Goal: Transaction & Acquisition: Book appointment/travel/reservation

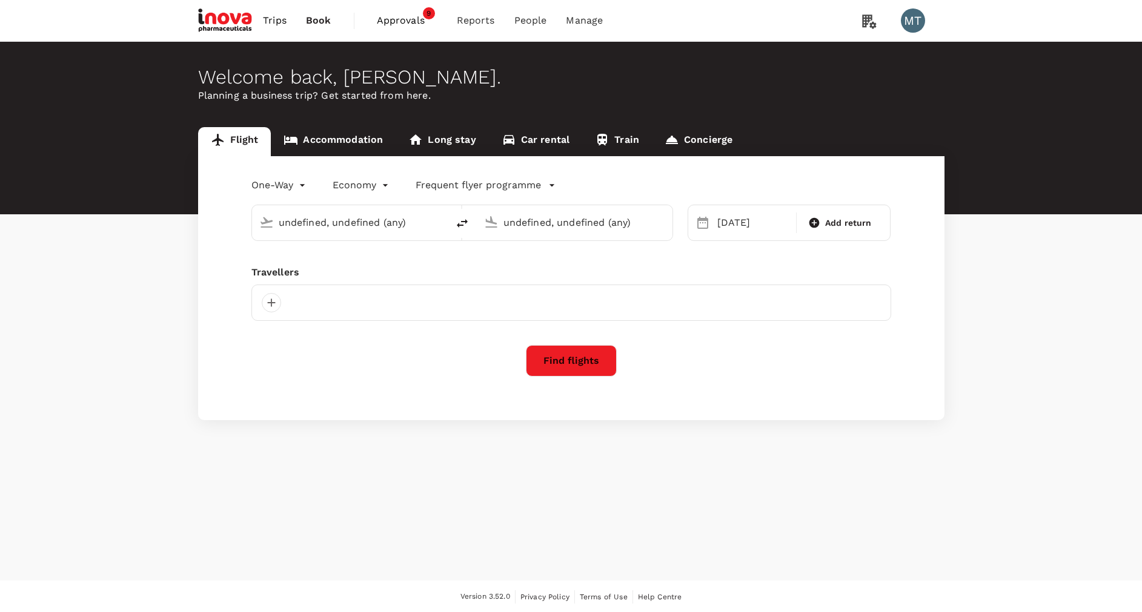
type input "[PERSON_NAME] (UPG)"
type input "Soekarno-Hatta Intl (CGK)"
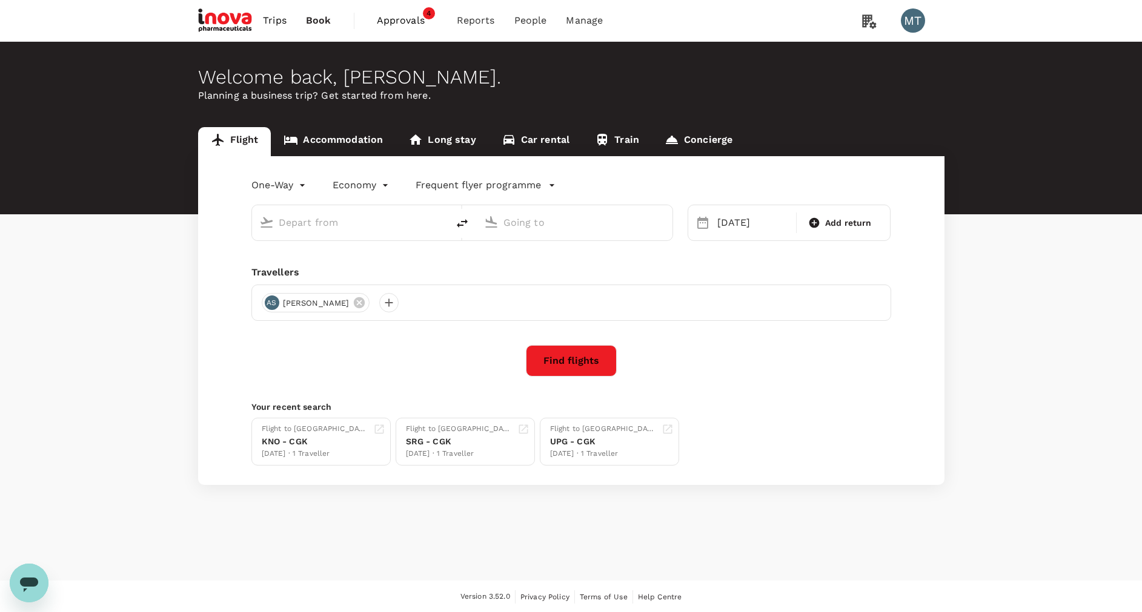
type input "Sultan Hasanuddin Intl (UPG)"
type input "Soekarno-Hatta Intl (CGK)"
type input "Sultan Hasanuddin Intl (UPG)"
type input "Soekarno-Hatta Intl (CGK)"
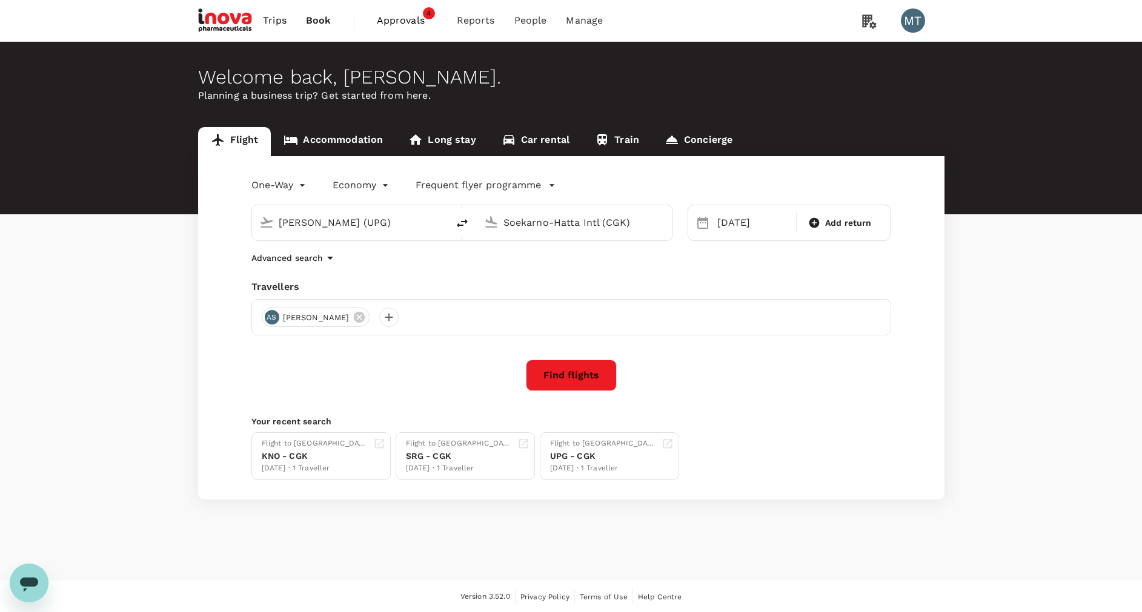
click at [327, 144] on link "Accommodation" at bounding box center [333, 141] width 125 height 29
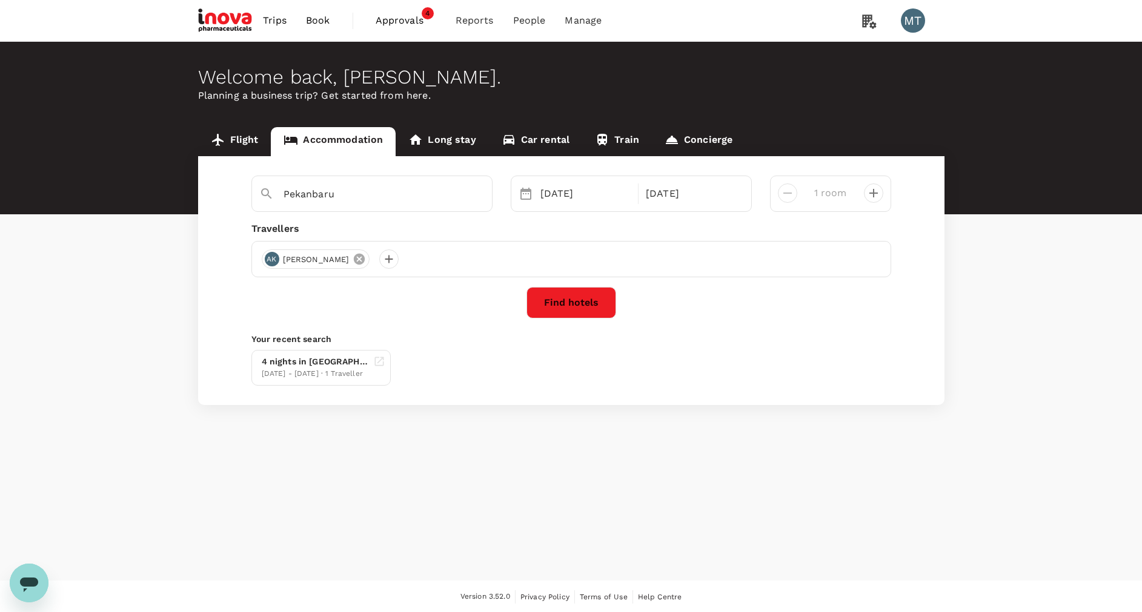
click at [365, 258] on icon at bounding box center [359, 259] width 11 height 11
click at [276, 260] on div at bounding box center [271, 259] width 19 height 19
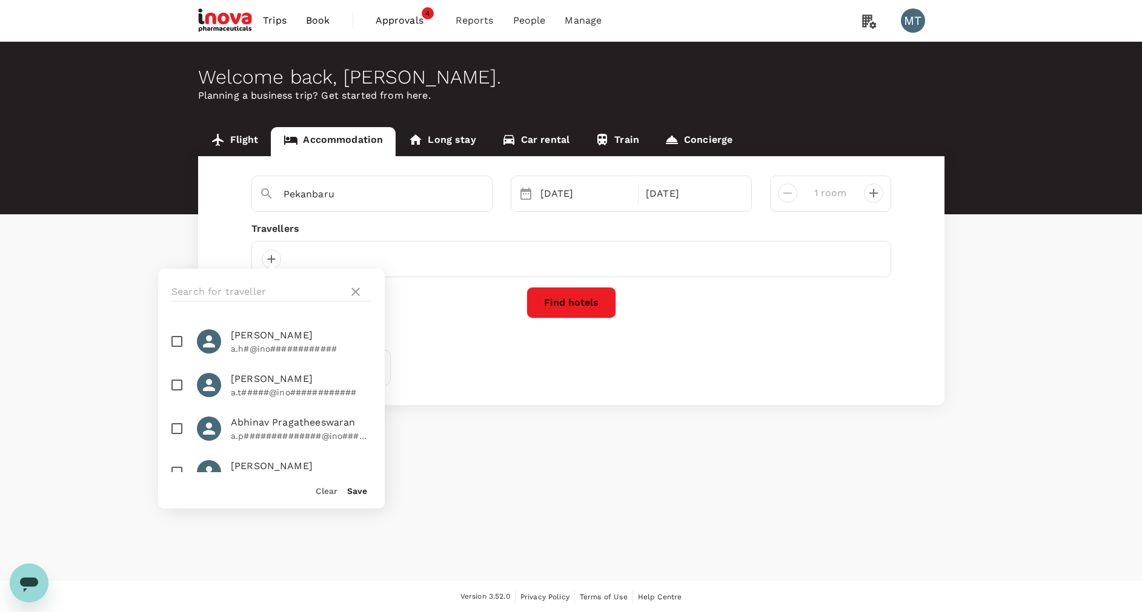
click at [277, 280] on div at bounding box center [271, 292] width 227 height 46
click at [277, 287] on input "text" at bounding box center [257, 291] width 172 height 19
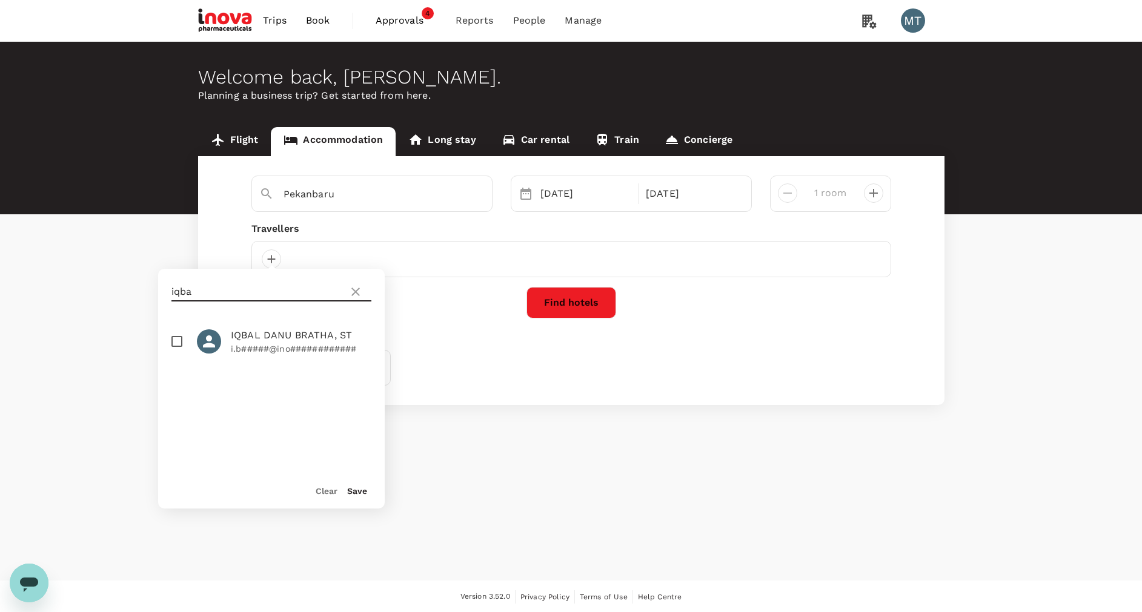
type input "iqba"
click at [177, 345] on input "checkbox" at bounding box center [176, 341] width 25 height 25
checkbox input "true"
click at [573, 201] on div "25 Sep" at bounding box center [585, 194] width 101 height 24
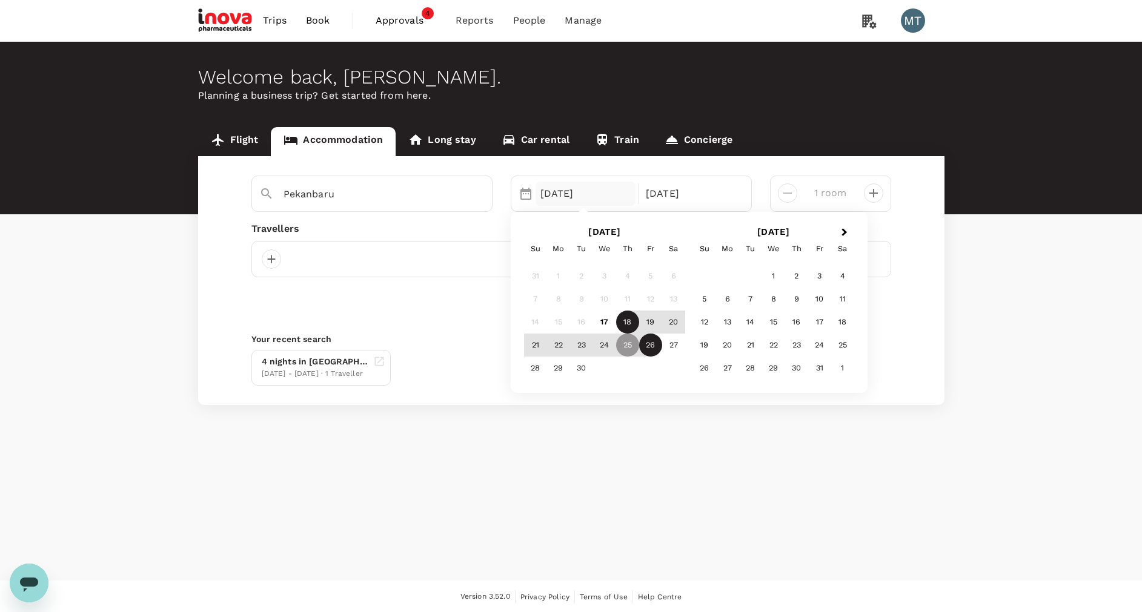
click at [627, 321] on div "18" at bounding box center [627, 322] width 23 height 23
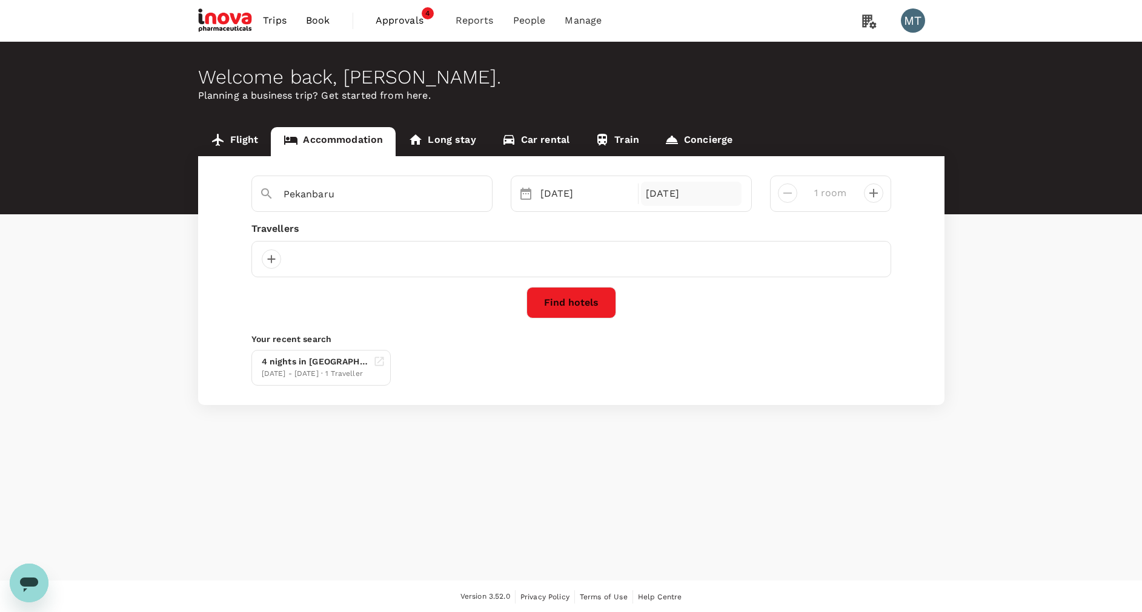
click at [661, 195] on div "26 Sep" at bounding box center [691, 194] width 101 height 24
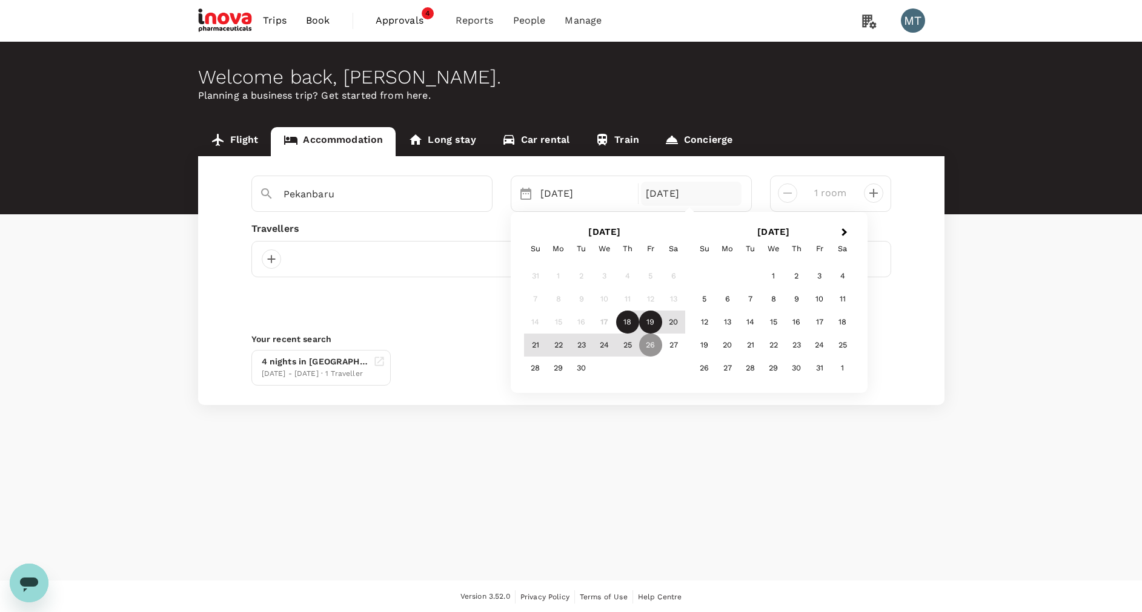
click at [652, 317] on div "19" at bounding box center [650, 322] width 23 height 23
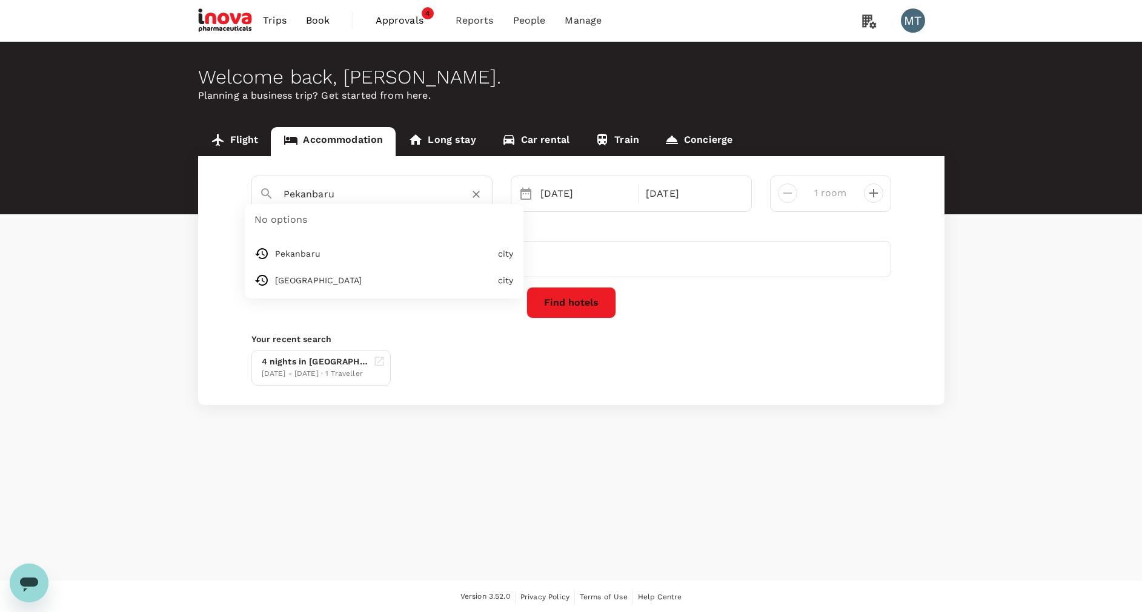
click at [352, 191] on input "Pekanbaru" at bounding box center [366, 194] width 167 height 19
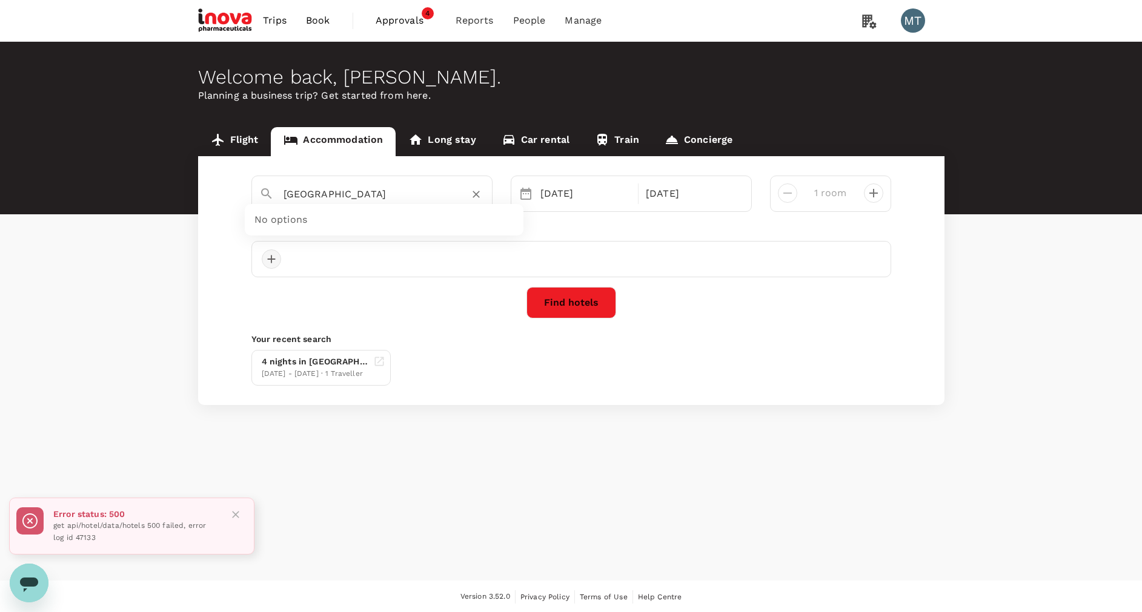
type input "Pekanbaru"
click at [270, 260] on div at bounding box center [271, 259] width 19 height 19
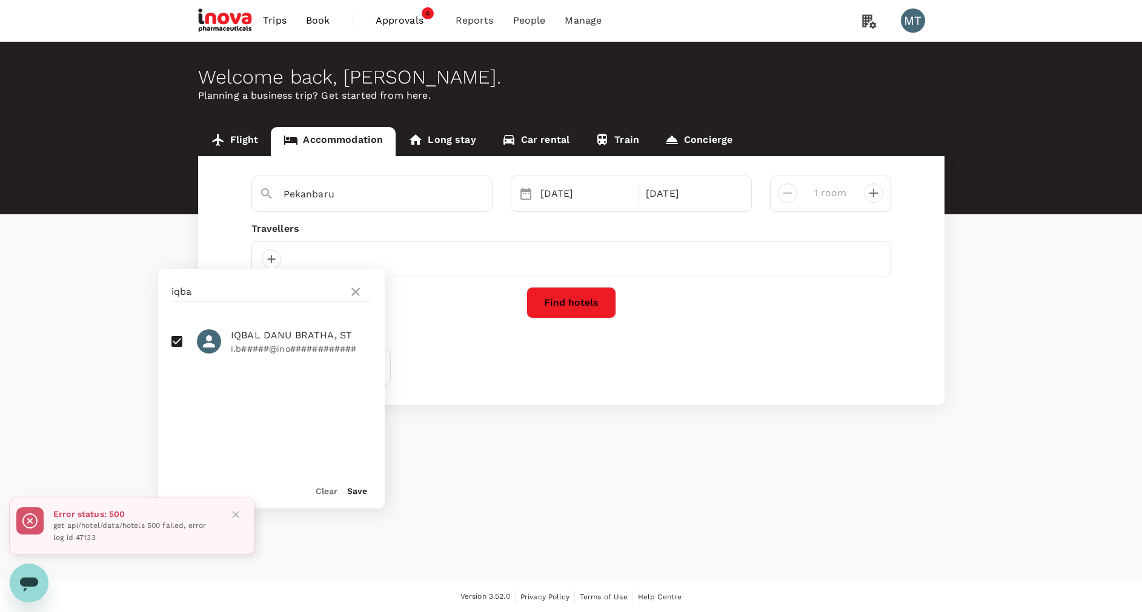
click at [358, 494] on button "Save" at bounding box center [357, 491] width 20 height 10
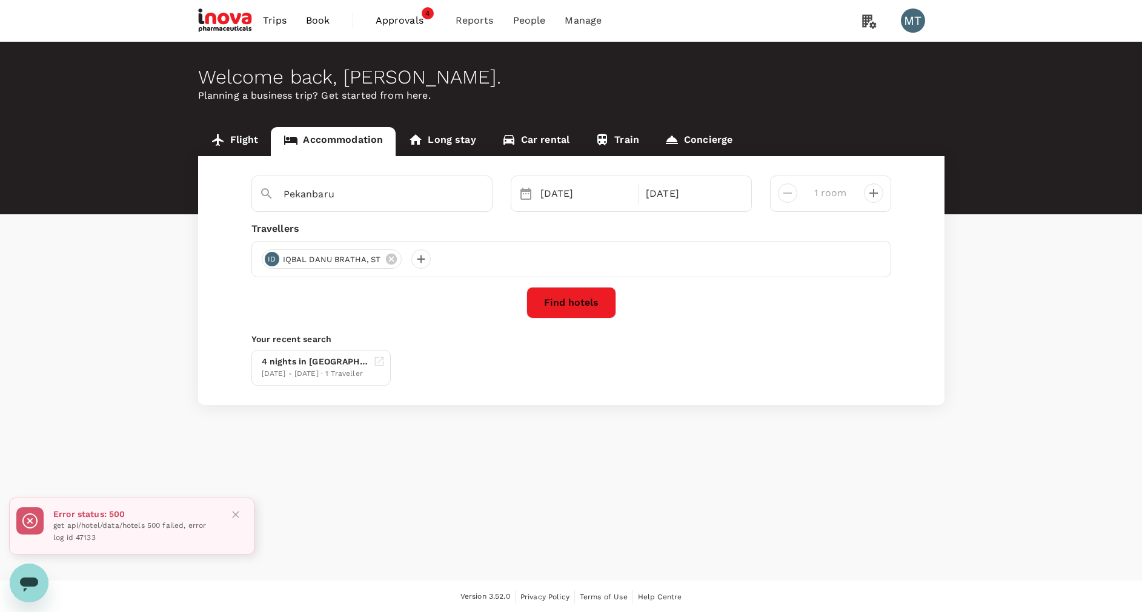
click at [583, 308] on button "Find hotels" at bounding box center [571, 302] width 90 height 31
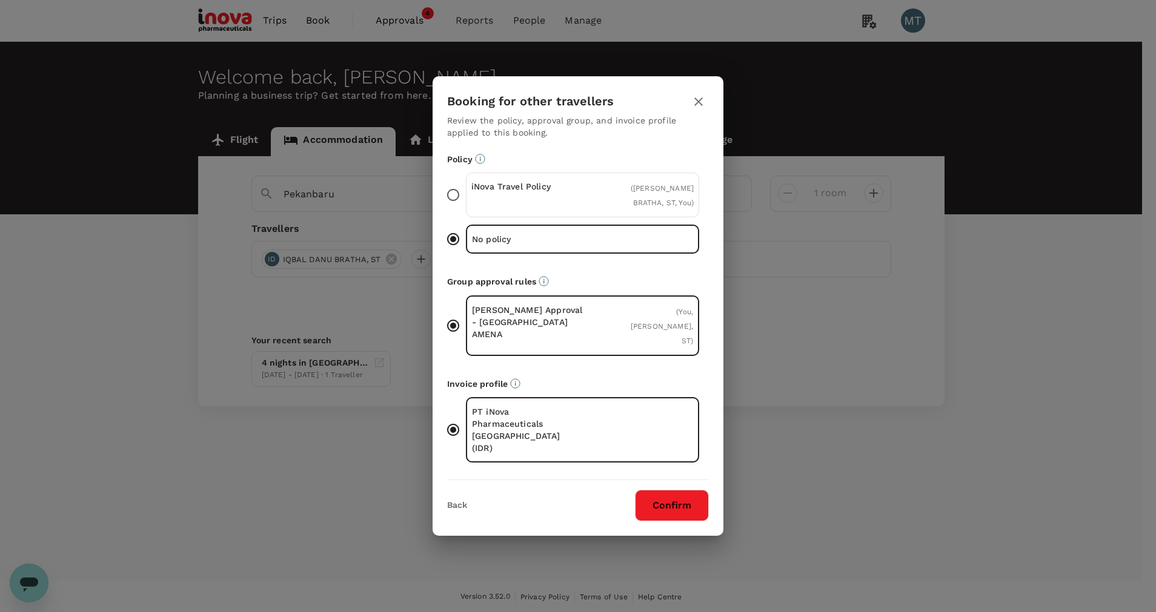
click at [507, 210] on div "iNova Travel Policy" at bounding box center [526, 194] width 111 height 29
click at [466, 208] on input "iNova Travel Policy ( IQBAL DANU BRATHA, ST, You )" at bounding box center [452, 194] width 25 height 25
click at [653, 490] on button "Confirm" at bounding box center [672, 505] width 74 height 31
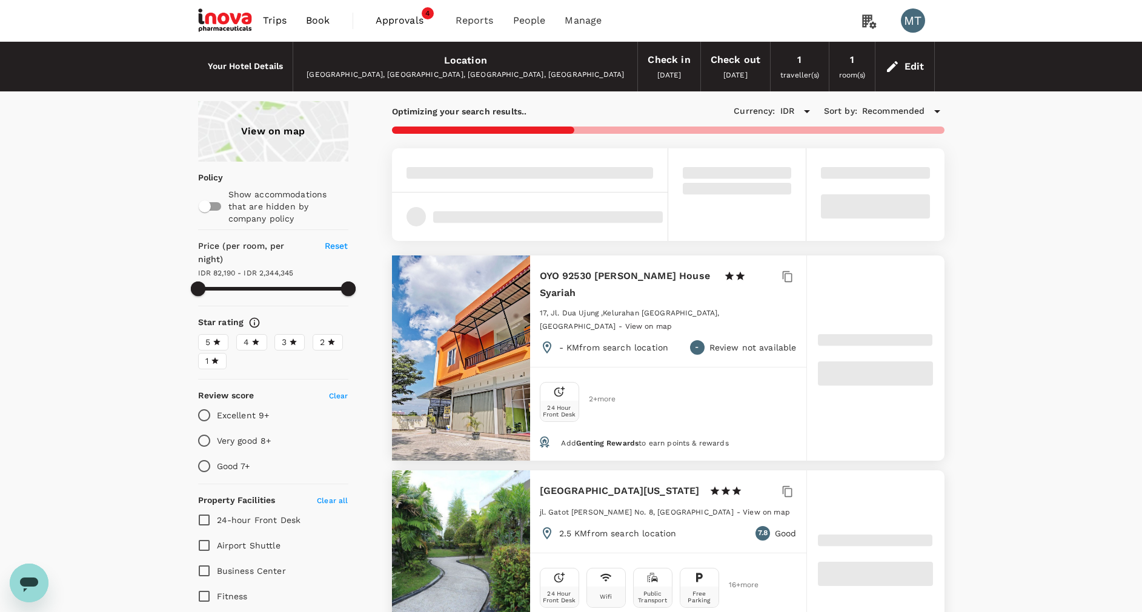
type input "2344344.1"
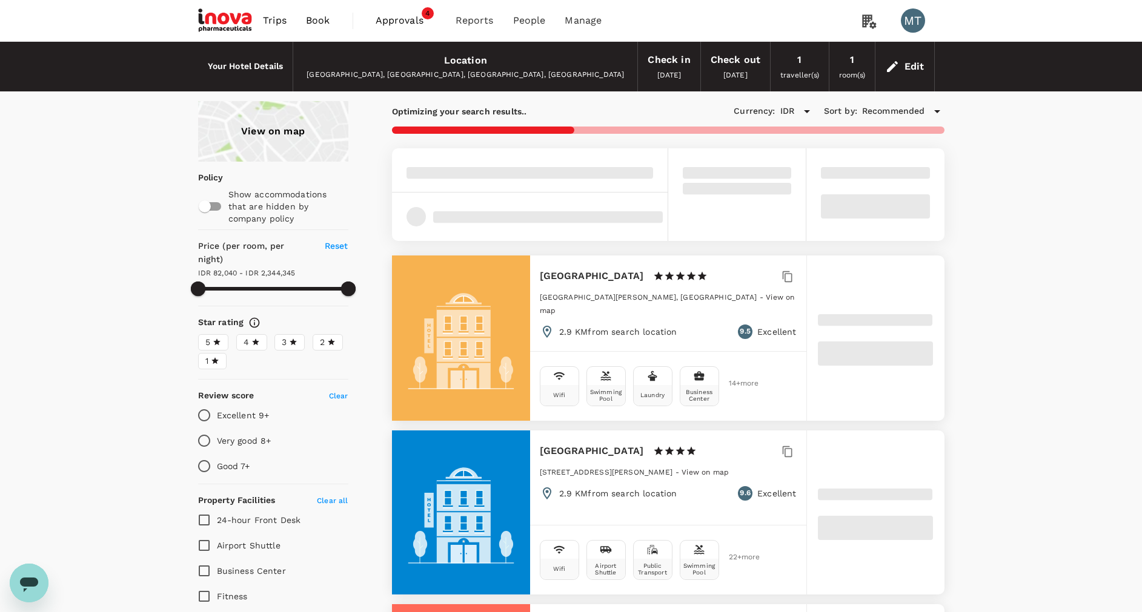
type input "82040.1"
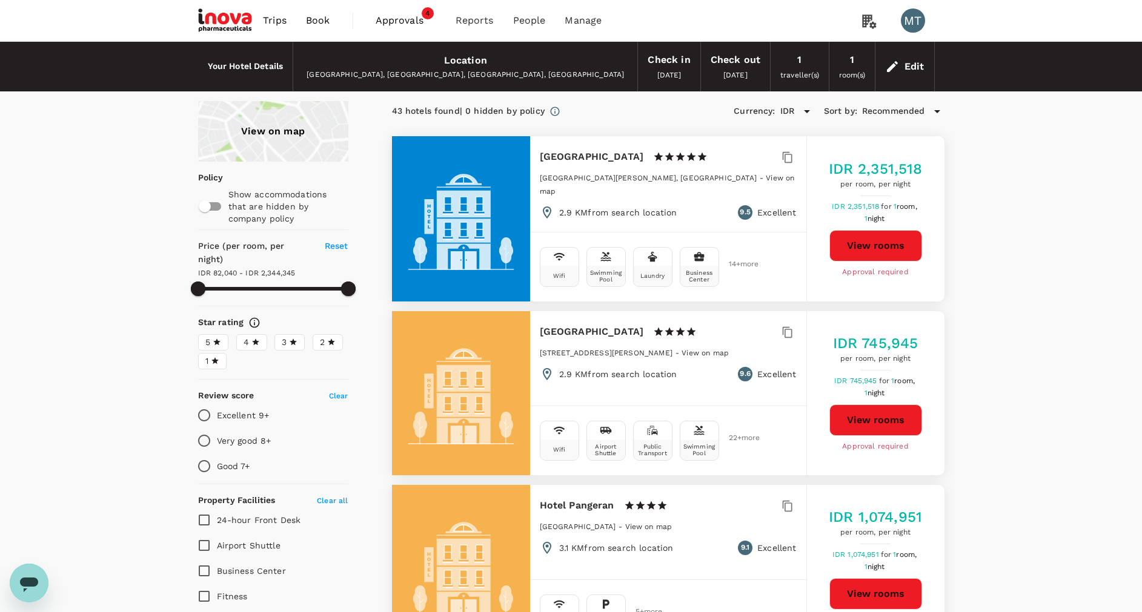
type input "2344344.1"
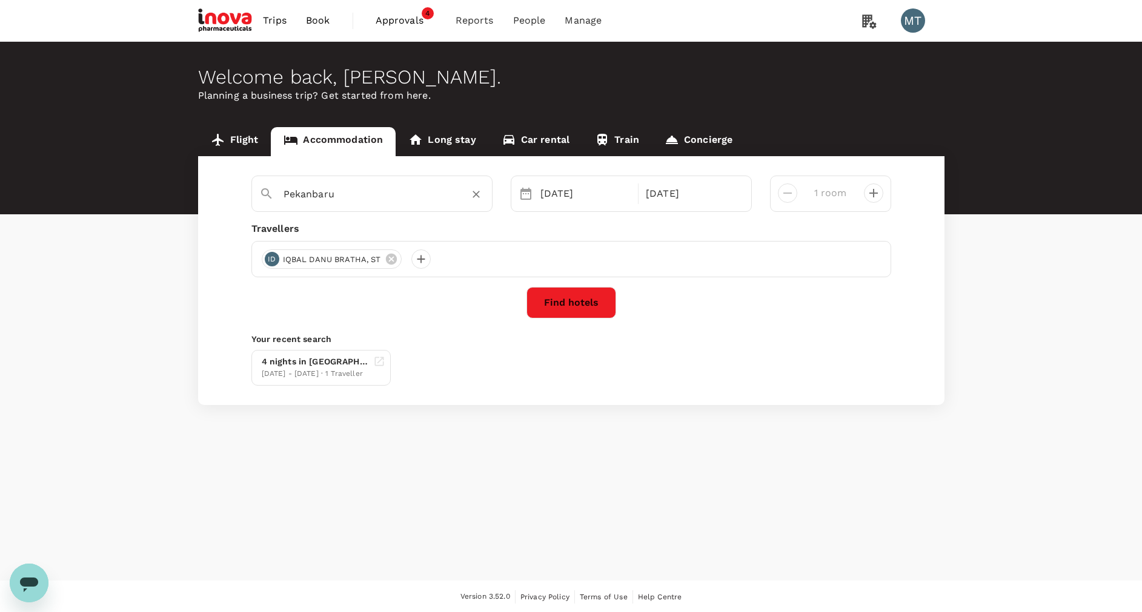
click at [344, 201] on input "Pekanbaru" at bounding box center [366, 194] width 167 height 19
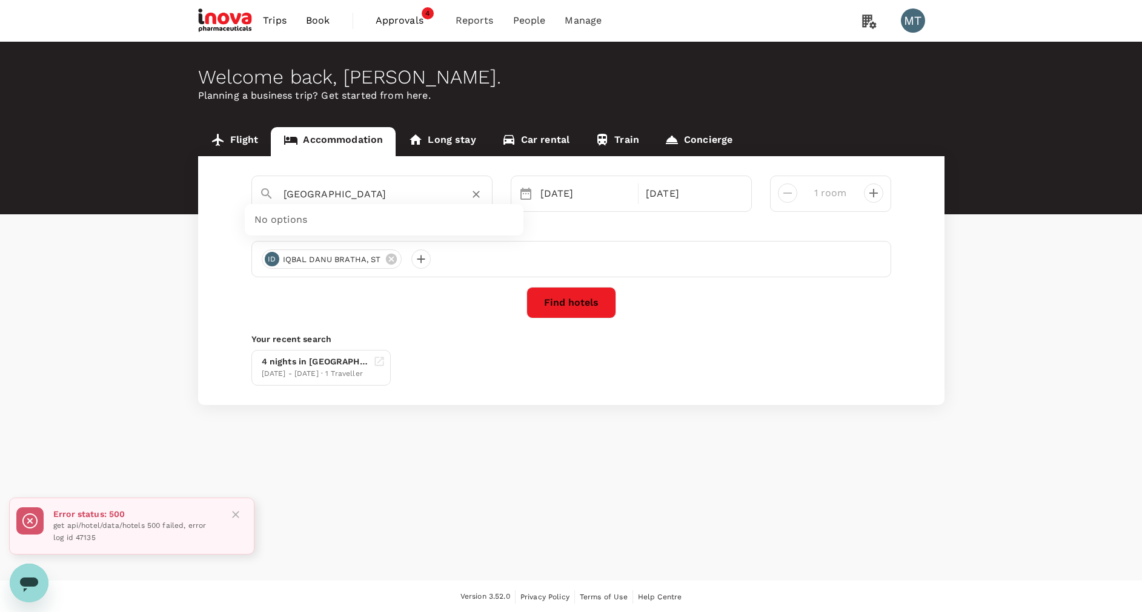
type input "Pekanbaru"
click at [737, 339] on p "Your recent search" at bounding box center [571, 339] width 640 height 12
click at [419, 204] on div "Pekanbaru" at bounding box center [383, 194] width 201 height 19
click at [476, 193] on icon "Clear" at bounding box center [476, 194] width 12 height 12
type input "Bandung"
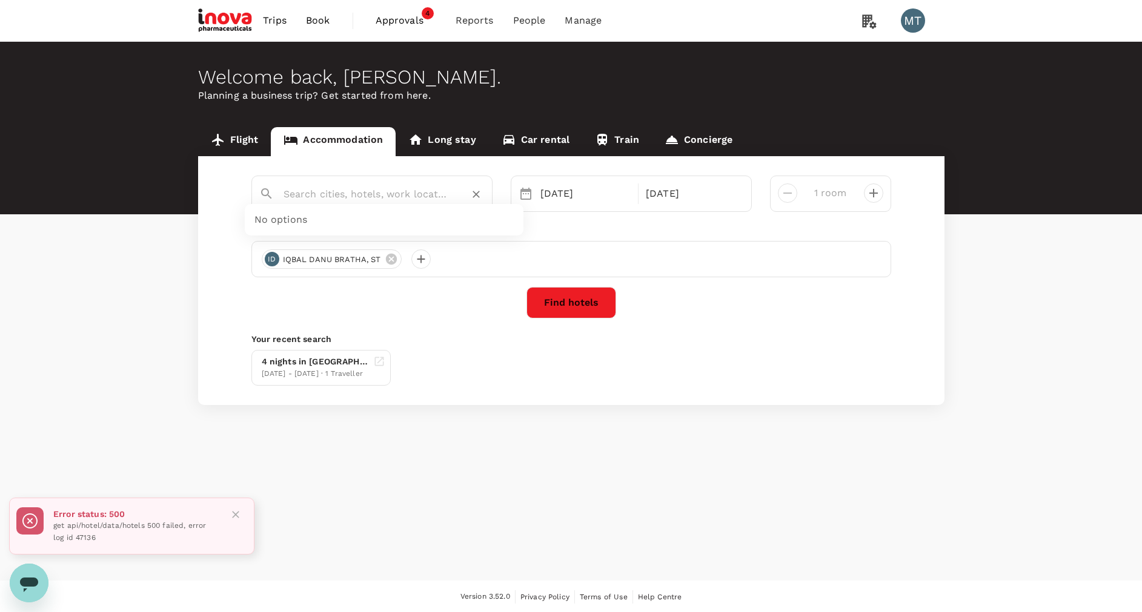
click at [597, 306] on button "Find hotels" at bounding box center [571, 302] width 90 height 31
click at [229, 526] on button "Close" at bounding box center [236, 525] width 18 height 18
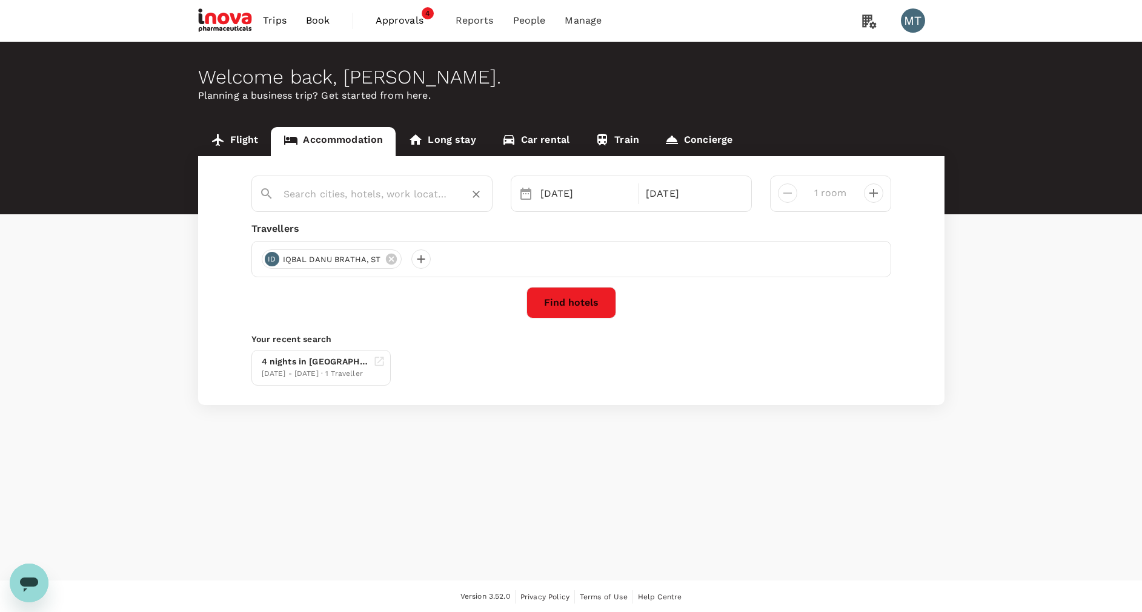
click at [375, 191] on input "text" at bounding box center [366, 194] width 167 height 19
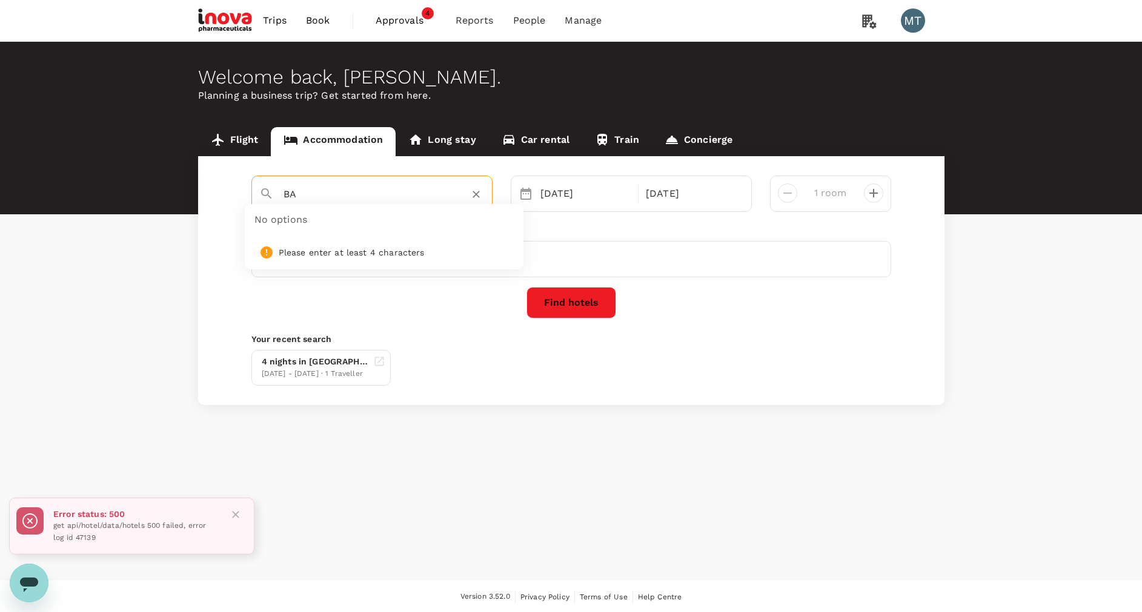
type input "B"
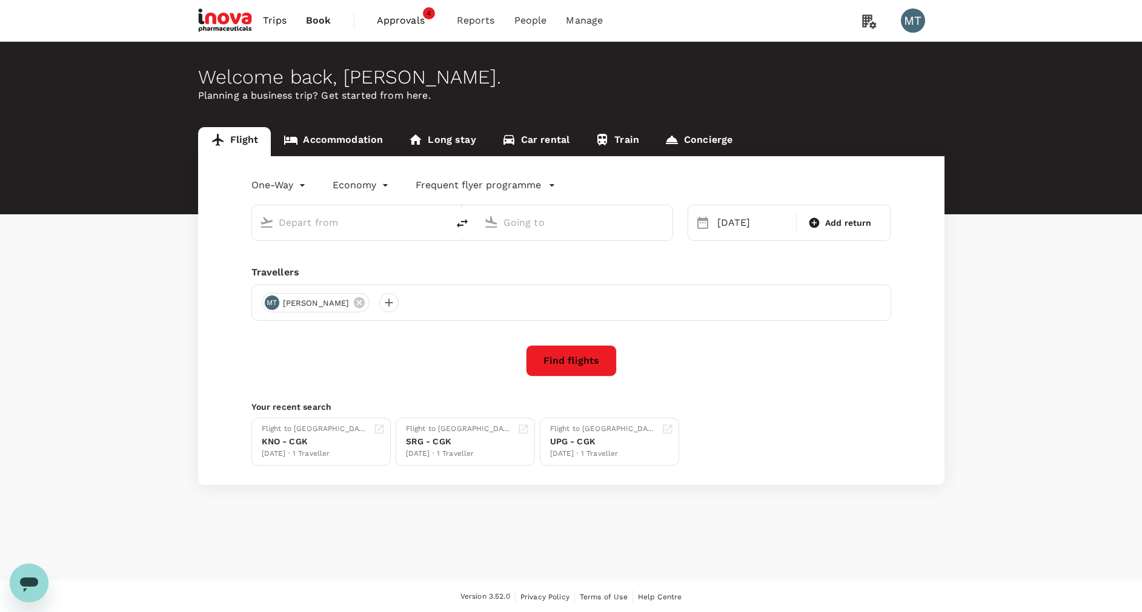
type input "[PERSON_NAME] (UPG)"
type input "Soekarno-Hatta Intl (CGK)"
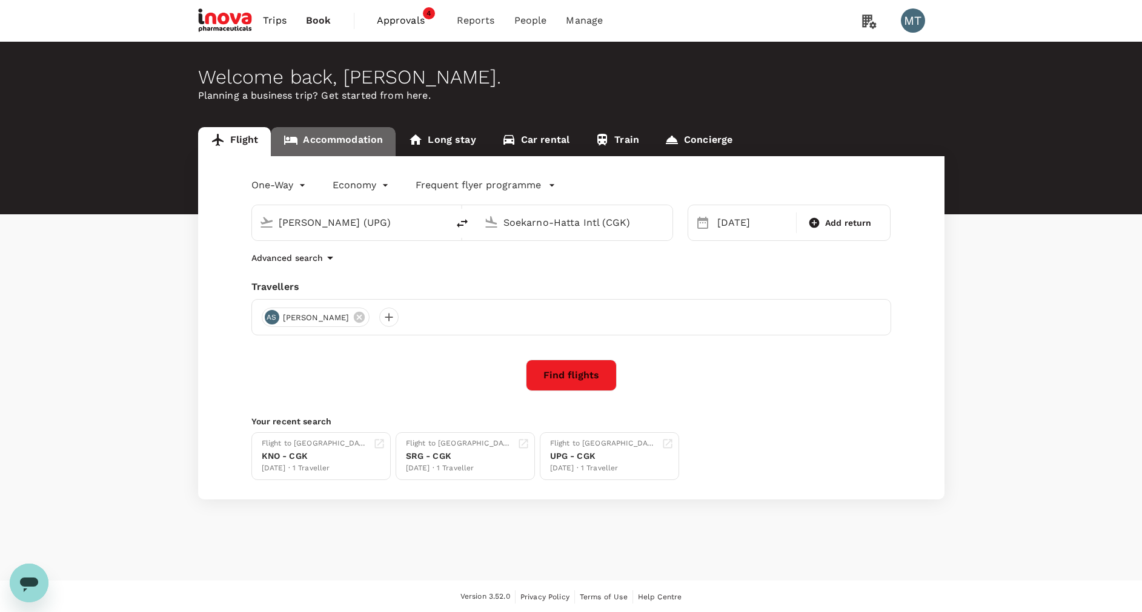
click at [343, 141] on link "Accommodation" at bounding box center [333, 141] width 125 height 29
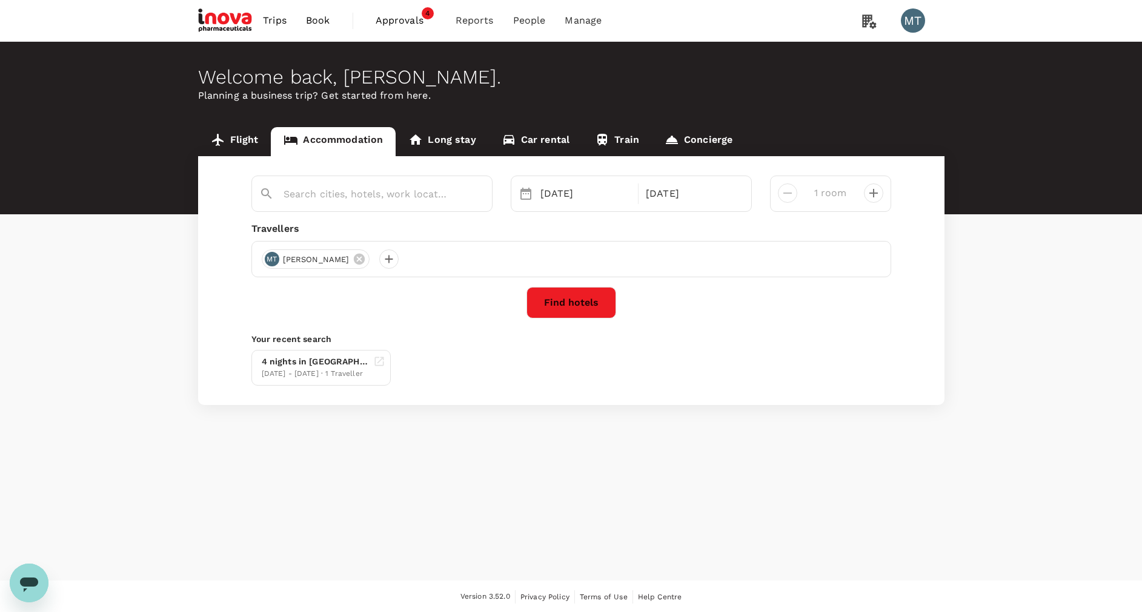
type input "Pekanbaru"
click at [478, 199] on icon "Clear" at bounding box center [476, 194] width 12 height 12
click at [455, 194] on div at bounding box center [383, 194] width 201 height 19
type input "b"
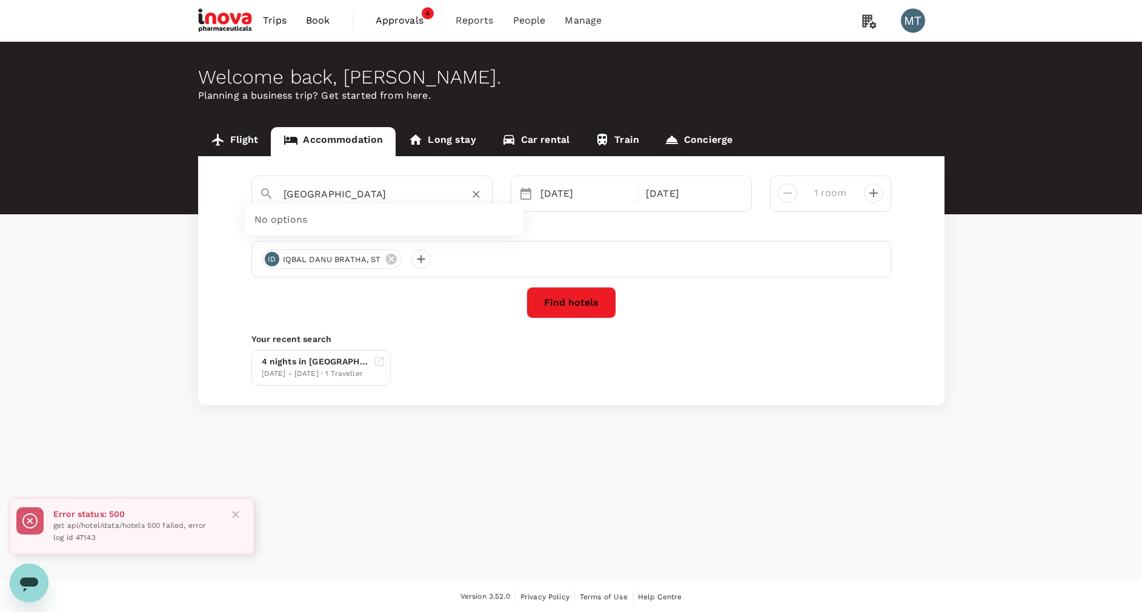
type input "BANDUNG City"
click at [575, 308] on button "Find hotels" at bounding box center [571, 302] width 90 height 31
click at [455, 200] on div at bounding box center [383, 194] width 201 height 19
type input "west Java"
click at [474, 193] on icon "Clear" at bounding box center [476, 194] width 12 height 12
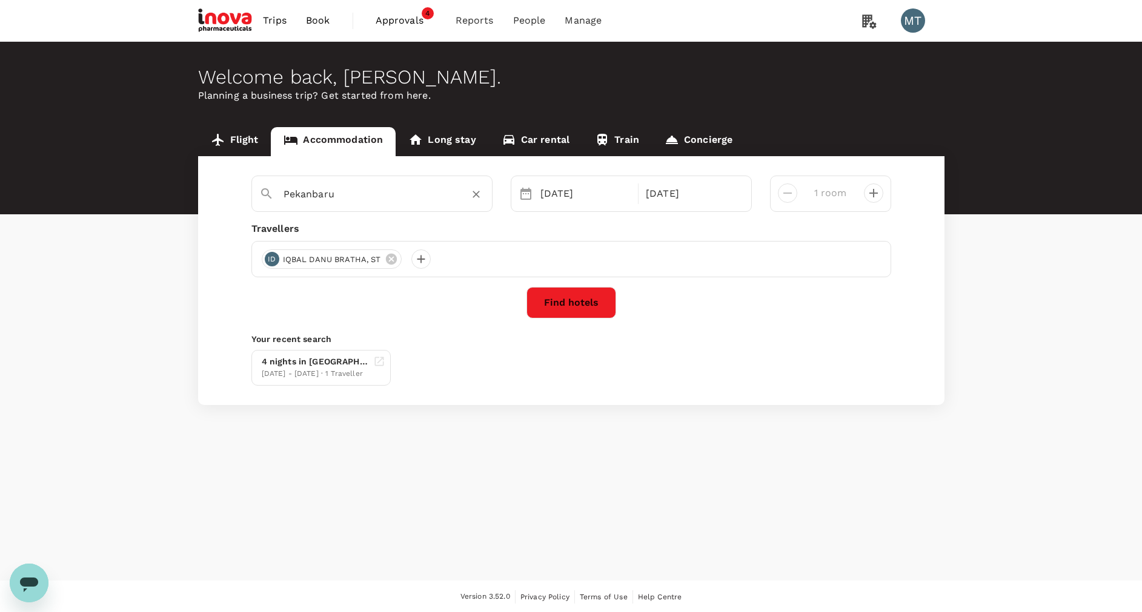
click at [364, 193] on input "Pekanbaru" at bounding box center [366, 194] width 167 height 19
type input "[GEOGRAPHIC_DATA]"
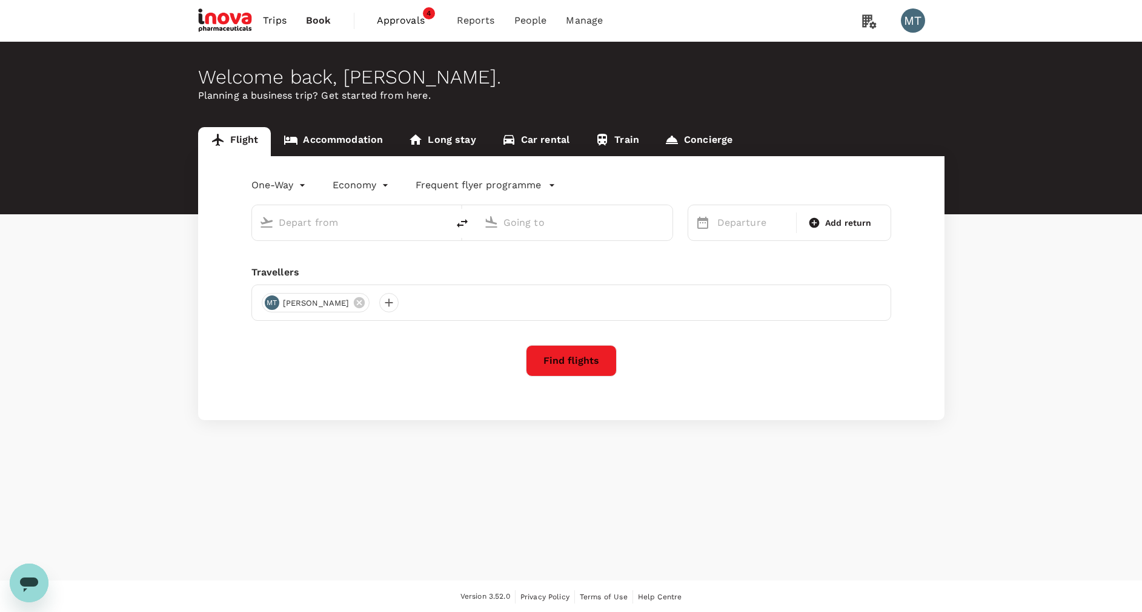
type input "Sultan Hasanuddin Intl (UPG)"
type input "Soekarno-Hatta Intl (CGK)"
type input "Sultan Hasanuddin Intl (UPG)"
type input "Soekarno-Hatta Intl (CGK)"
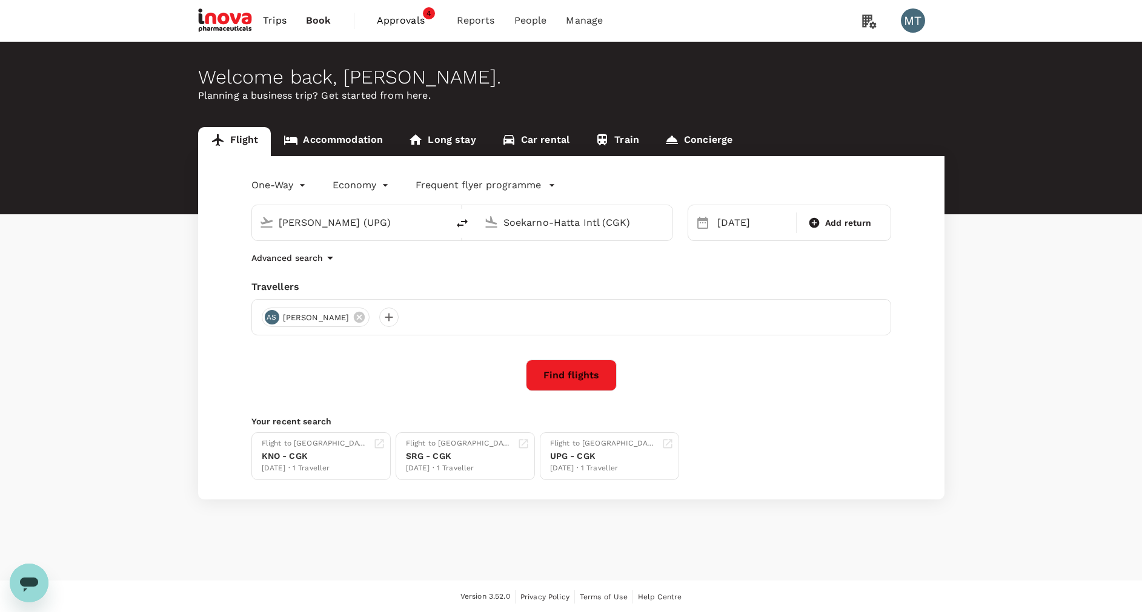
click at [339, 141] on link "Accommodation" at bounding box center [333, 141] width 125 height 29
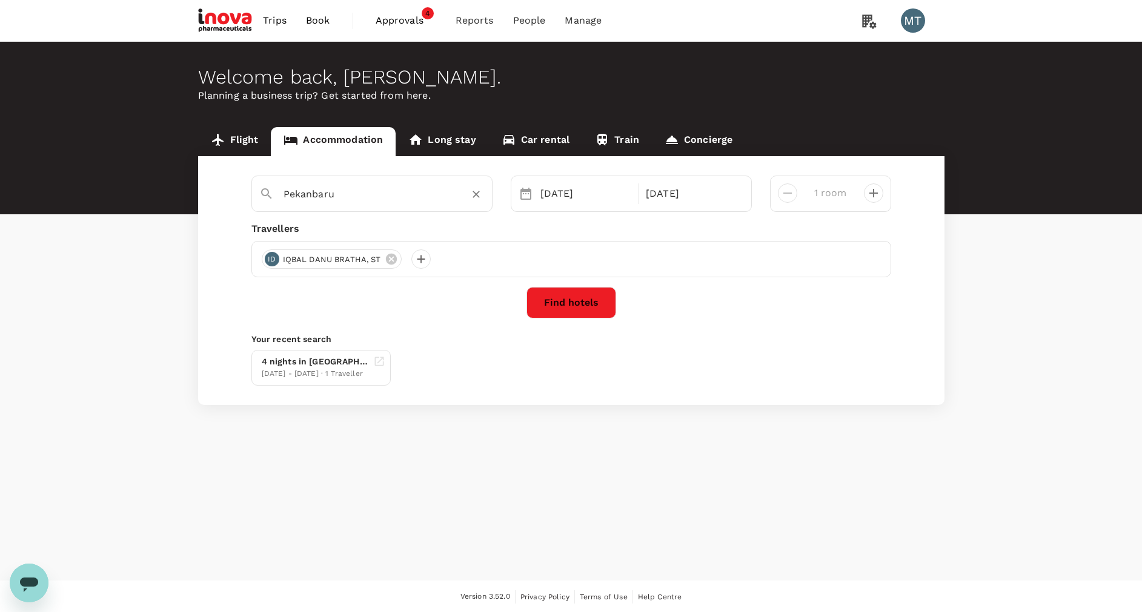
click at [347, 202] on input "Pekanbaru" at bounding box center [366, 194] width 167 height 19
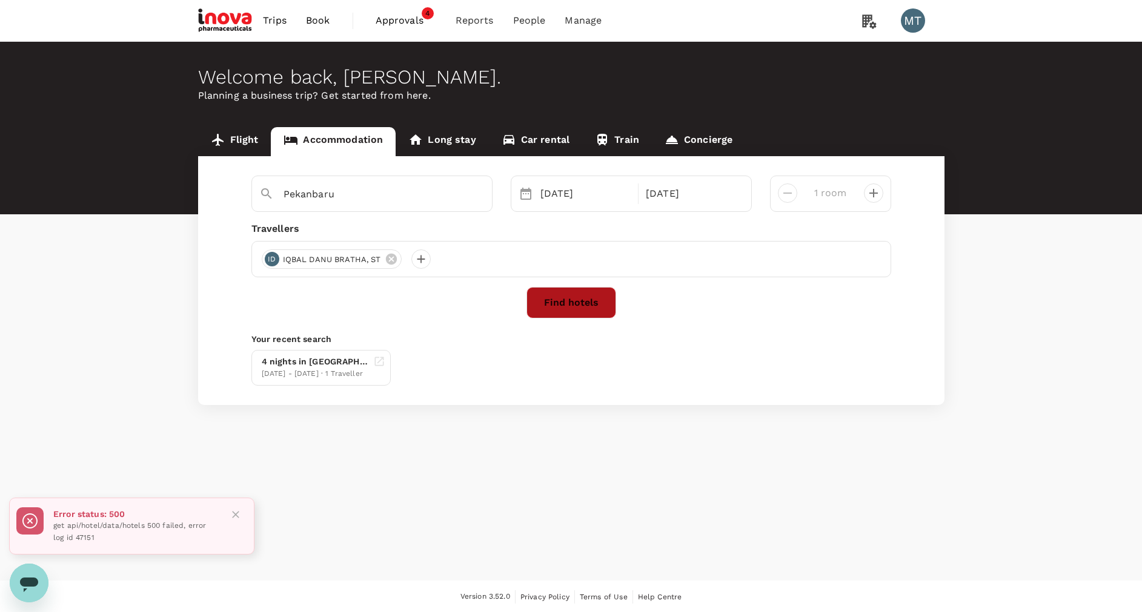
click at [583, 303] on button "Find hotels" at bounding box center [571, 302] width 90 height 31
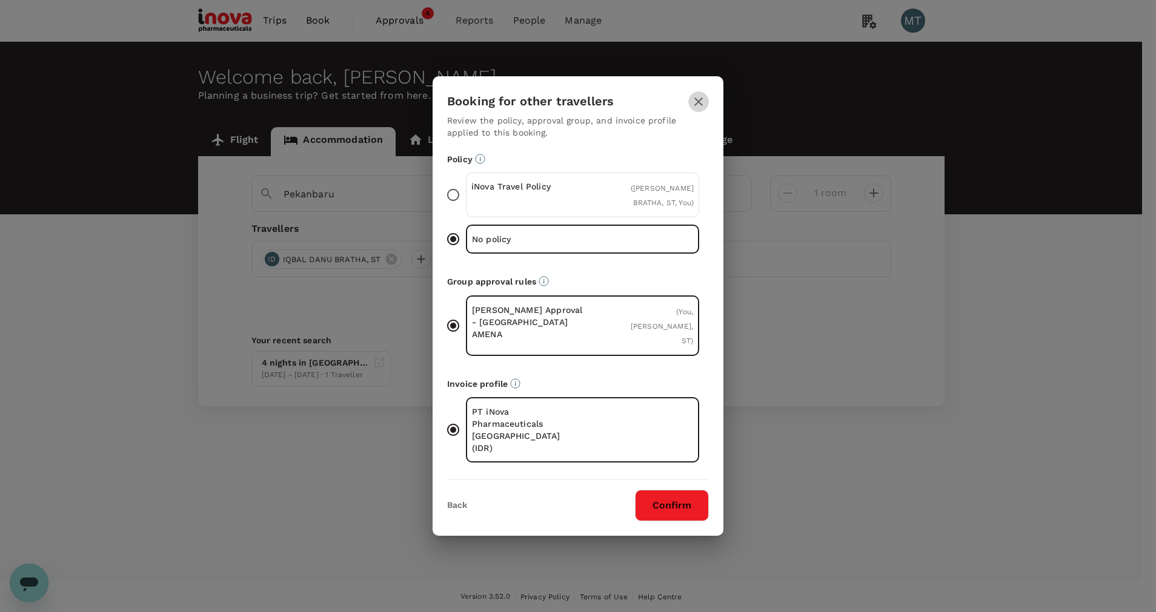
click at [704, 109] on icon "button" at bounding box center [698, 101] width 15 height 15
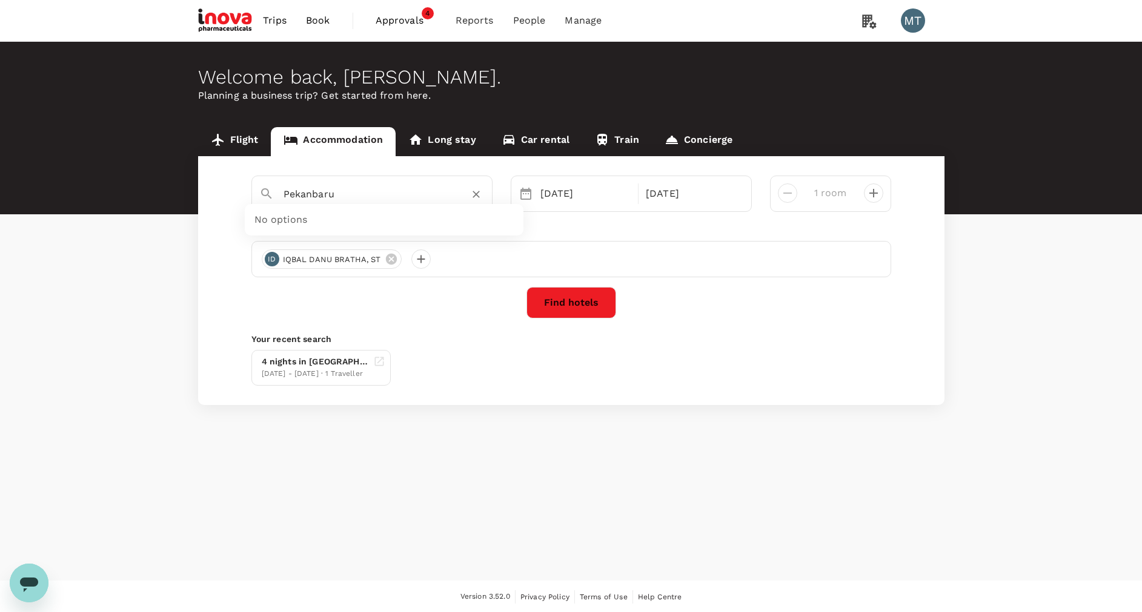
drag, startPoint x: 380, startPoint y: 188, endPoint x: 242, endPoint y: 193, distance: 137.6
click at [242, 193] on div "Pekanbaru No options 18 Sep 19 Sep 1 room" at bounding box center [571, 194] width 658 height 36
type input "B"
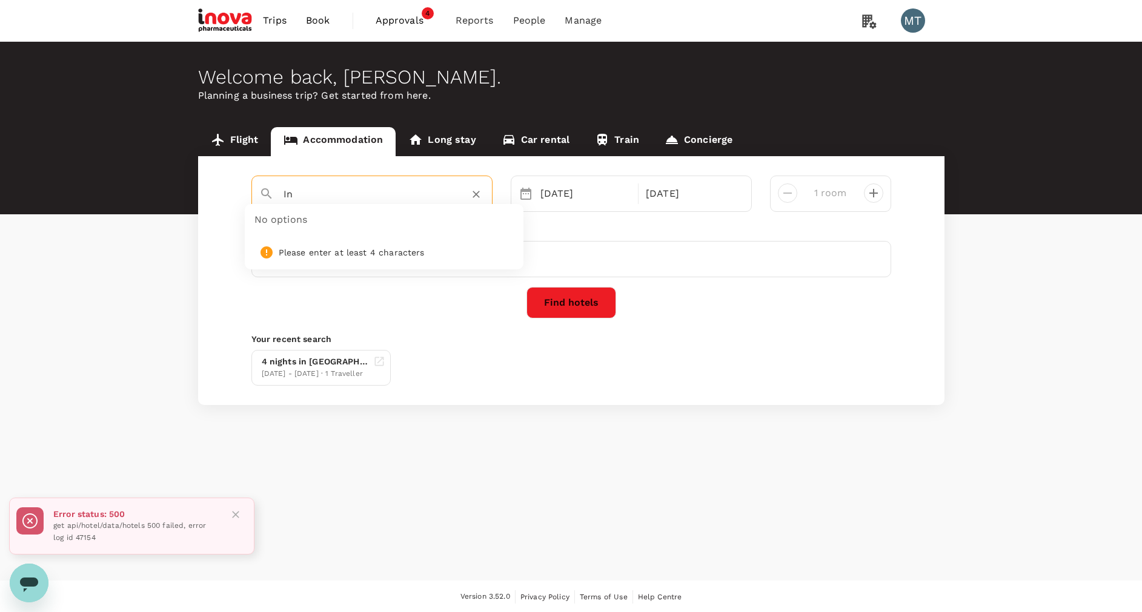
type input "I"
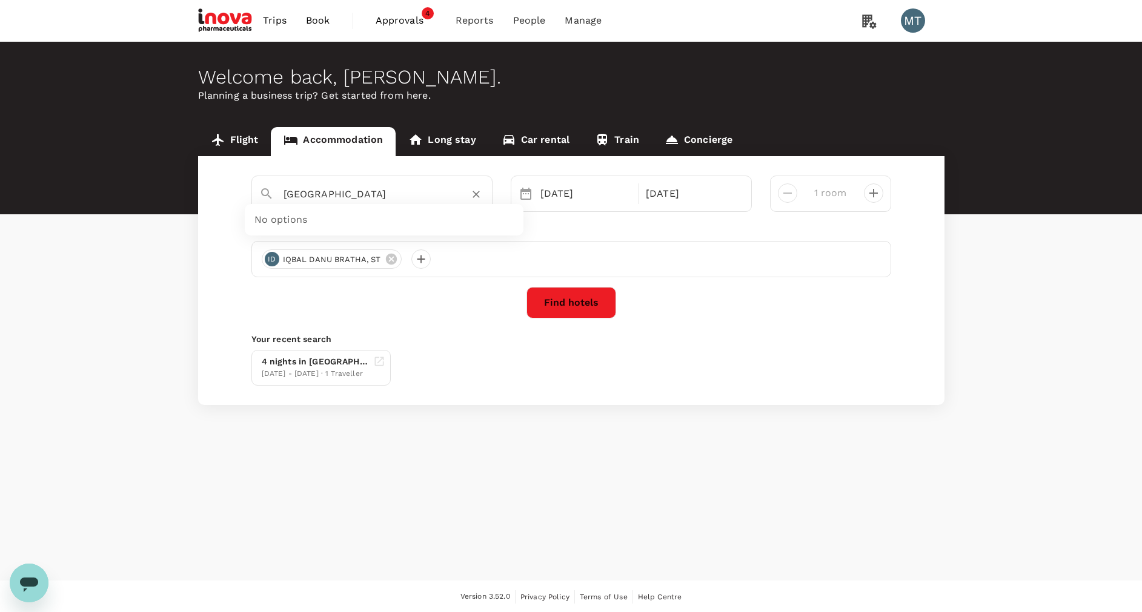
type input "Jakarta"
click at [557, 310] on button "Find hotels" at bounding box center [571, 302] width 90 height 31
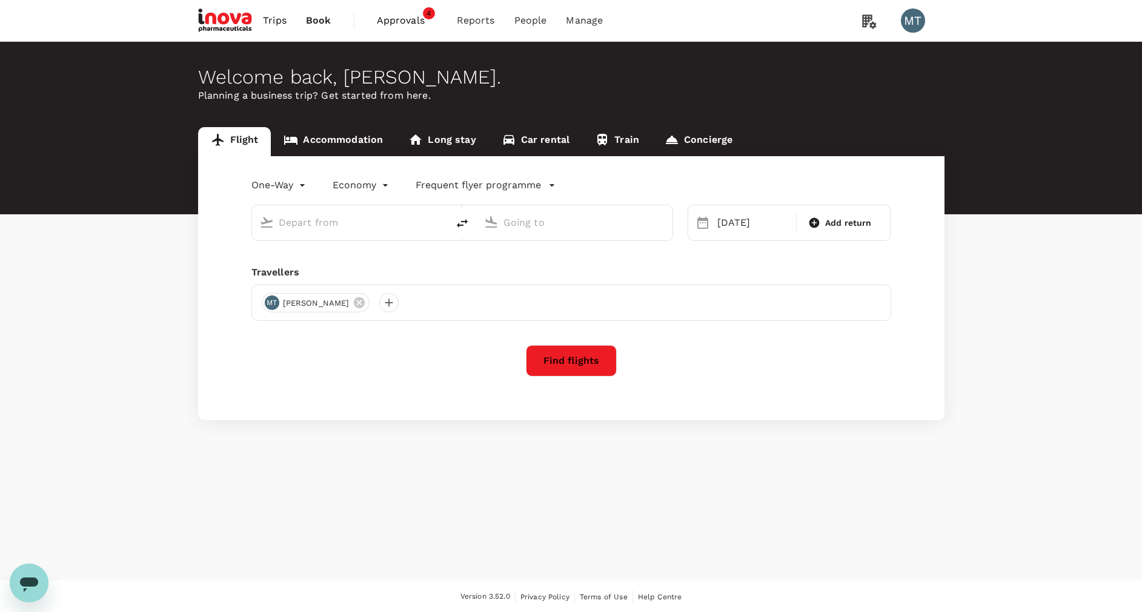
type input "[PERSON_NAME] (UPG)"
type input "Soekarno-Hatta Intl (CGK)"
type input "[PERSON_NAME] (UPG)"
type input "Soekarno-Hatta Intl (CGK)"
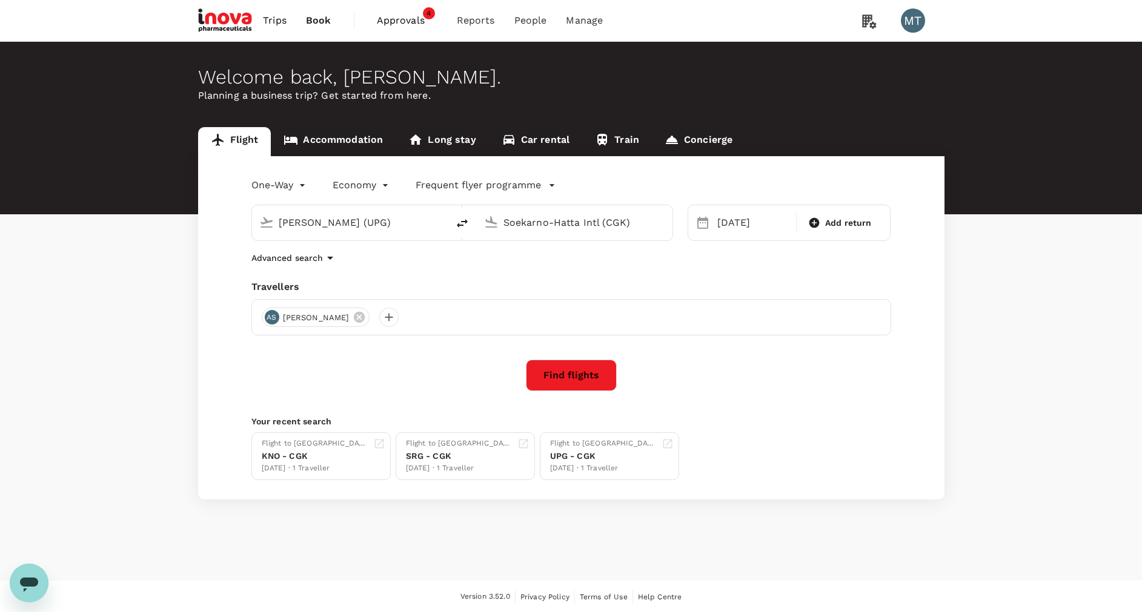
click at [326, 134] on link "Accommodation" at bounding box center [333, 141] width 125 height 29
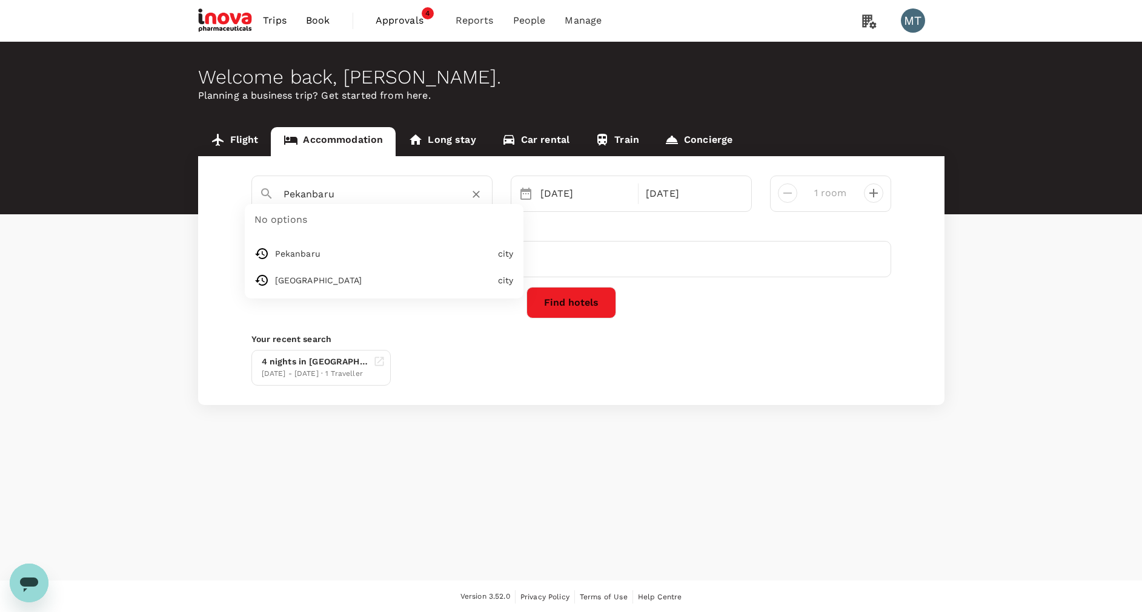
click at [343, 196] on input "Pekanbaru" at bounding box center [366, 194] width 167 height 19
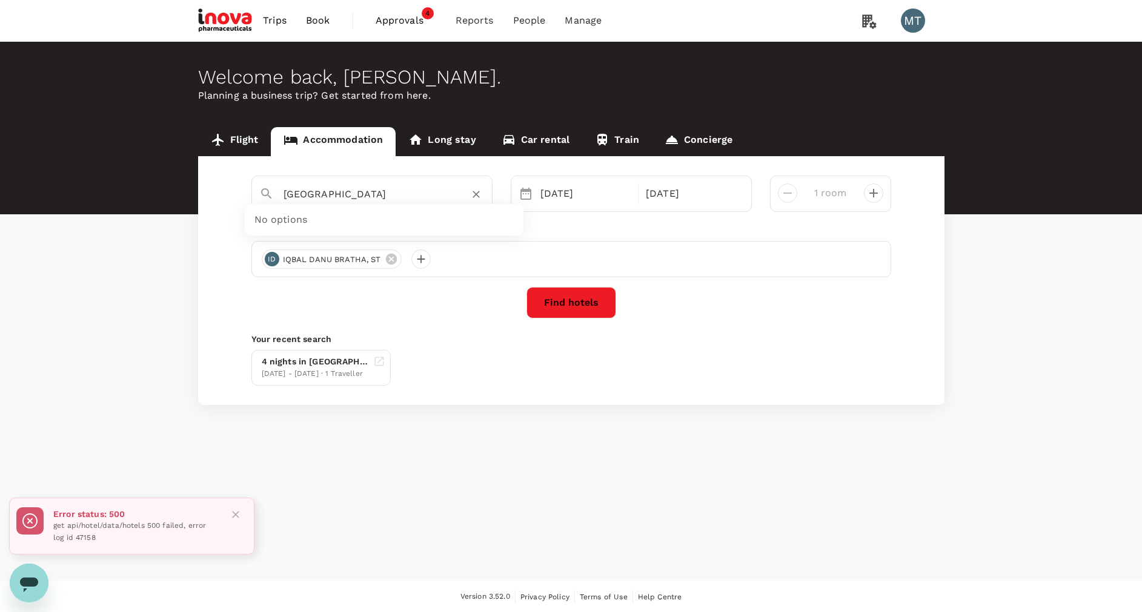
type input "Pekanbaru"
click at [571, 300] on button "Find hotels" at bounding box center [571, 302] width 90 height 31
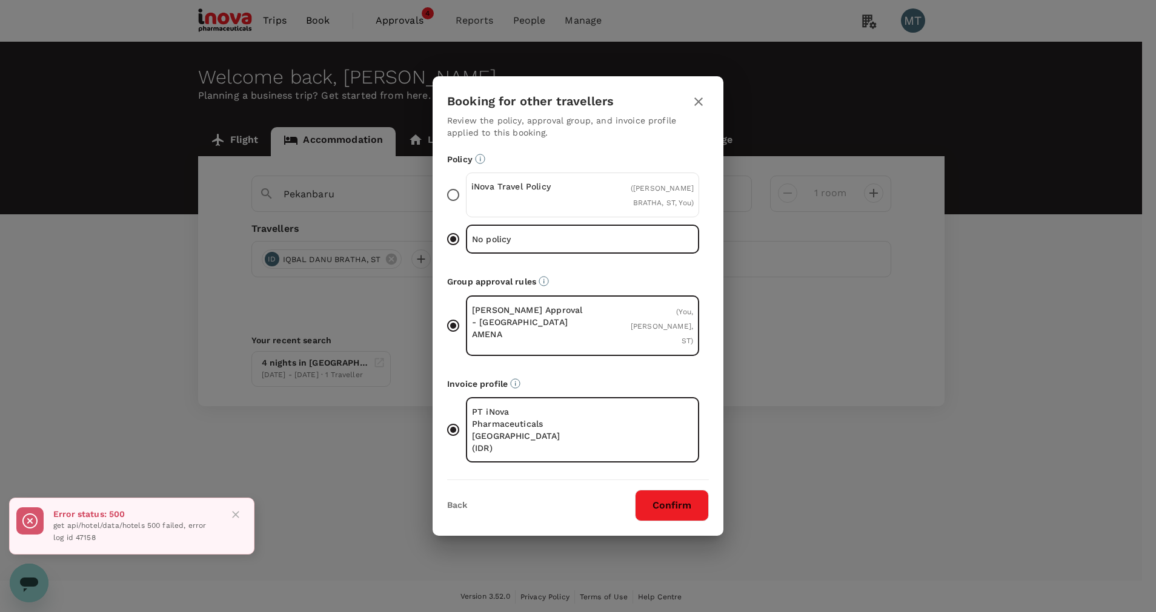
click at [508, 193] on p "iNova Travel Policy" at bounding box center [526, 186] width 111 height 12
click at [466, 208] on input "iNova Travel Policy ( [PERSON_NAME], ST, You )" at bounding box center [452, 194] width 25 height 25
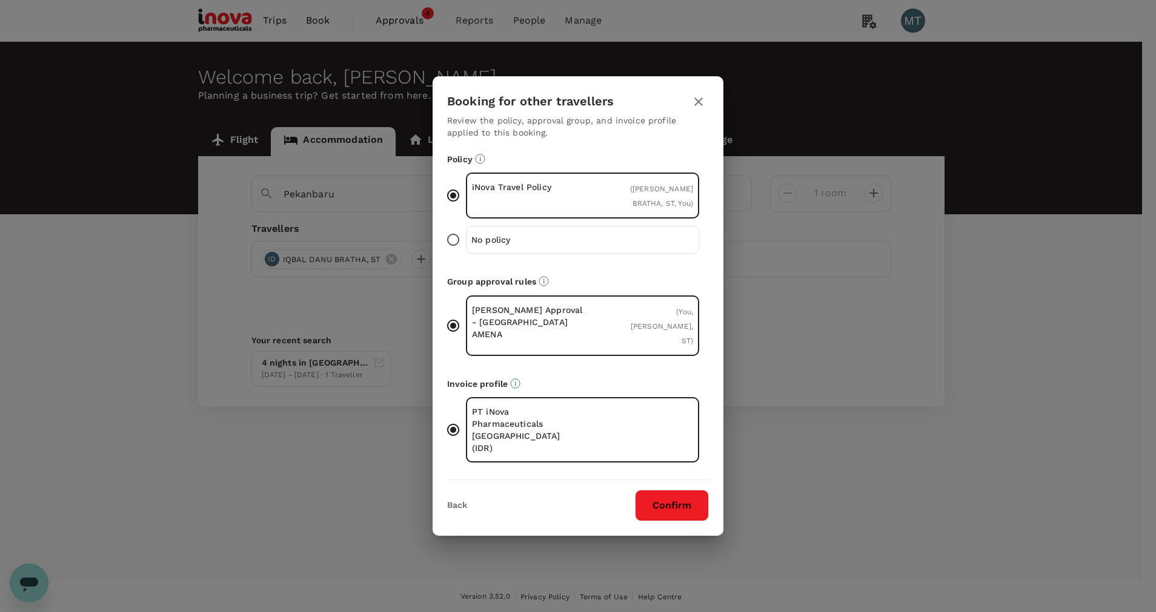
click at [667, 490] on button "Confirm" at bounding box center [672, 505] width 74 height 31
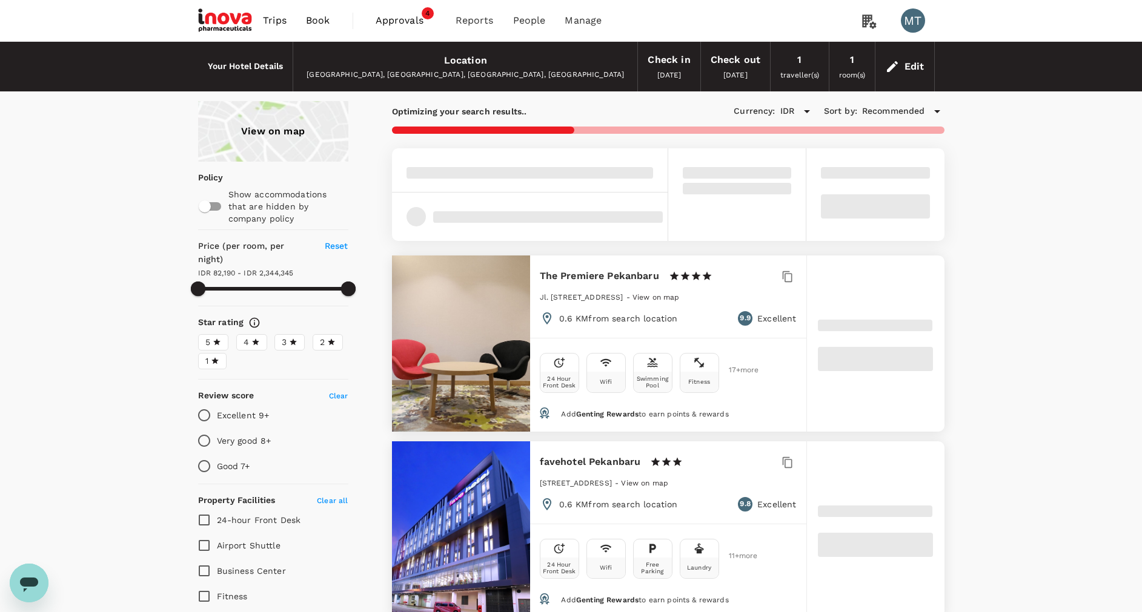
type input "2344344.1"
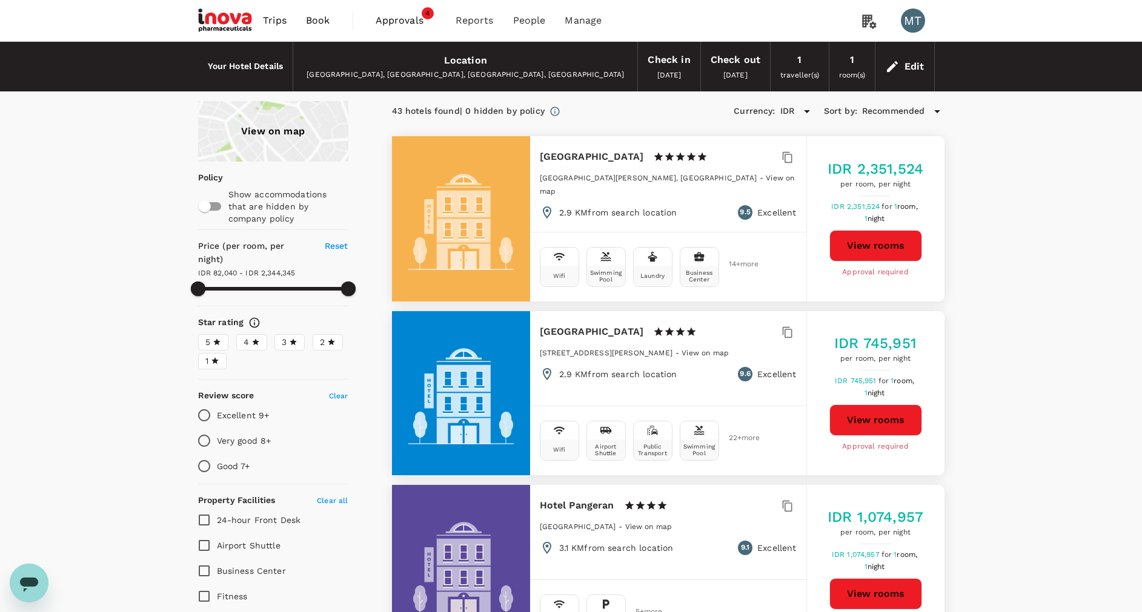
type input "82040.1"
type input "2344344.1"
click at [323, 21] on span "Book" at bounding box center [318, 20] width 24 height 15
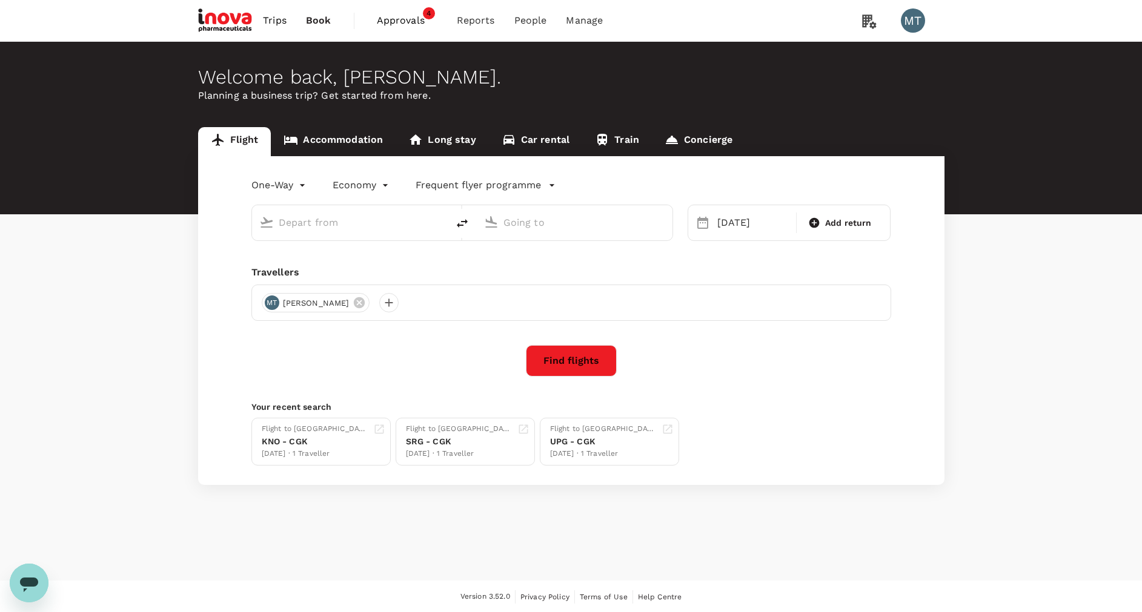
type input "[PERSON_NAME] (UPG)"
type input "Soekarno-Hatta Intl (CGK)"
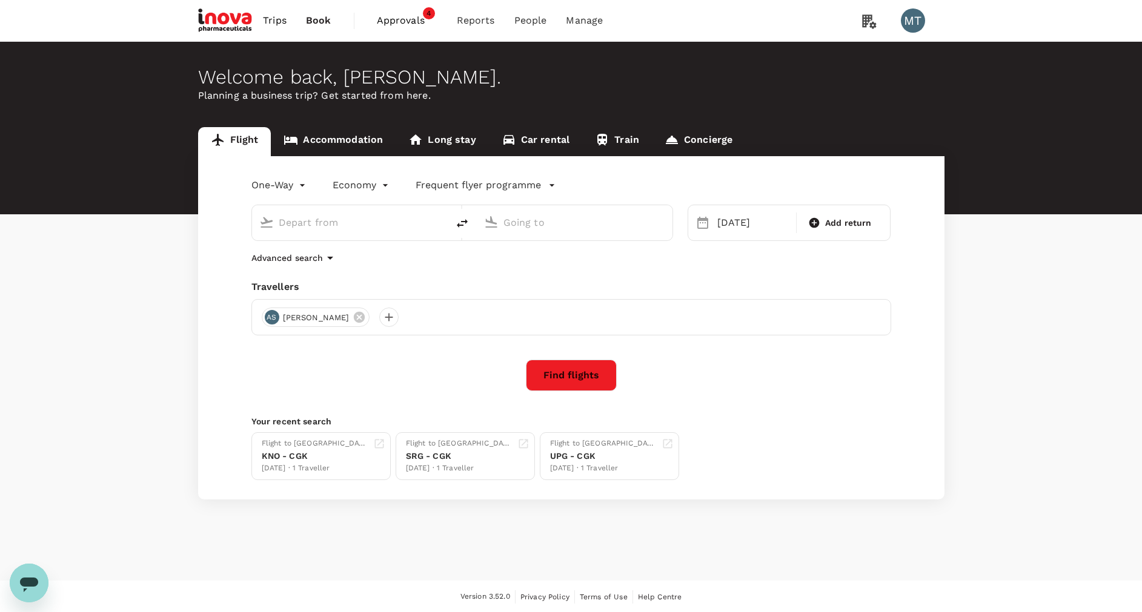
type input "[PERSON_NAME] (UPG)"
type input "Soekarno-Hatta Intl (CGK)"
click at [354, 143] on link "Accommodation" at bounding box center [333, 141] width 125 height 29
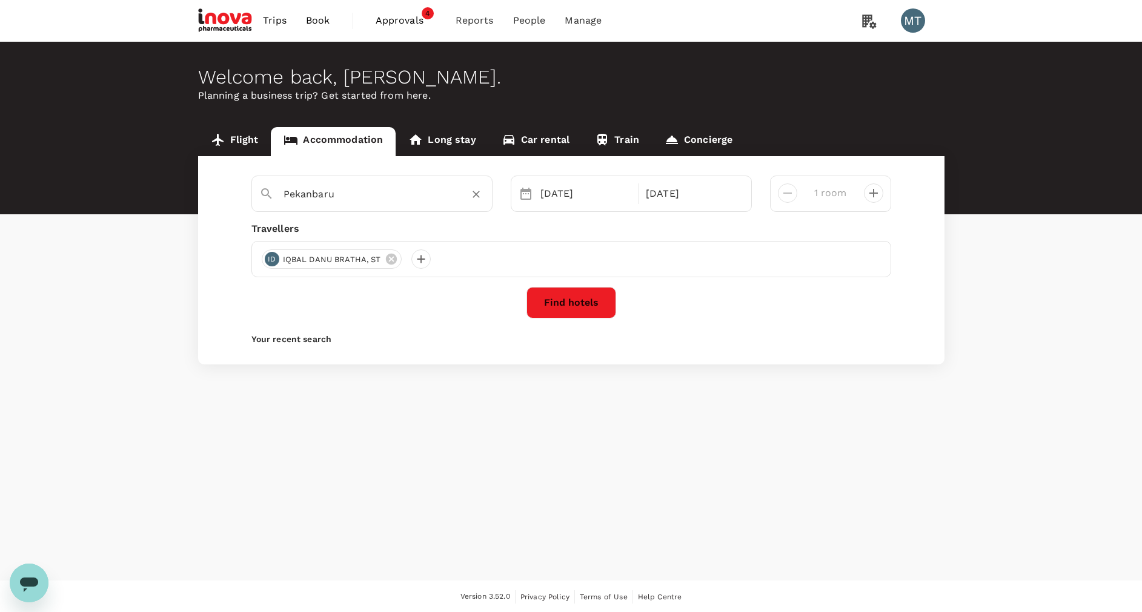
click at [356, 187] on input "Pekanbaru" at bounding box center [366, 194] width 167 height 19
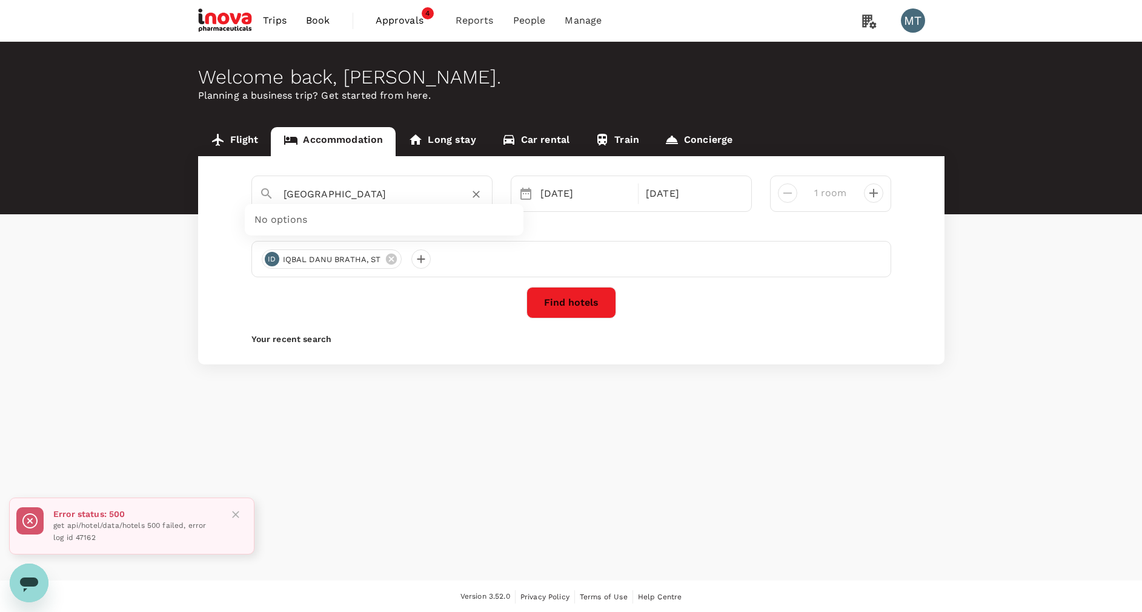
type input "Pekanbaru"
click at [32, 588] on icon "Open messaging window" at bounding box center [29, 583] width 22 height 22
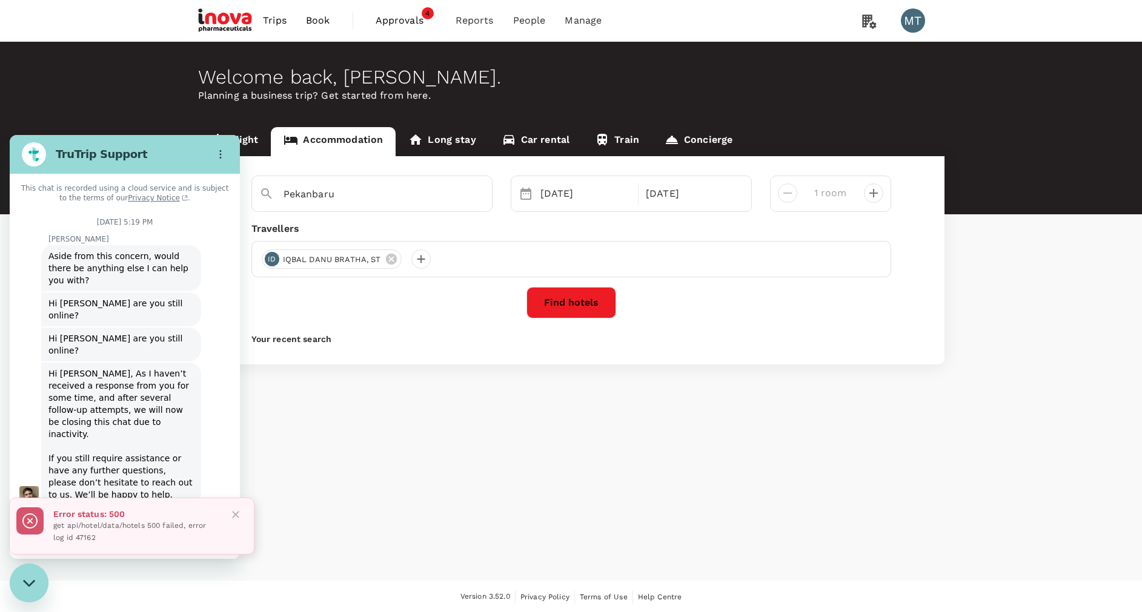
scroll to position [5420, 0]
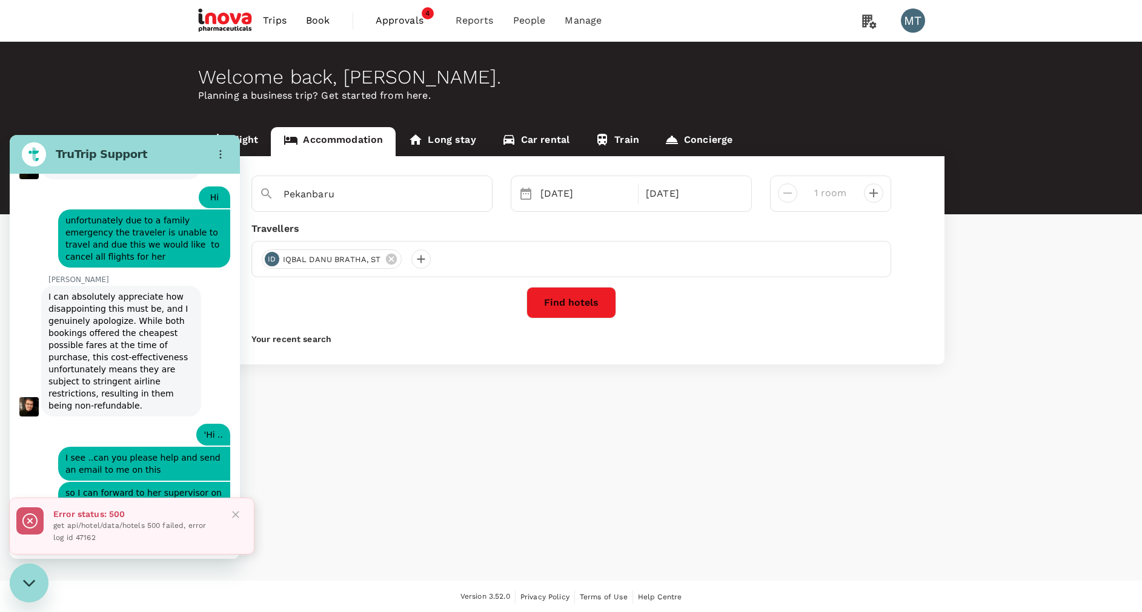
click at [240, 512] on icon "Close" at bounding box center [236, 515] width 12 height 12
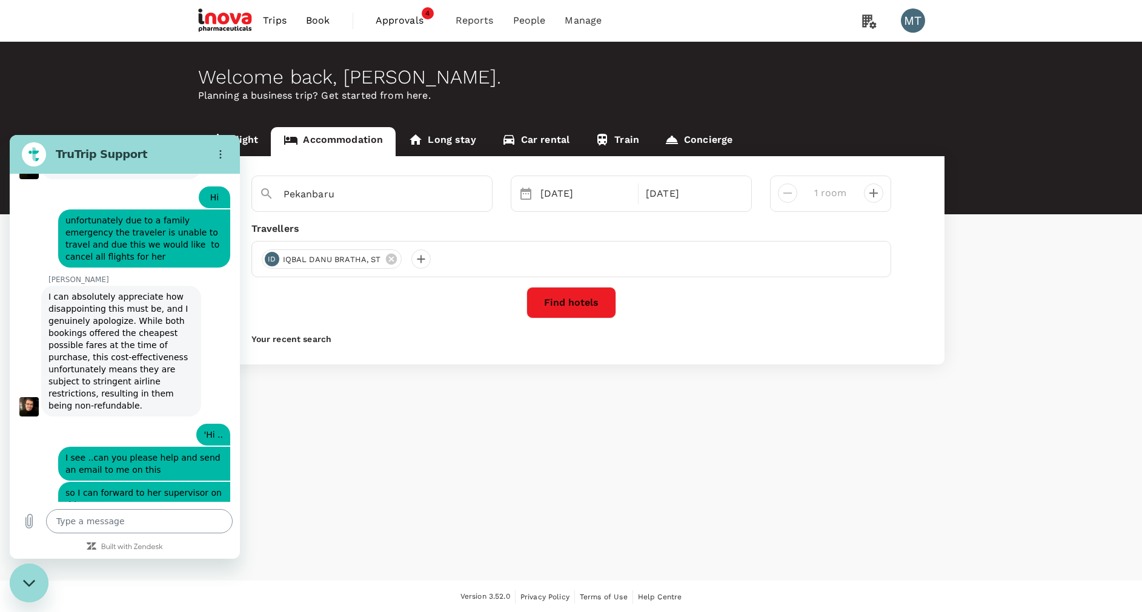
click at [171, 531] on textarea at bounding box center [139, 521] width 187 height 24
type textarea "h"
type textarea "x"
type textarea "ha"
type textarea "x"
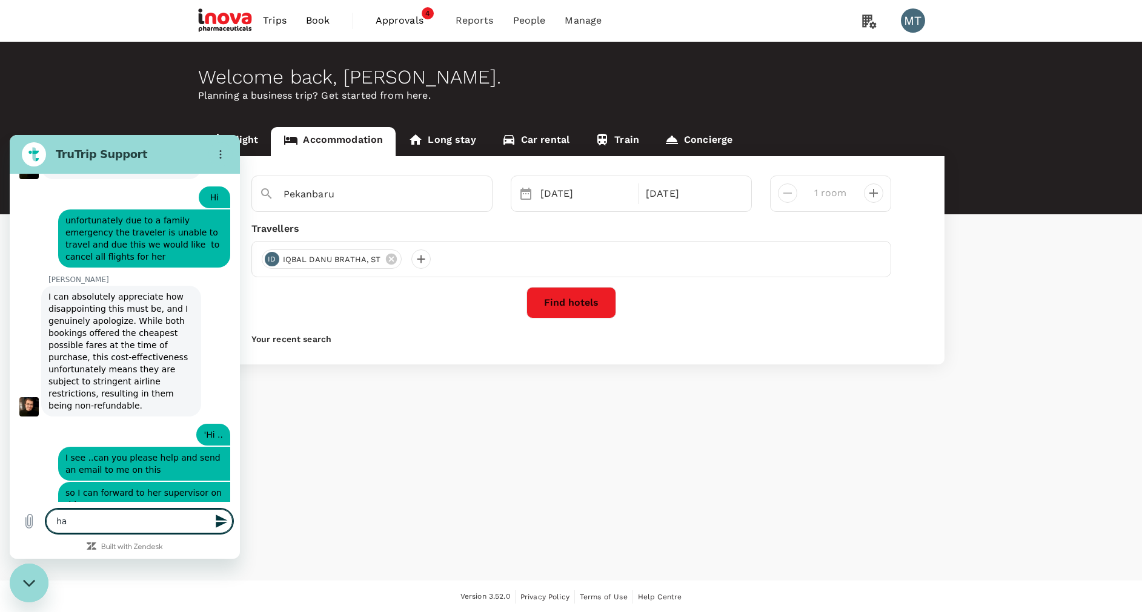
type textarea "hal"
type textarea "x"
type textarea "halp"
type textarea "x"
type textarea "hal"
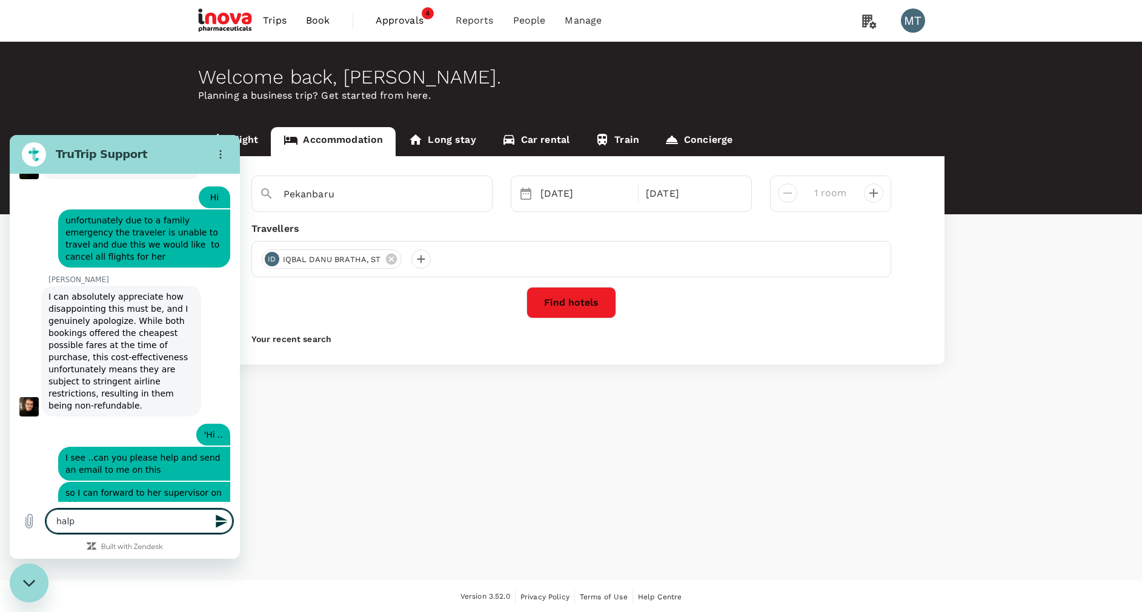
type textarea "x"
type textarea "halo"
type textarea "x"
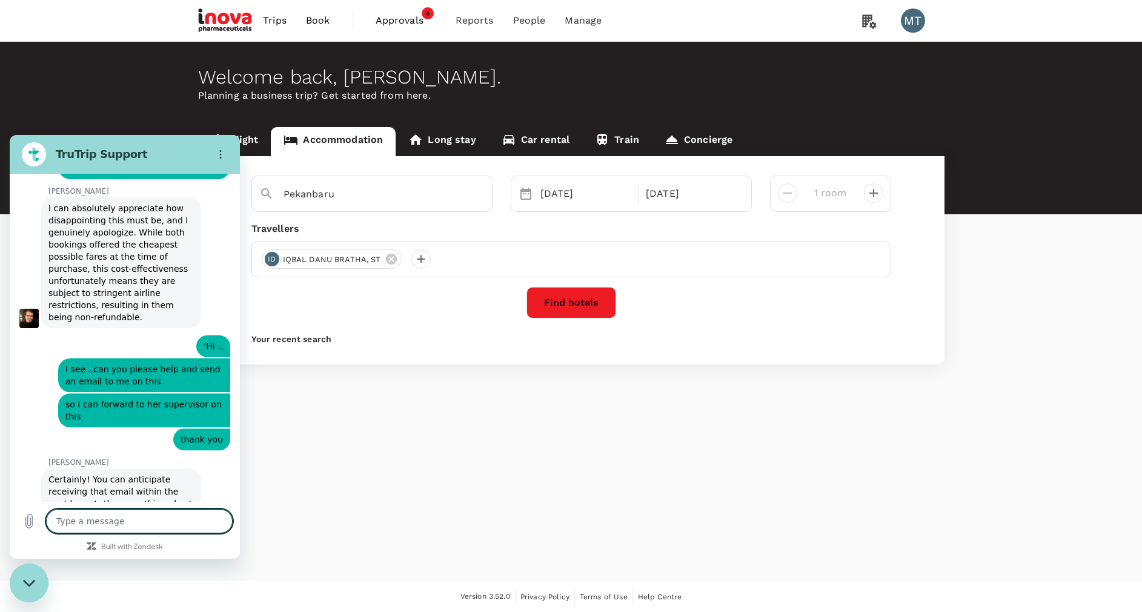
scroll to position [5508, 0]
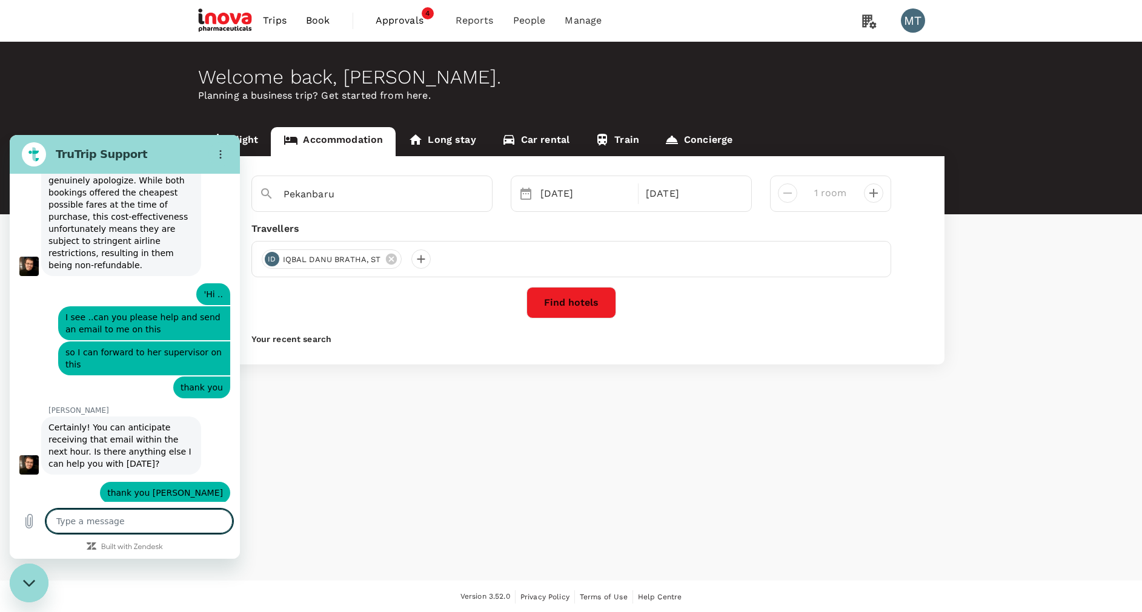
type textarea "x"
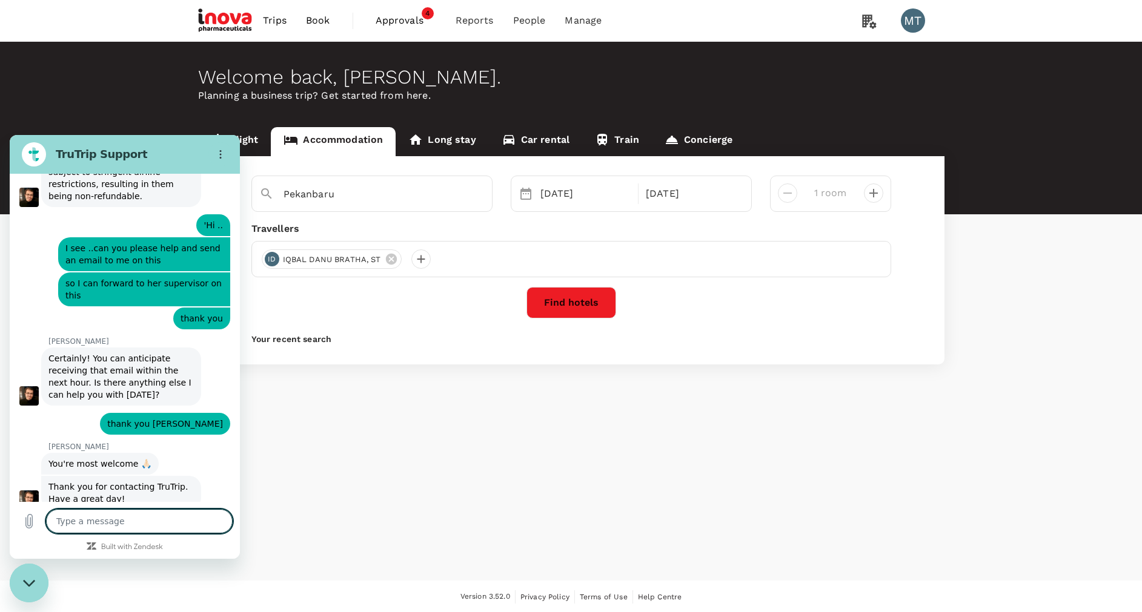
scroll to position [5632, 0]
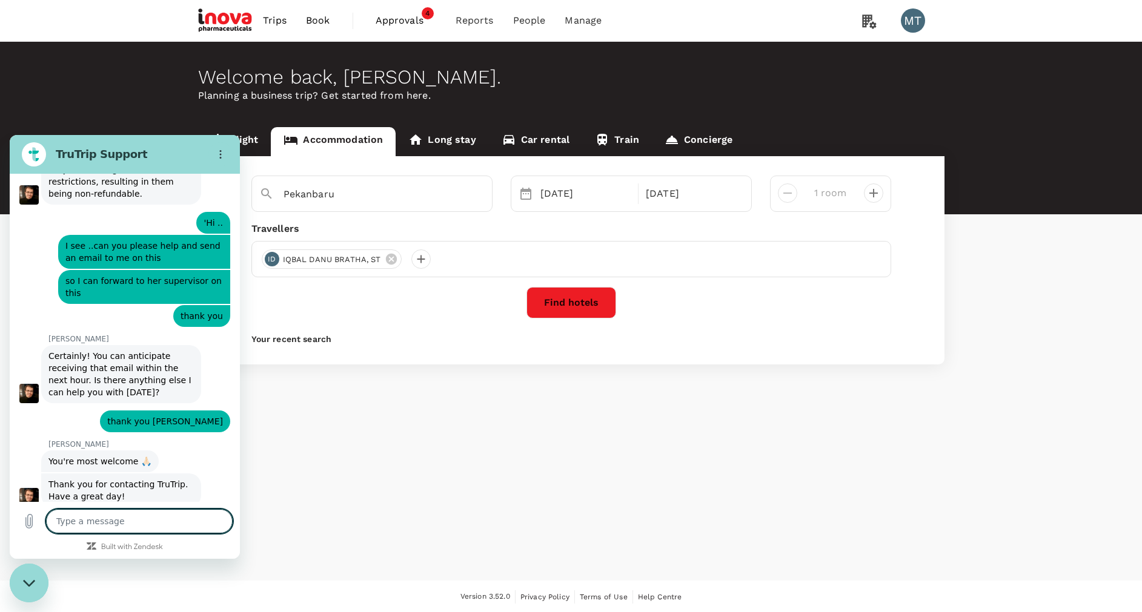
type textarea "I"
type textarea "x"
type textarea "I"
type textarea "x"
type textarea "I c"
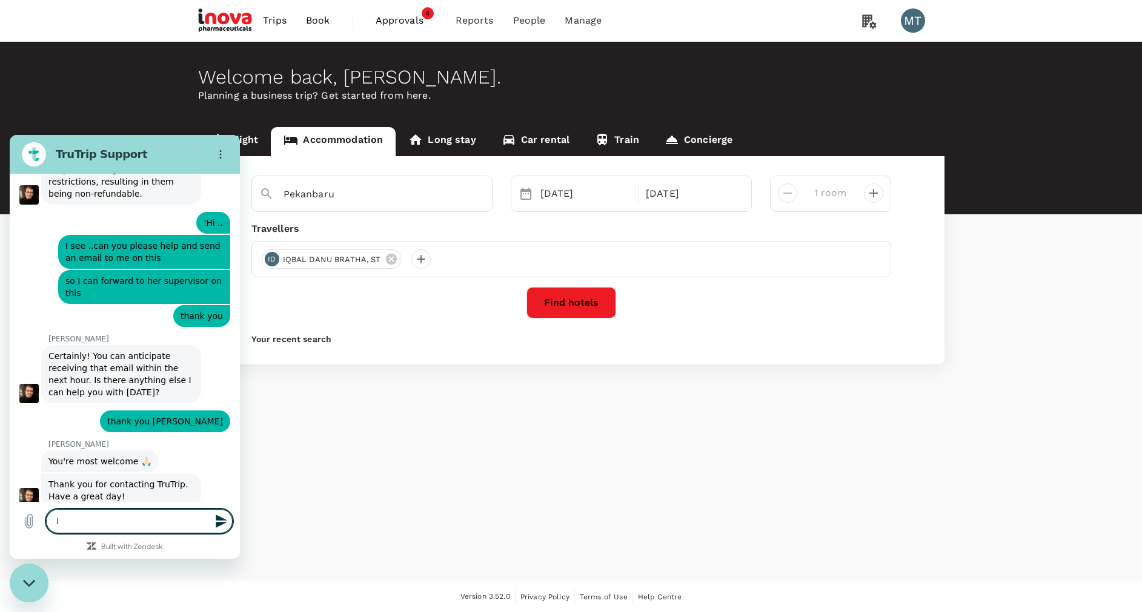
type textarea "x"
type textarea "I cn"
type textarea "x"
type textarea "I c"
type textarea "x"
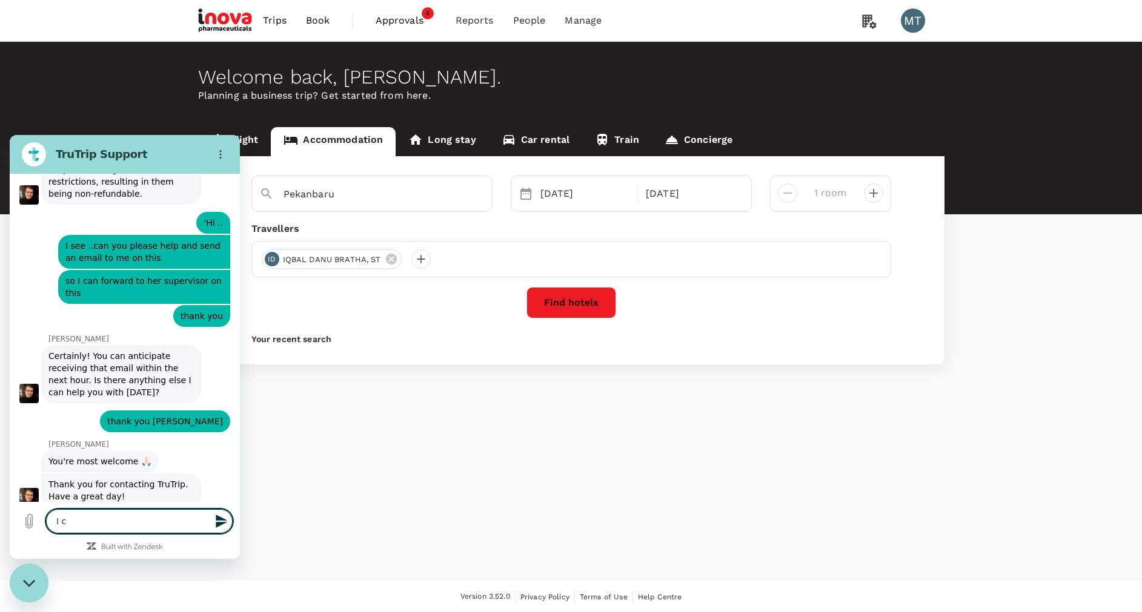
type textarea "I ca"
type textarea "x"
type textarea "I can"
type textarea "x"
type textarea "I can"
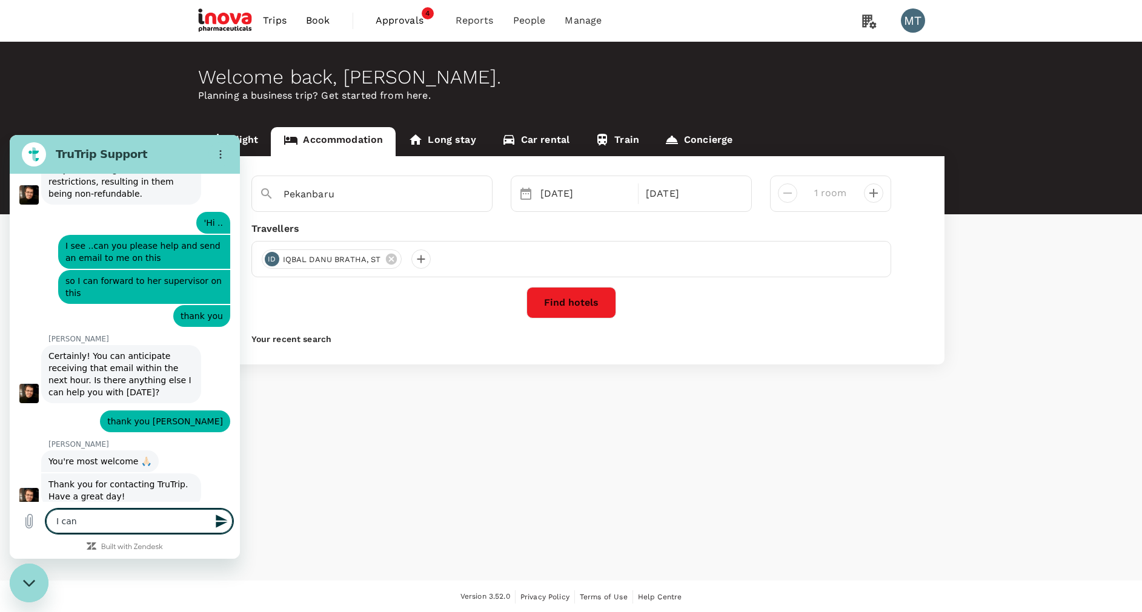
type textarea "x"
type textarea "I can n"
type textarea "x"
type textarea "I can no"
type textarea "x"
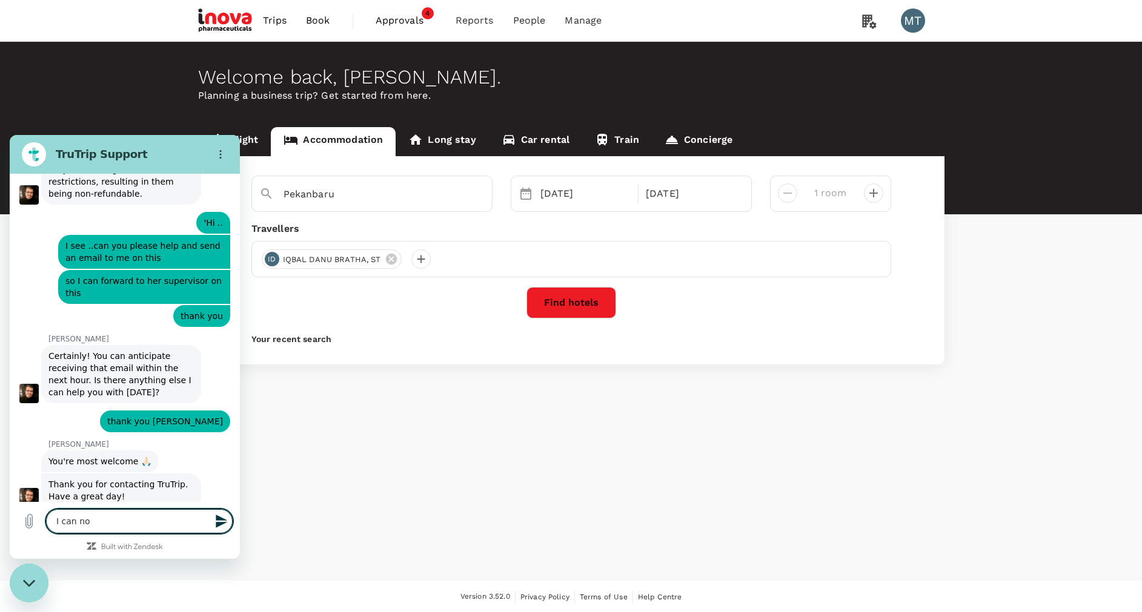
type textarea "I can not"
type textarea "x"
type textarea "I can not"
type textarea "x"
type textarea "I can not b"
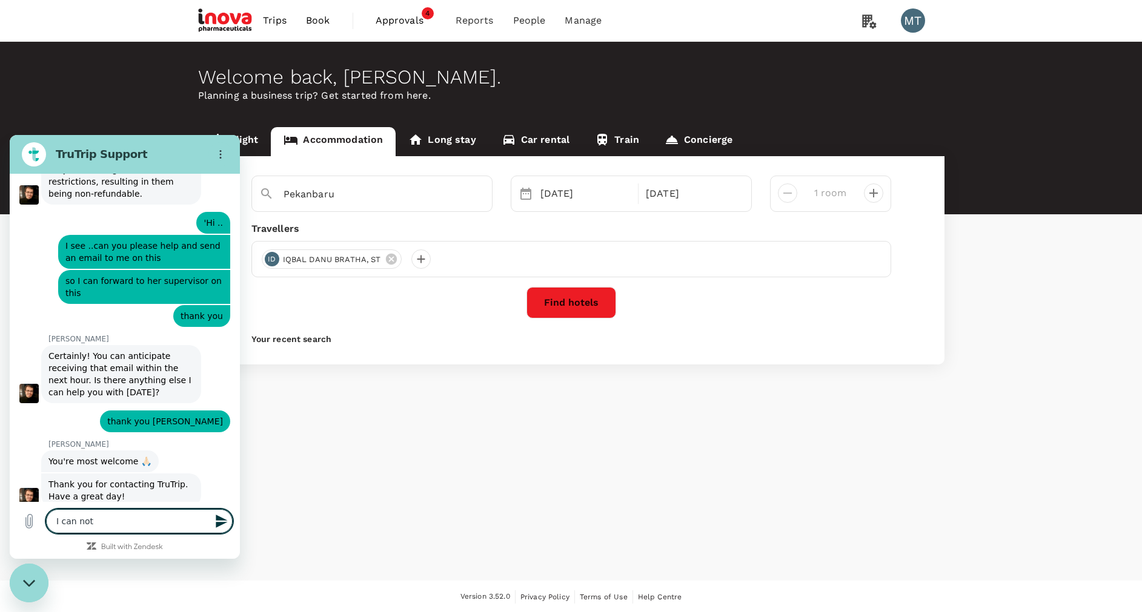
type textarea "x"
type textarea "I can not bo"
type textarea "x"
type textarea "I can not boo"
type textarea "x"
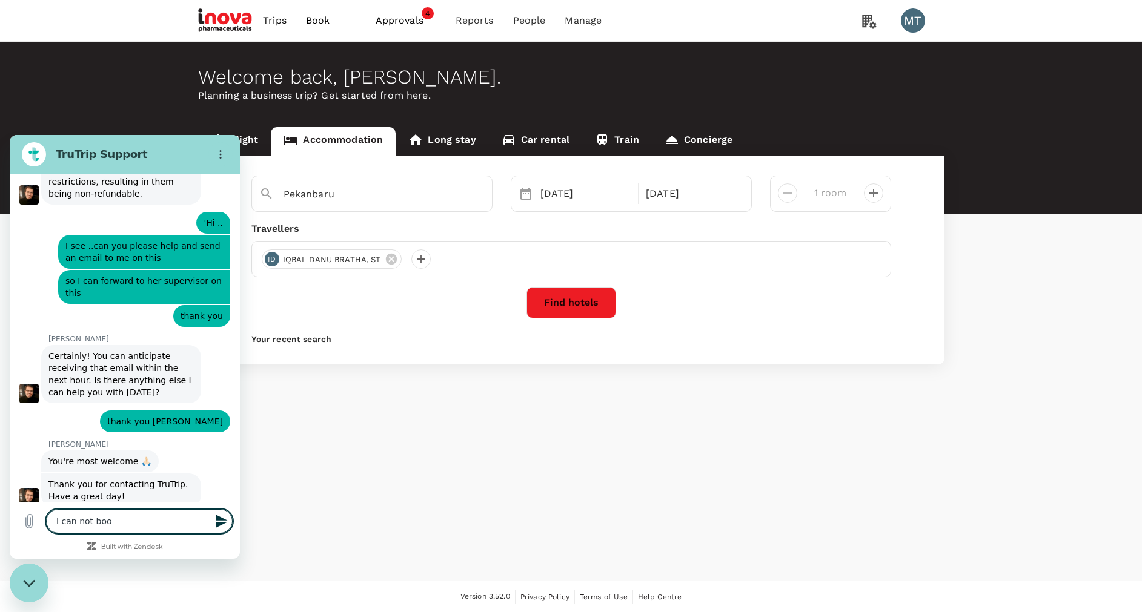
type textarea "I can not book"
type textarea "x"
type textarea "I can not book"
type textarea "x"
type textarea "I can not book h"
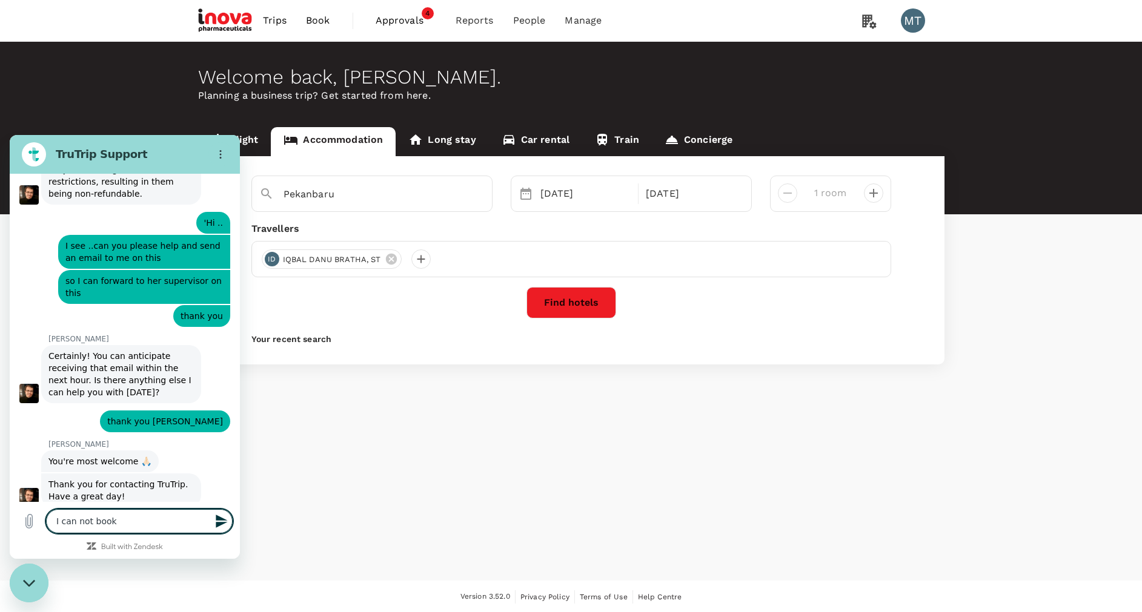
type textarea "x"
type textarea "I can not book ho"
type textarea "x"
type textarea "I can not book hot"
type textarea "x"
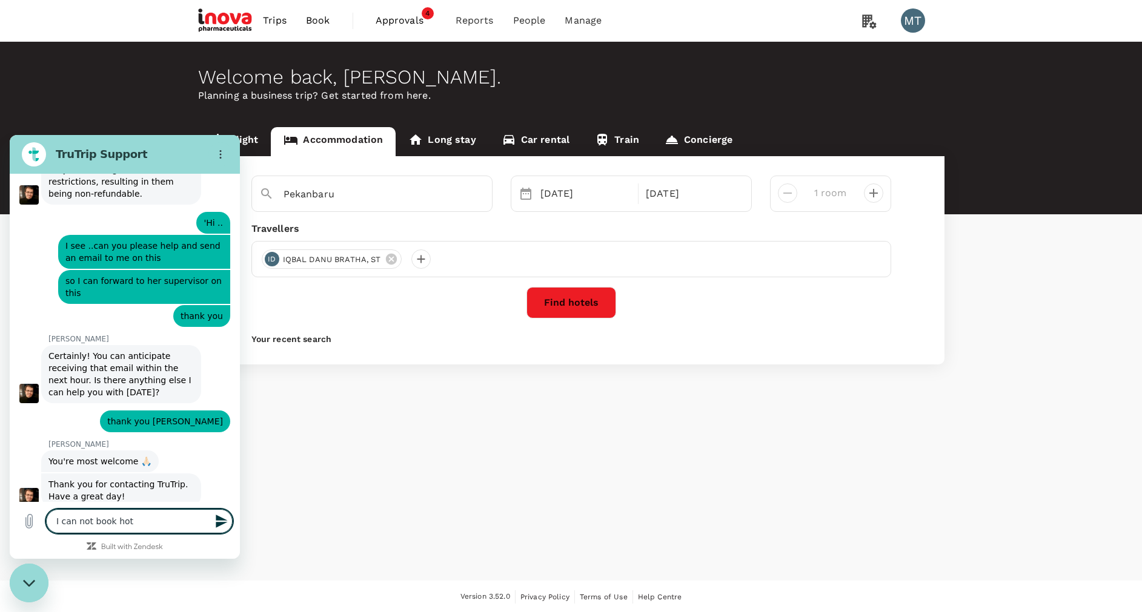
type textarea "I can not book hote"
type textarea "x"
type textarea "I can not book hotel"
type textarea "x"
type textarea "I can not book hotel"
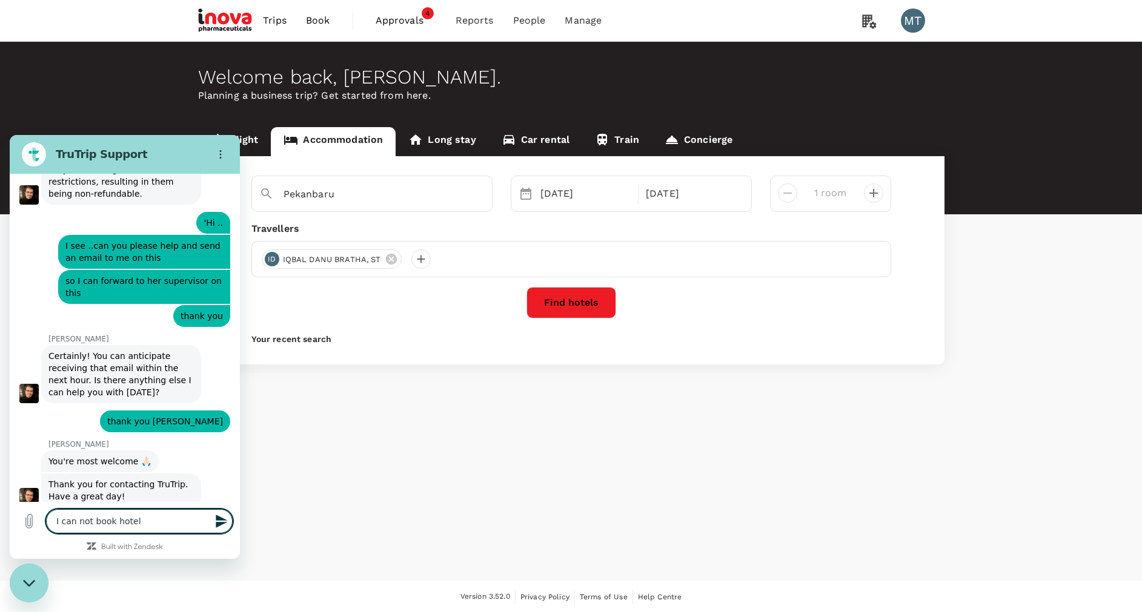
type textarea "x"
type textarea "I can not book hotel i"
type textarea "x"
type textarea "I can not book hotel in"
type textarea "x"
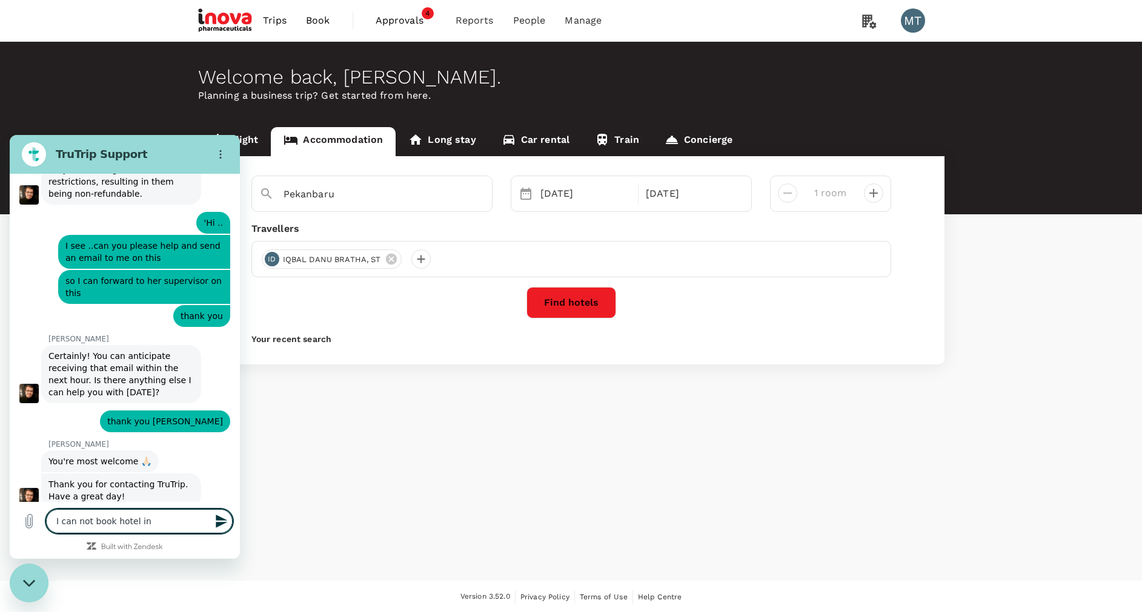
type textarea "I can not book hotel in"
type textarea "x"
type textarea "I can not book hotel in B"
type textarea "x"
type textarea "I can not book hotel in Ba"
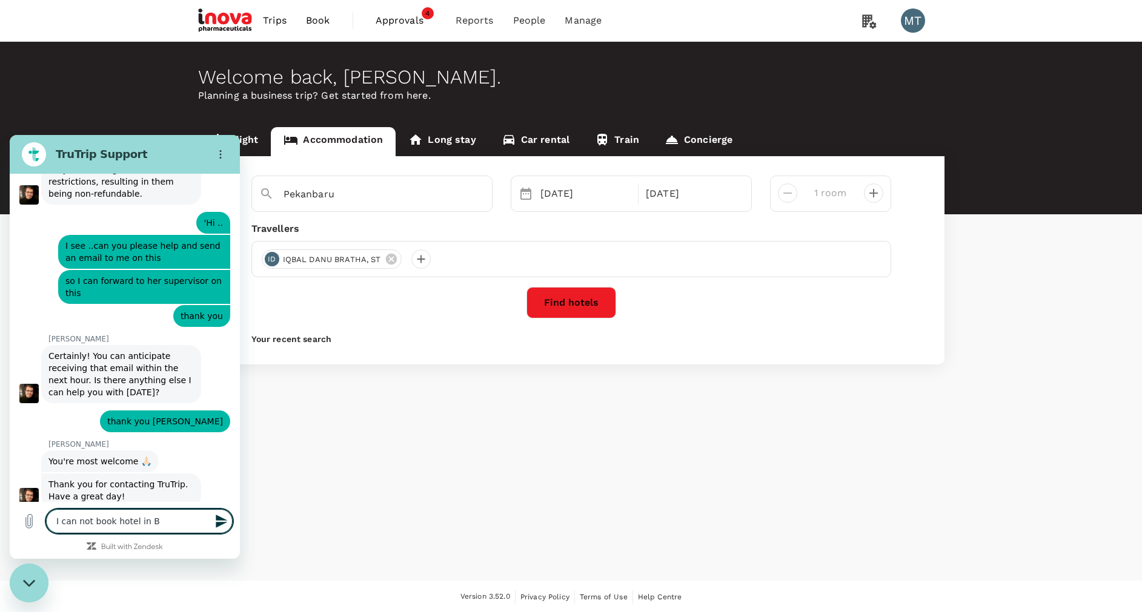
type textarea "x"
type textarea "I can not book hotel in Ban"
type textarea "x"
type textarea "I can not book hotel in Band"
type textarea "x"
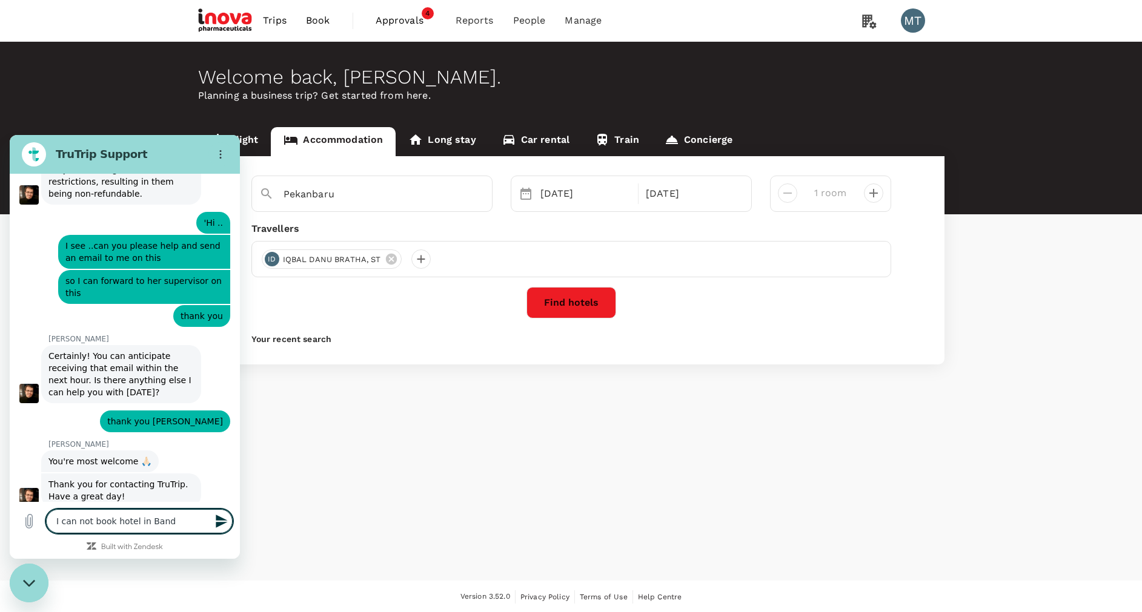
type textarea "I can not book hotel in Bandu"
type textarea "x"
type textarea "I can not book hotel in Bandun"
type textarea "x"
type textarea "I can not book hotel in Bandung"
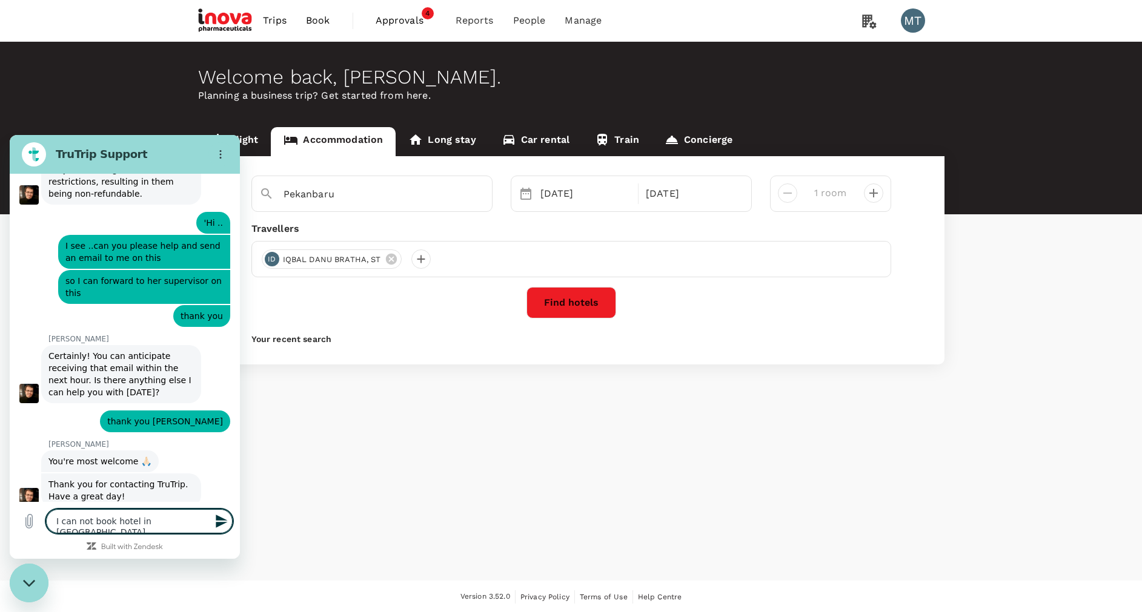
type textarea "x"
type textarea "I can not book hotel in Bandung"
type textarea "x"
type textarea "I can not book hotel in Bandung -"
type textarea "x"
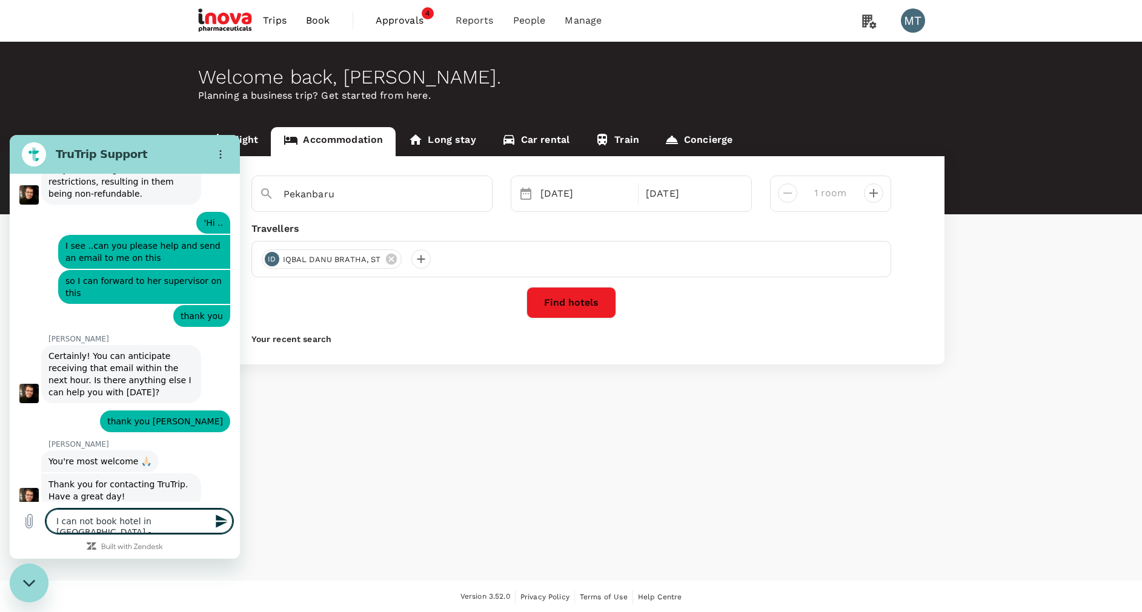
type textarea "I can not book hotel in Bandung -"
type textarea "x"
type textarea "I can not book hotel in Bandung - n"
type textarea "x"
type textarea "I can not book hotel in Bandung -"
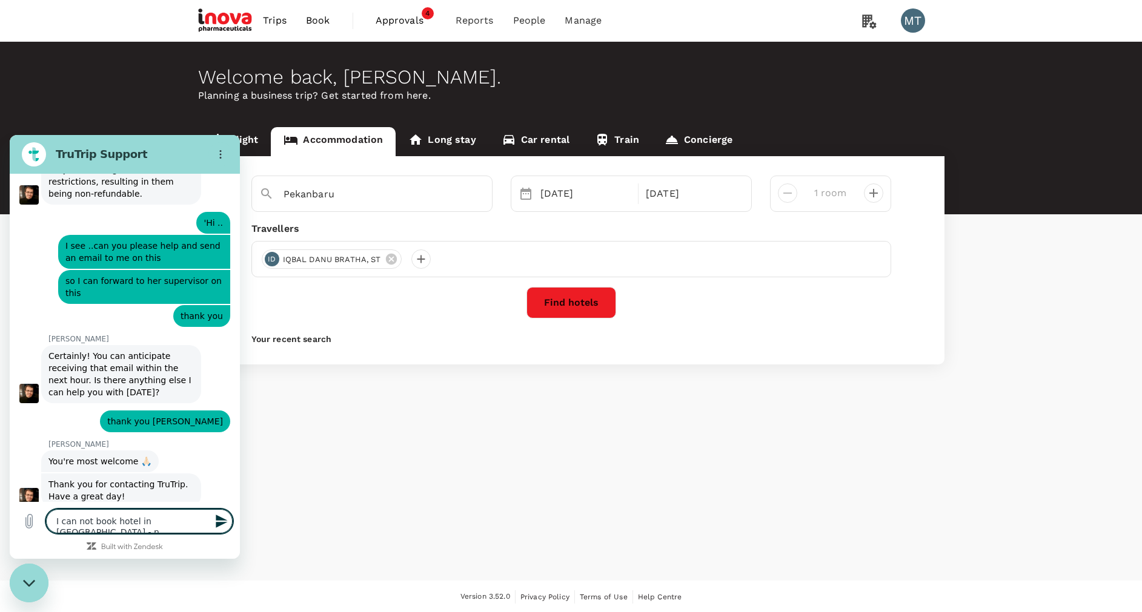
type textarea "x"
type textarea "I can not book hotel in Bandung - i"
type textarea "x"
type textarea "I can not book hotel in Bandung - in"
type textarea "x"
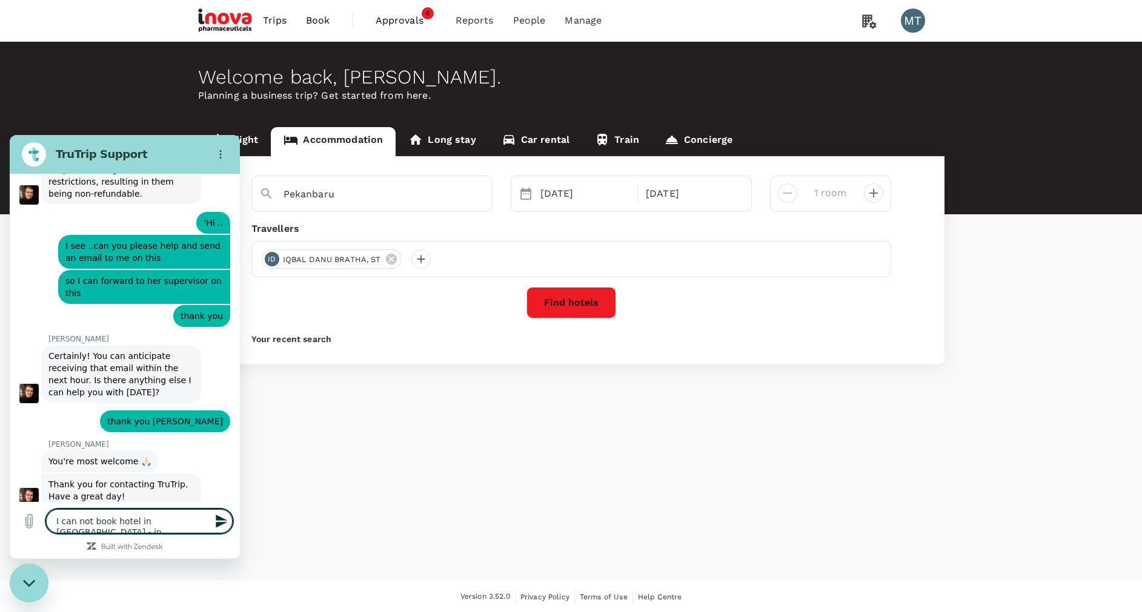
type textarea "I can not book hotel in Bandung - ind"
type textarea "x"
type textarea "I can not book hotel in Bandung - indo"
type textarea "x"
type textarea "I can not book hotel in Bandung - indon"
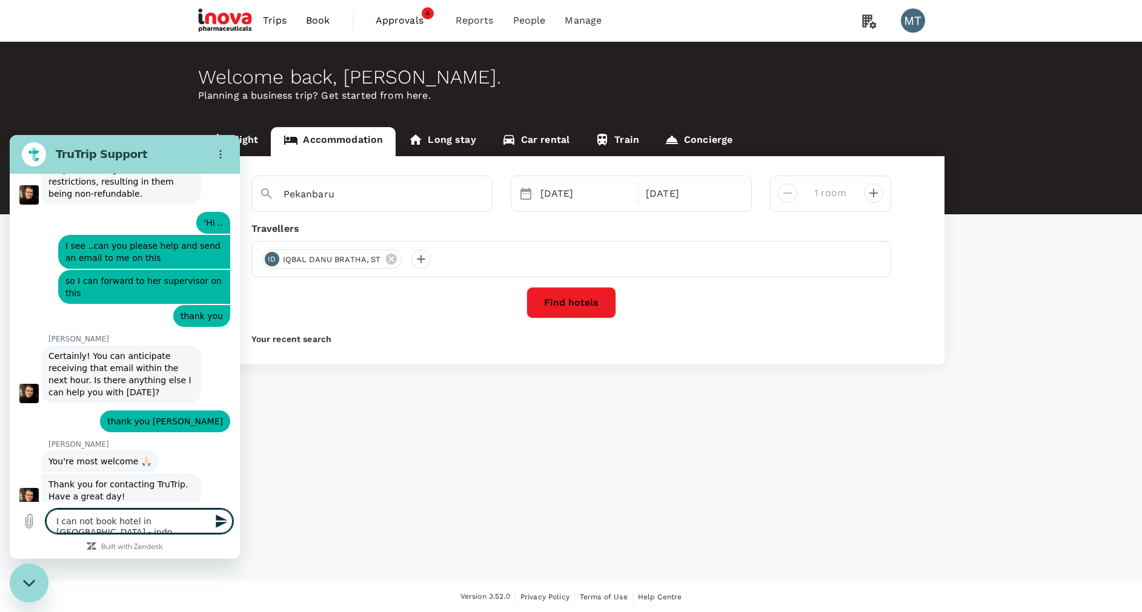
type textarea "x"
type textarea "I can not book hotel in Bandung - indone"
type textarea "x"
type textarea "I can not book hotel in Bandung - indones"
type textarea "x"
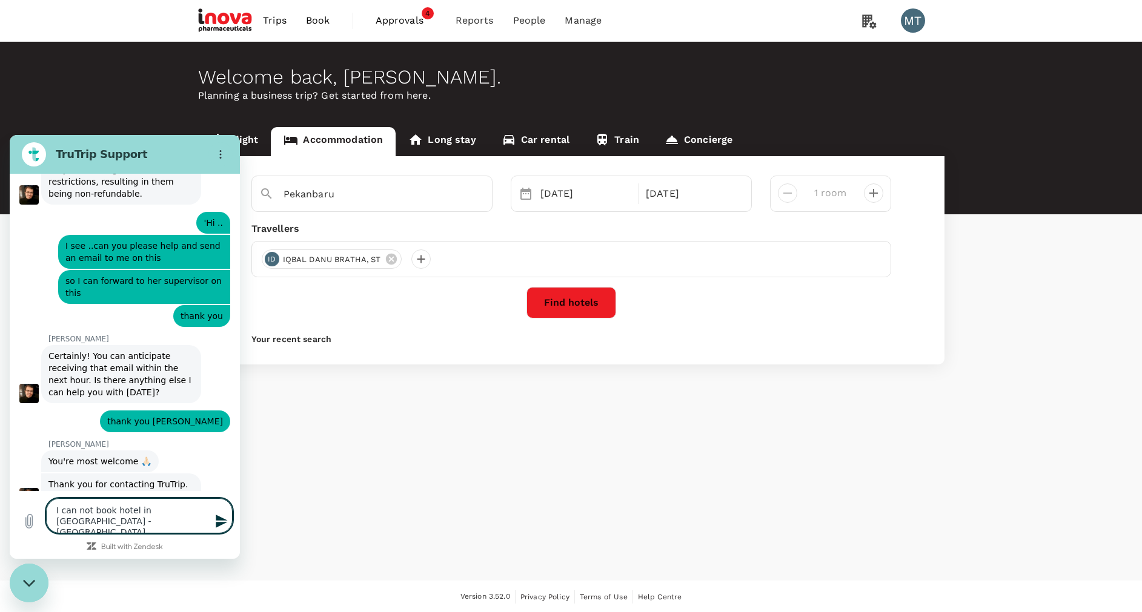
type textarea "I can not book hotel in Bandung - indonesi"
type textarea "x"
type textarea "I can not book hotel in Bandung - indonesia"
type textarea "x"
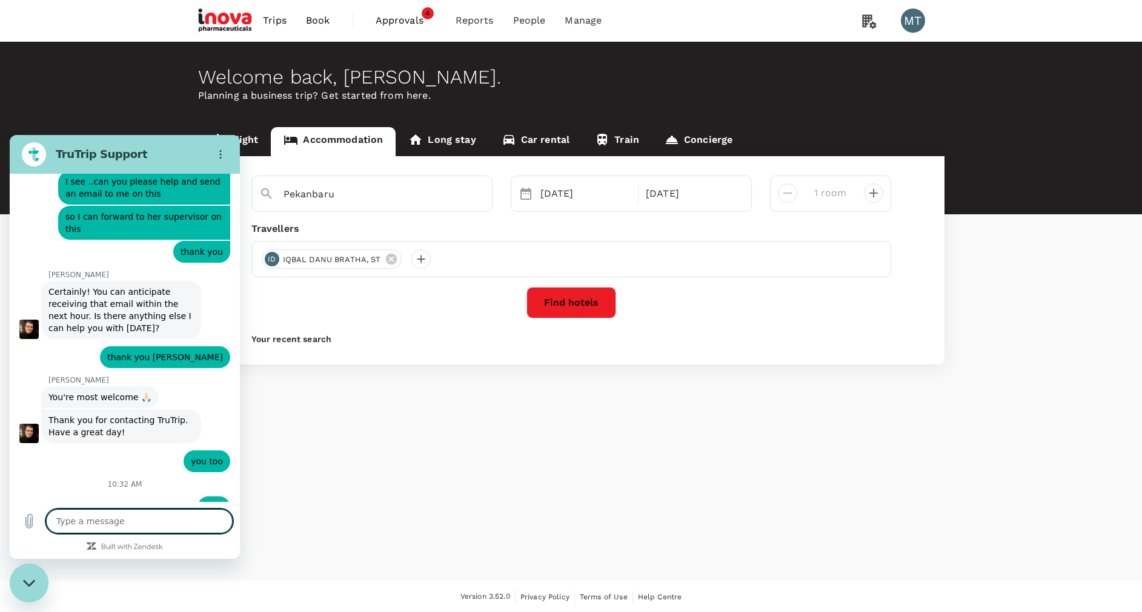
type textarea "x"
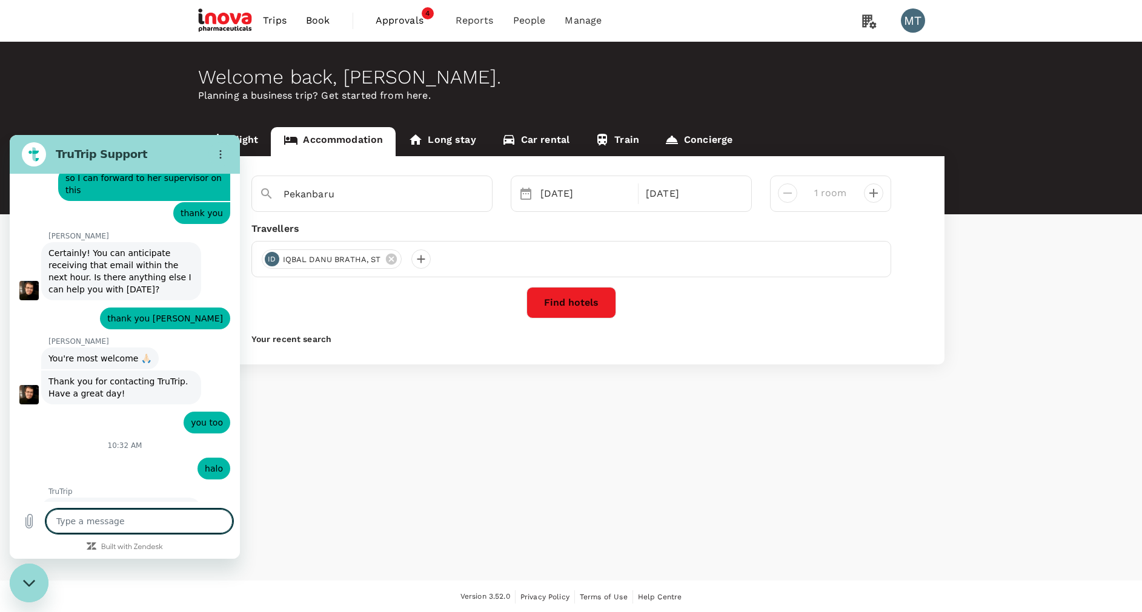
scroll to position [5738, 0]
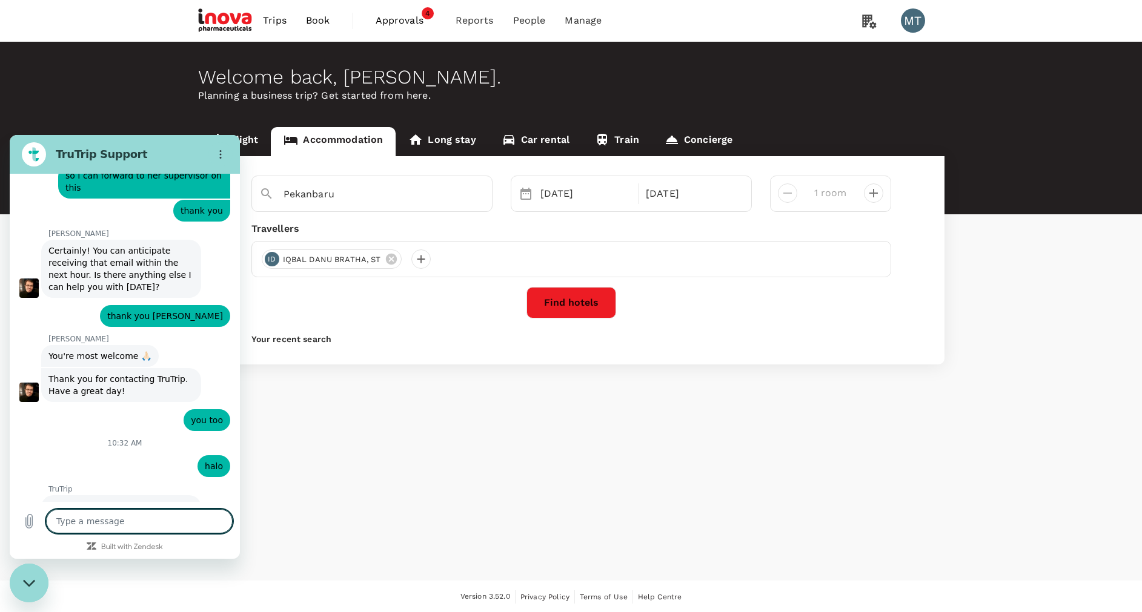
type textarea "H"
type textarea "x"
type textarea "Hi"
type textarea "x"
type textarea "Hi"
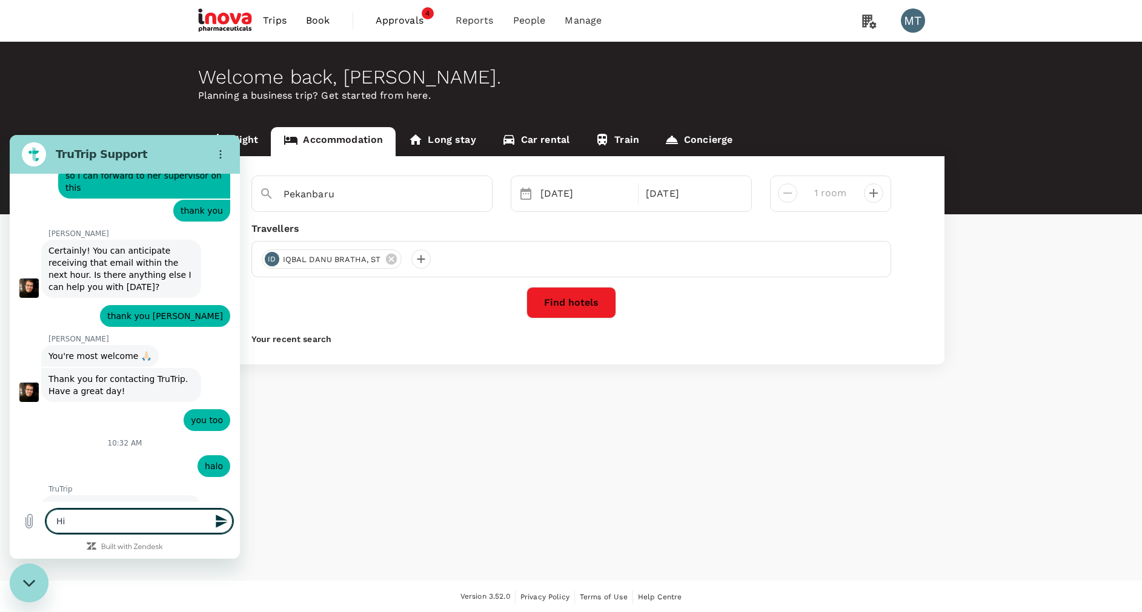
type textarea "x"
type textarea "Hi H"
type textarea "x"
type textarea "Hi"
type textarea "x"
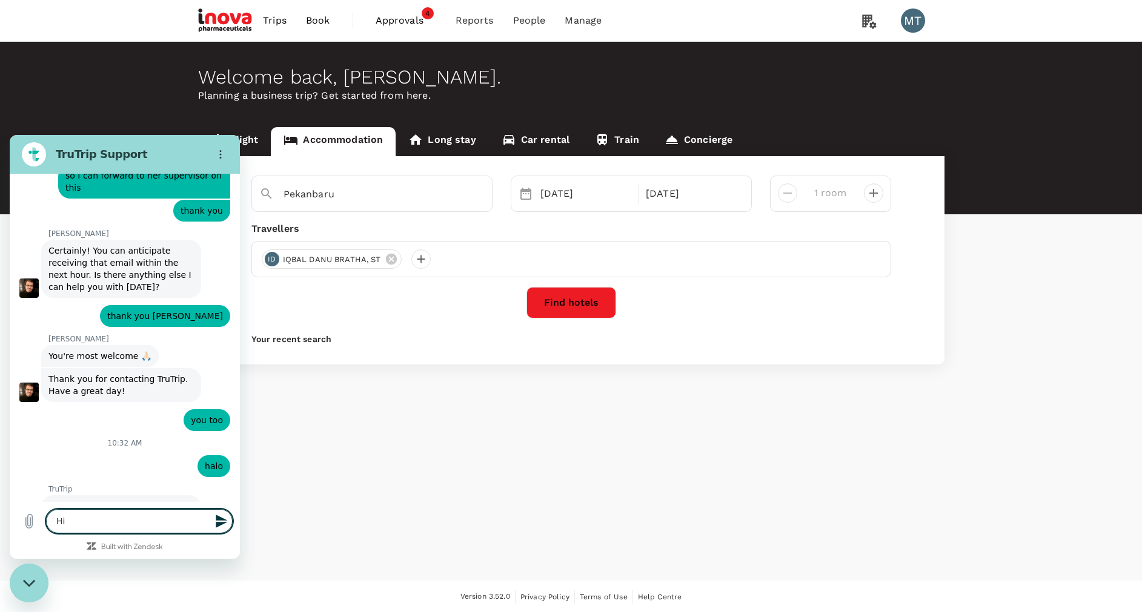
type textarea "Hi ."
type textarea "x"
type textarea "Hi ."
type textarea "x"
type textarea "Hi . p"
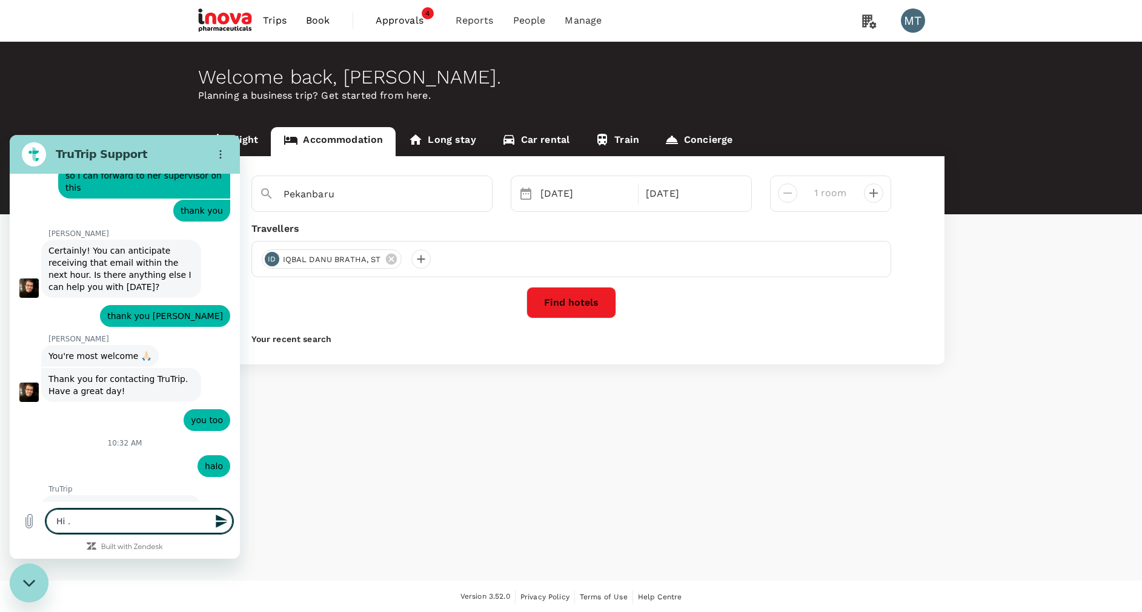
type textarea "x"
type textarea "Hi . pl"
type textarea "x"
type textarea "Hi . ple"
type textarea "x"
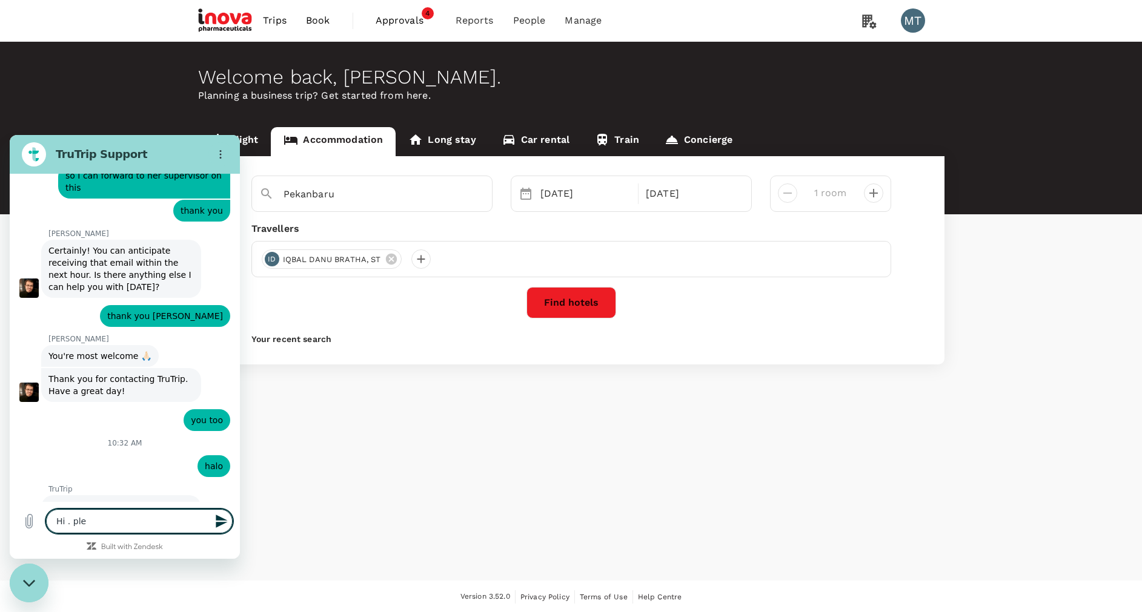
type textarea "Hi . plea"
type textarea "x"
type textarea "Hi . pleas"
type textarea "x"
type textarea "Hi . please"
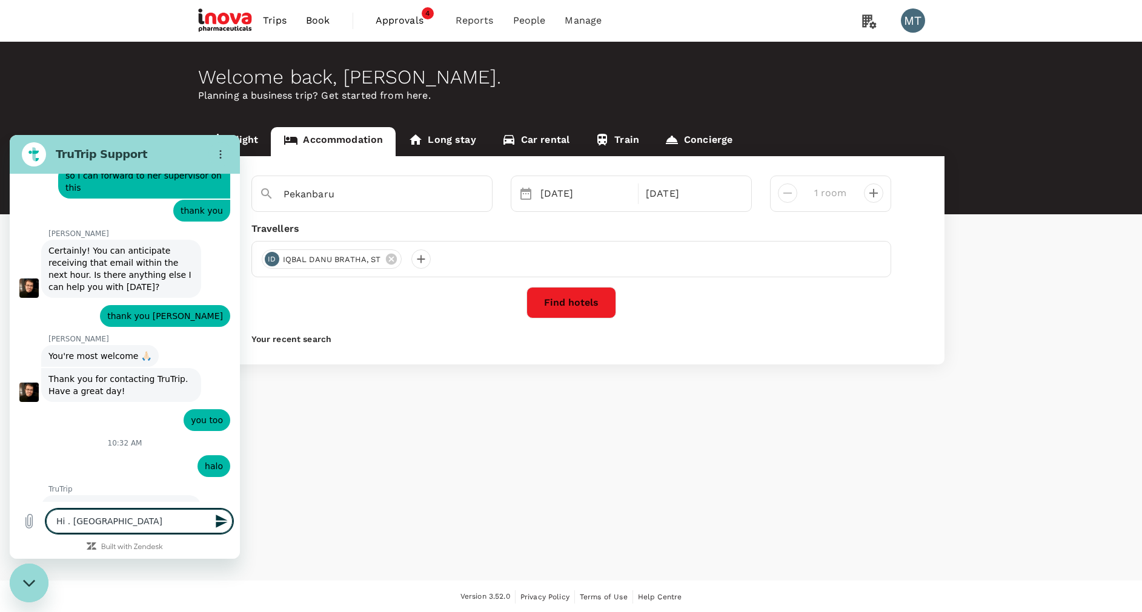
type textarea "x"
type textarea "Hi . please"
type textarea "x"
type textarea "Hi . please h"
type textarea "x"
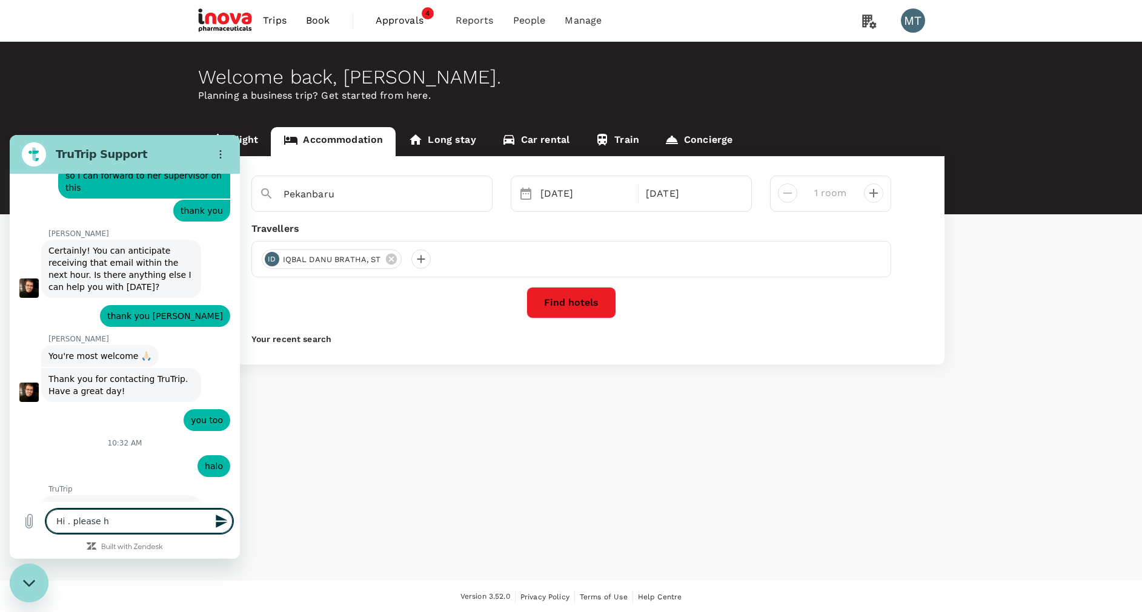
type textarea "Hi . please he"
type textarea "x"
type textarea "Hi . please hel"
type textarea "x"
type textarea "Hi . please helo"
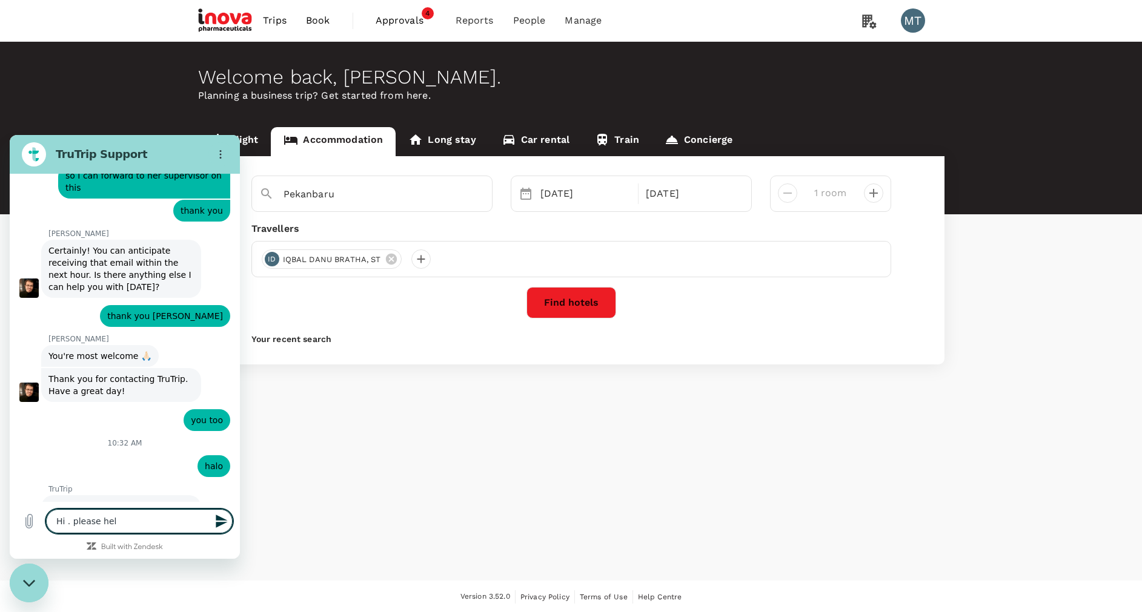
type textarea "x"
type textarea "Hi . please hel"
type textarea "x"
type textarea "Hi . please he"
type textarea "x"
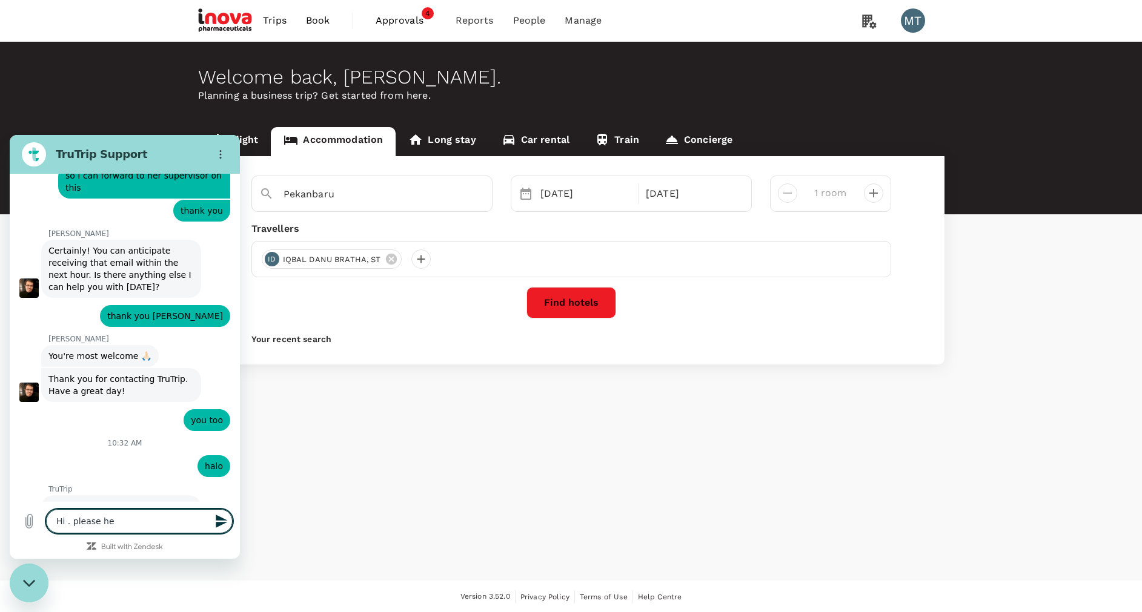
type textarea "Hi . please h"
type textarea "x"
type textarea "Hi . please"
type textarea "x"
type textarea "Hi . please"
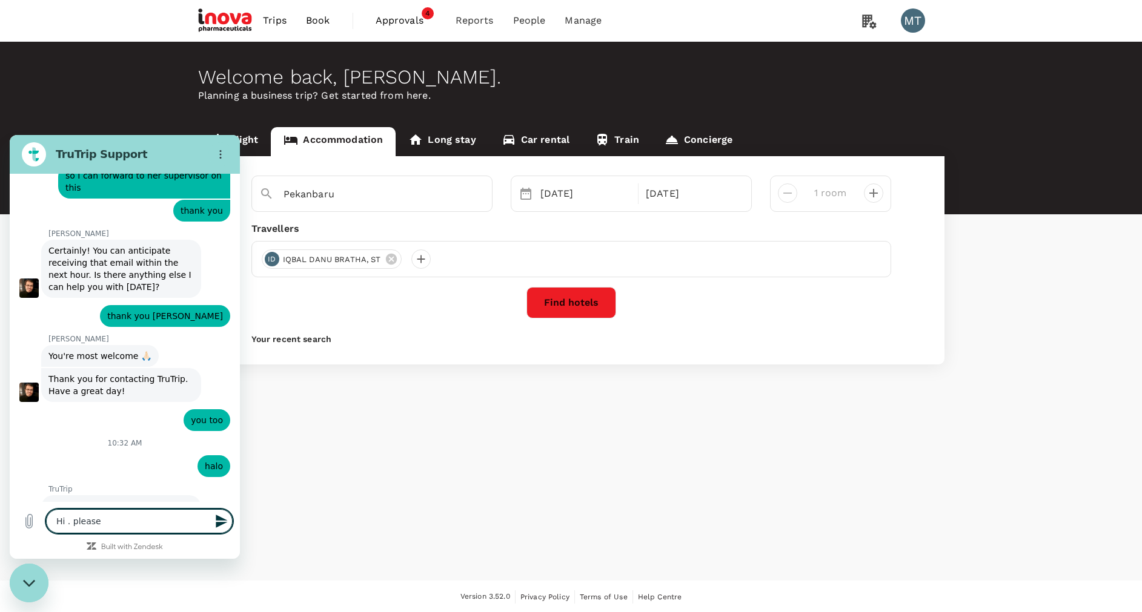
type textarea "x"
type textarea "Hi . pleas"
type textarea "x"
type textarea "Hi . plea"
type textarea "x"
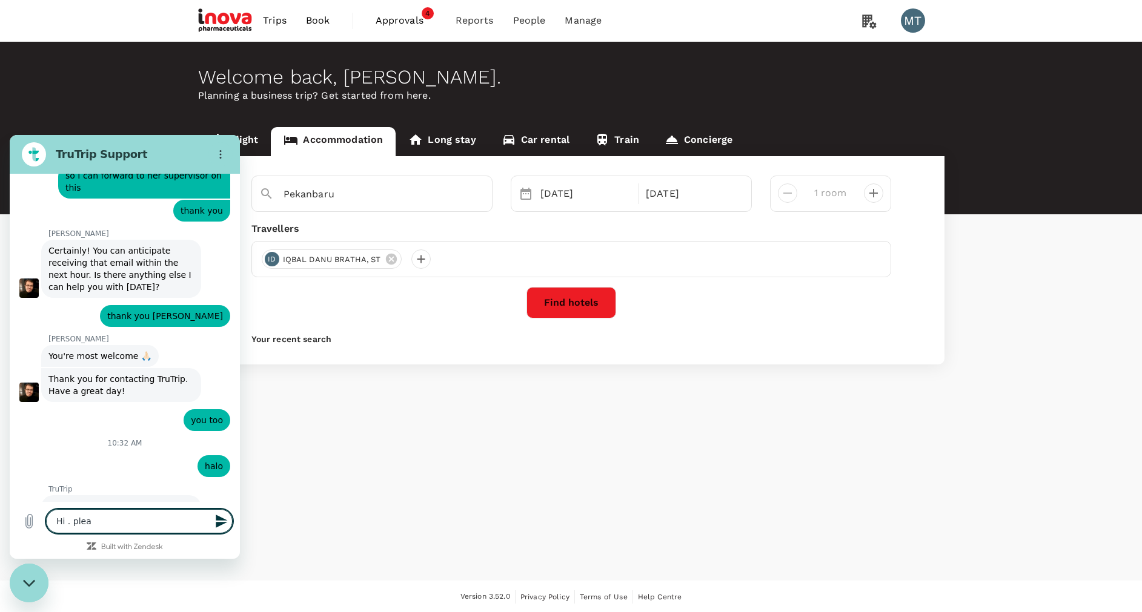
type textarea "Hi . ple"
type textarea "x"
type textarea "Hi . pl"
type textarea "x"
type textarea "Hi . p"
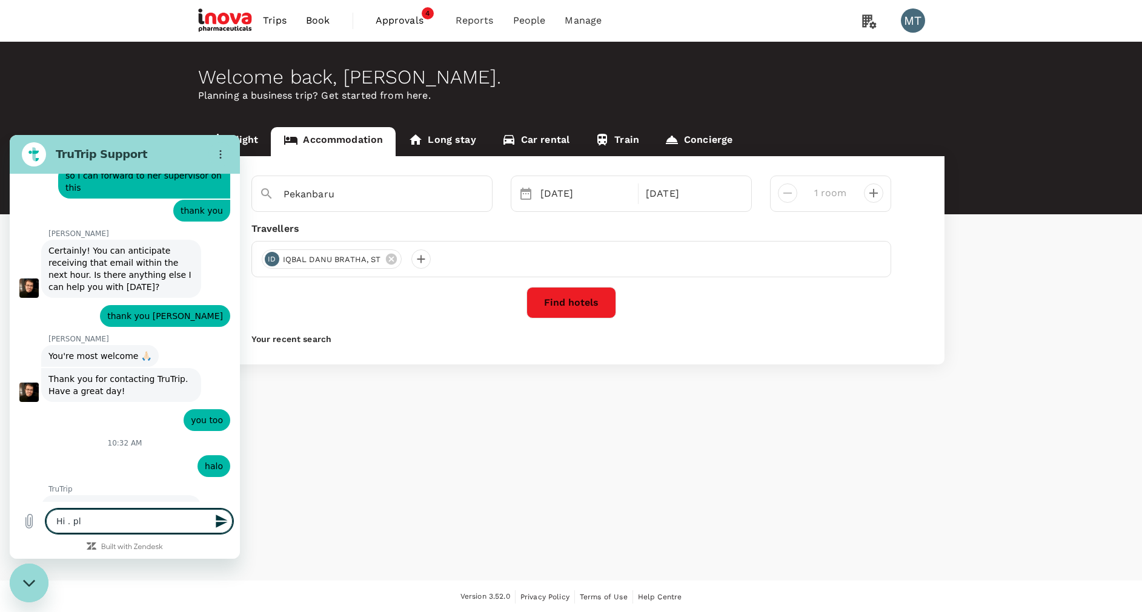
type textarea "x"
type textarea "Hi ."
type textarea "x"
type textarea "Hi . I"
type textarea "x"
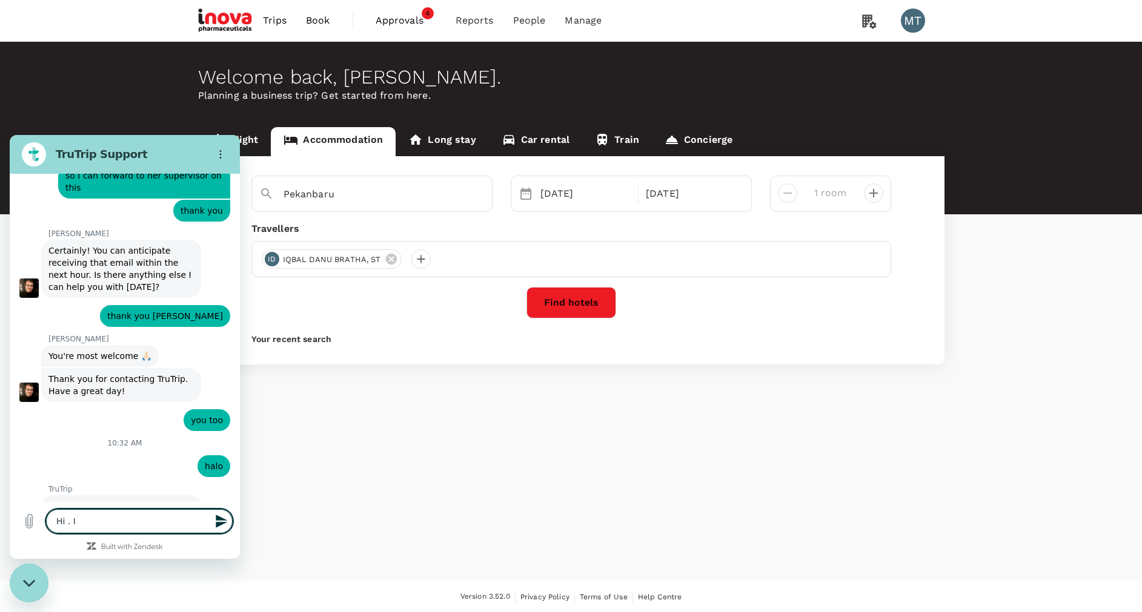
type textarea "Hi . I"
type textarea "x"
type textarea "Hi . I c"
type textarea "x"
type textarea "Hi . I ca"
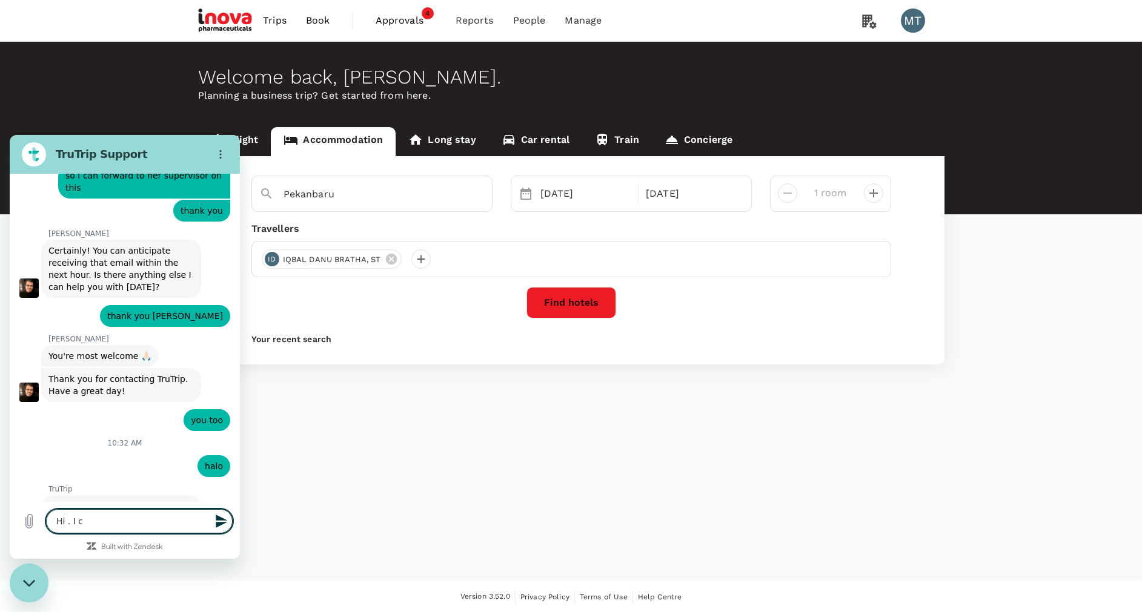
type textarea "x"
type textarea "Hi . I can"
type textarea "x"
type textarea "Hi . I can"
type textarea "x"
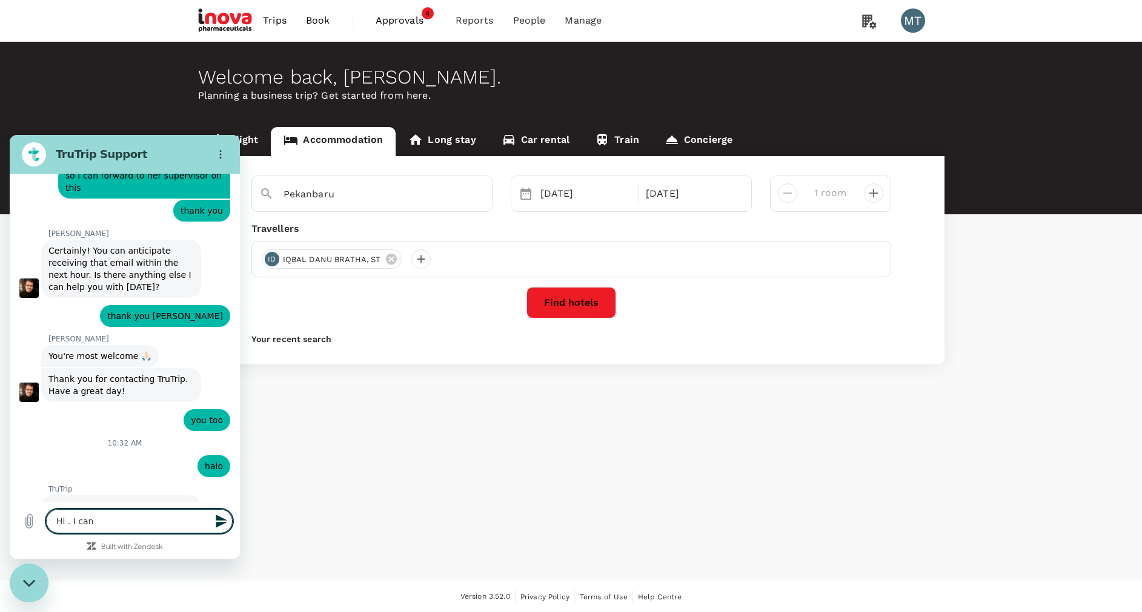
type textarea "Hi . I can n"
type textarea "x"
type textarea "Hi . I can no"
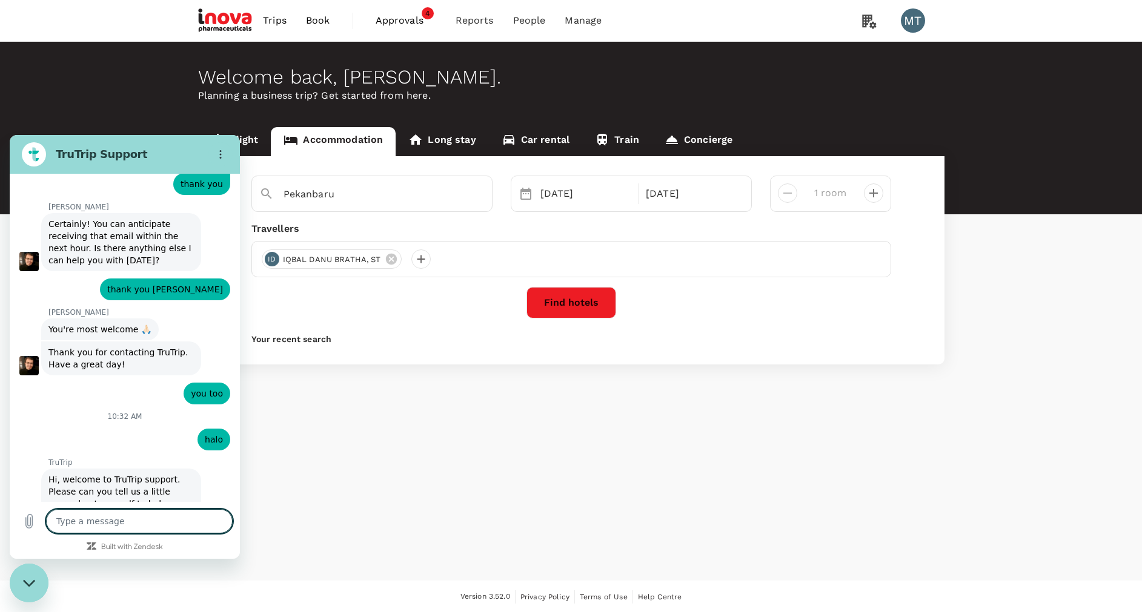
scroll to position [5767, 0]
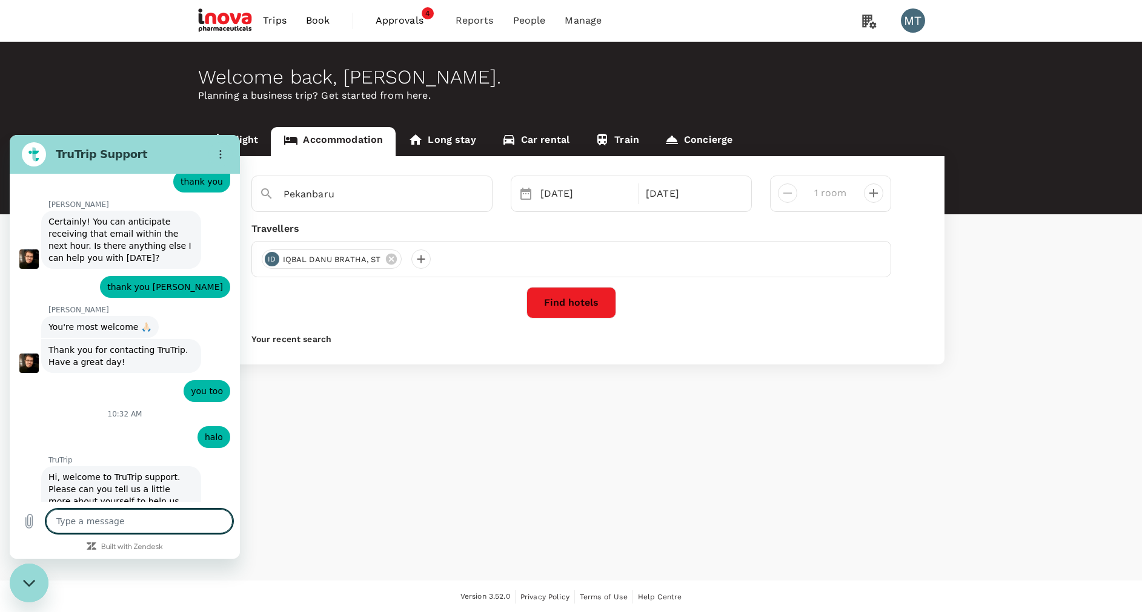
click at [269, 469] on div "Welcome back , Morina . Planning a business trip? Get started from here. Flight…" at bounding box center [571, 311] width 1142 height 539
click at [293, 450] on div "Welcome back , Morina . Planning a business trip? Get started from here. Flight…" at bounding box center [571, 311] width 1142 height 539
click at [333, 449] on div "Welcome back , Morina . Planning a business trip? Get started from here. Flight…" at bounding box center [571, 311] width 1142 height 539
click at [31, 576] on div "Close messaging window" at bounding box center [29, 583] width 36 height 36
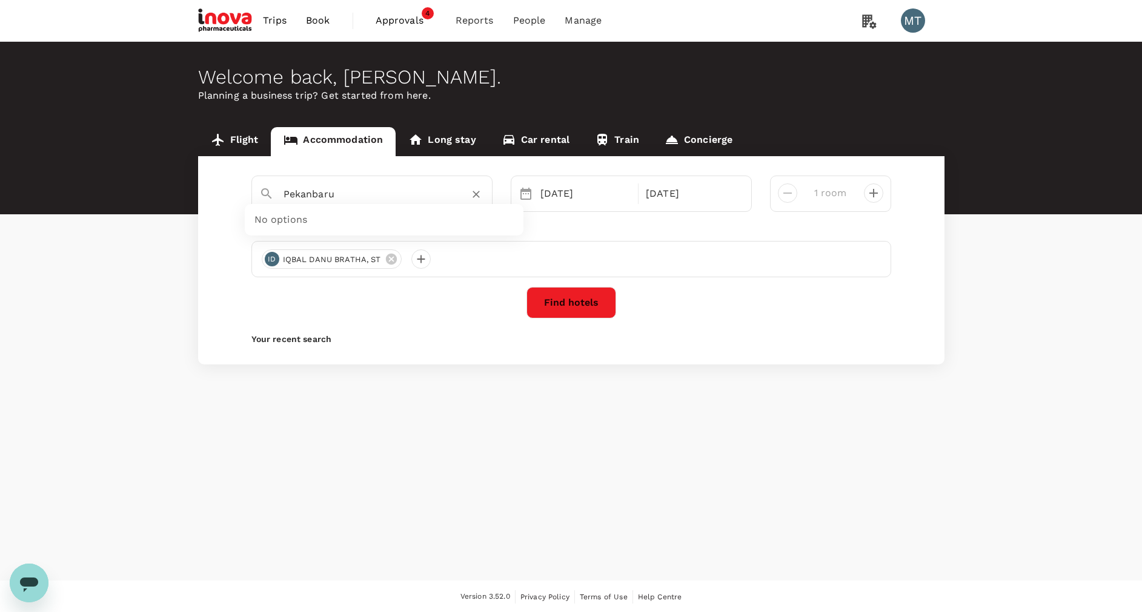
click at [319, 188] on input "Pekanbaru" at bounding box center [366, 194] width 167 height 19
click at [21, 579] on icon "Open messaging window" at bounding box center [29, 583] width 22 height 22
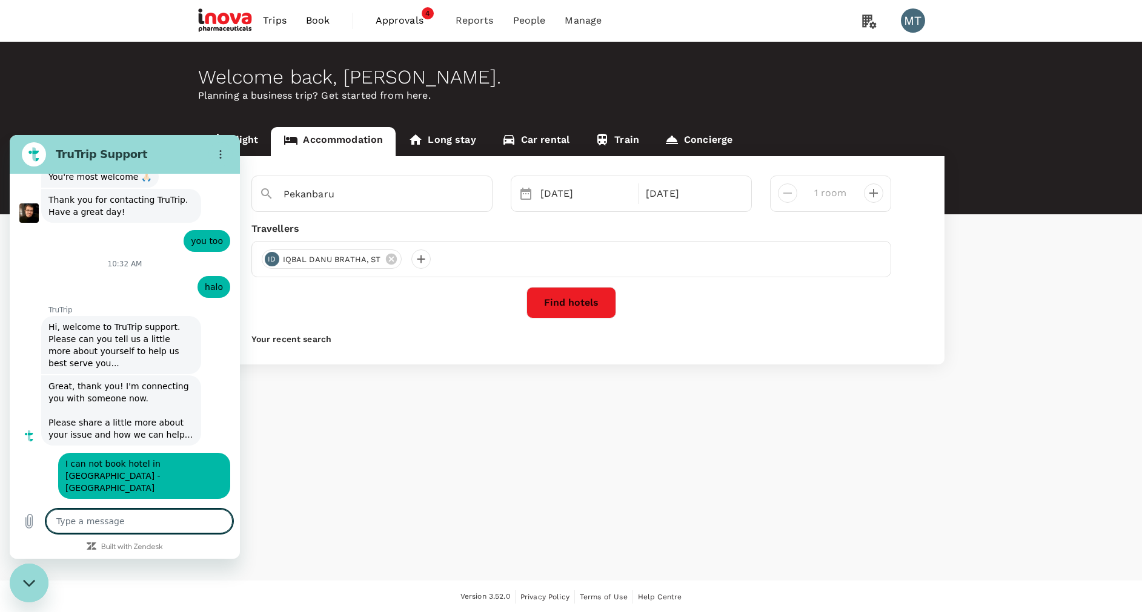
scroll to position [5919, 0]
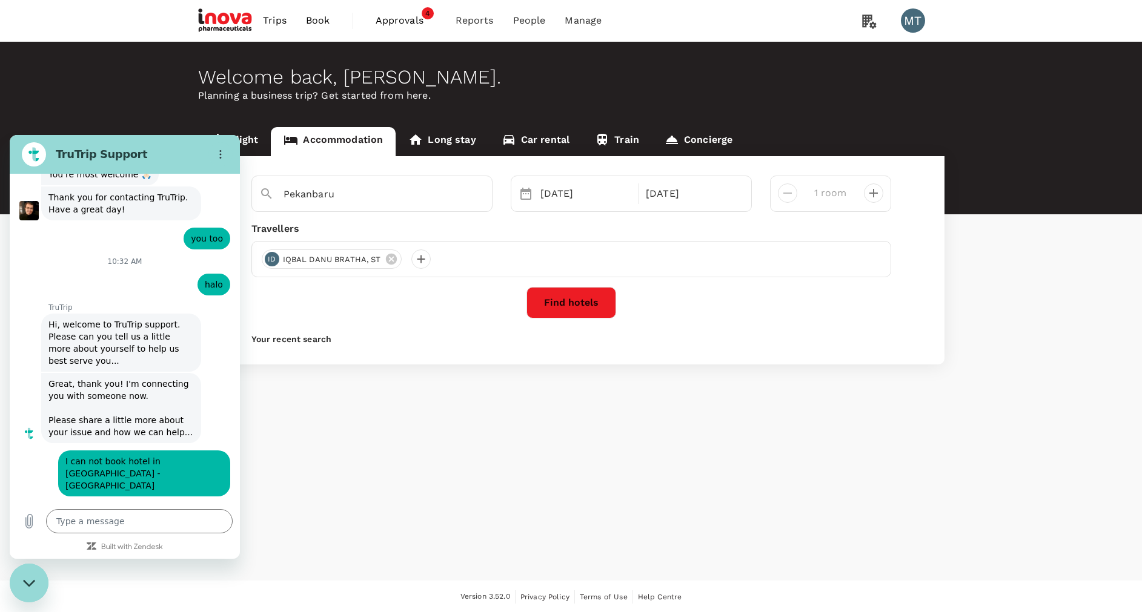
click at [384, 448] on div "Welcome back , Morina . Planning a business trip? Get started from here. Flight…" at bounding box center [571, 311] width 1142 height 539
click at [469, 411] on div "Welcome back , Morina . Planning a business trip? Get started from here. Flight…" at bounding box center [571, 311] width 1142 height 539
click at [382, 194] on input "Pekanbaru" at bounding box center [366, 194] width 167 height 19
click at [31, 521] on icon "Upload file" at bounding box center [29, 522] width 7 height 14
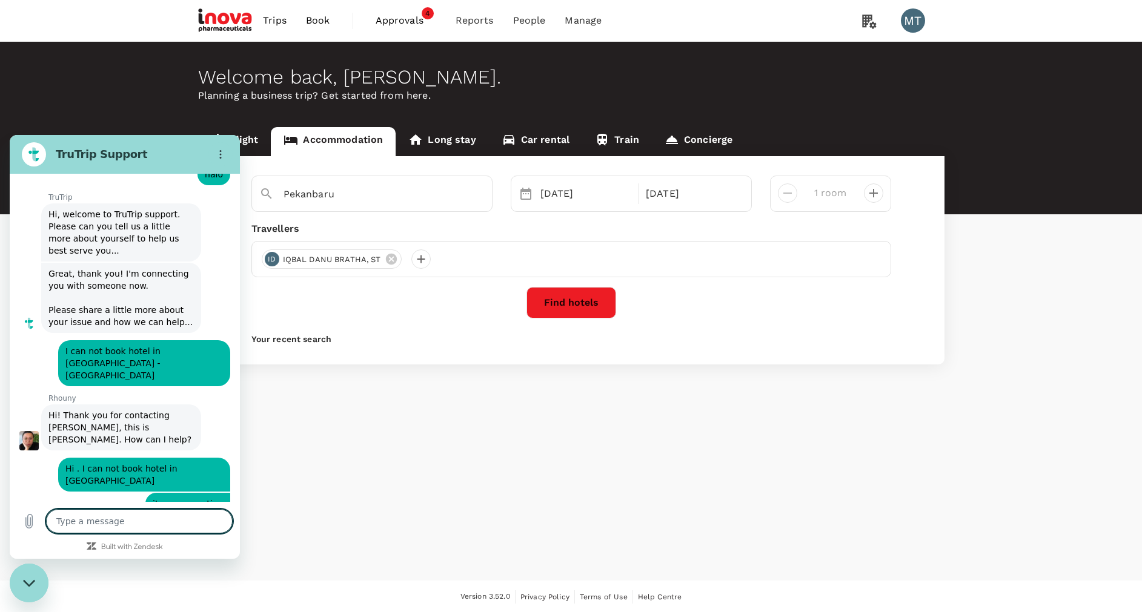
scroll to position [6032, 0]
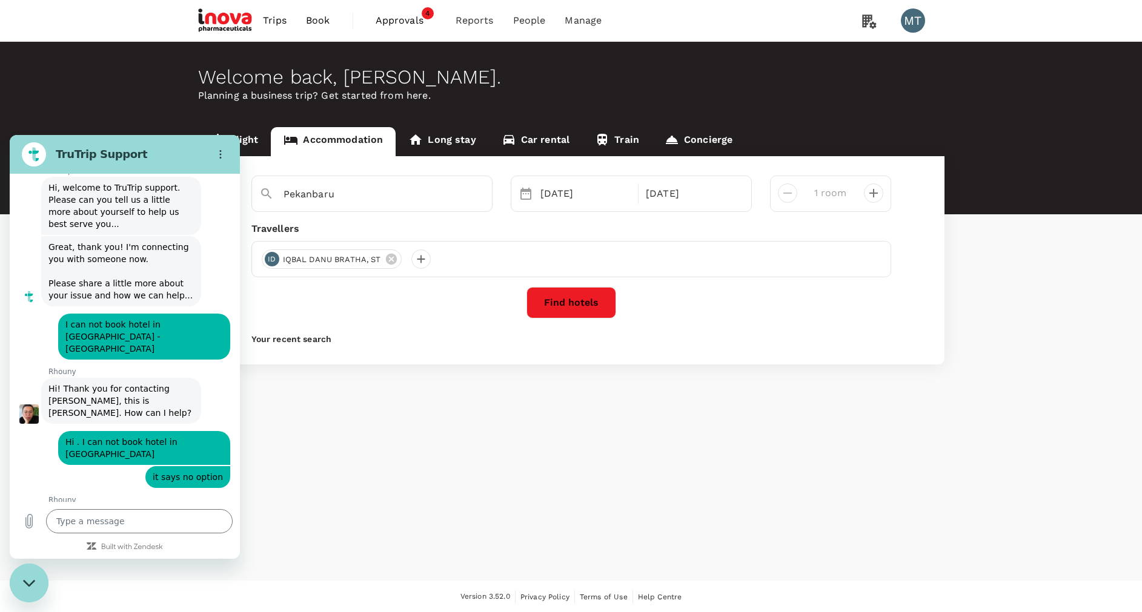
scroll to position [6055, 0]
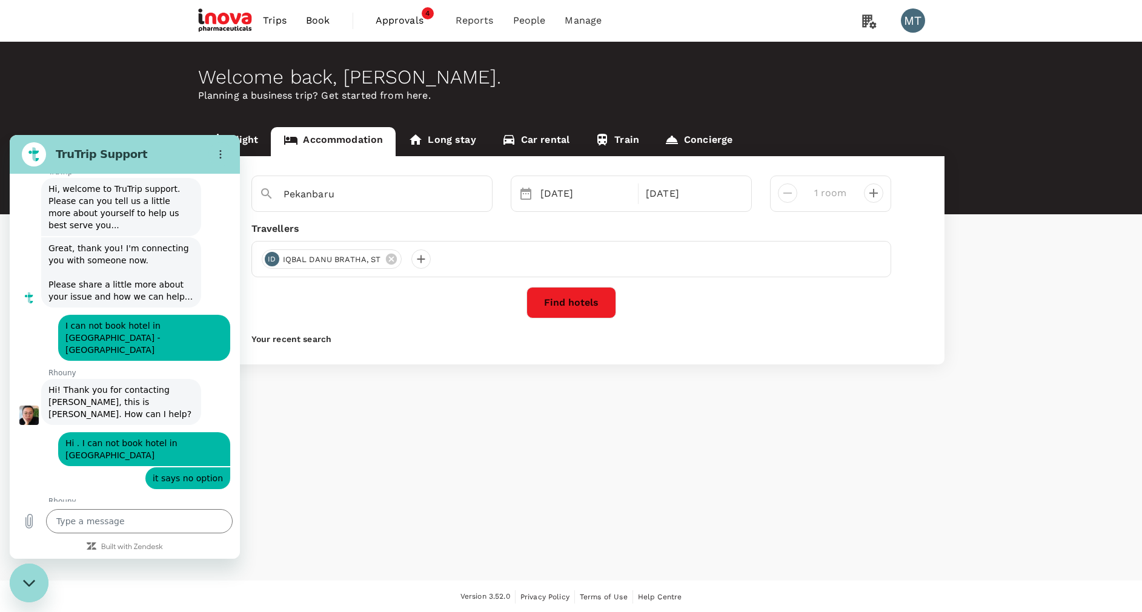
click at [396, 473] on div "Welcome back , Morina . Planning a business trip? Get started from here. Flight…" at bounding box center [571, 311] width 1142 height 539
click at [33, 523] on icon "Upload file" at bounding box center [29, 521] width 15 height 15
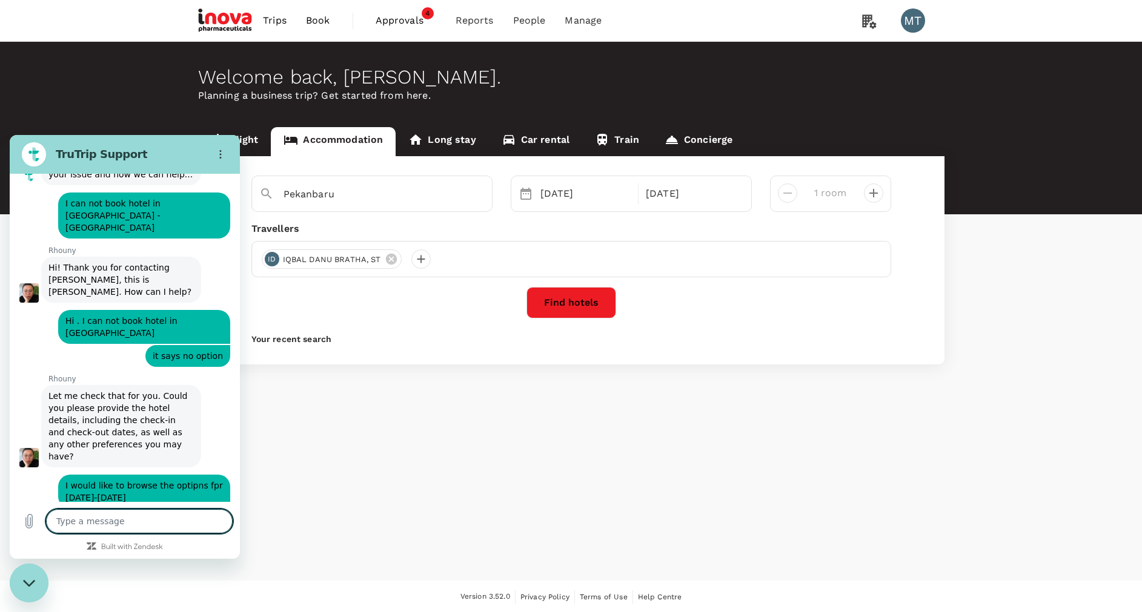
scroll to position [6180, 0]
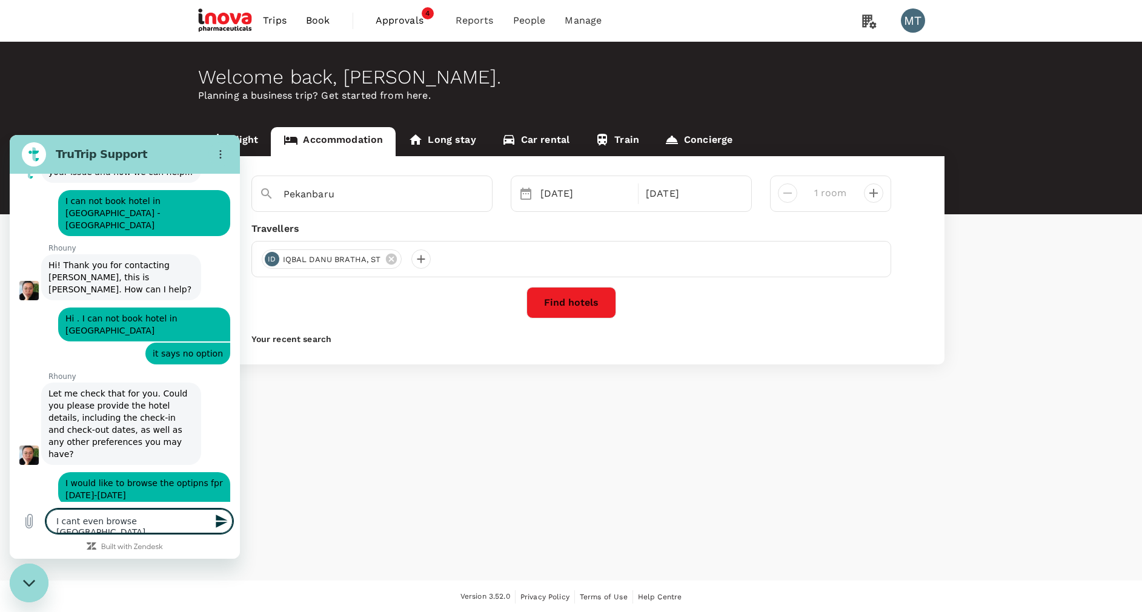
click at [128, 519] on textarea "I cant even browse Jakarta" at bounding box center [139, 521] width 187 height 24
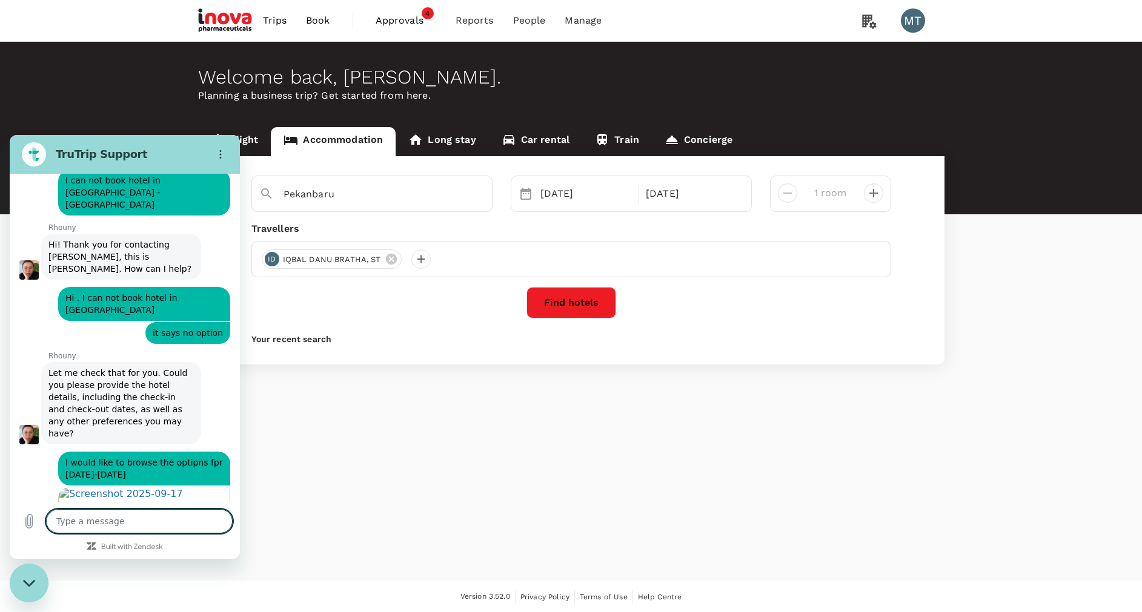
scroll to position [6203, 0]
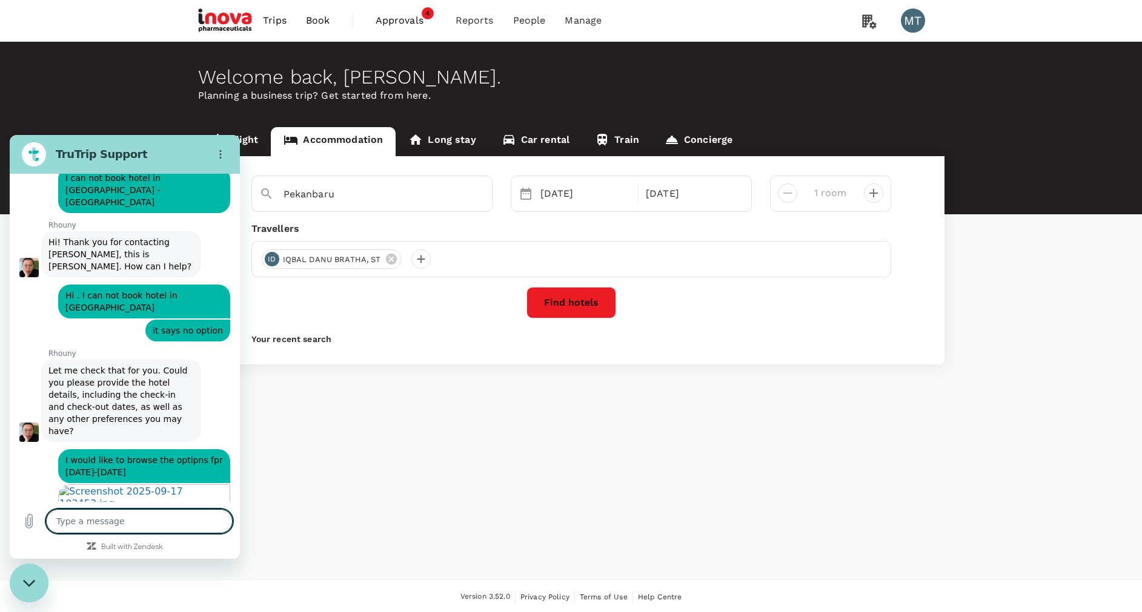
click at [423, 540] on div "Welcome back , Morina . Planning a business trip? Get started from here. Flight…" at bounding box center [571, 311] width 1142 height 539
click at [35, 581] on icon "Close messaging window" at bounding box center [28, 583] width 12 height 7
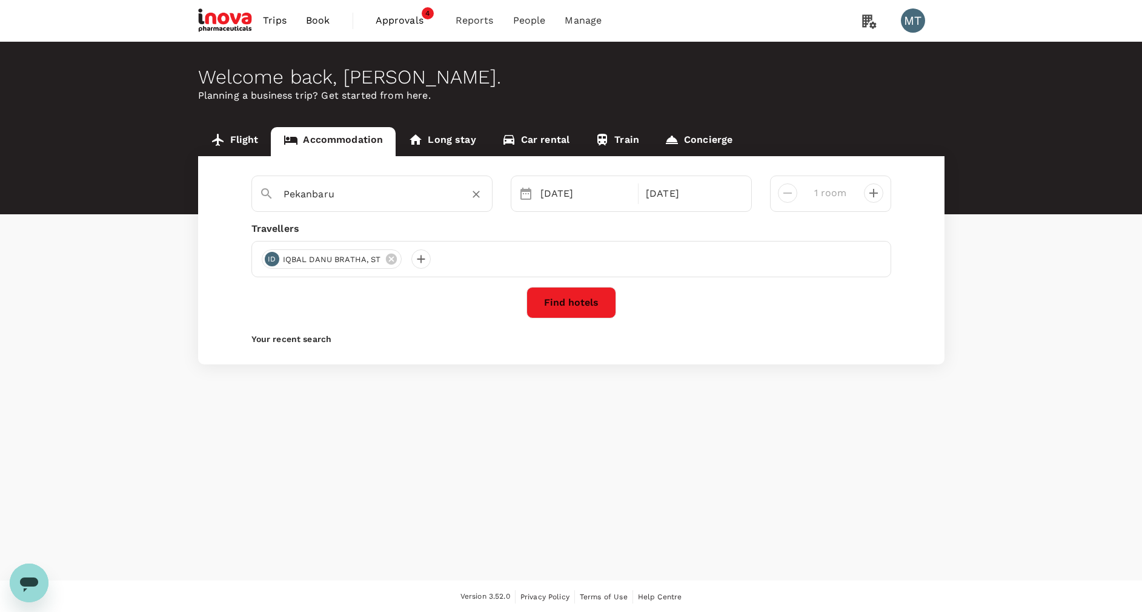
click at [338, 179] on div "Pekanbaru" at bounding box center [379, 189] width 211 height 29
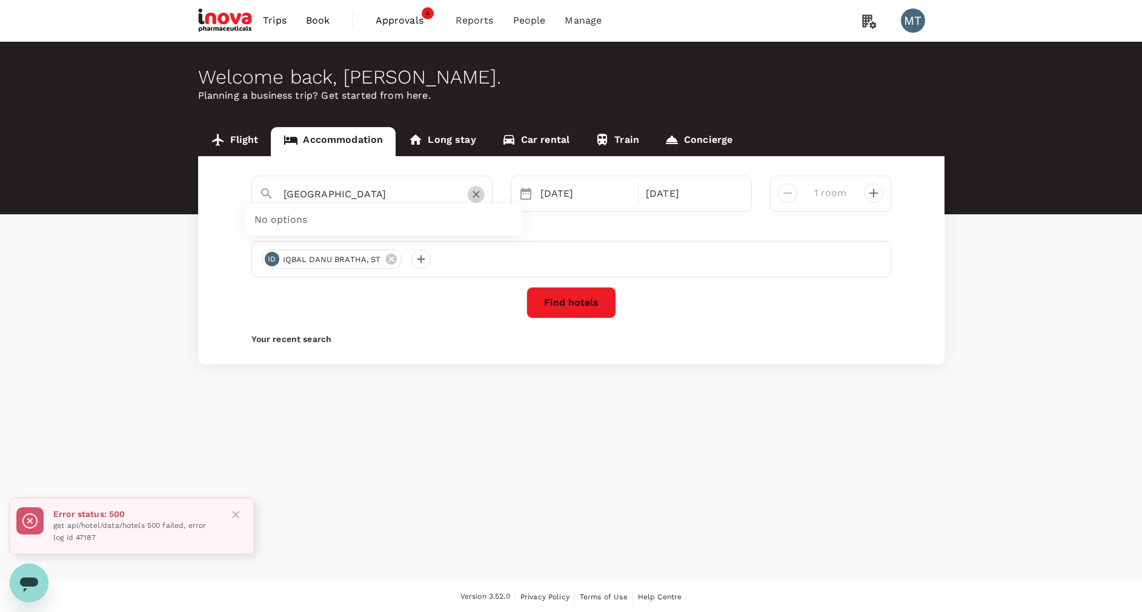
click at [478, 194] on icon "Clear" at bounding box center [476, 194] width 12 height 12
click at [242, 136] on link "Flight" at bounding box center [234, 141] width 73 height 29
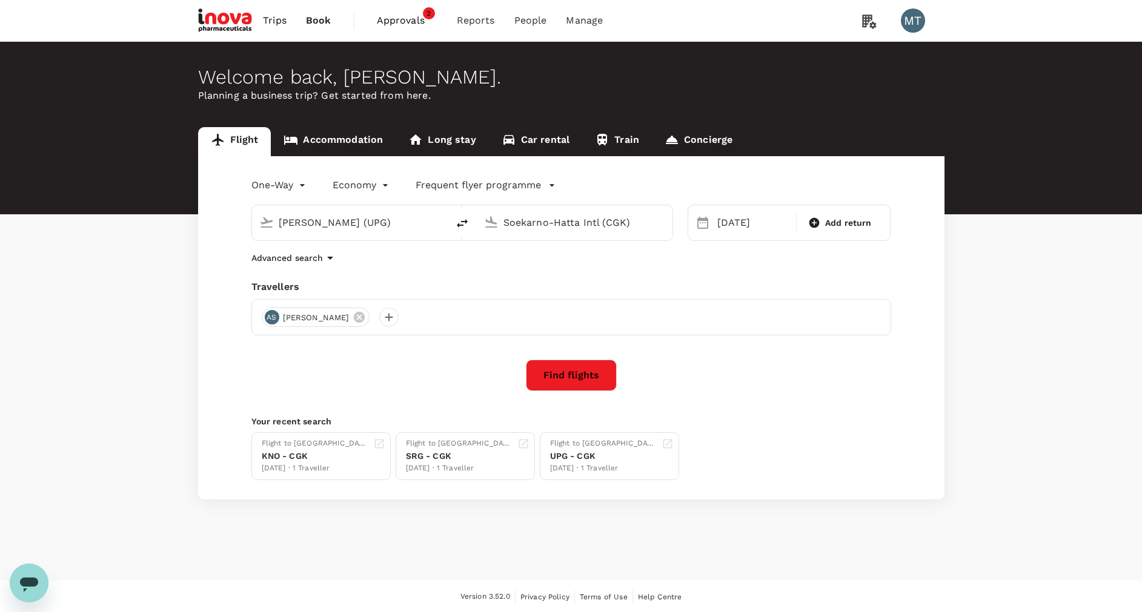
click at [564, 376] on button "Find flights" at bounding box center [571, 375] width 91 height 31
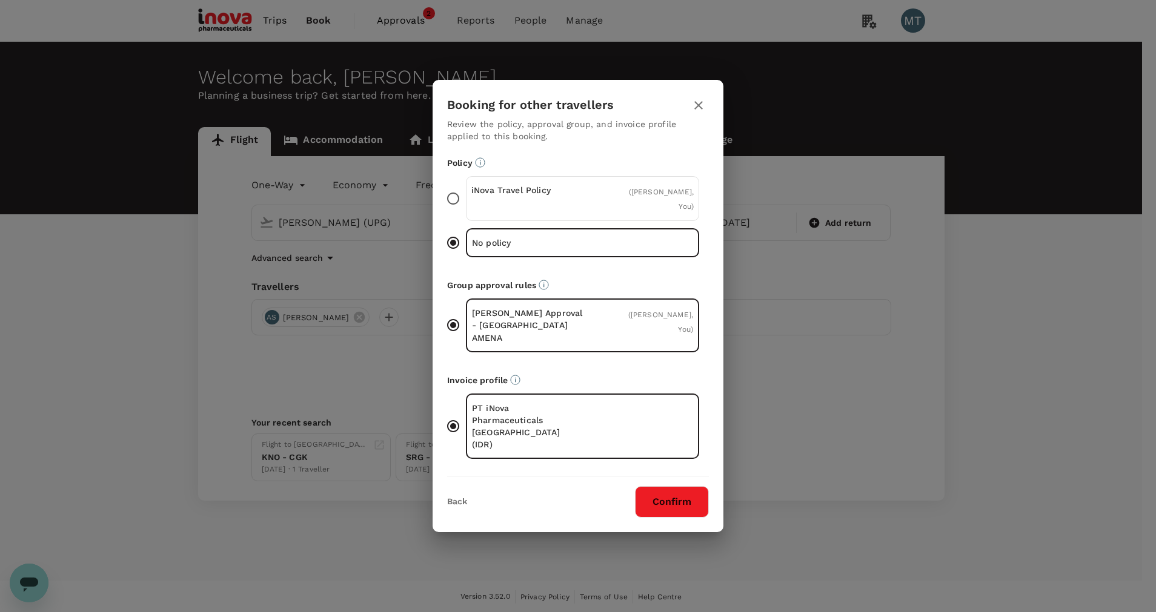
click at [580, 196] on p "iNova Travel Policy" at bounding box center [526, 190] width 111 height 12
click at [466, 205] on input "iNova Travel Policy ( Achmad Subchan, You )" at bounding box center [452, 198] width 25 height 25
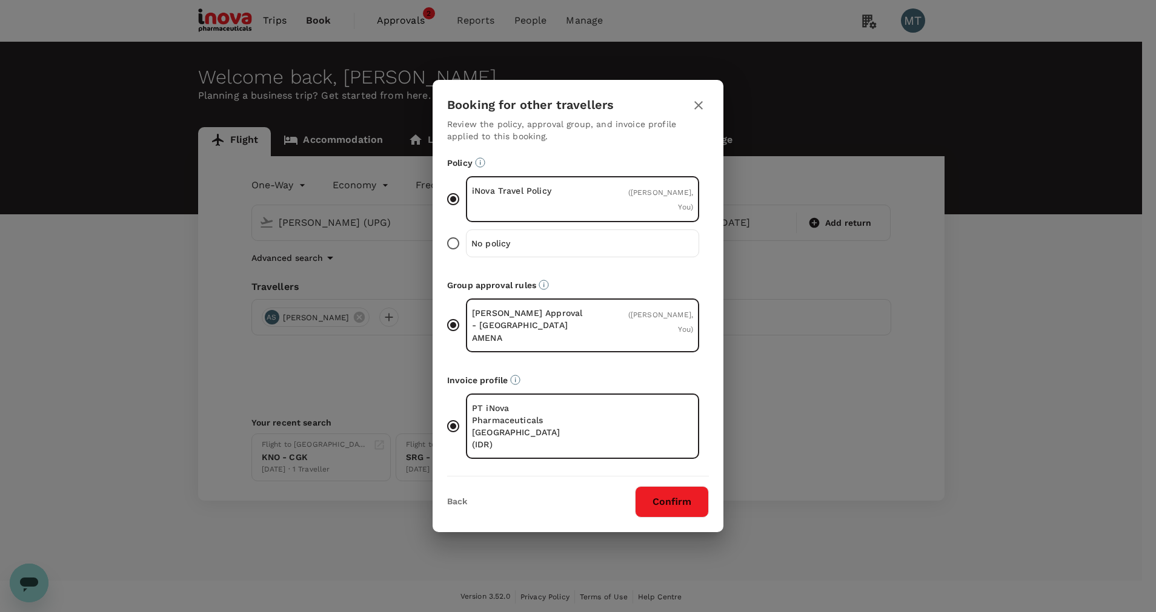
click at [691, 486] on button "Confirm" at bounding box center [672, 501] width 74 height 31
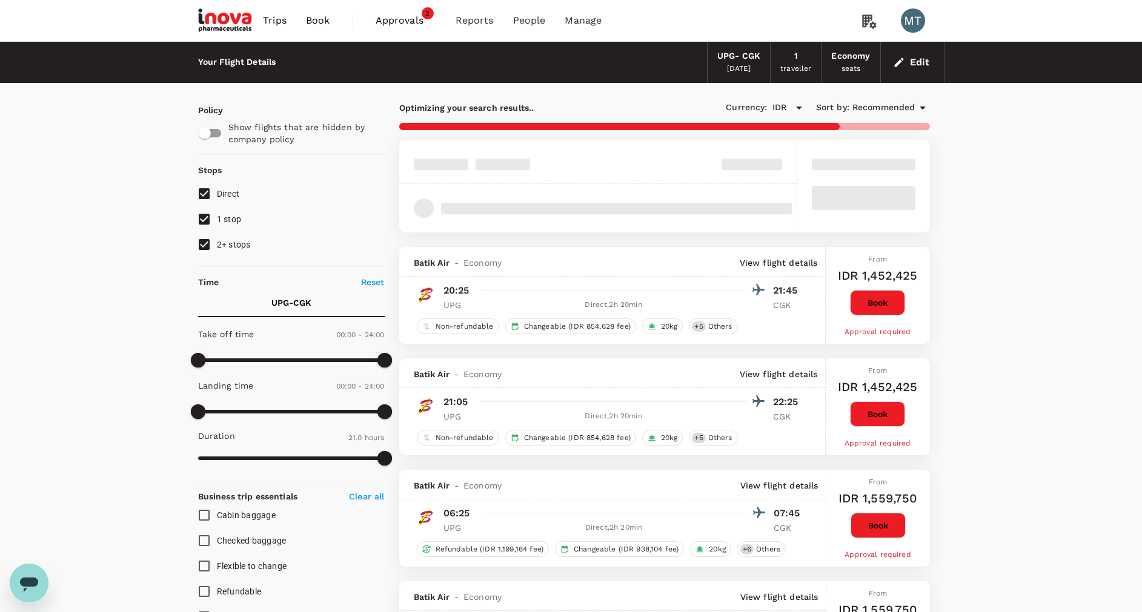
click at [319, 21] on span "Book" at bounding box center [318, 20] width 24 height 15
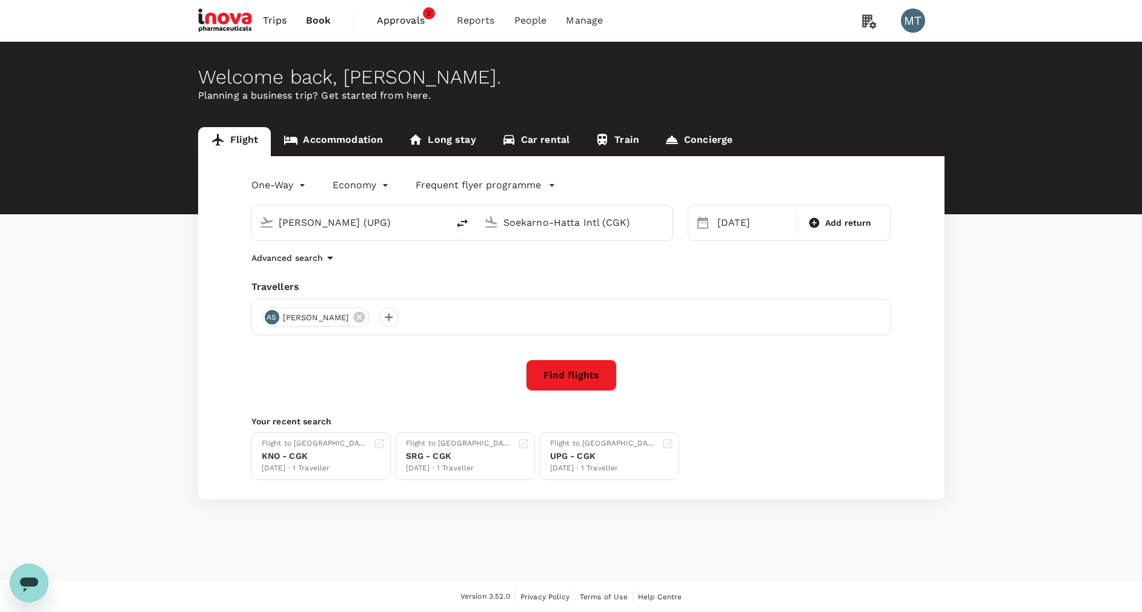
click at [323, 139] on link "Accommodation" at bounding box center [333, 141] width 125 height 29
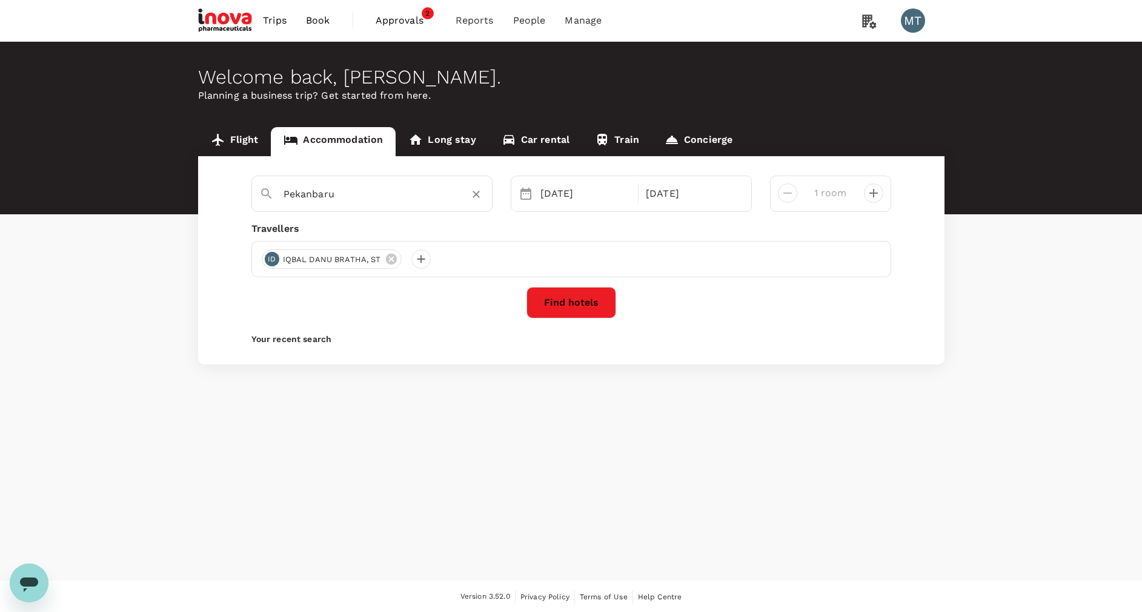
click at [334, 198] on input "Pekanbaru" at bounding box center [366, 194] width 167 height 19
click at [329, 474] on div "Welcome back , Morina . Planning a business trip? Get started from here. Flight…" at bounding box center [571, 311] width 1142 height 539
click at [2, 577] on div "Welcome back , Morina . Planning a business trip? Get started from here. Flight…" at bounding box center [571, 311] width 1142 height 539
click at [7, 577] on div "Welcome back , Morina . Planning a business trip? Get started from here. Flight…" at bounding box center [571, 311] width 1142 height 539
click at [21, 579] on icon "Open messaging window" at bounding box center [29, 583] width 22 height 22
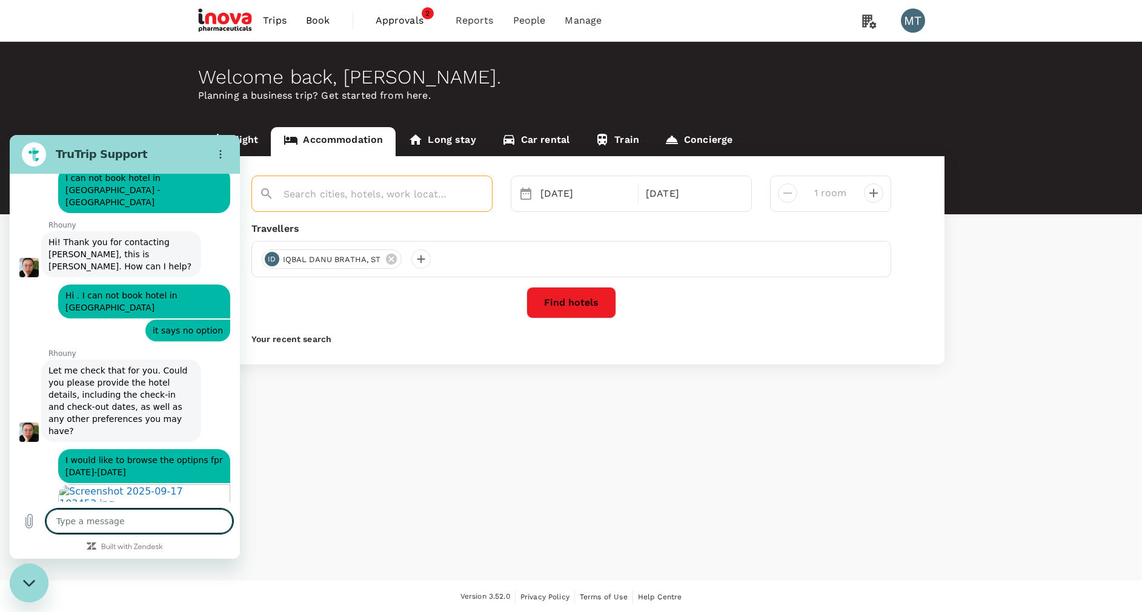
click at [84, 518] on textarea at bounding box center [139, 521] width 187 height 24
click at [279, 24] on span "Trips" at bounding box center [275, 20] width 24 height 15
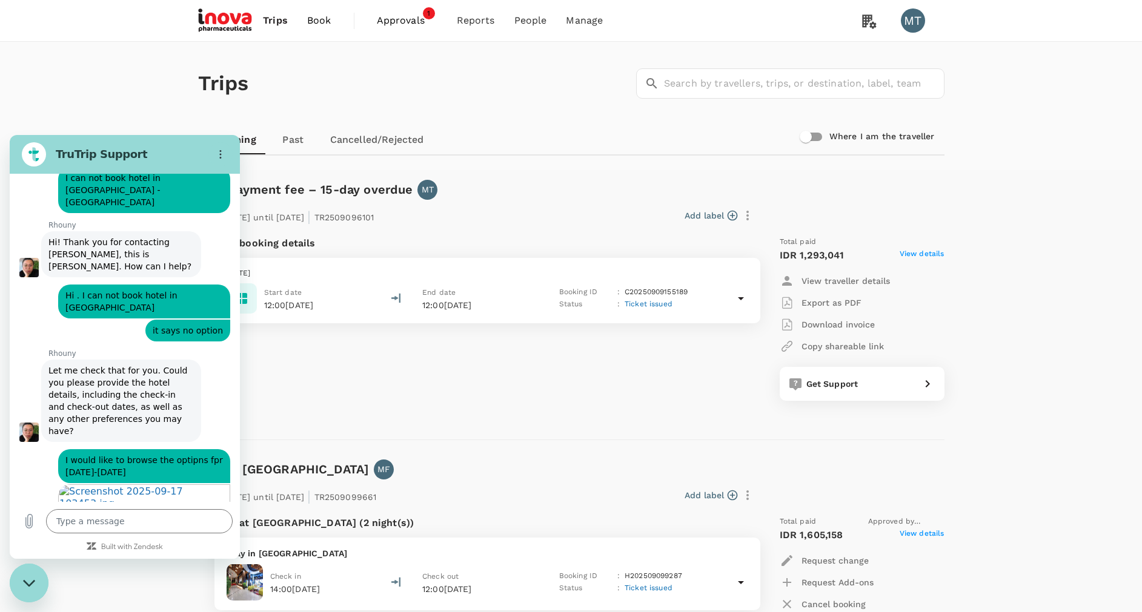
click at [314, 17] on span "Book" at bounding box center [319, 20] width 24 height 15
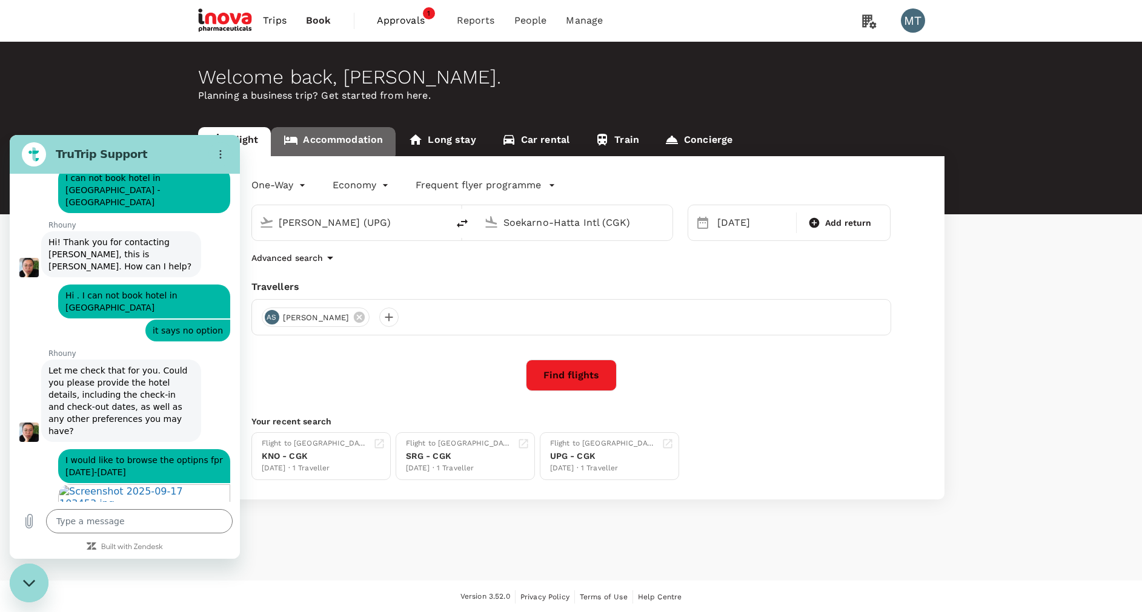
click at [327, 136] on link "Accommodation" at bounding box center [333, 141] width 125 height 29
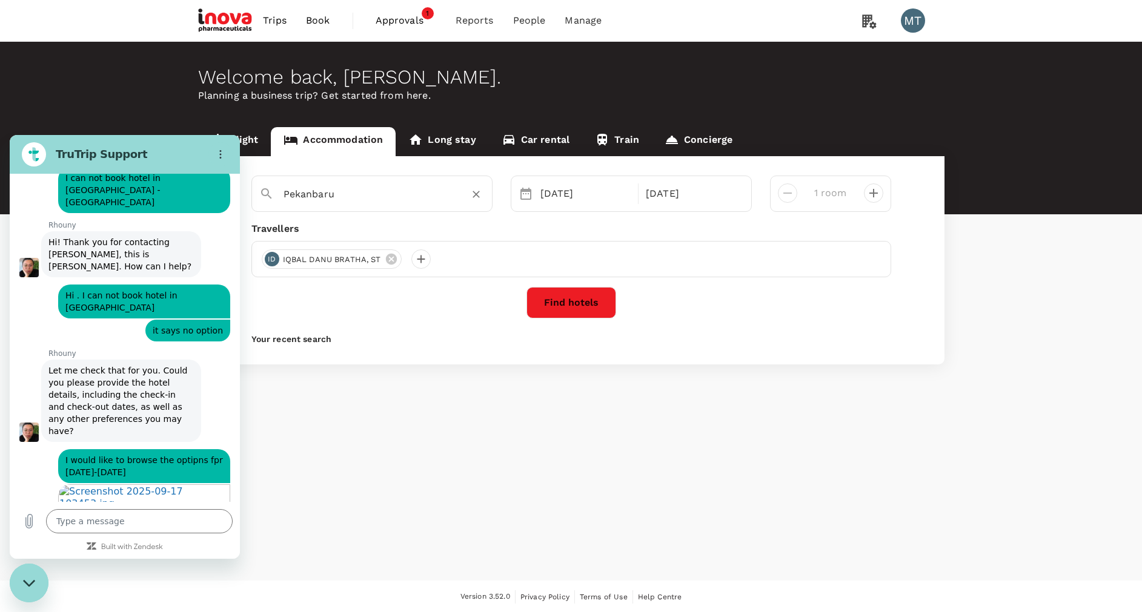
click at [331, 179] on div "Pekanbaru" at bounding box center [379, 189] width 211 height 29
click at [554, 297] on button "Find hotels" at bounding box center [571, 302] width 90 height 31
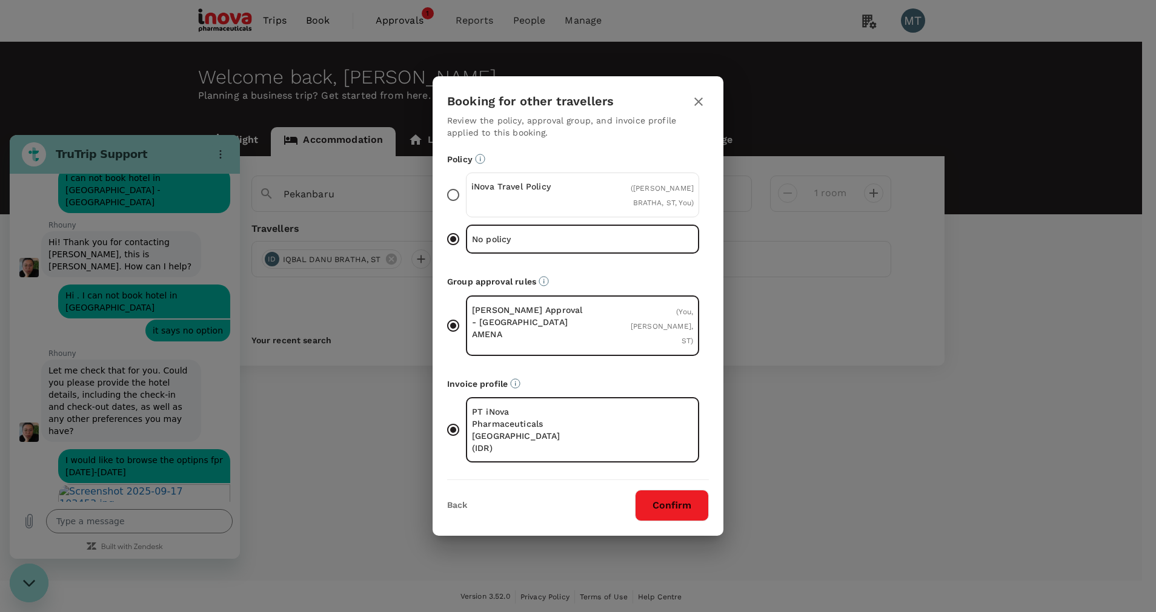
click at [699, 109] on icon "button" at bounding box center [698, 101] width 15 height 15
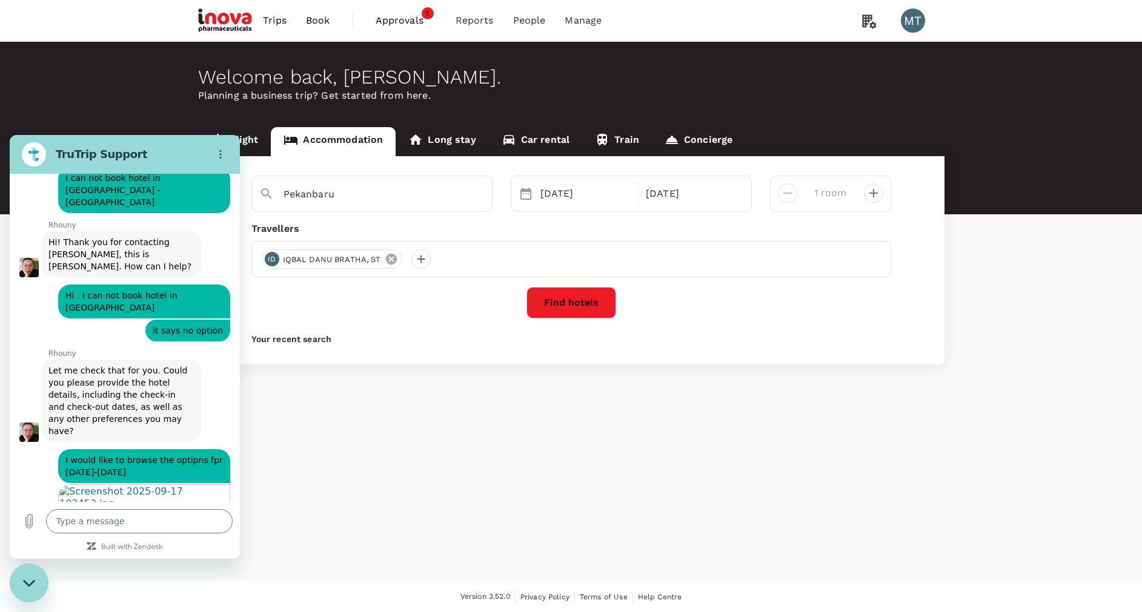
click at [392, 262] on icon at bounding box center [391, 259] width 13 height 13
click at [282, 256] on div at bounding box center [571, 259] width 640 height 36
click at [277, 256] on div at bounding box center [271, 259] width 19 height 19
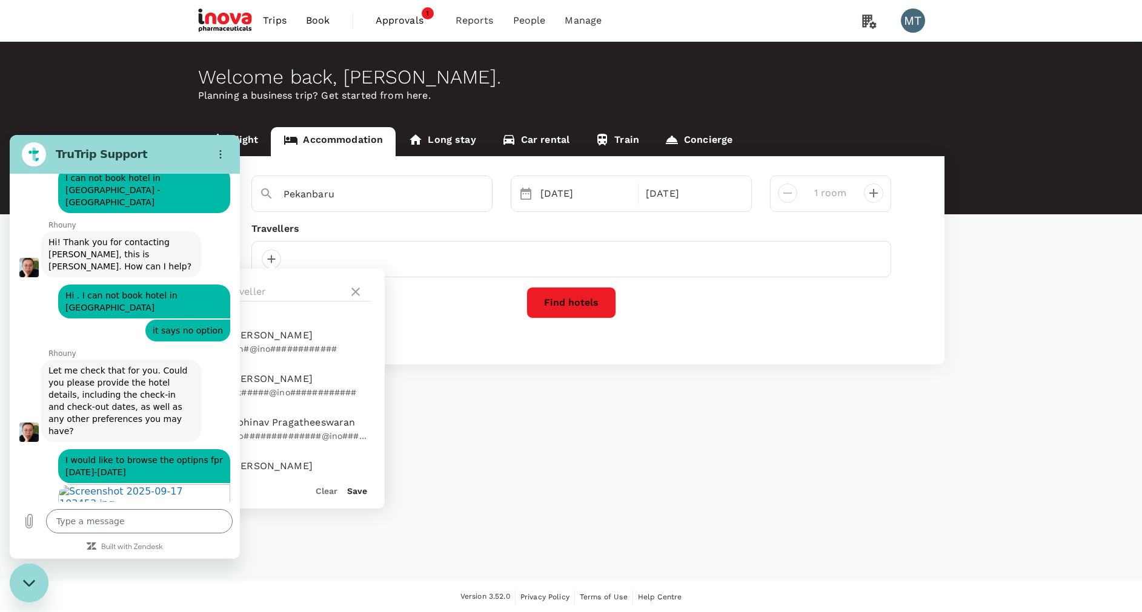
click at [292, 278] on div at bounding box center [271, 292] width 227 height 46
click at [292, 291] on input "text" at bounding box center [257, 291] width 172 height 19
click at [27, 592] on div "Close messaging window" at bounding box center [29, 583] width 36 height 36
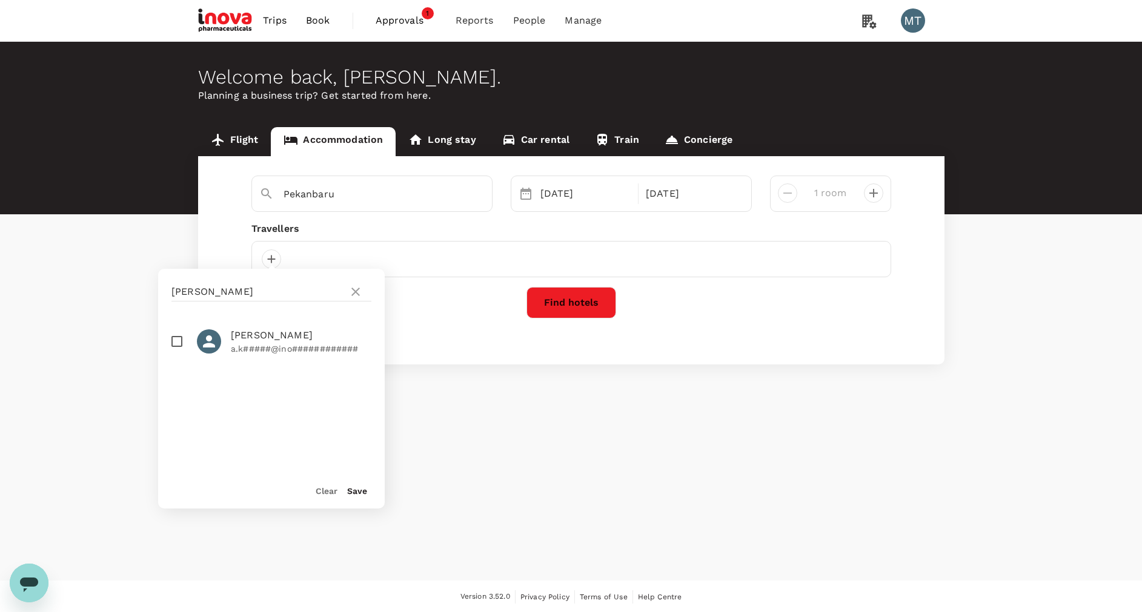
click at [173, 341] on input "checkbox" at bounding box center [176, 341] width 25 height 25
click at [354, 488] on button "Save" at bounding box center [357, 491] width 20 height 10
click at [370, 197] on input "Pekanbaru" at bounding box center [366, 194] width 167 height 19
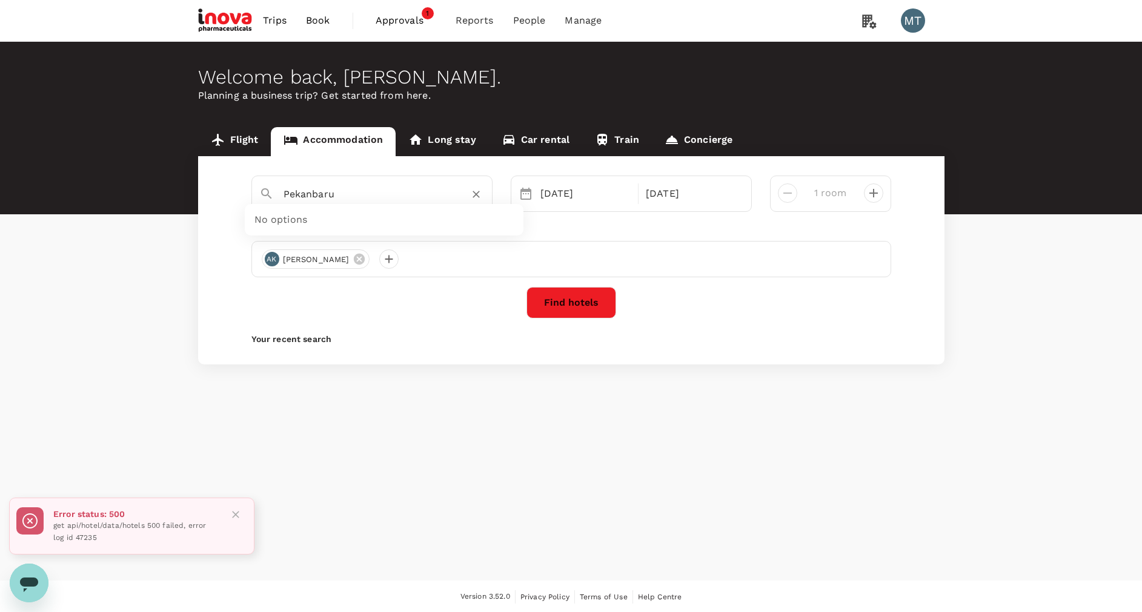
click at [34, 586] on icon "Open messaging window" at bounding box center [29, 585] width 18 height 15
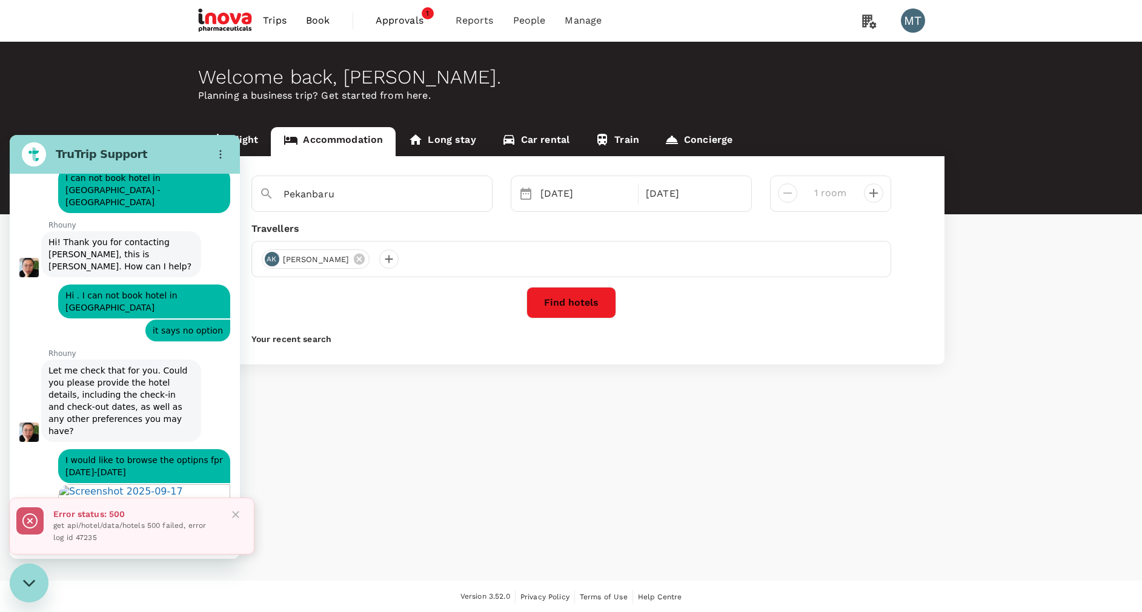
click at [238, 511] on icon "Close" at bounding box center [236, 515] width 12 height 12
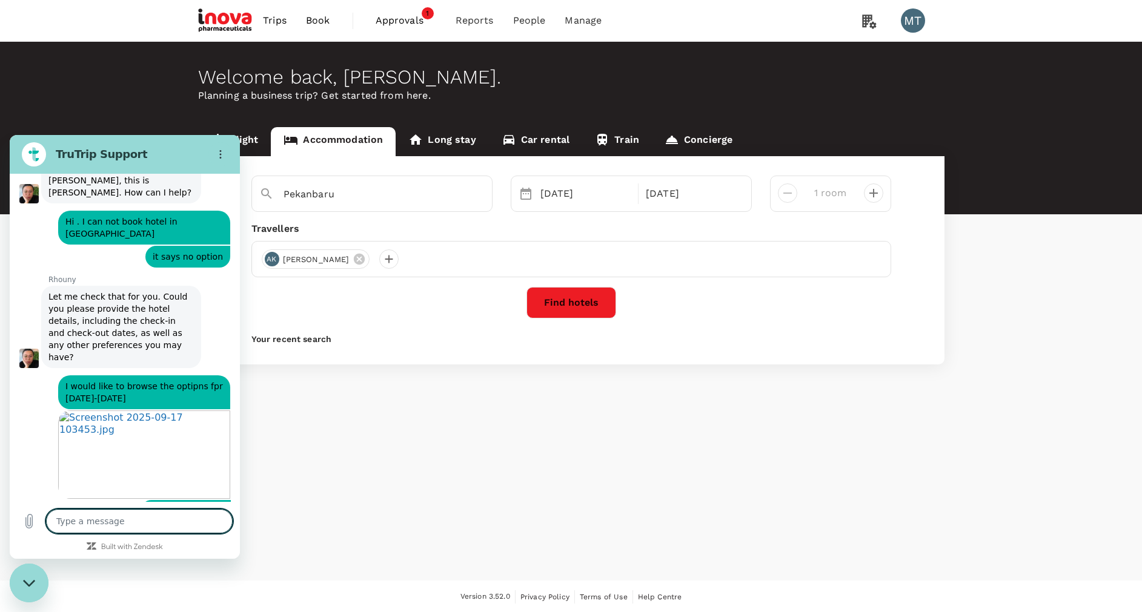
scroll to position [6279, 0]
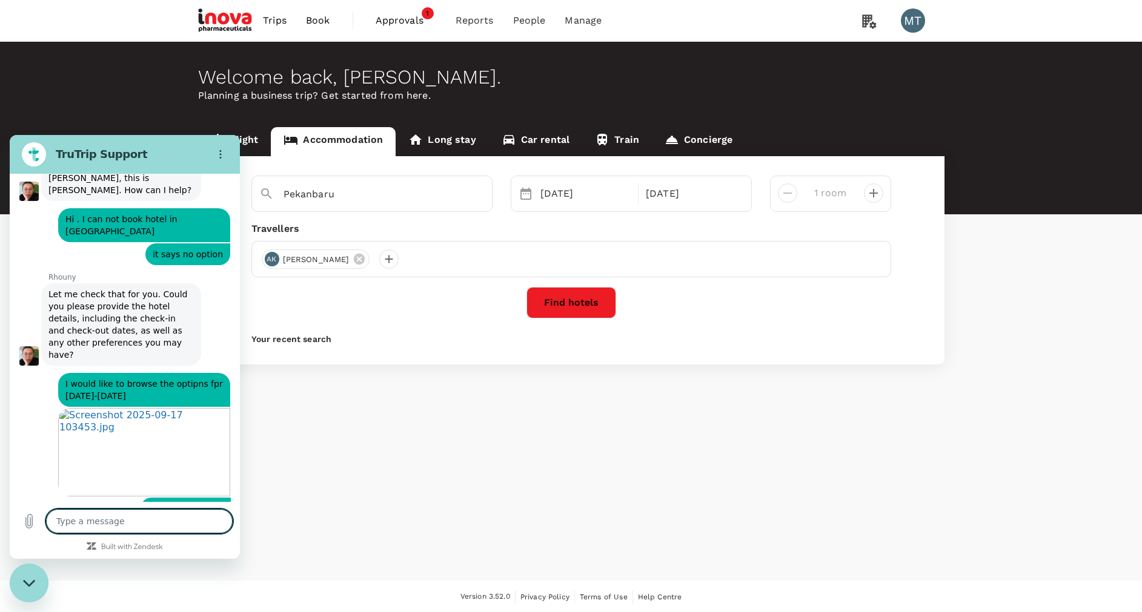
click at [201, 521] on textarea at bounding box center [139, 521] width 187 height 24
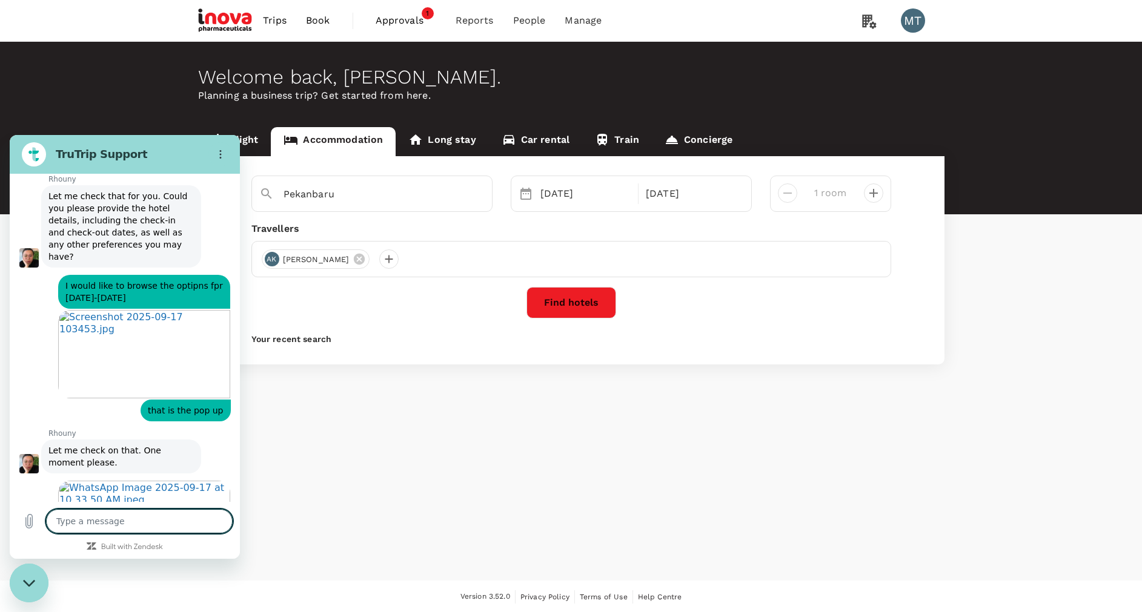
scroll to position [6429, 0]
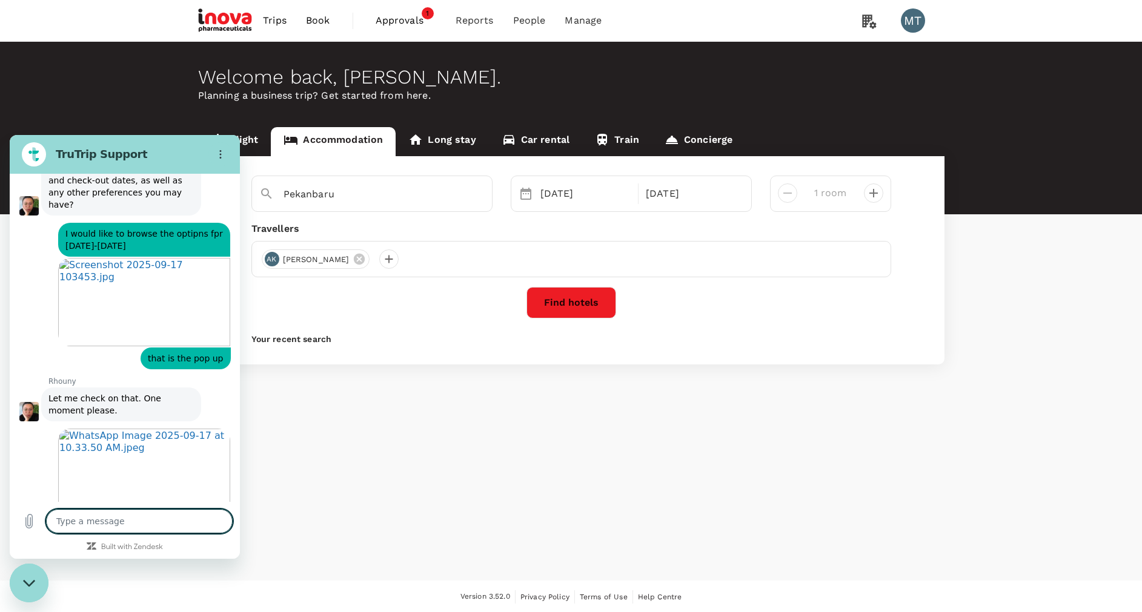
click at [115, 517] on textarea at bounding box center [139, 521] width 187 height 24
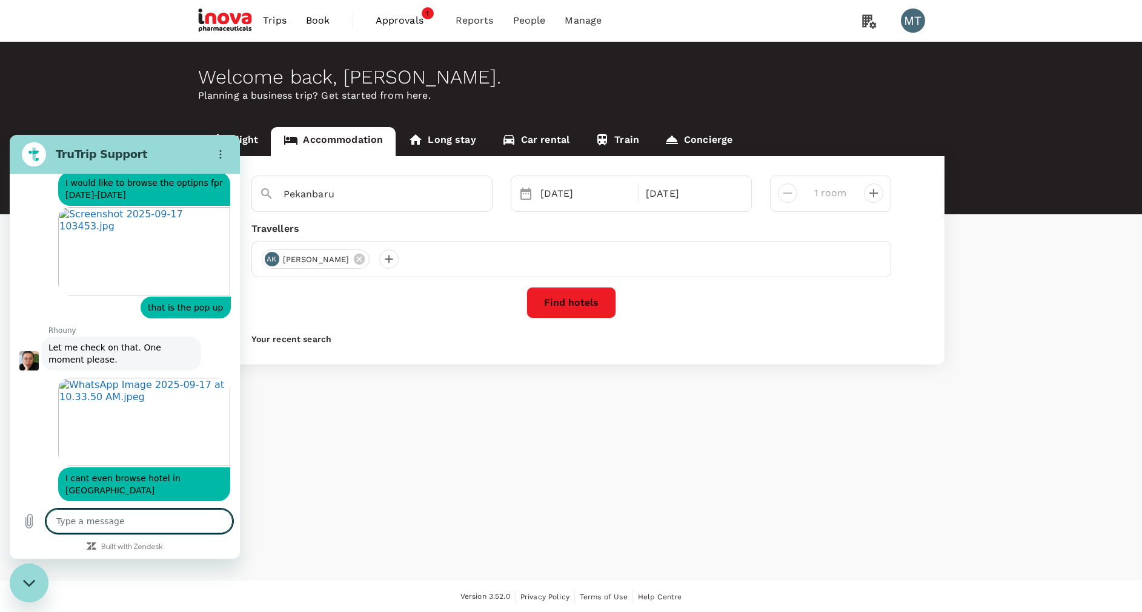
scroll to position [6483, 0]
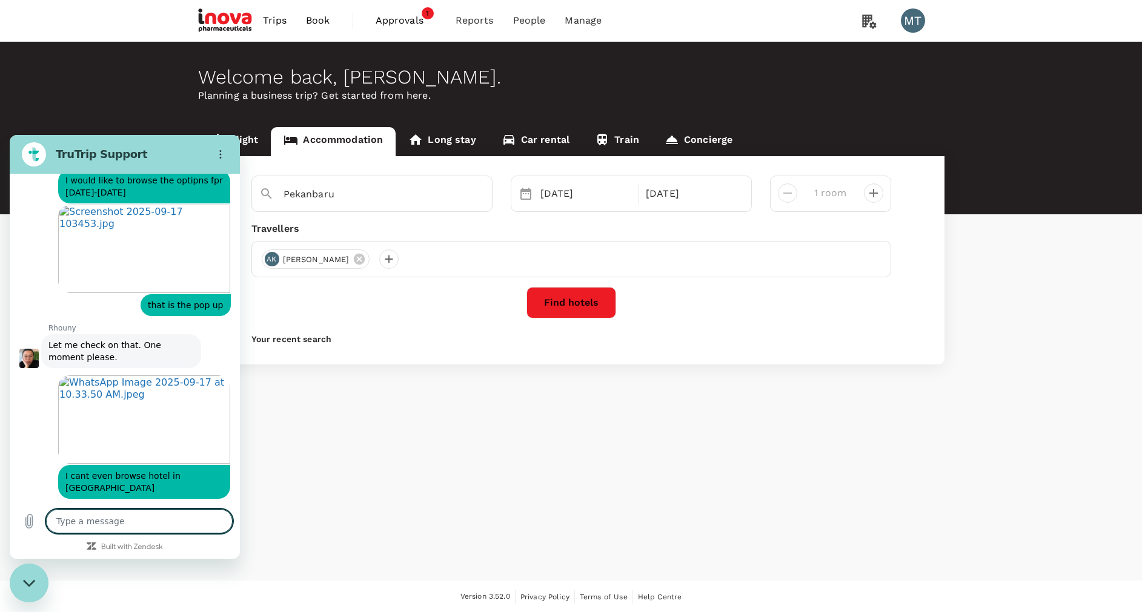
click at [170, 527] on textarea at bounding box center [139, 521] width 187 height 24
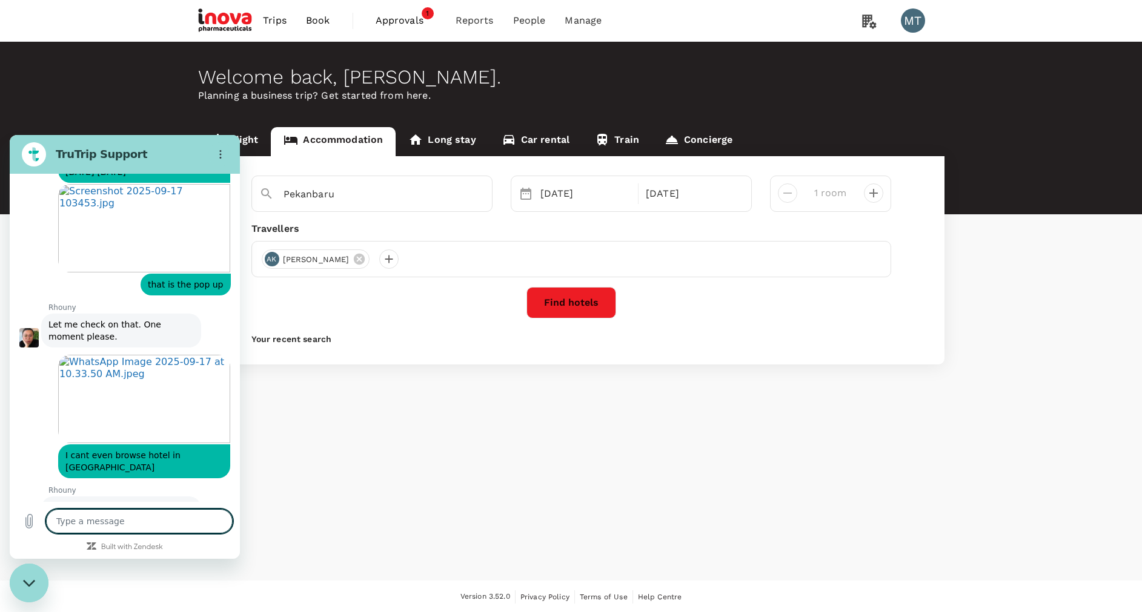
scroll to position [6506, 0]
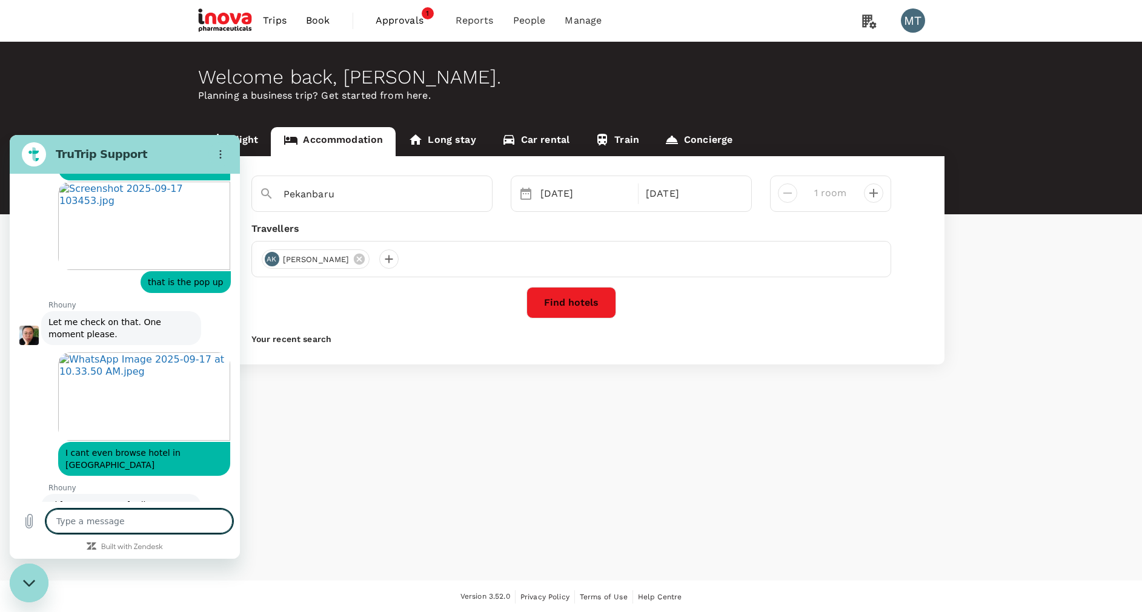
click at [162, 521] on textarea at bounding box center [139, 521] width 187 height 24
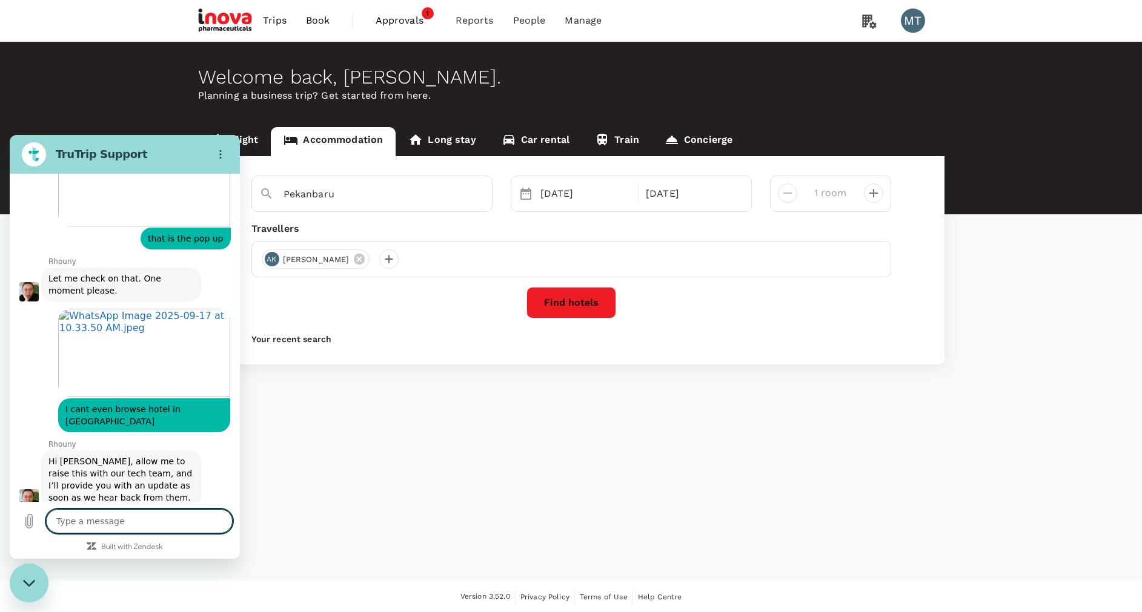
scroll to position [6552, 0]
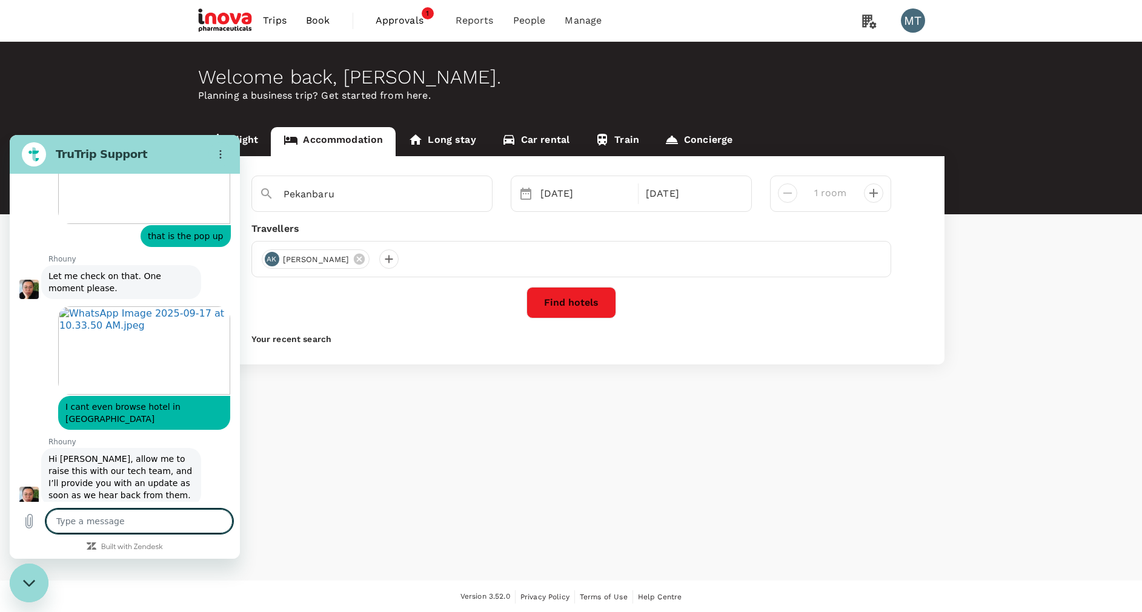
click at [145, 525] on textarea at bounding box center [139, 521] width 187 height 24
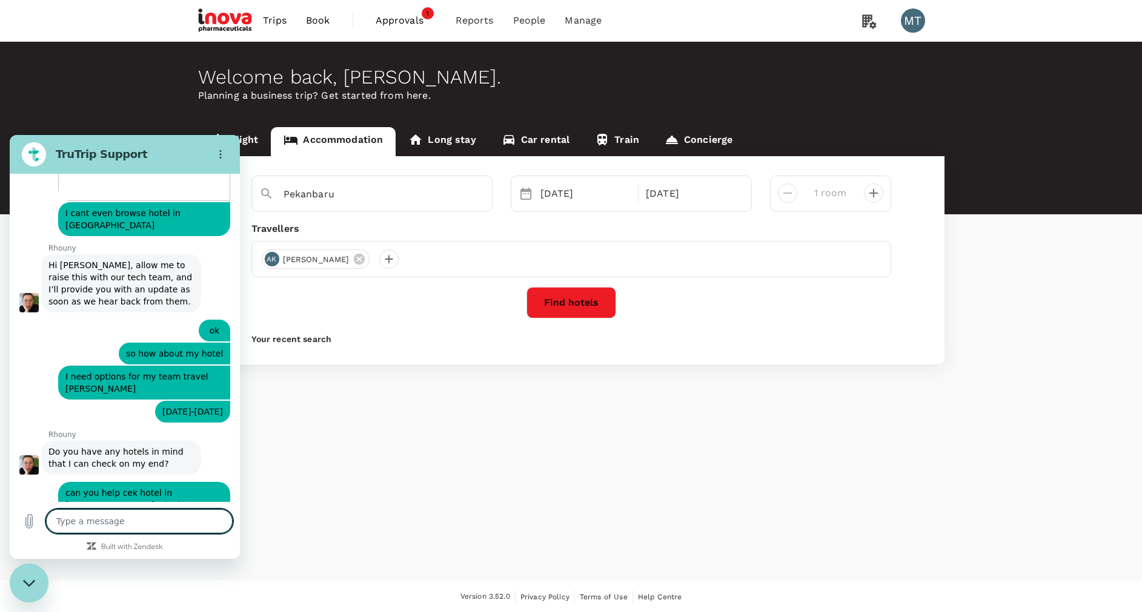
scroll to position [6748, 0]
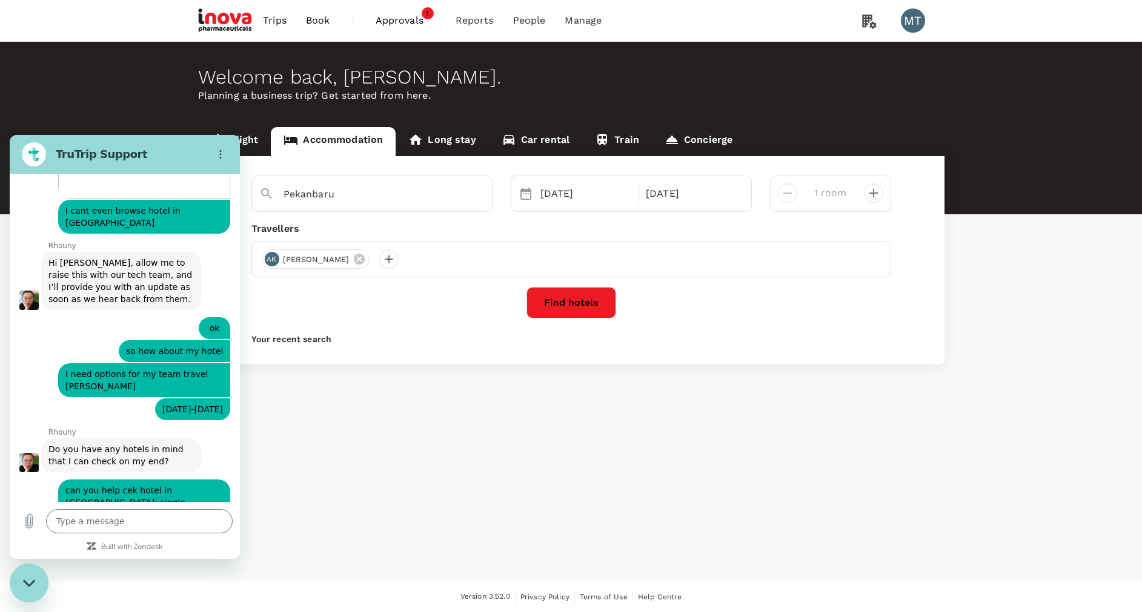
drag, startPoint x: 50, startPoint y: 368, endPoint x: 149, endPoint y: 376, distance: 99.0
drag, startPoint x: 149, startPoint y: 376, endPoint x: 141, endPoint y: 371, distance: 9.8
copy div "Vue Palace, ARTOTEL Curated Hotel"
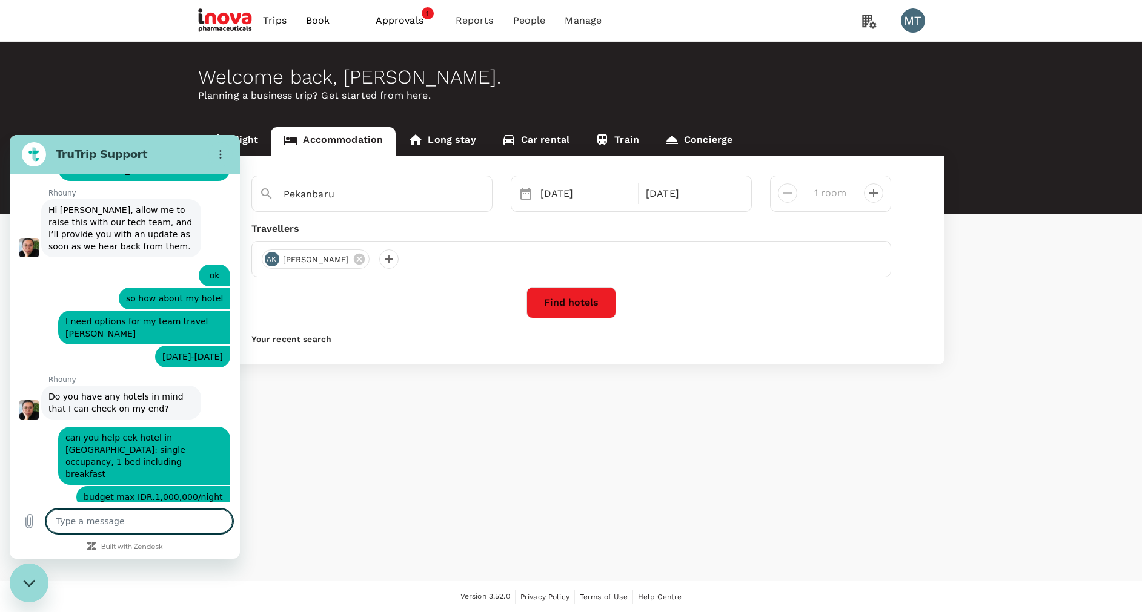
scroll to position [6807, 0]
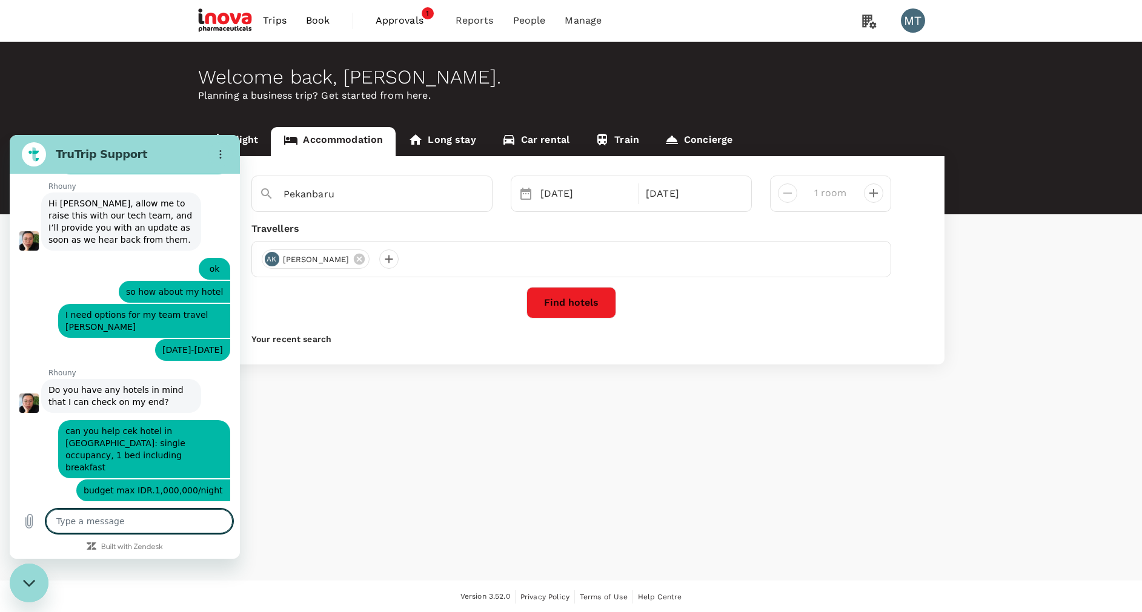
click at [94, 523] on textarea at bounding box center [139, 521] width 187 height 24
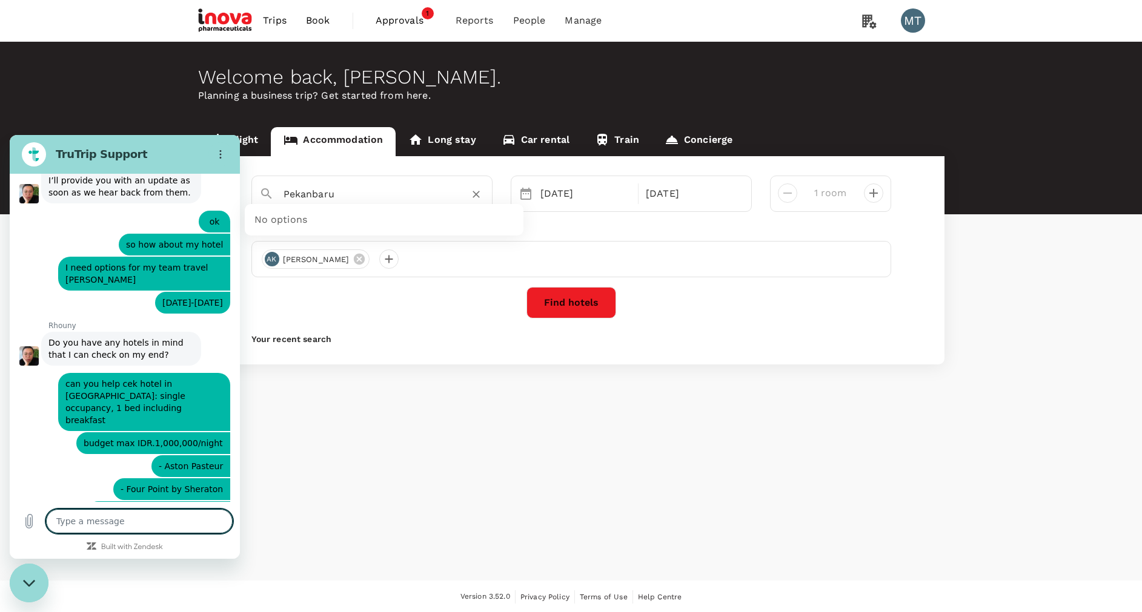
click at [365, 194] on input "Pekanbaru" at bounding box center [366, 194] width 167 height 19
click at [348, 429] on div "Welcome back , Morina . Planning a business trip? Get started from here. Flight…" at bounding box center [571, 311] width 1142 height 539
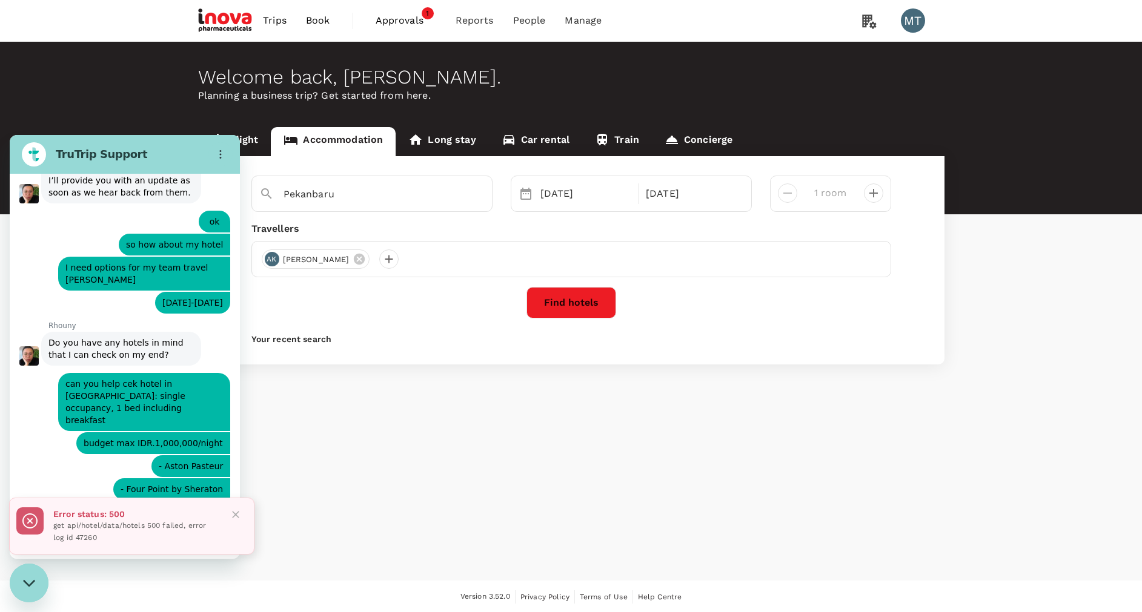
click at [367, 490] on div "Welcome back , Morina . Planning a business trip? Get started from here. Flight…" at bounding box center [571, 311] width 1142 height 539
click at [236, 517] on icon "Close" at bounding box center [236, 515] width 12 height 12
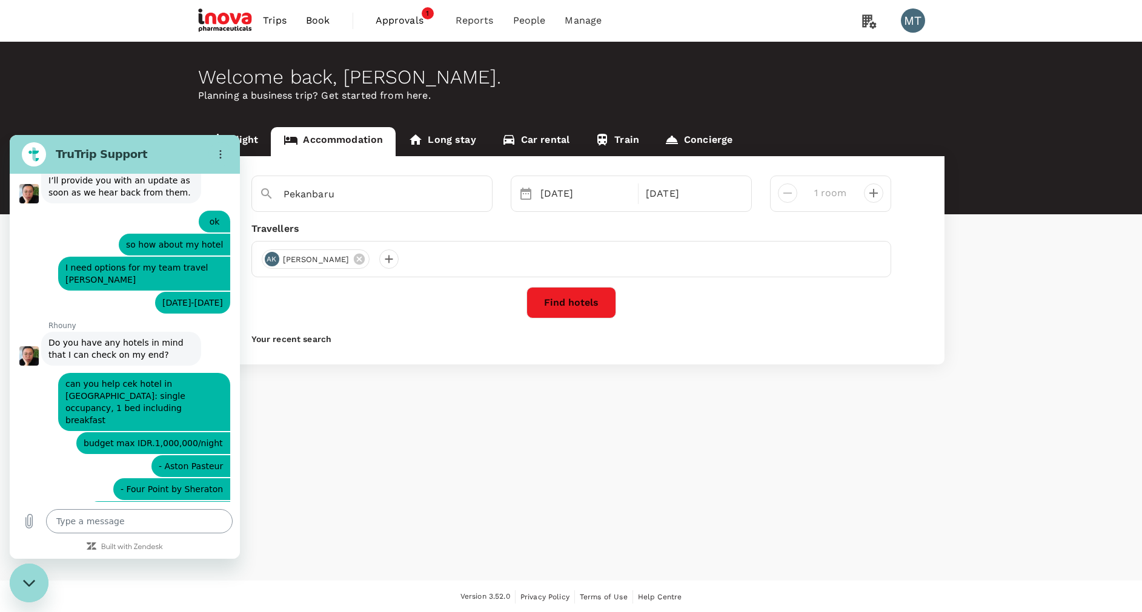
click at [127, 522] on textarea at bounding box center [139, 521] width 187 height 24
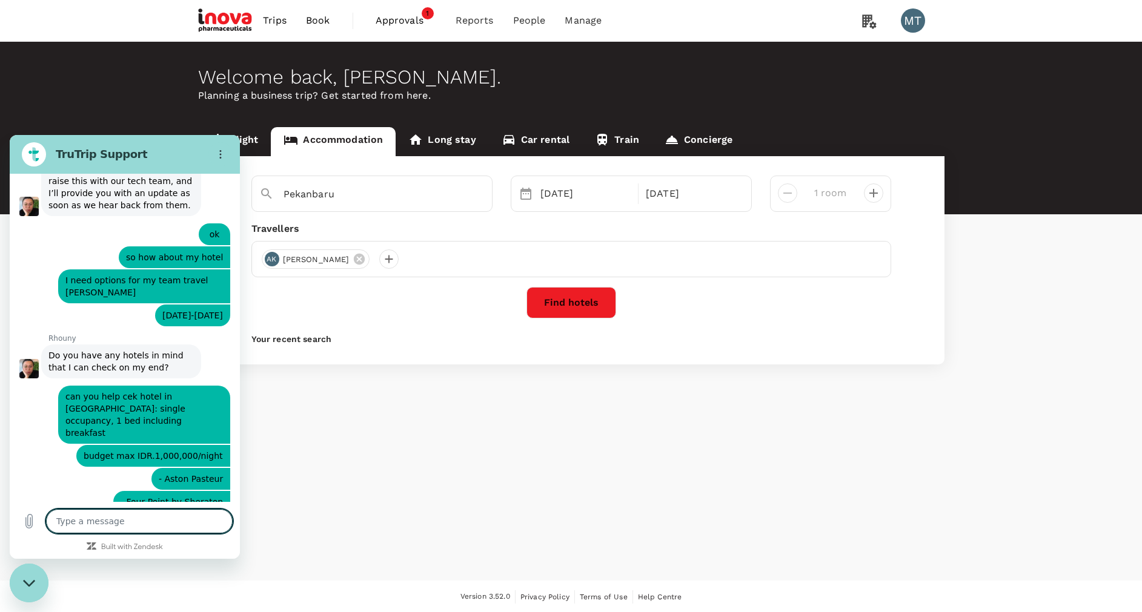
scroll to position [6714, 0]
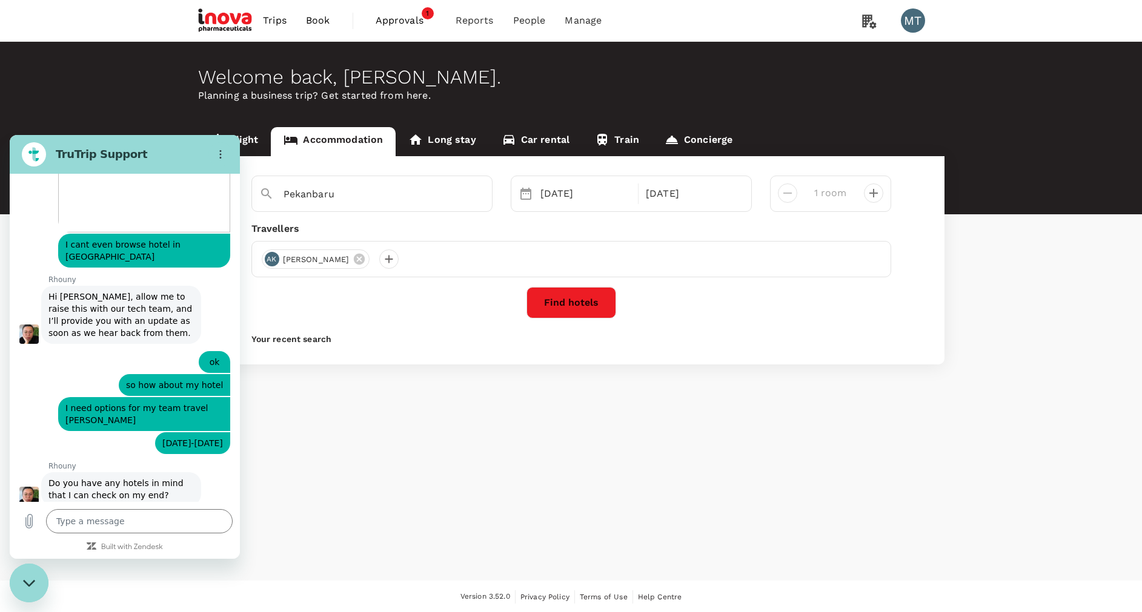
drag, startPoint x: 156, startPoint y: 290, endPoint x: 208, endPoint y: 288, distance: 51.5
click at [208, 601] on span "- Aston Pasteur" at bounding box center [191, 607] width 64 height 12
click at [136, 509] on textarea at bounding box center [139, 521] width 187 height 24
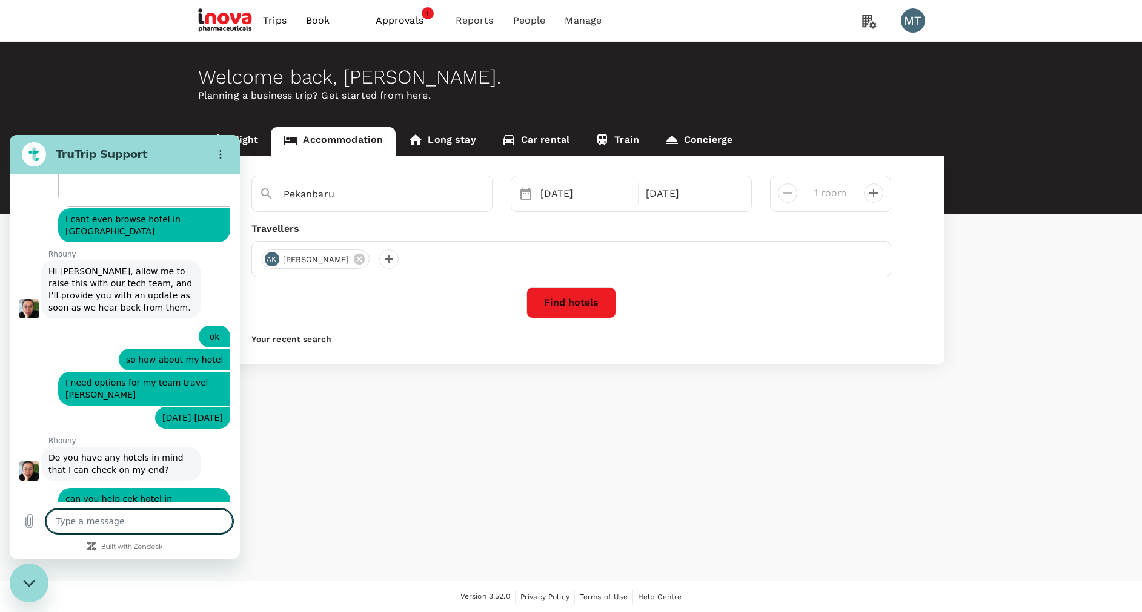
scroll to position [6733, 0]
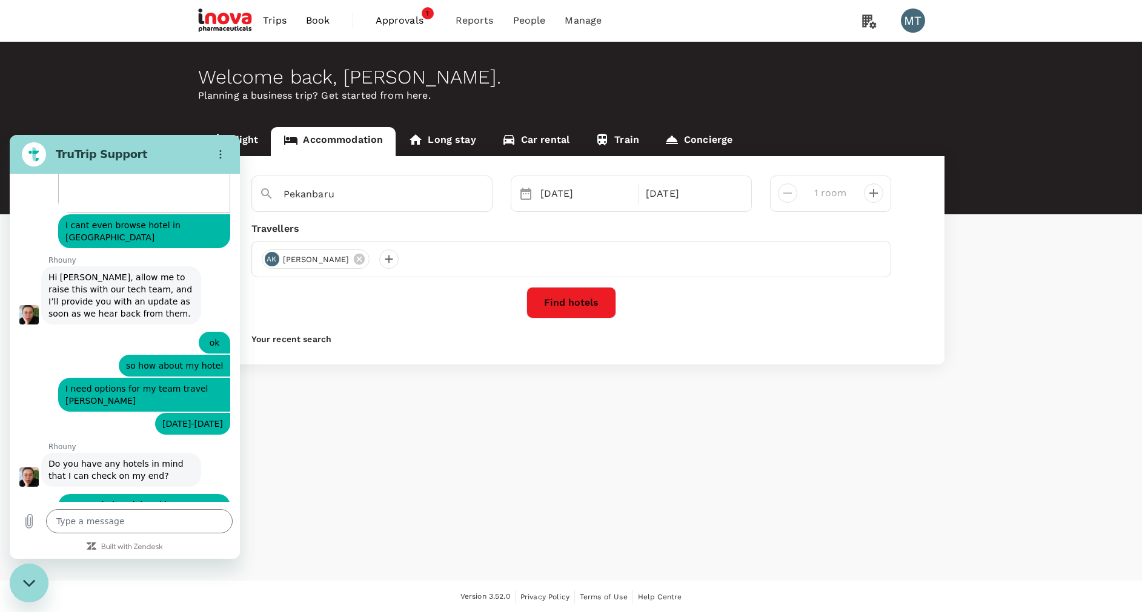
drag, startPoint x: 50, startPoint y: 383, endPoint x: 150, endPoint y: 477, distance: 137.6
drag, startPoint x: 150, startPoint y: 477, endPoint x: 110, endPoint y: 407, distance: 80.8
copy div "Vue Palace, ARTOTEL Curated Hotel Bandung, Bandung / Bandung 1 x STUDIO STANDAR…"
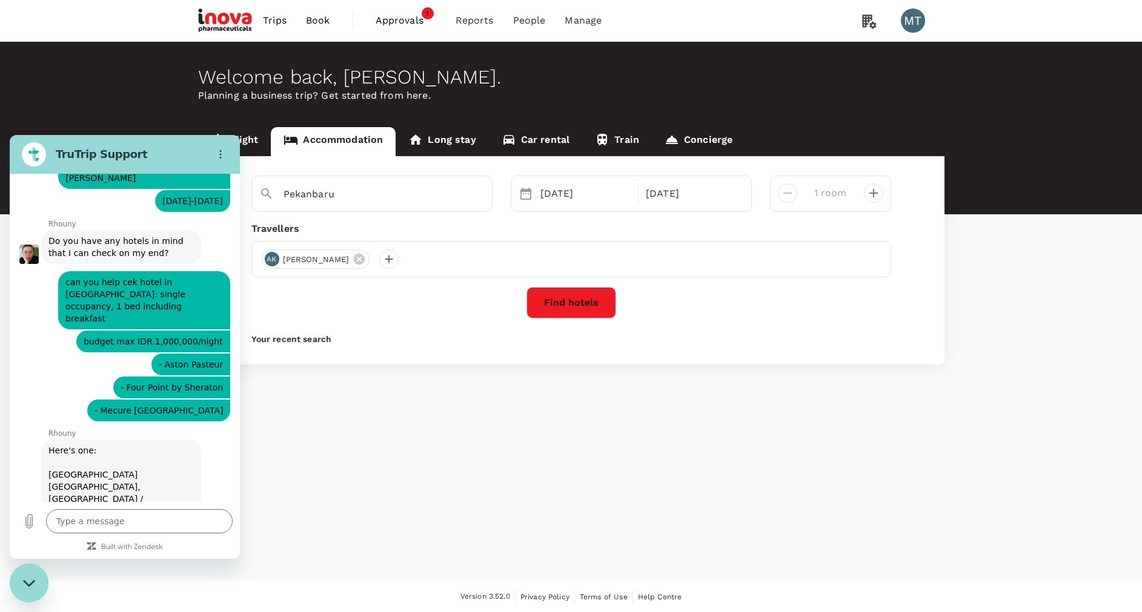
scroll to position [7097, 0]
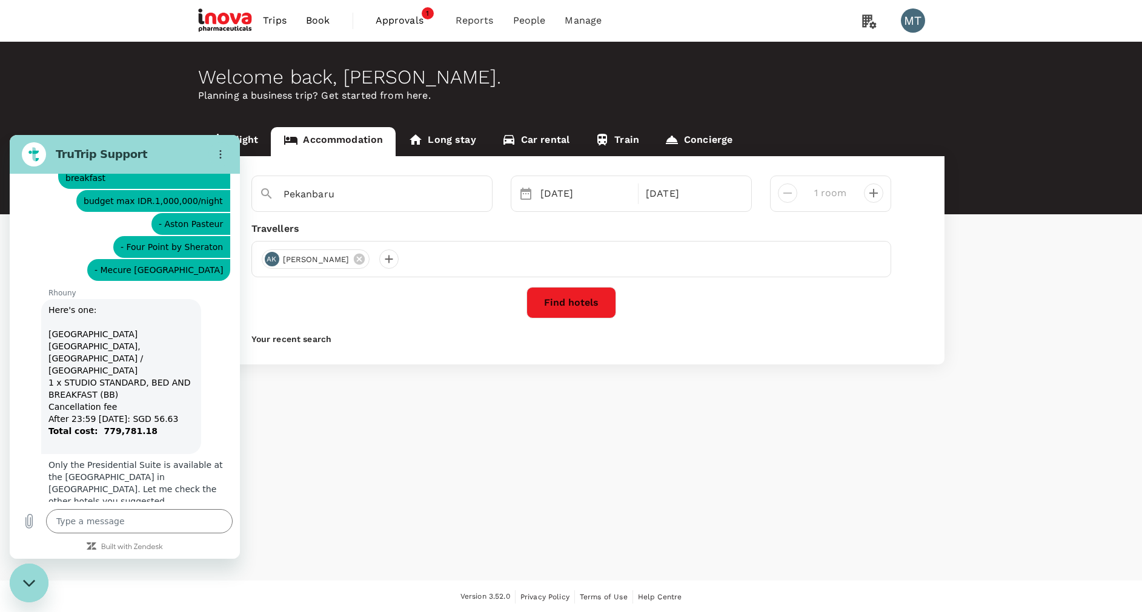
drag, startPoint x: 49, startPoint y: 349, endPoint x: 161, endPoint y: 449, distance: 150.5
drag, startPoint x: 161, startPoint y: 449, endPoint x: 123, endPoint y: 391, distance: 70.1
copy div "Mercure Bandung City Centre 1 x Classic Room with 2 Single beds, BED AND BREAKF…"
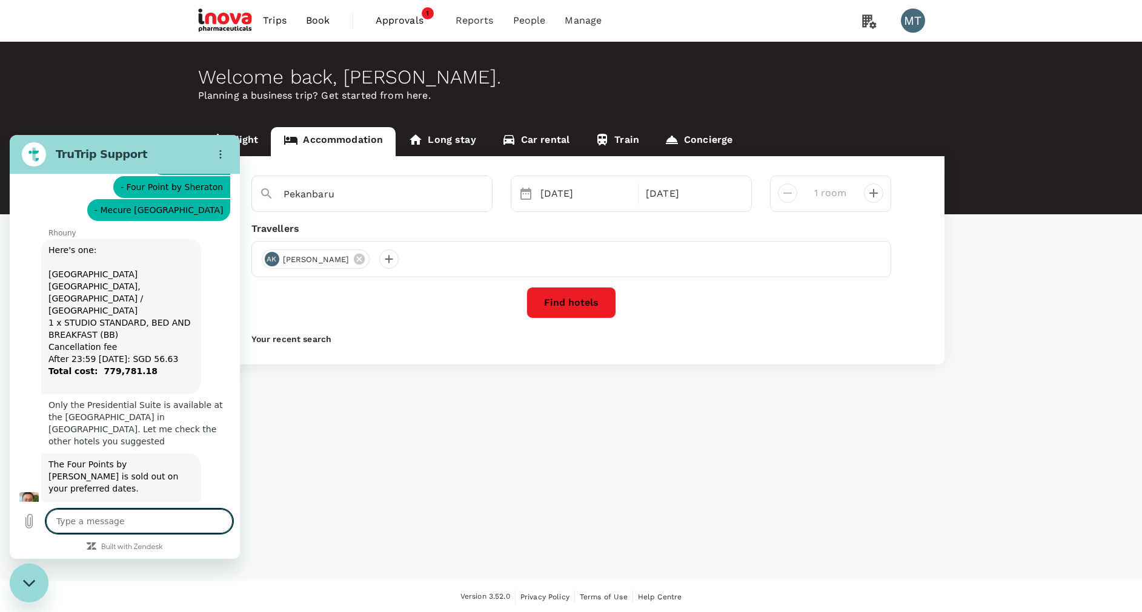
scroll to position [7222, 0]
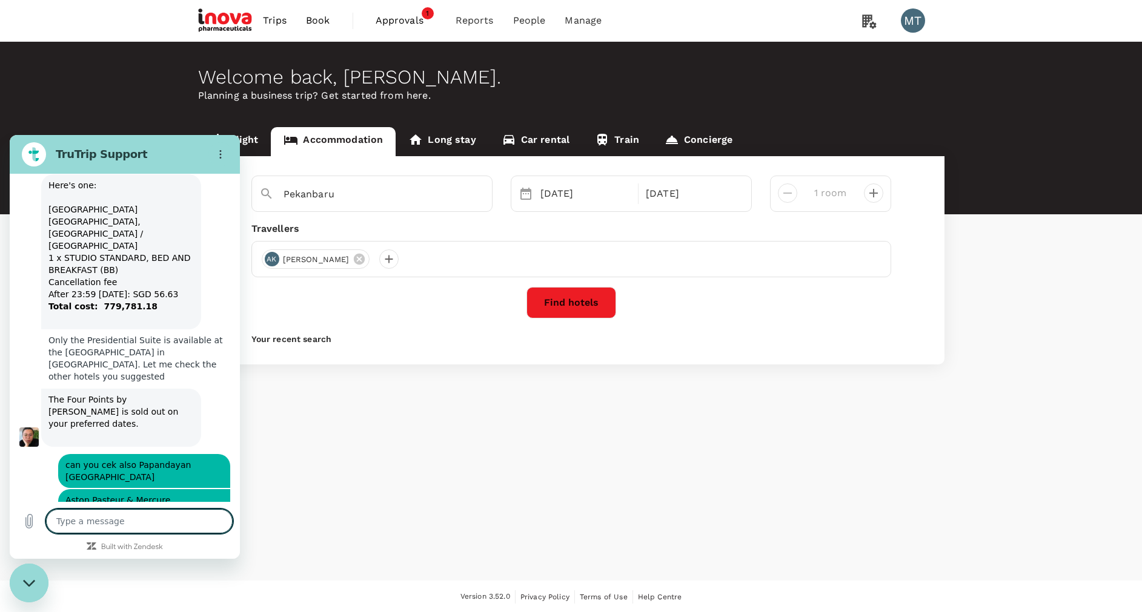
click at [162, 525] on textarea at bounding box center [139, 521] width 187 height 24
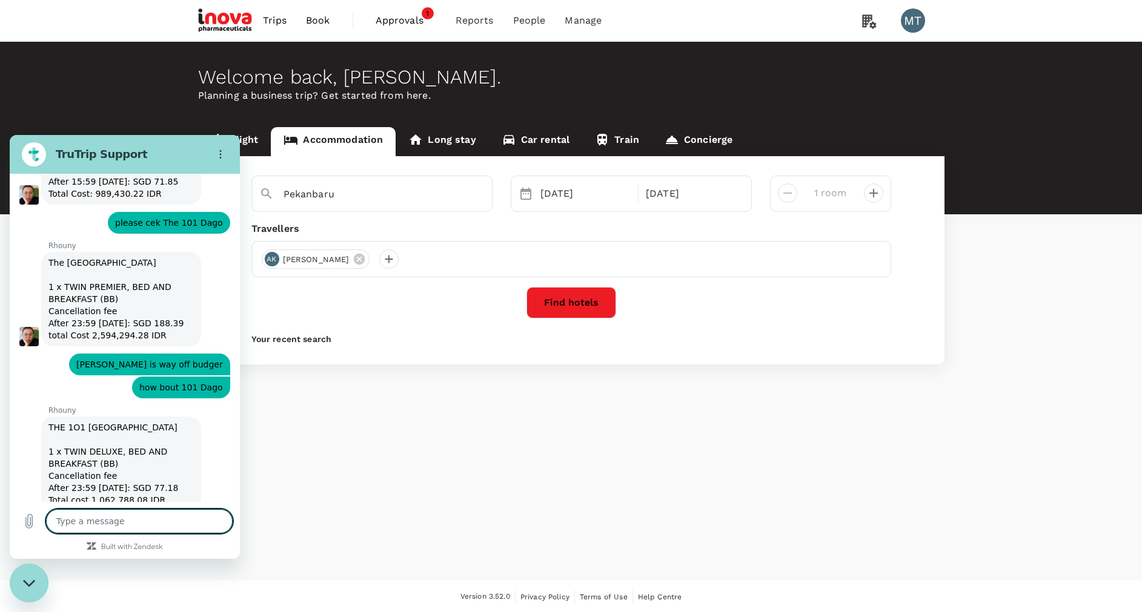
scroll to position [7667, 0]
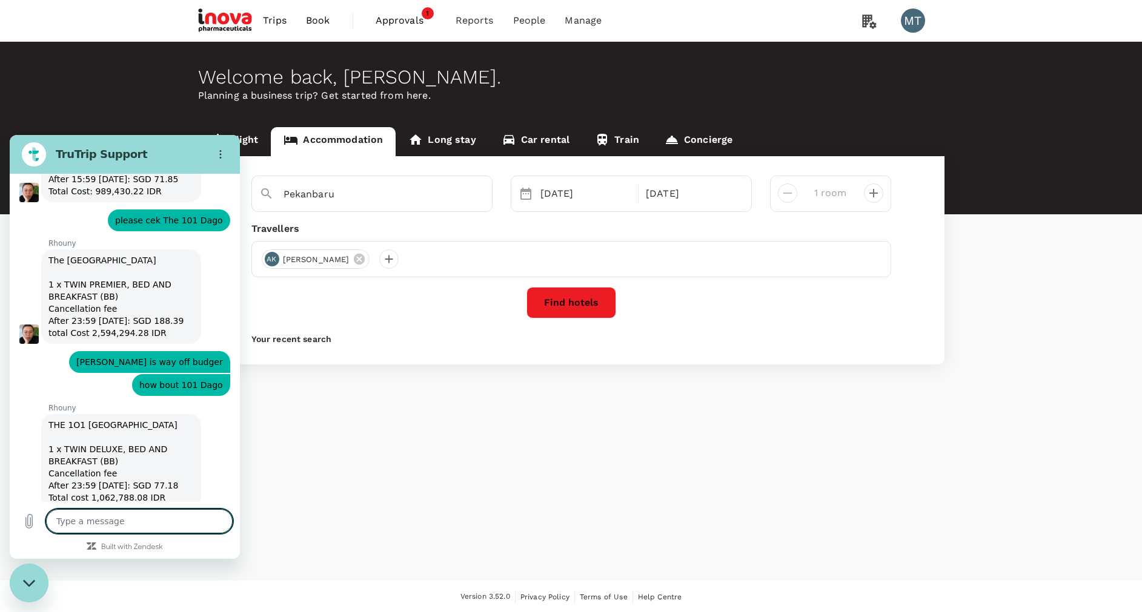
click at [447, 489] on div "Welcome back , Morina . Planning a business trip? Get started from here. Flight…" at bounding box center [571, 311] width 1142 height 539
click at [149, 531] on div "Type a message x" at bounding box center [125, 521] width 230 height 39
click at [147, 528] on textarea at bounding box center [139, 521] width 187 height 24
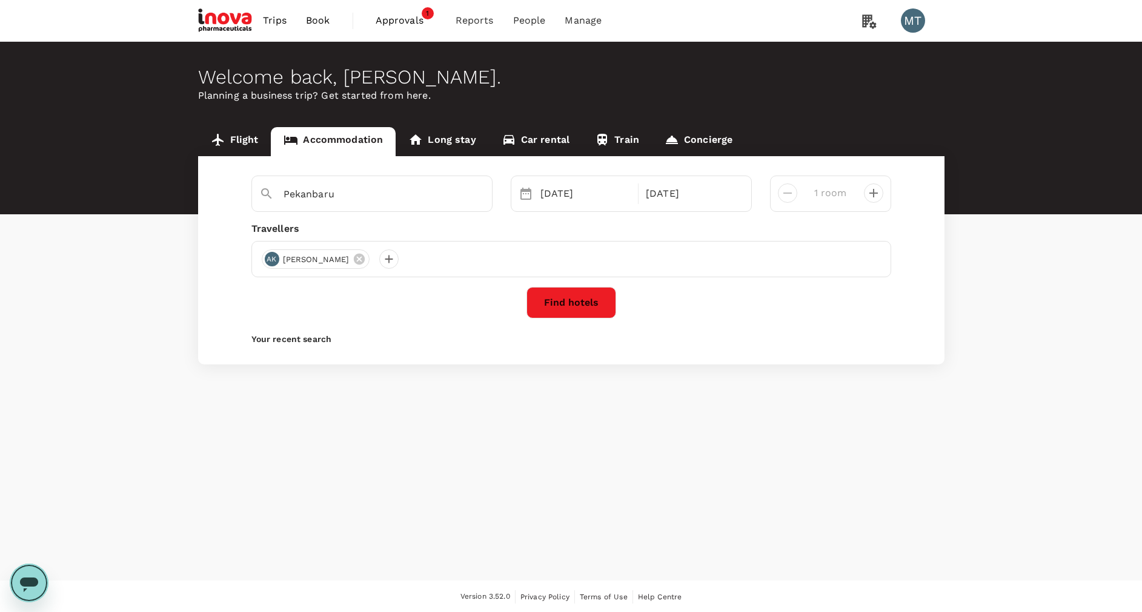
click at [25, 582] on icon "Open messaging window" at bounding box center [29, 585] width 18 height 15
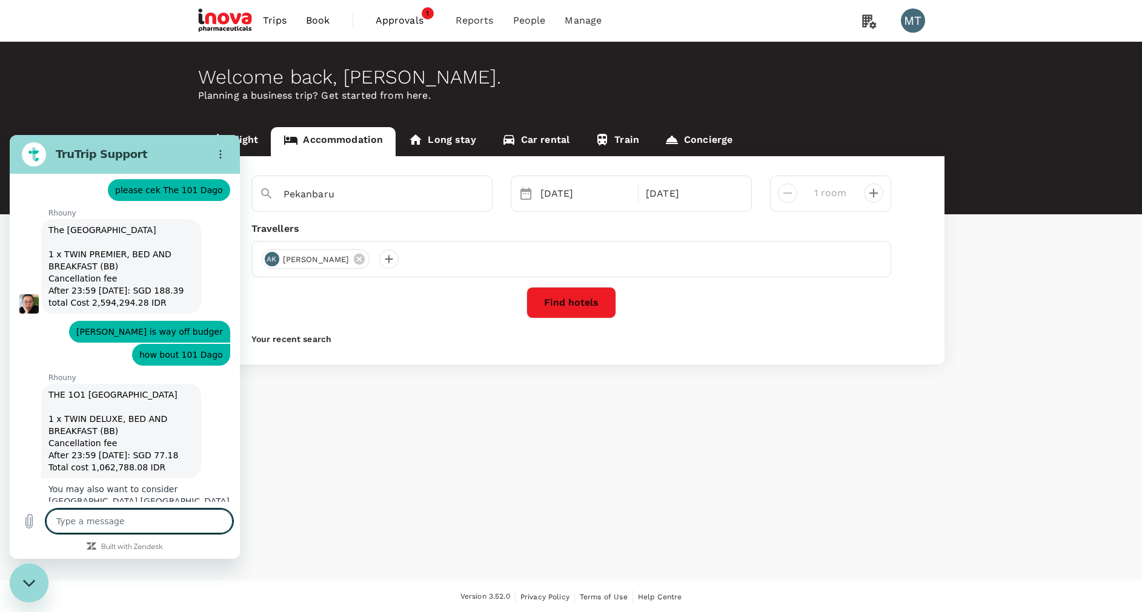
scroll to position [7696, 0]
click at [449, 191] on input "Pekanbaru" at bounding box center [366, 194] width 167 height 19
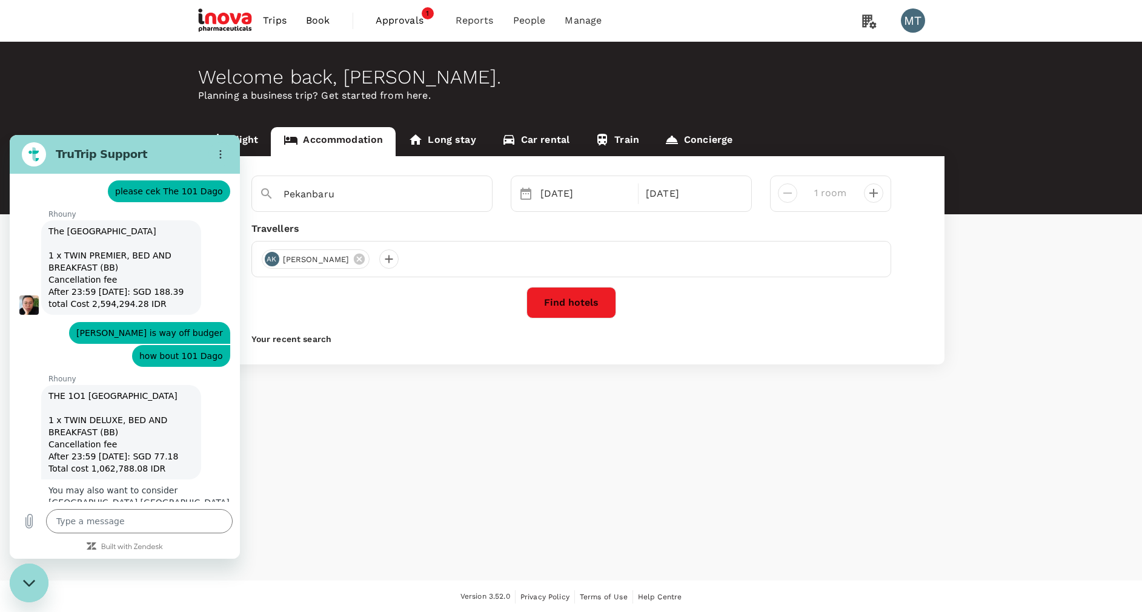
click at [438, 379] on div "Welcome back , Morina . Planning a business trip? Get started from here. Flight…" at bounding box center [571, 311] width 1142 height 539
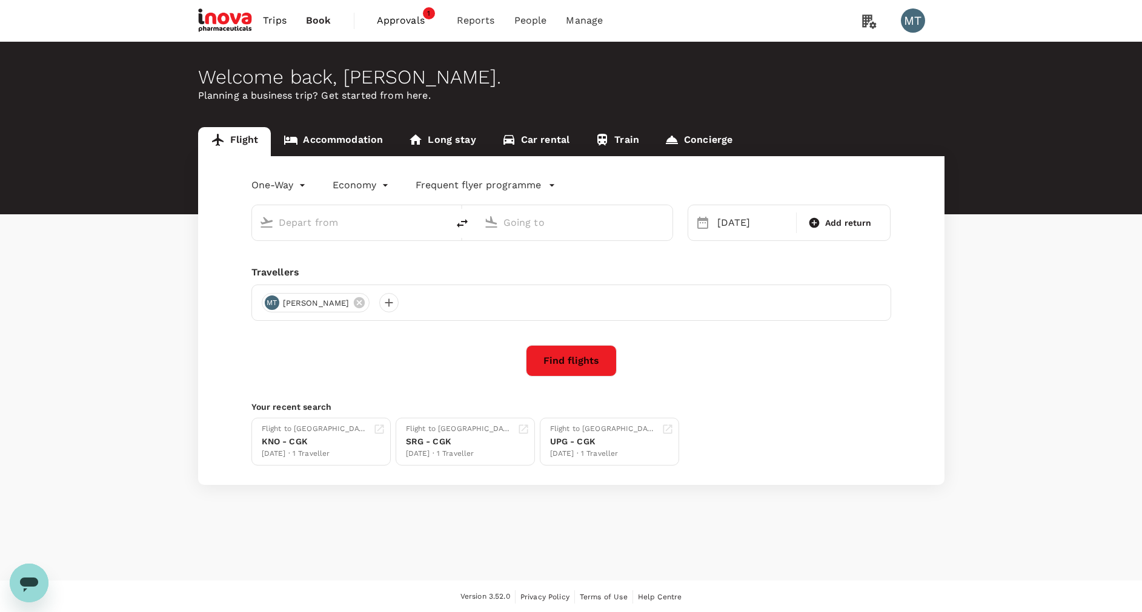
type input "[PERSON_NAME] (UPG)"
type input "Soekarno-Hatta Intl (CGK)"
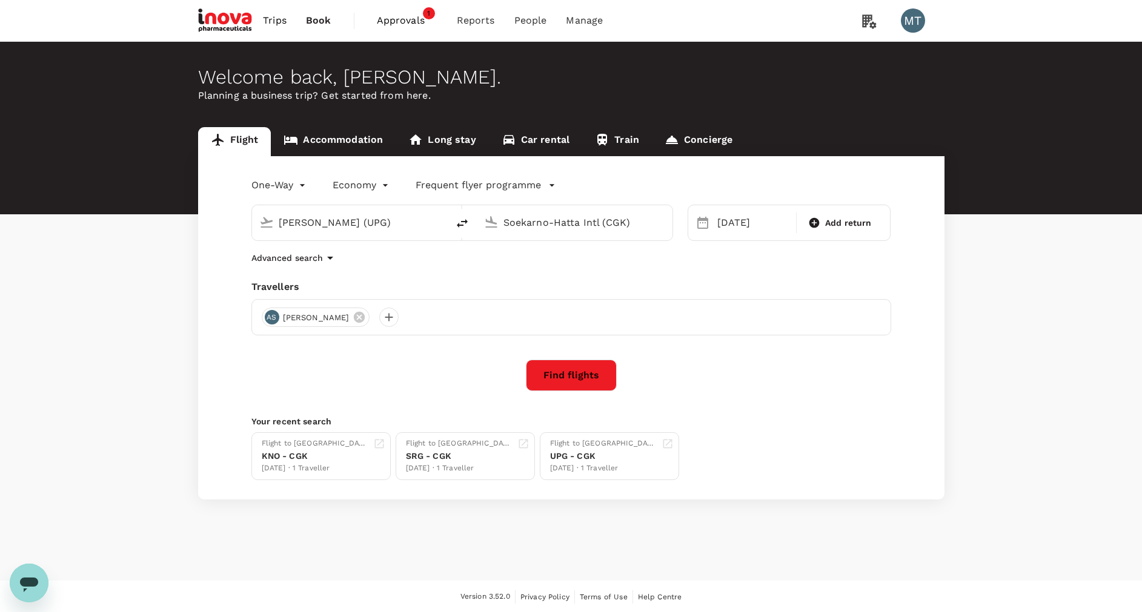
click at [328, 150] on link "Accommodation" at bounding box center [333, 141] width 125 height 29
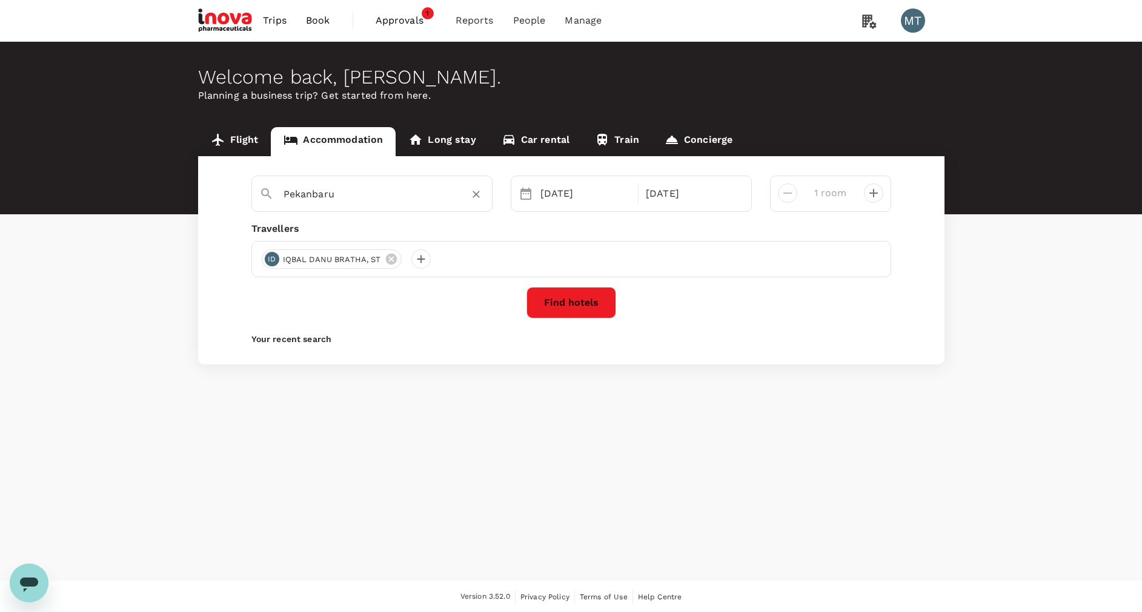
click at [342, 192] on input "Pekanbaru" at bounding box center [366, 194] width 167 height 19
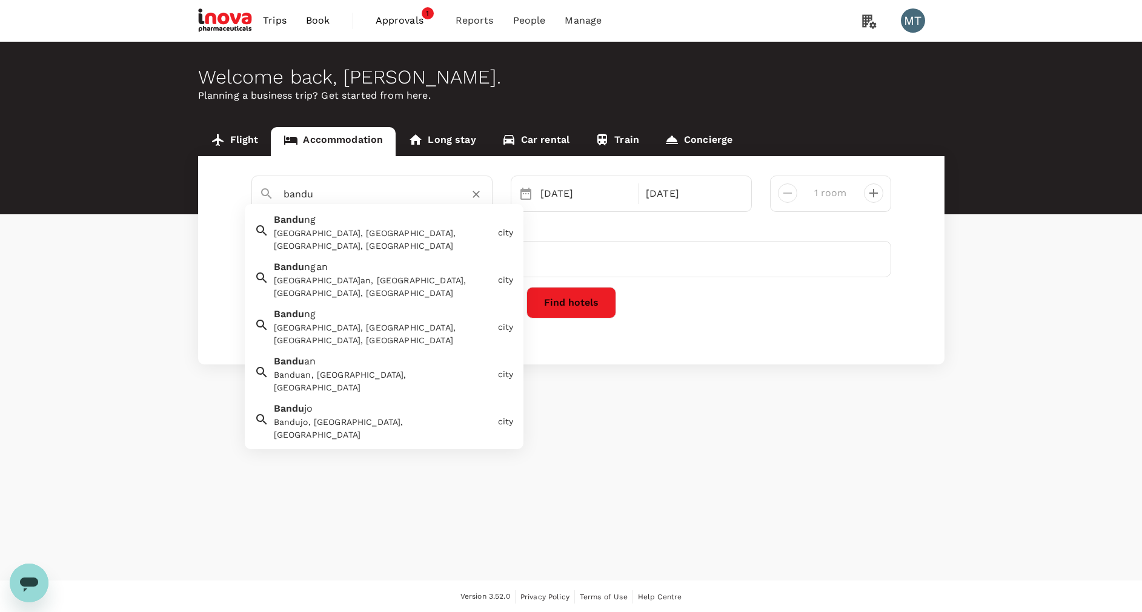
click at [348, 229] on div "[GEOGRAPHIC_DATA], [GEOGRAPHIC_DATA], [GEOGRAPHIC_DATA], [GEOGRAPHIC_DATA]" at bounding box center [383, 239] width 219 height 25
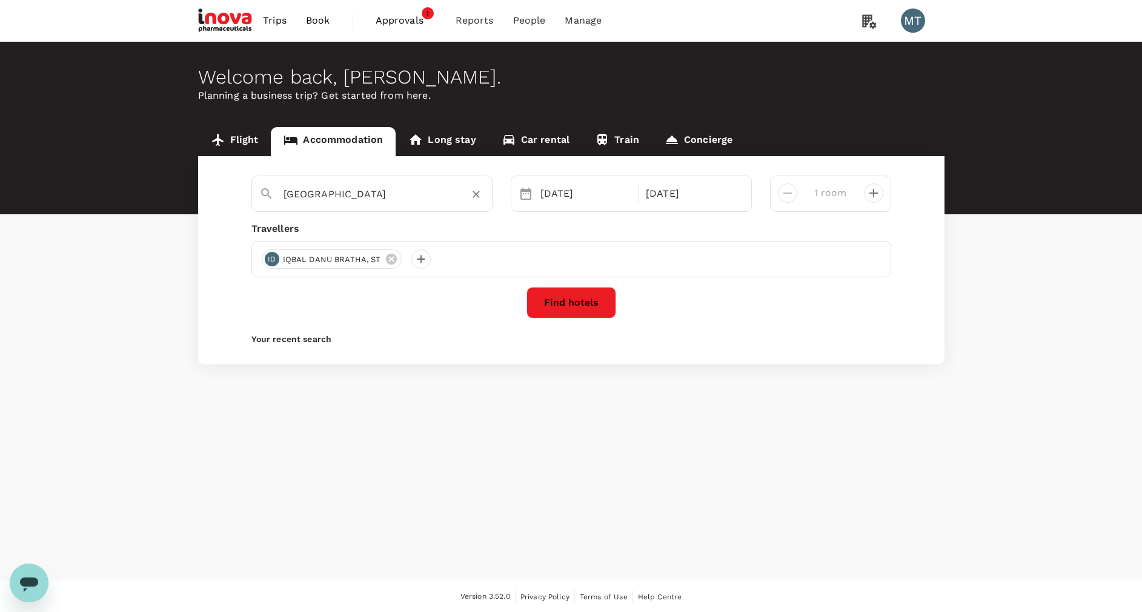
type input "[GEOGRAPHIC_DATA]"
click at [579, 313] on button "Find hotels" at bounding box center [571, 302] width 90 height 31
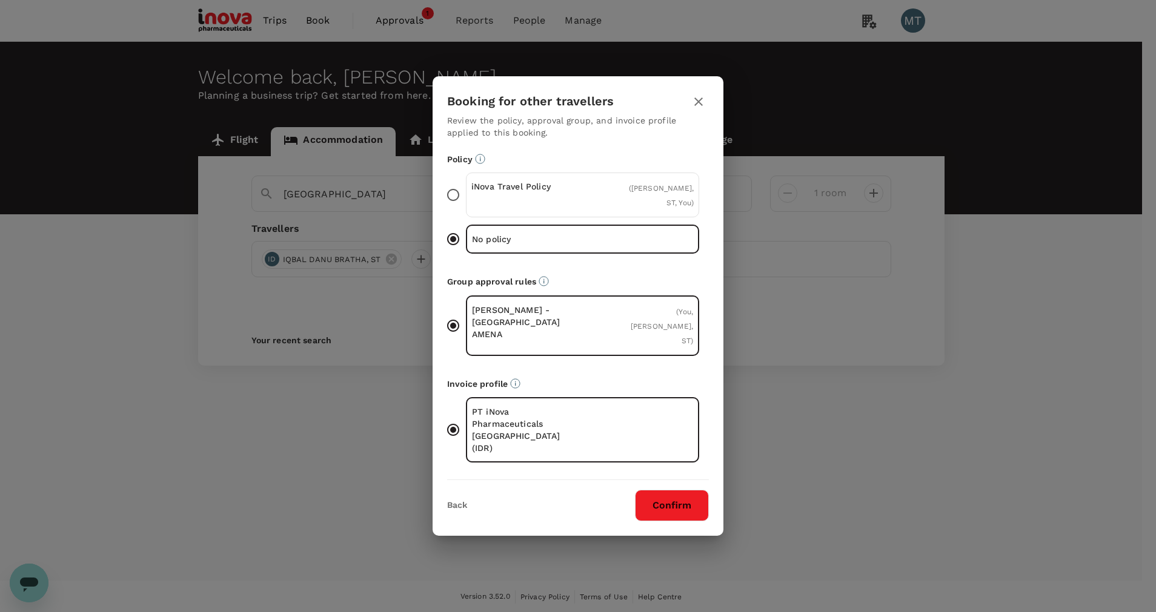
click at [549, 210] on div "iNova Travel Policy" at bounding box center [526, 194] width 111 height 29
click at [466, 208] on input "iNova Travel Policy ( [PERSON_NAME], ST, You )" at bounding box center [452, 194] width 25 height 25
click at [663, 490] on button "Confirm" at bounding box center [672, 505] width 74 height 31
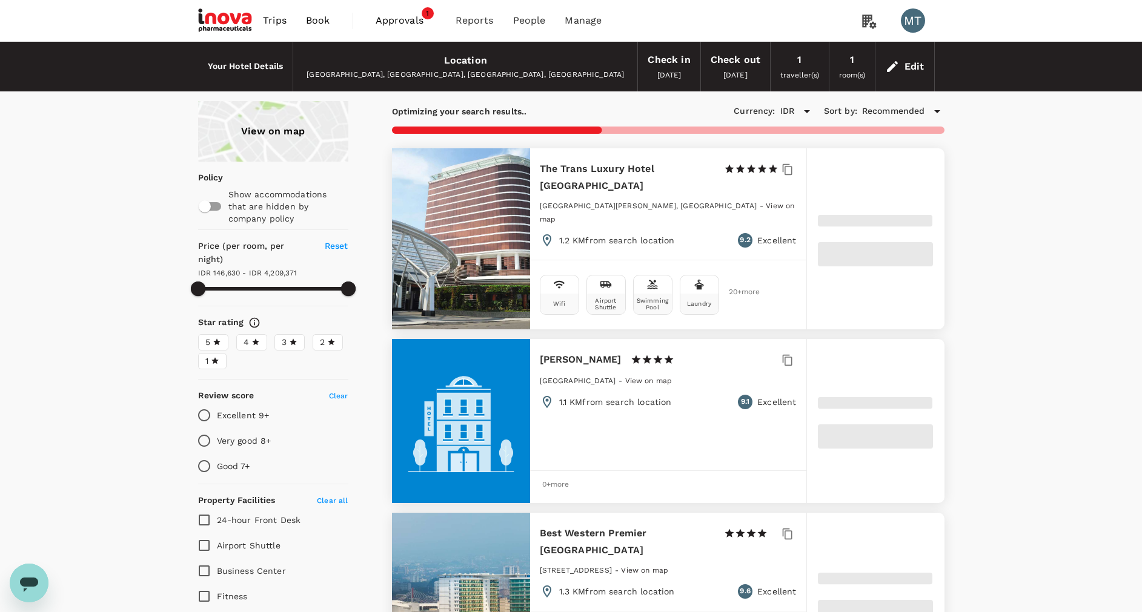
click at [33, 573] on icon "Open messaging window" at bounding box center [29, 583] width 22 height 22
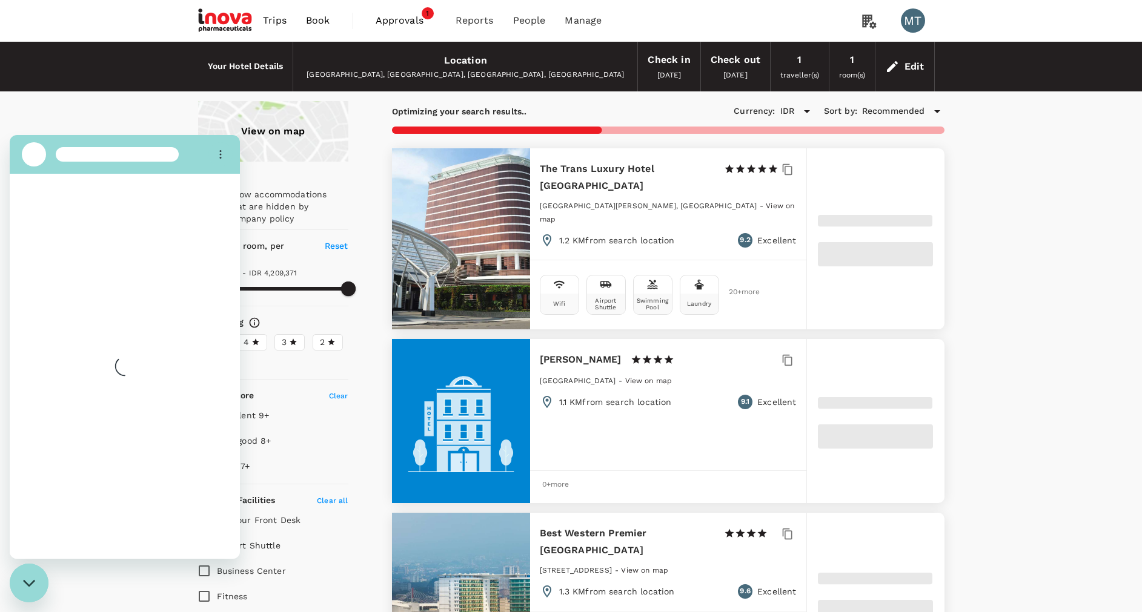
type input "4209371.42"
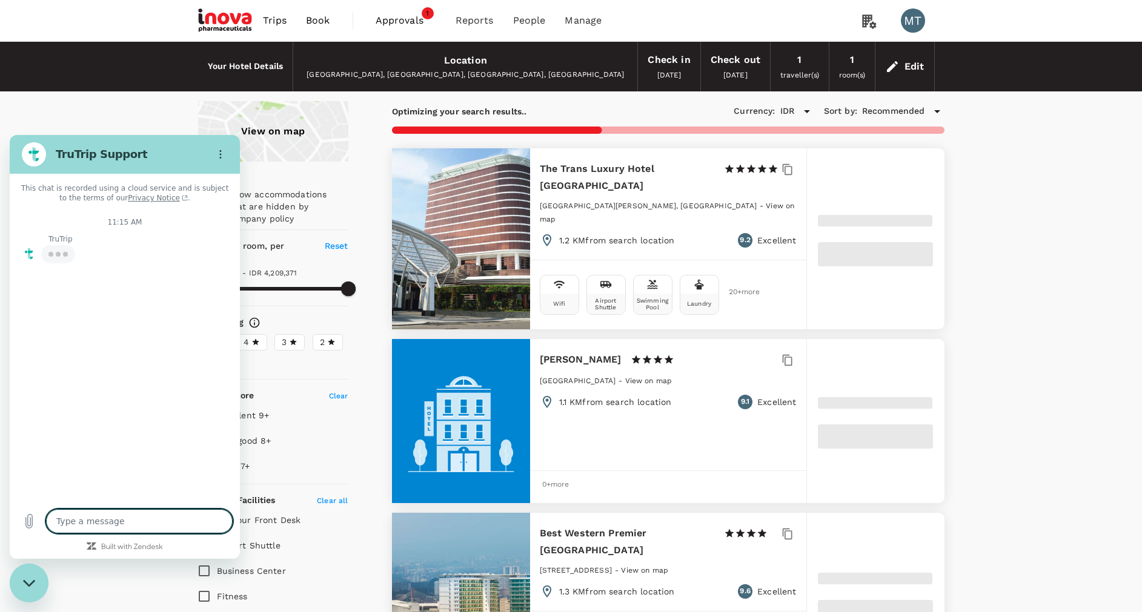
type textarea "x"
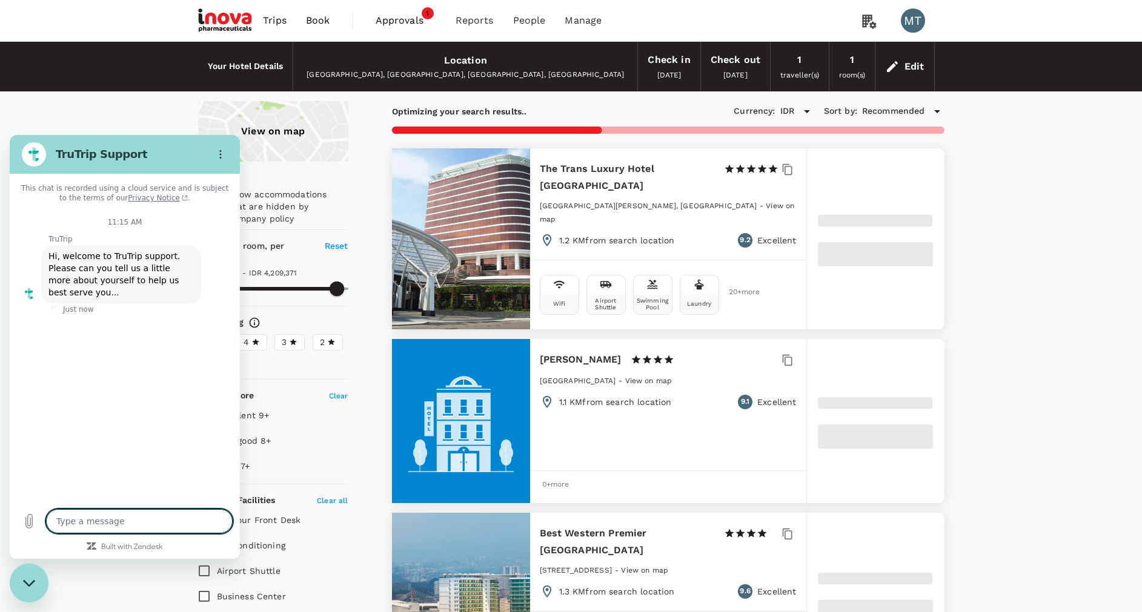
type input "4209371.87"
type input "111082.87"
type input "4531445.87"
type textarea "x"
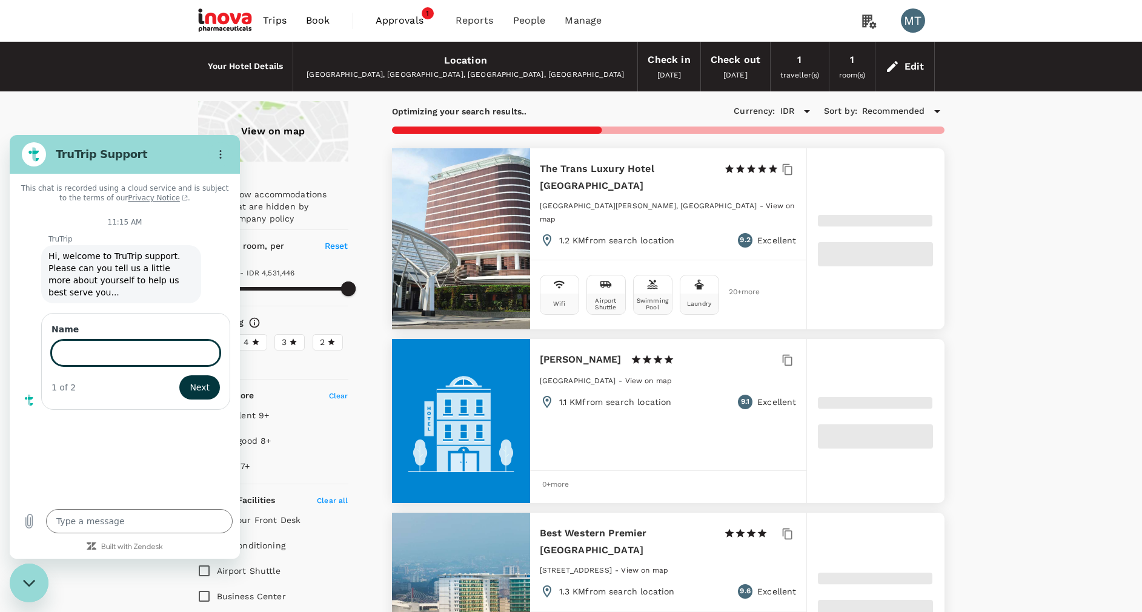
type input "4531445.87"
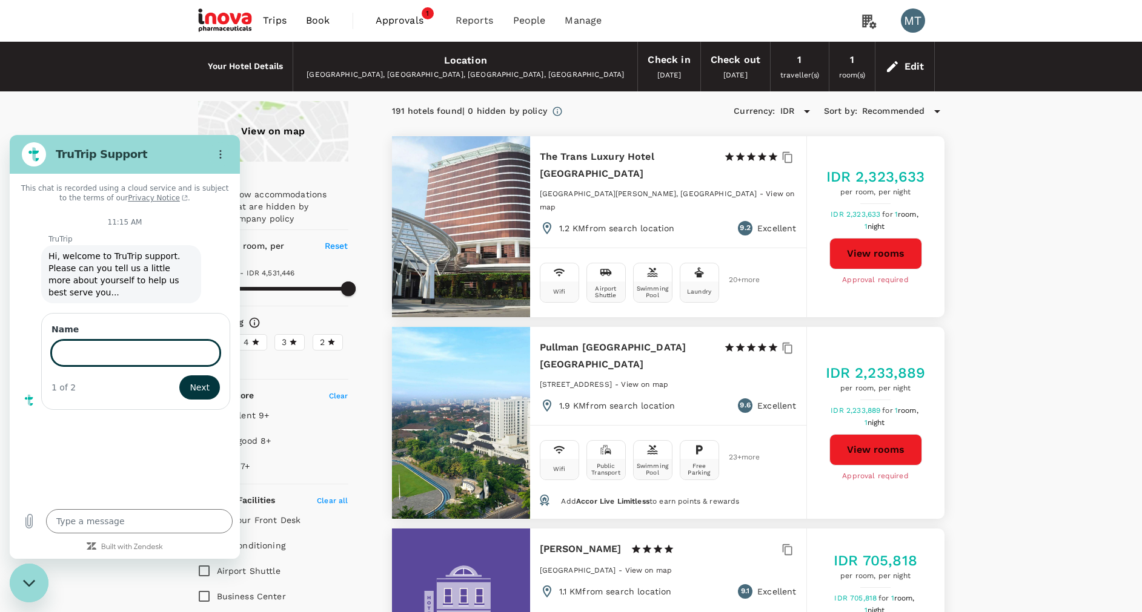
click at [24, 573] on div "Close messaging window" at bounding box center [29, 583] width 36 height 36
type textarea "x"
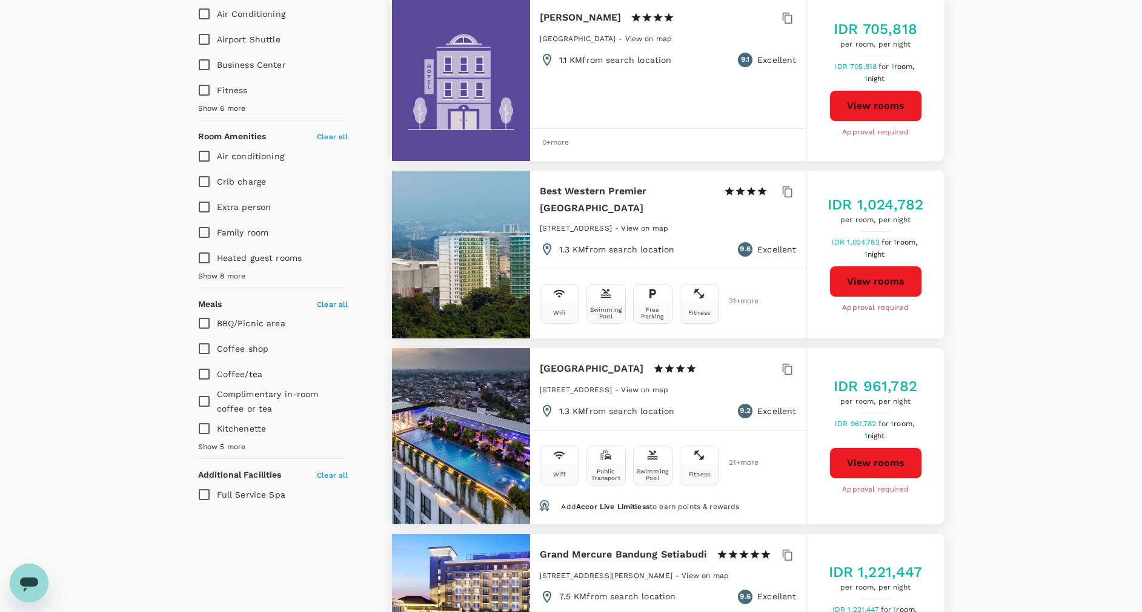
scroll to position [545, 0]
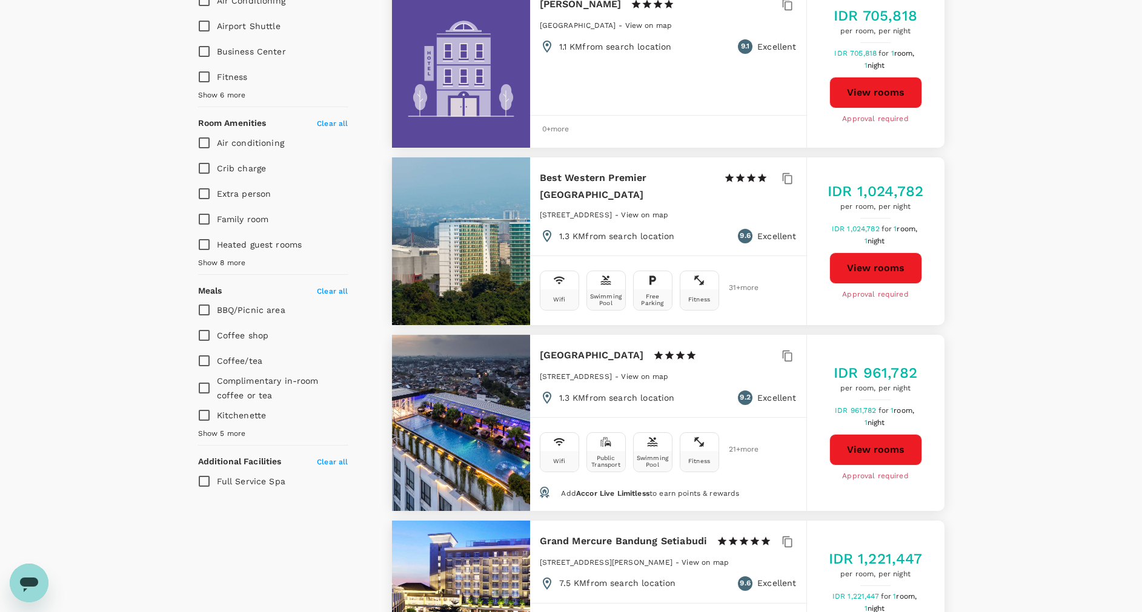
click at [855, 434] on button "View rooms" at bounding box center [875, 449] width 93 height 31
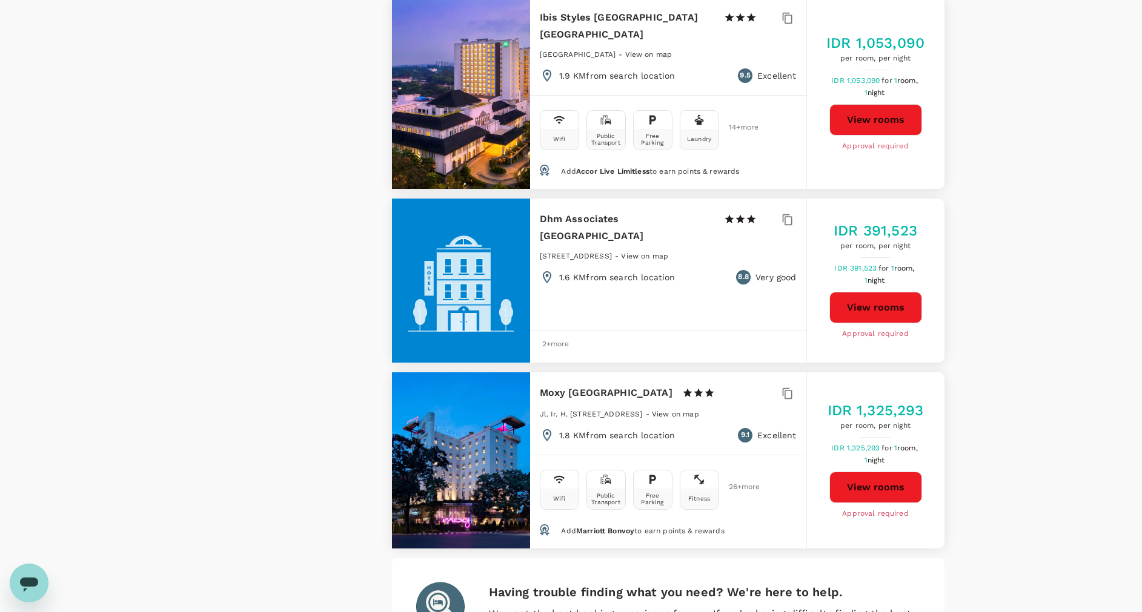
scroll to position [3380, 0]
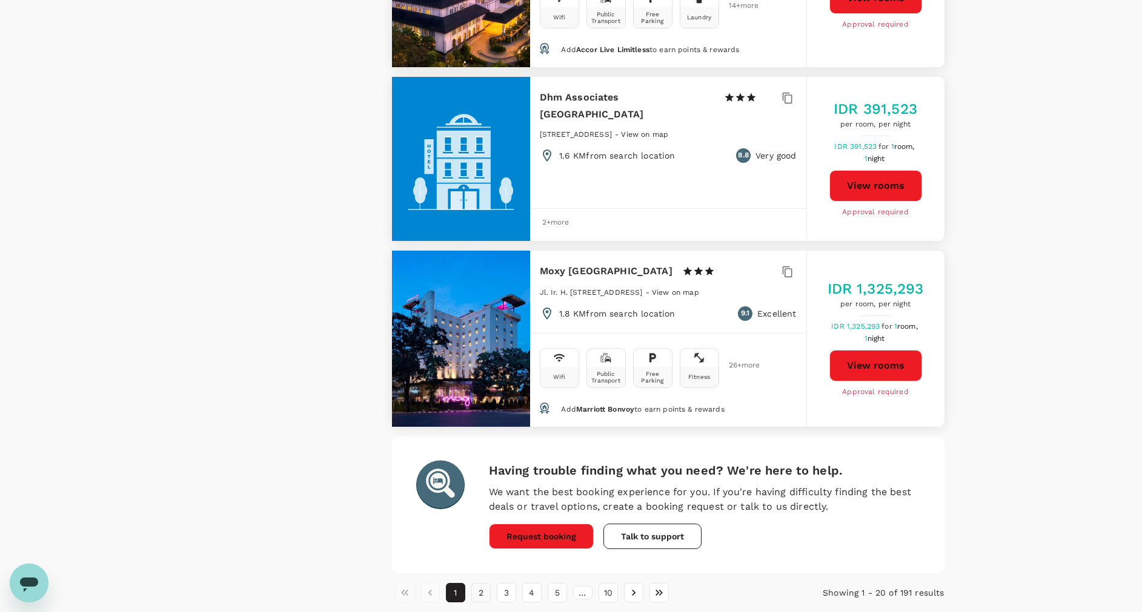
click at [485, 583] on button "2" at bounding box center [480, 592] width 19 height 19
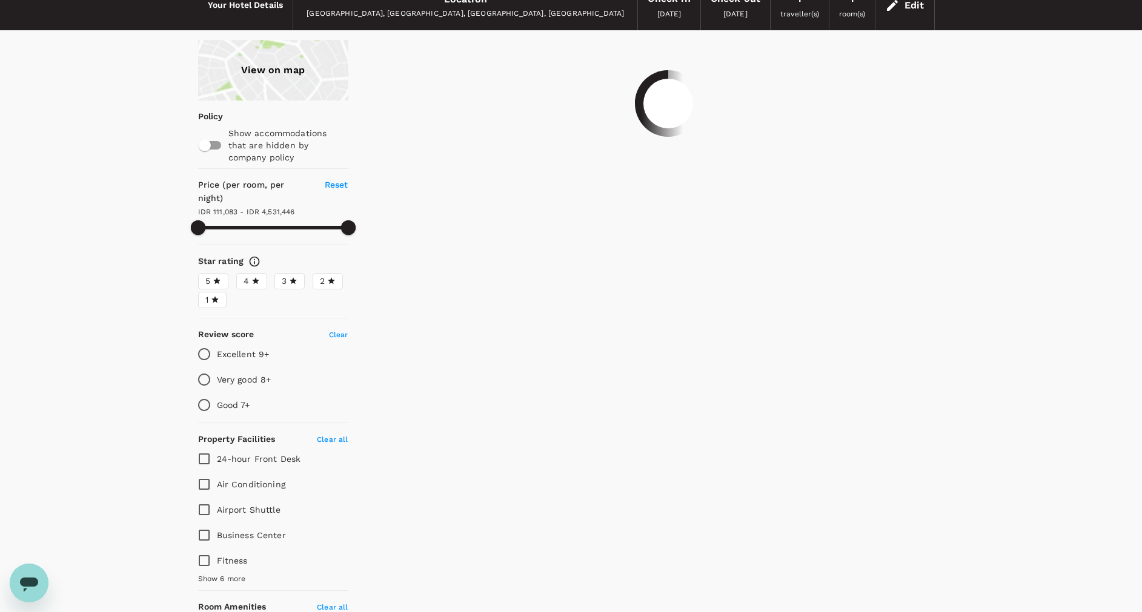
scroll to position [0, 0]
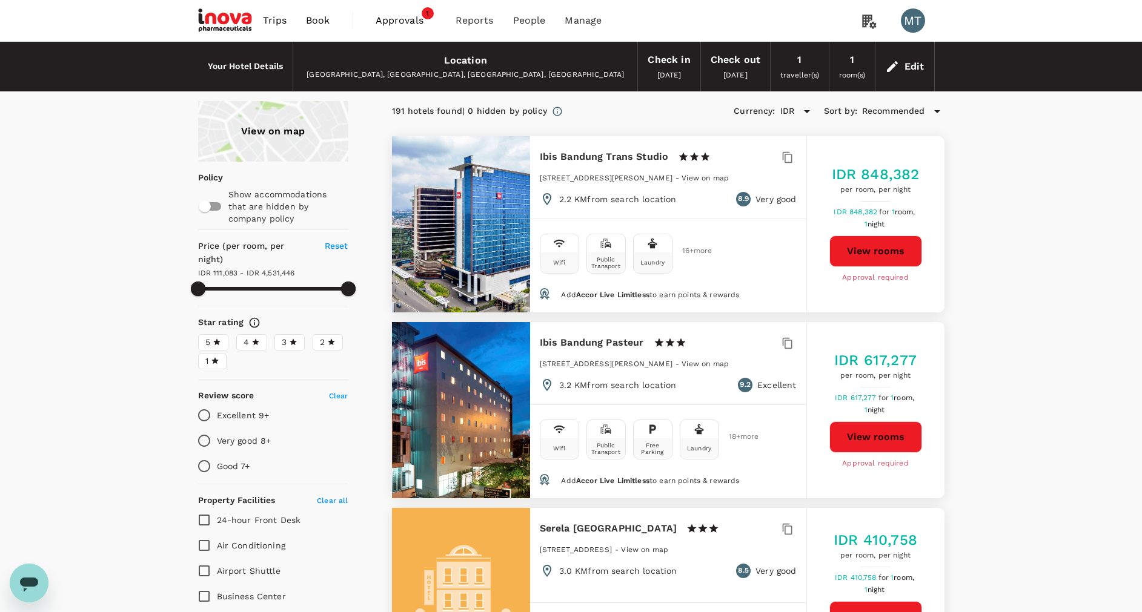
click at [857, 250] on button "View rooms" at bounding box center [875, 251] width 93 height 31
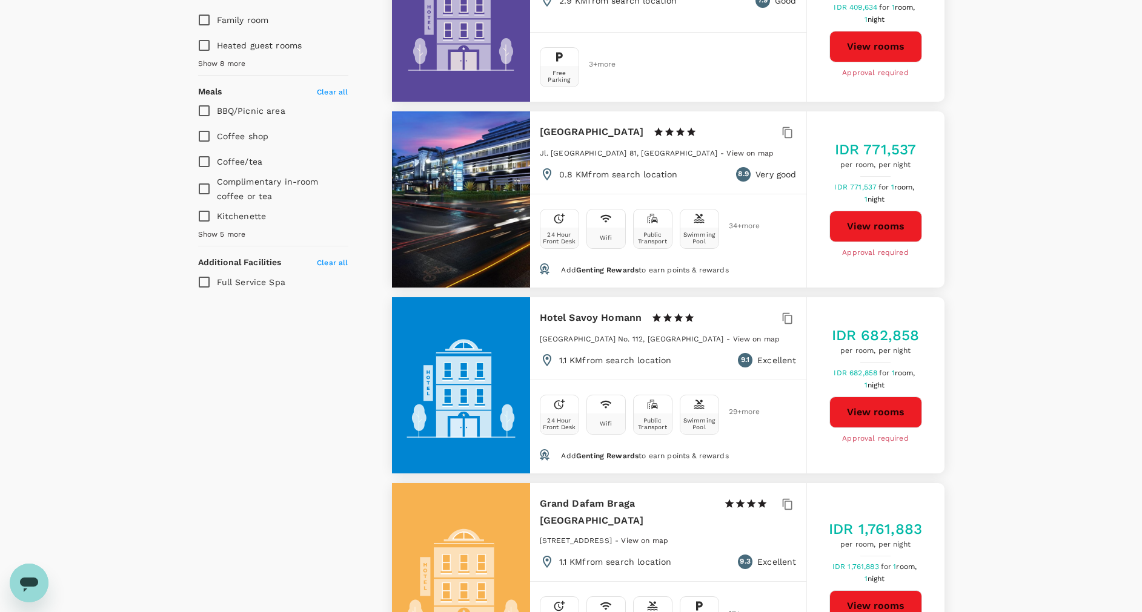
scroll to position [727, 0]
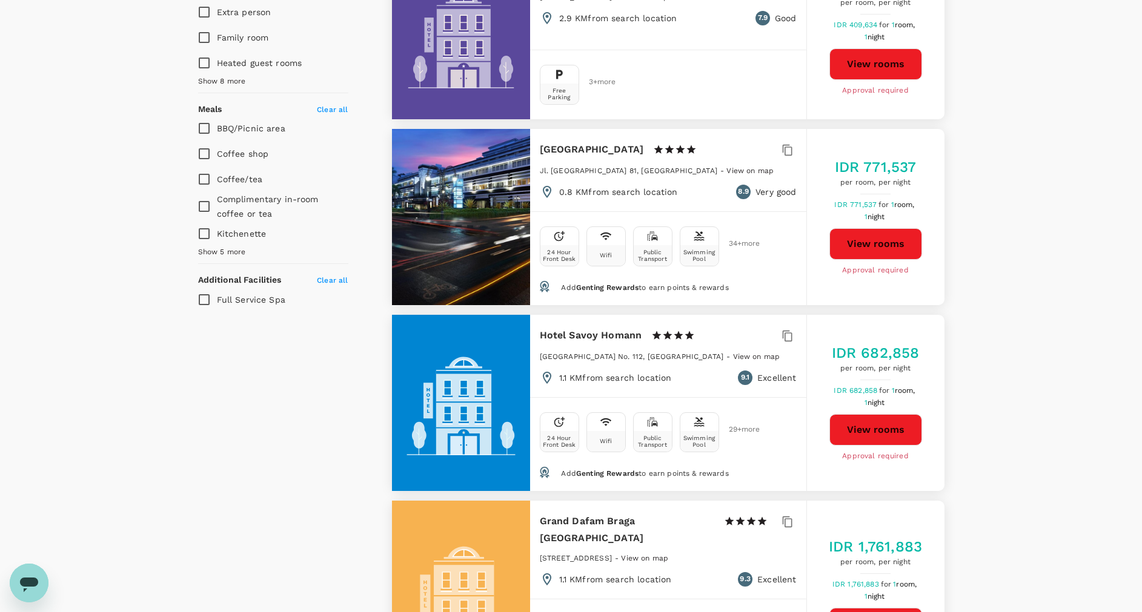
click at [858, 250] on button "View rooms" at bounding box center [875, 243] width 93 height 31
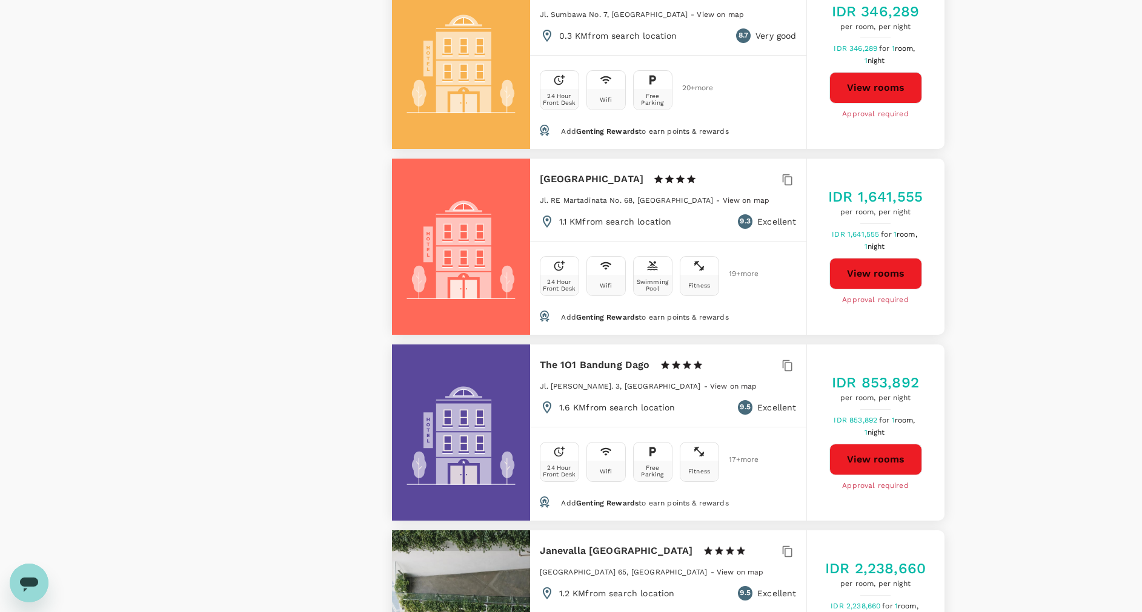
scroll to position [2090, 0]
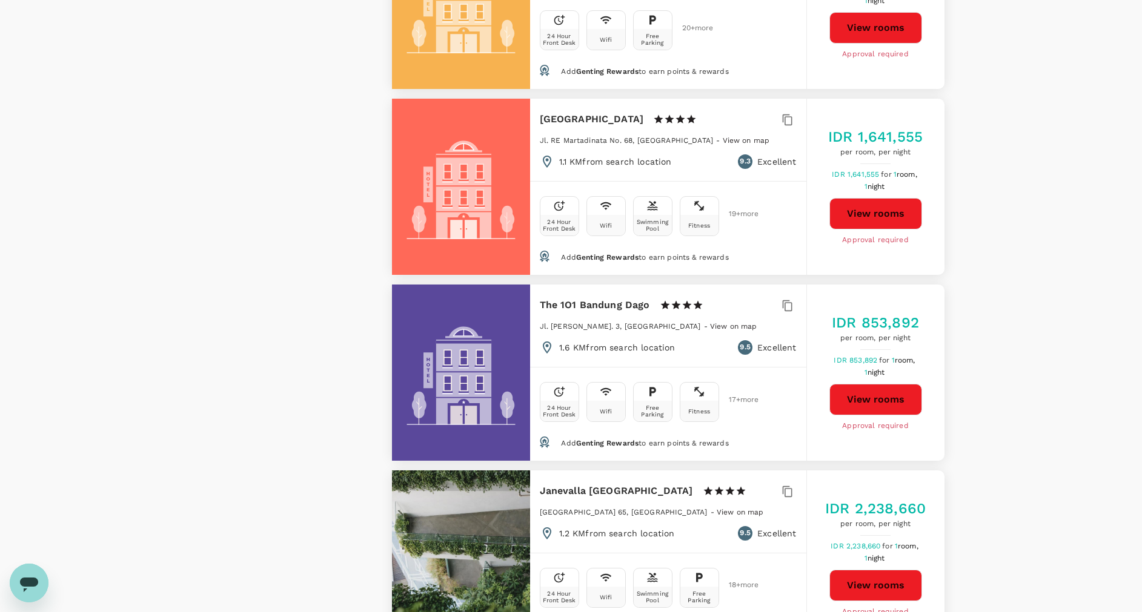
click at [863, 386] on button "View rooms" at bounding box center [875, 399] width 93 height 31
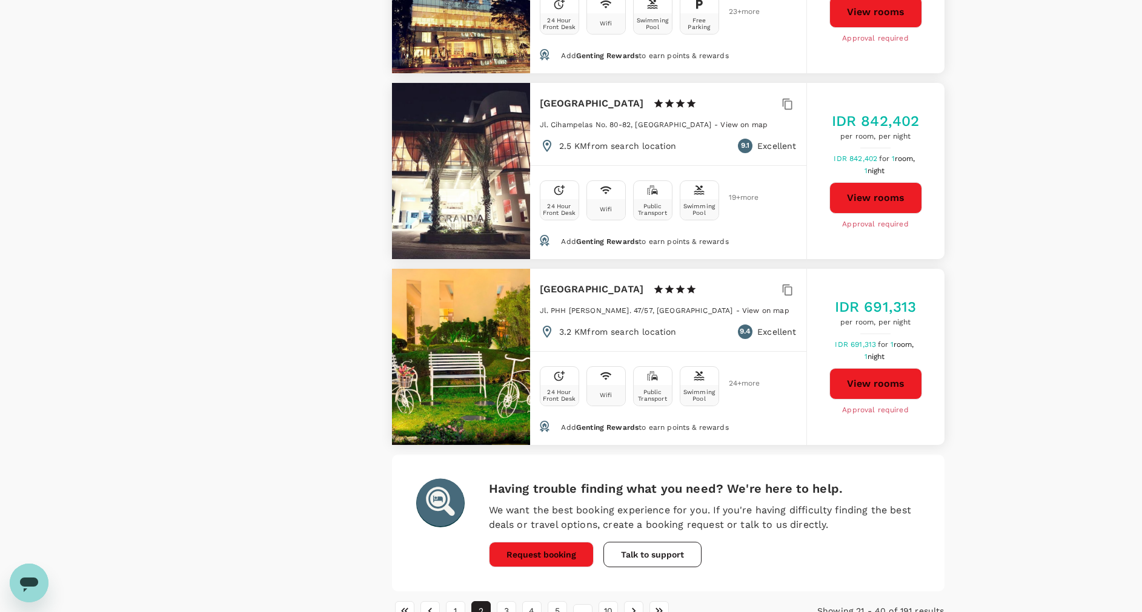
scroll to position [3449, 0]
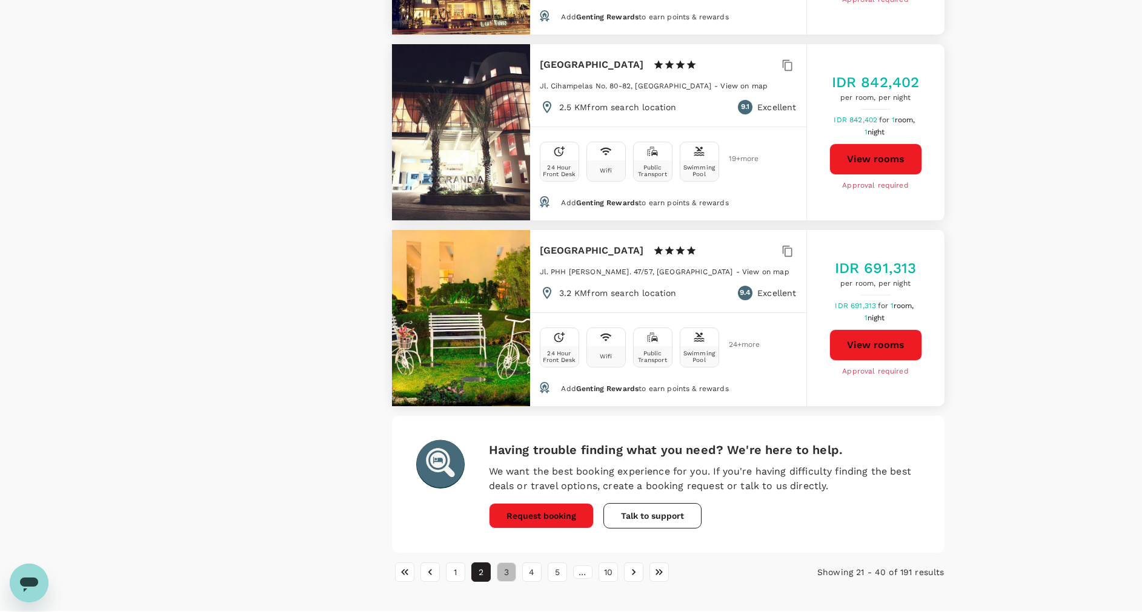
click at [505, 563] on button "3" at bounding box center [506, 572] width 19 height 19
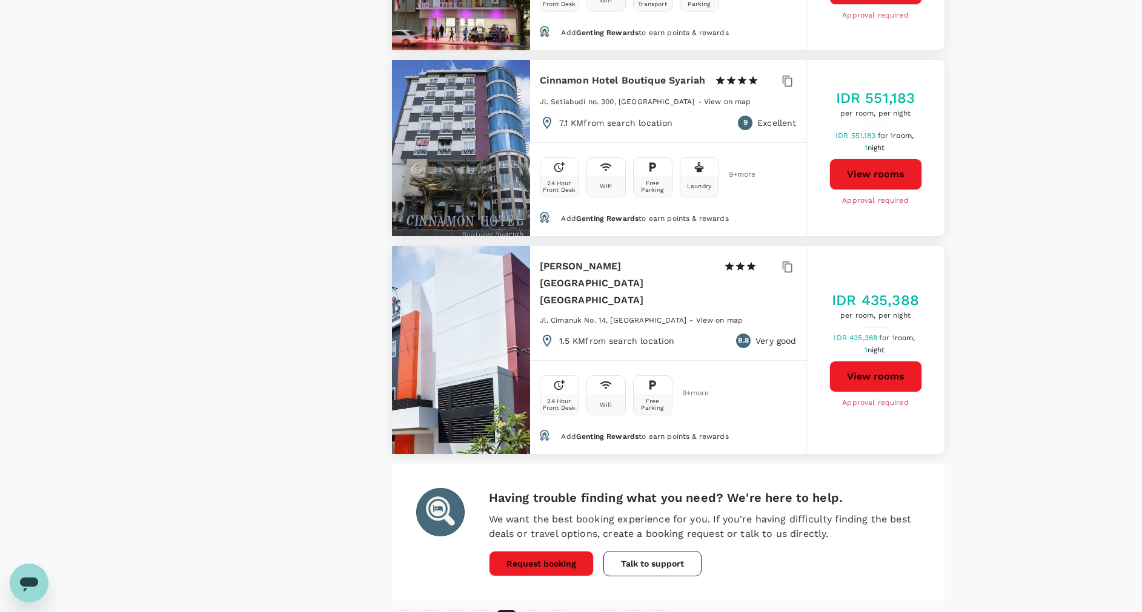
scroll to position [3457, 0]
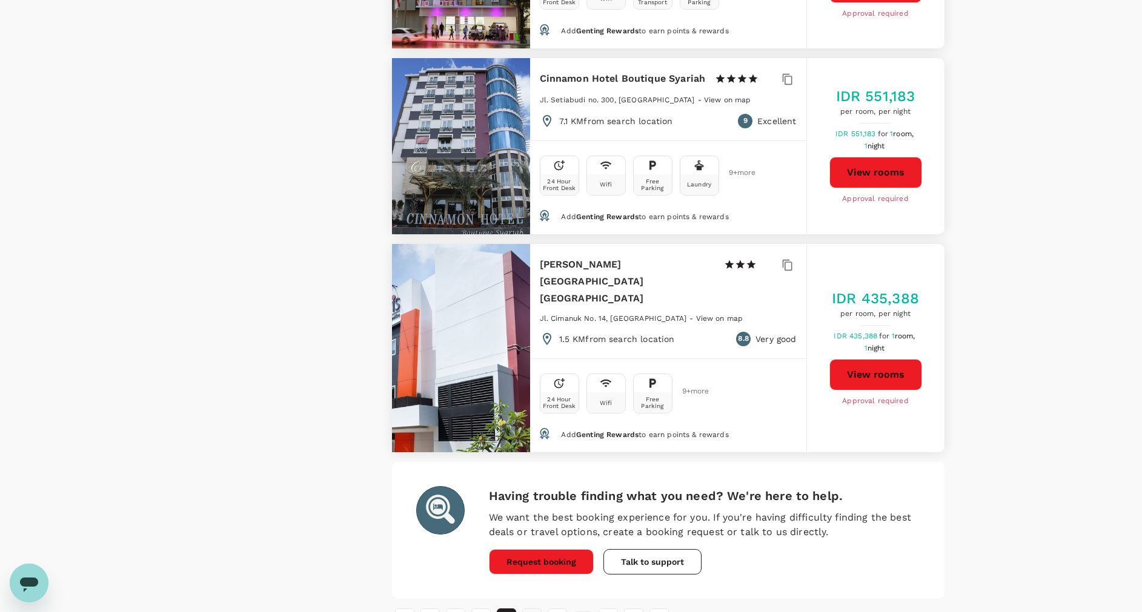
click at [533, 609] on button "4" at bounding box center [531, 618] width 19 height 19
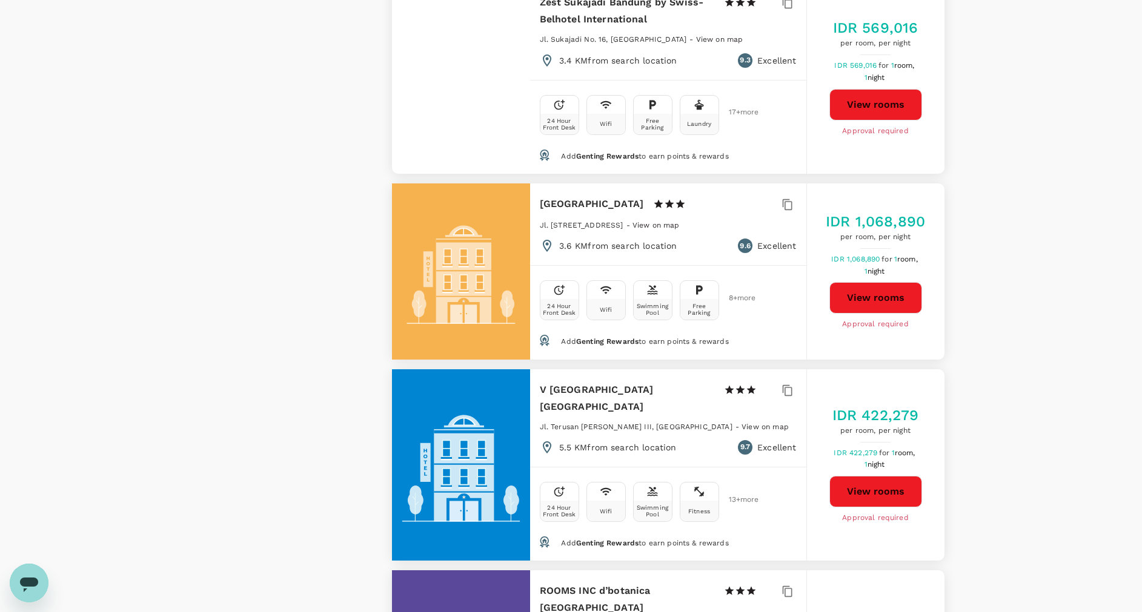
scroll to position [2998, 0]
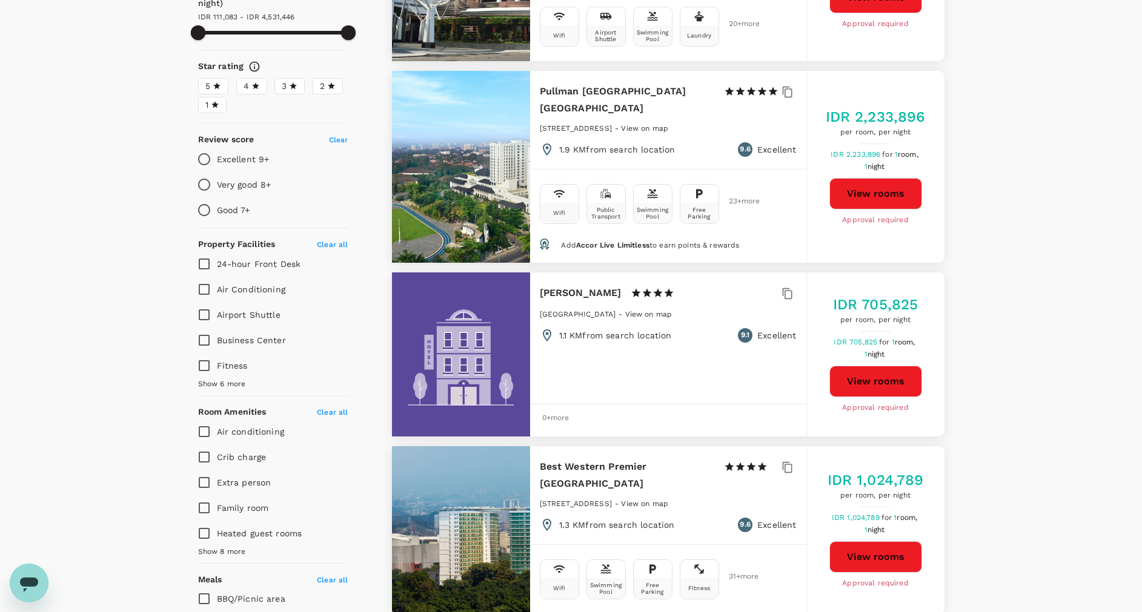
scroll to position [273, 0]
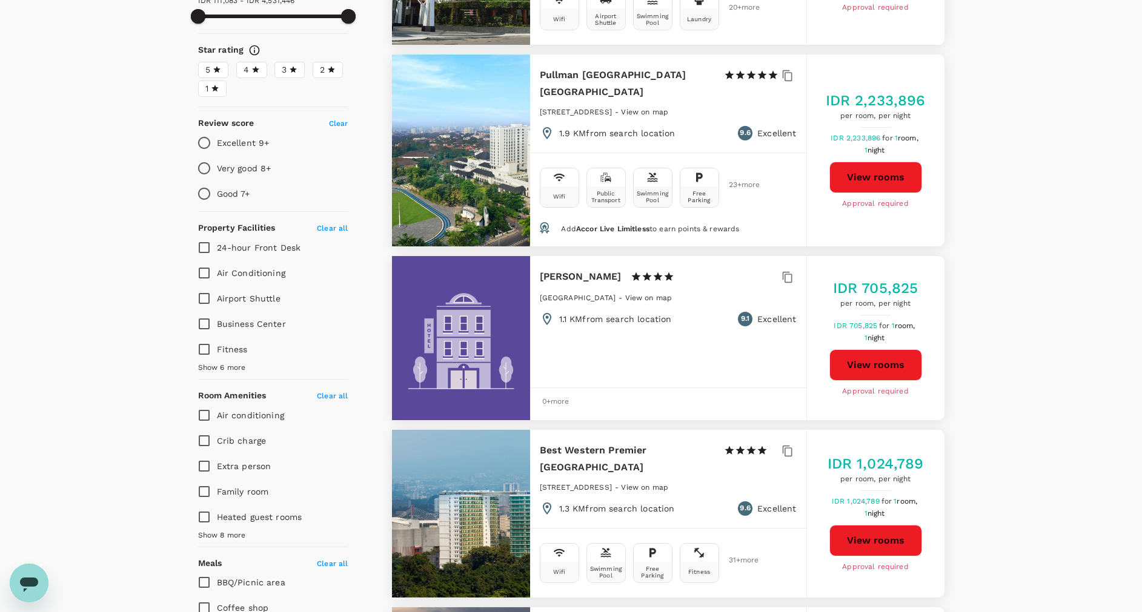
click at [858, 525] on button "View rooms" at bounding box center [875, 540] width 93 height 31
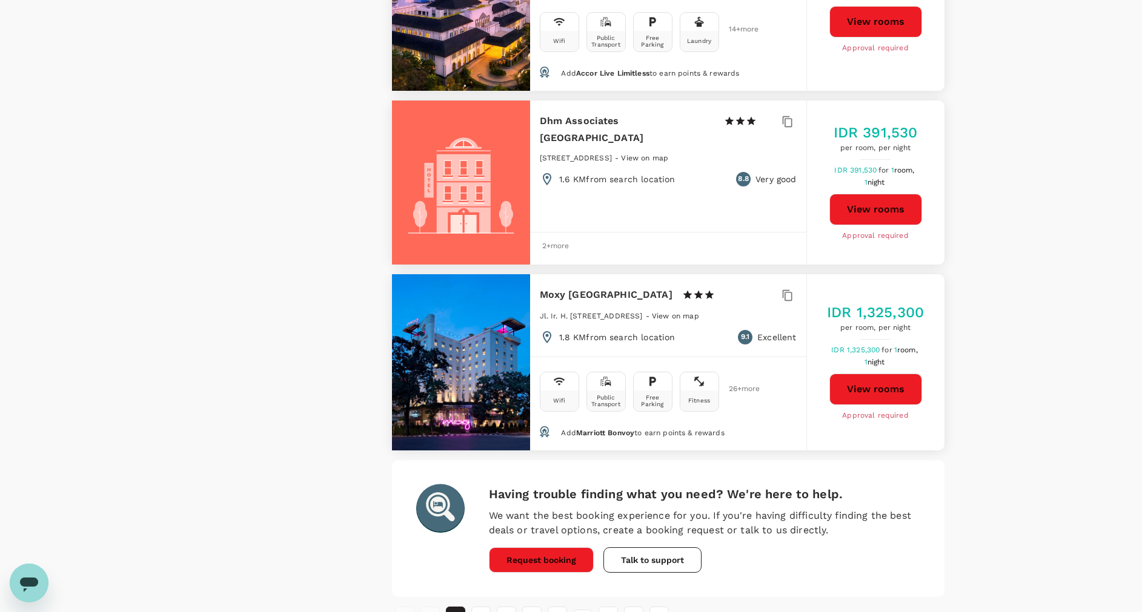
scroll to position [3380, 0]
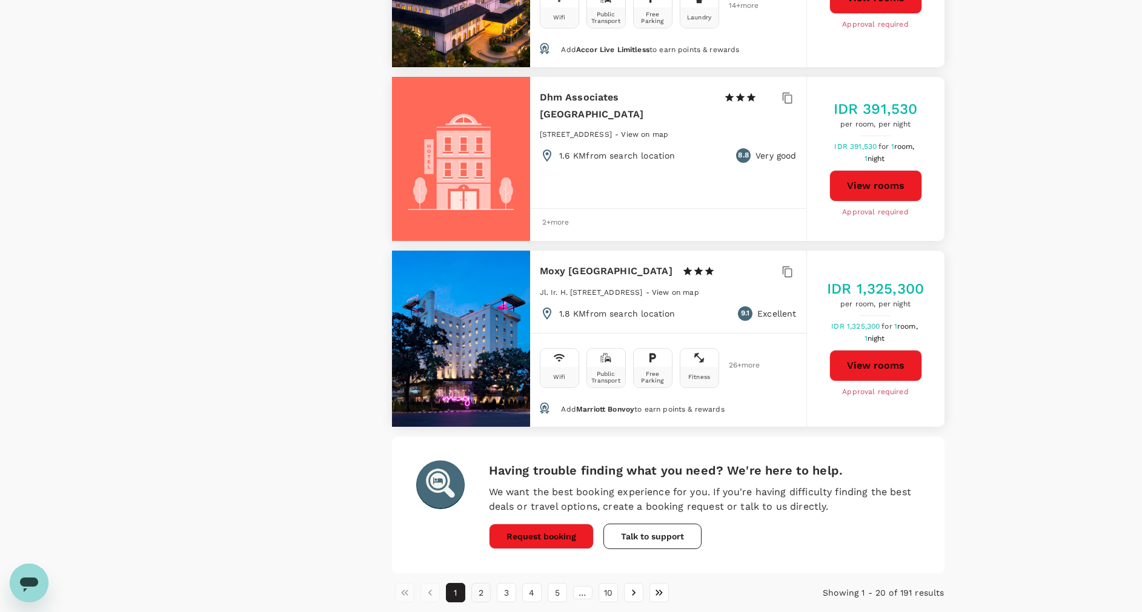
click at [477, 583] on button "2" at bounding box center [480, 592] width 19 height 19
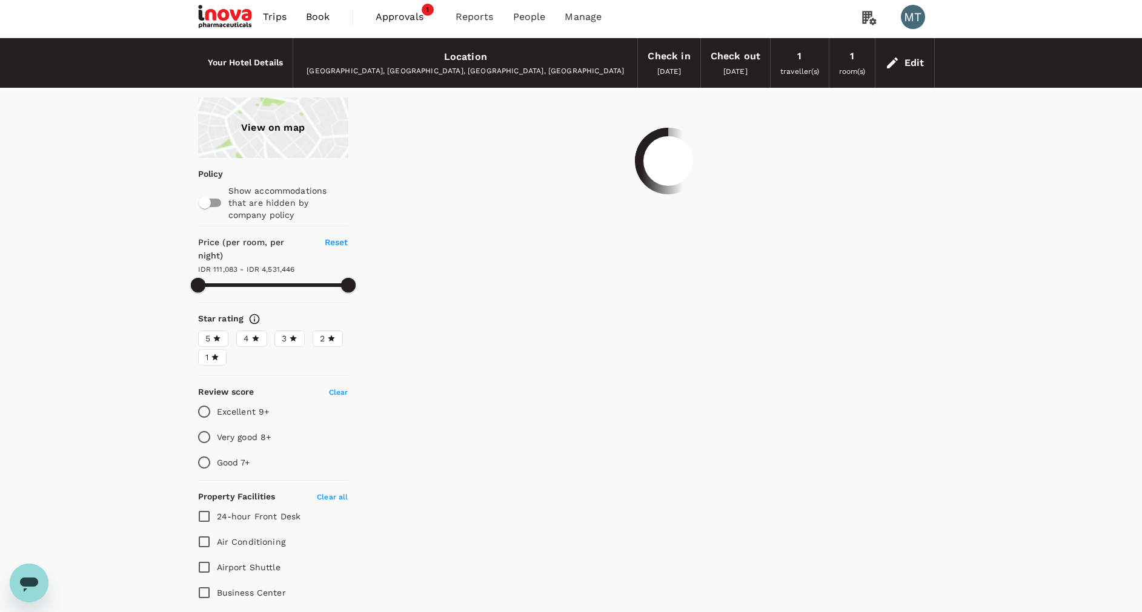
scroll to position [0, 0]
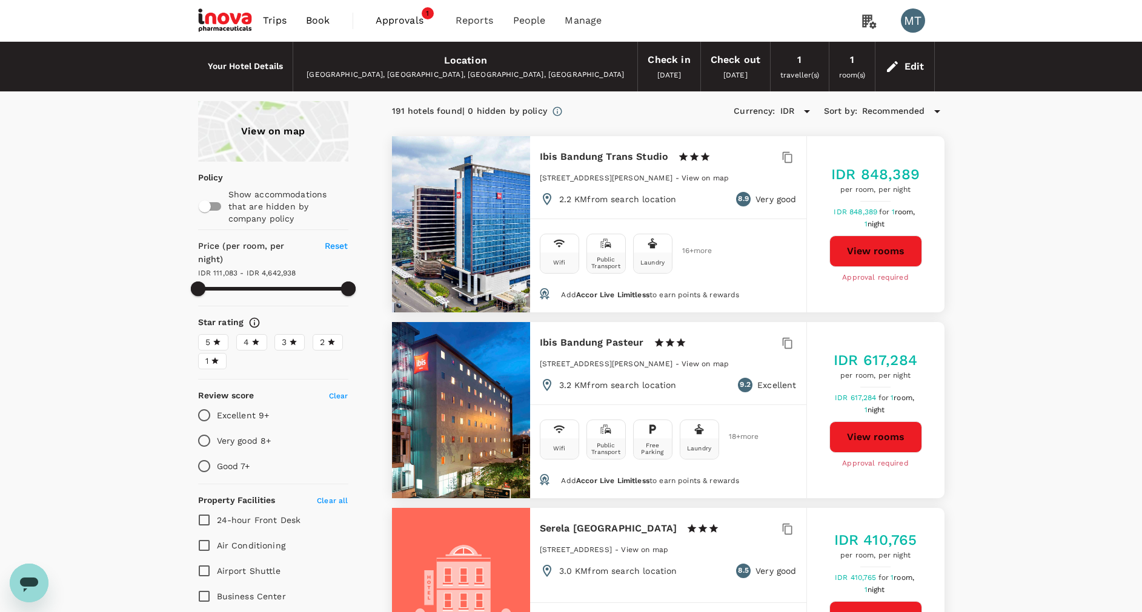
click at [886, 446] on button "View rooms" at bounding box center [875, 437] width 93 height 31
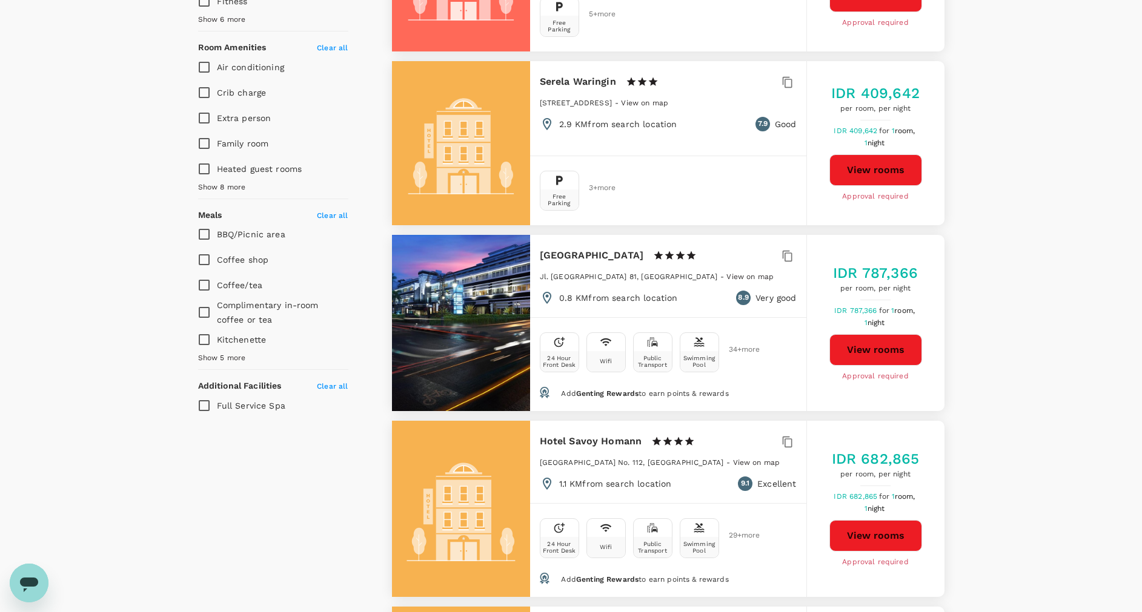
scroll to position [727, 0]
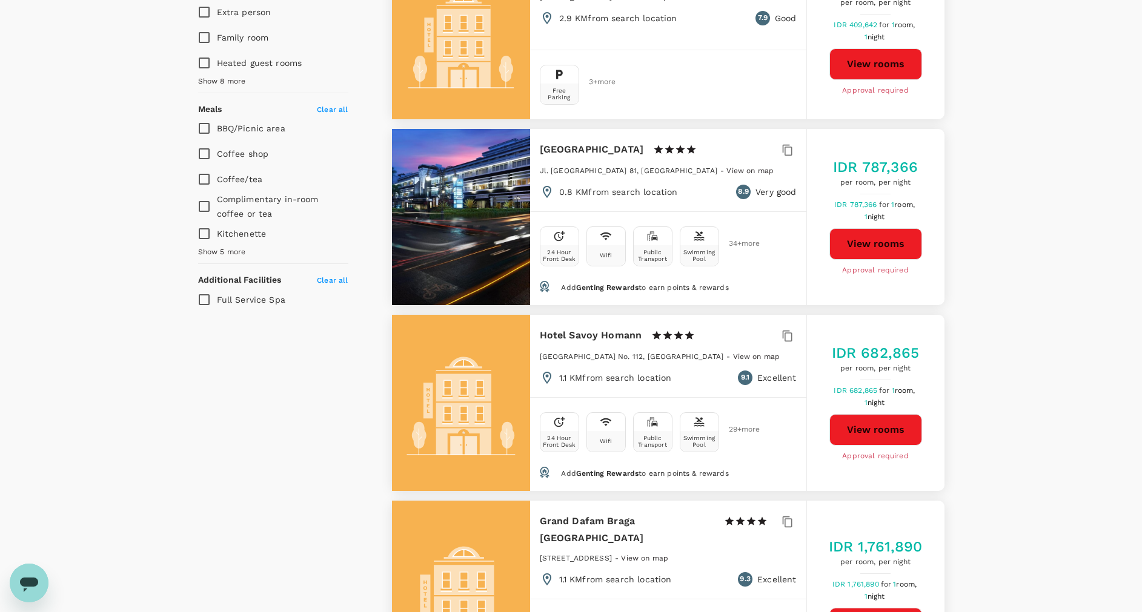
click at [886, 420] on button "View rooms" at bounding box center [875, 429] width 93 height 31
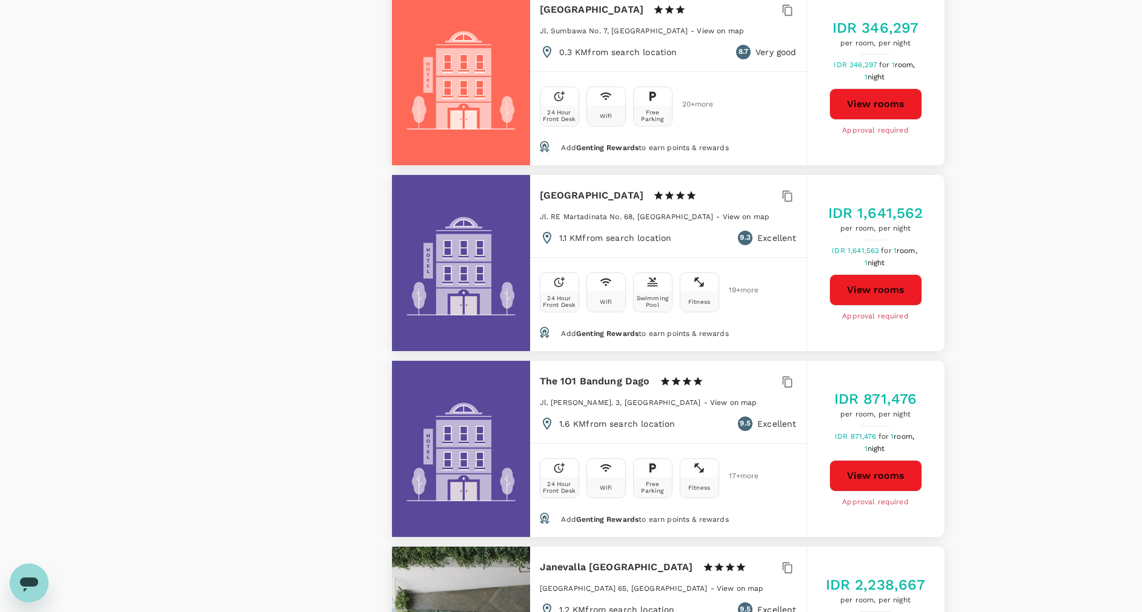
scroll to position [2090, 0]
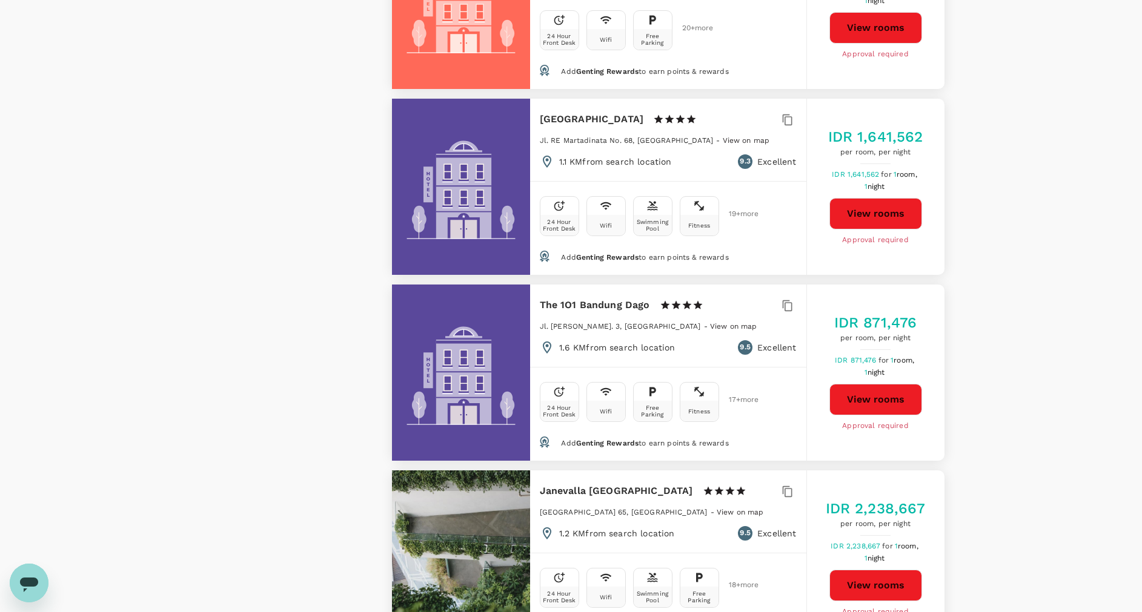
click at [862, 384] on button "View rooms" at bounding box center [875, 399] width 93 height 31
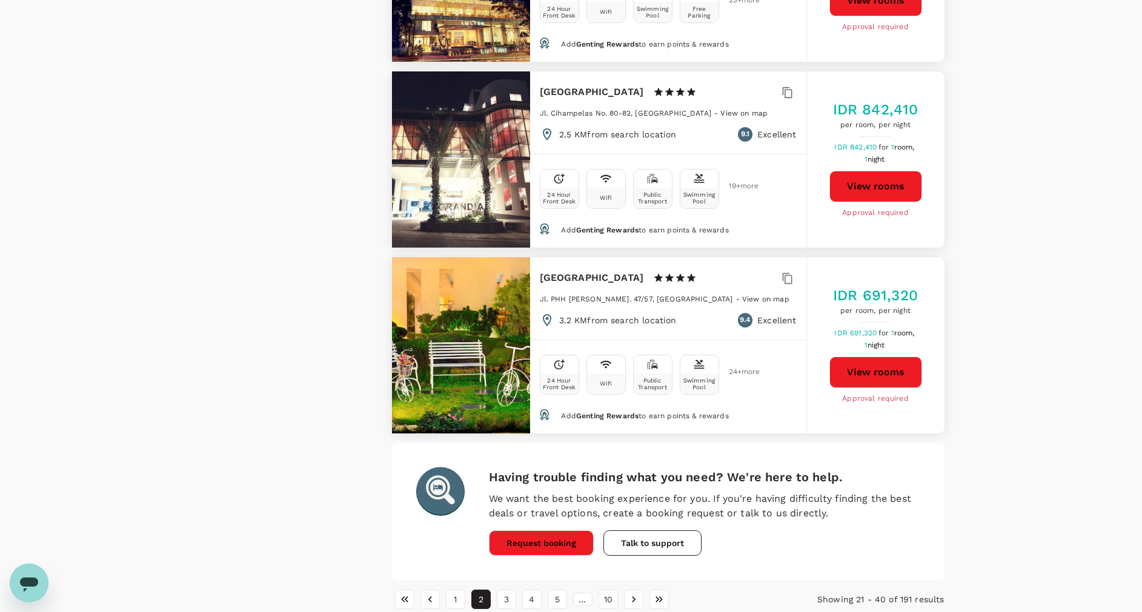
scroll to position [3449, 0]
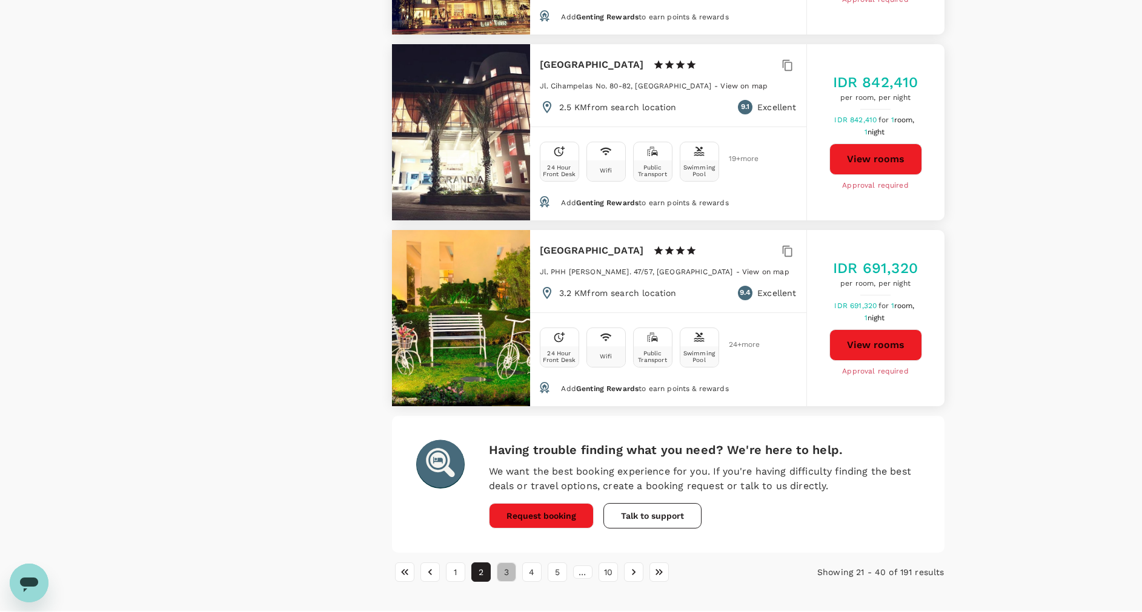
click at [508, 563] on button "3" at bounding box center [506, 572] width 19 height 19
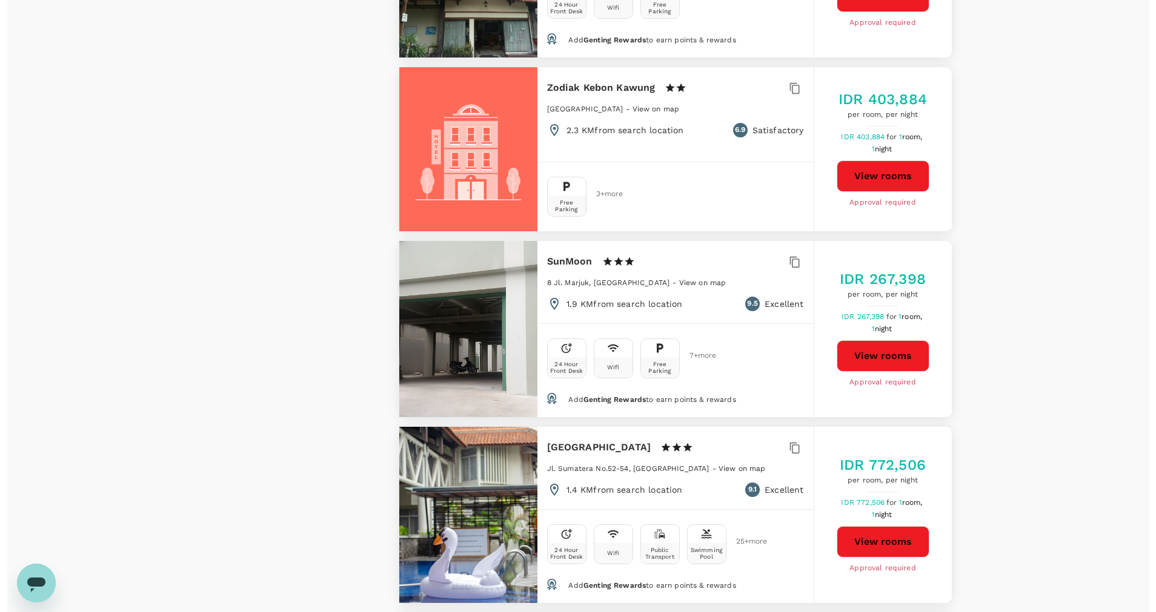
scroll to position [2362, 0]
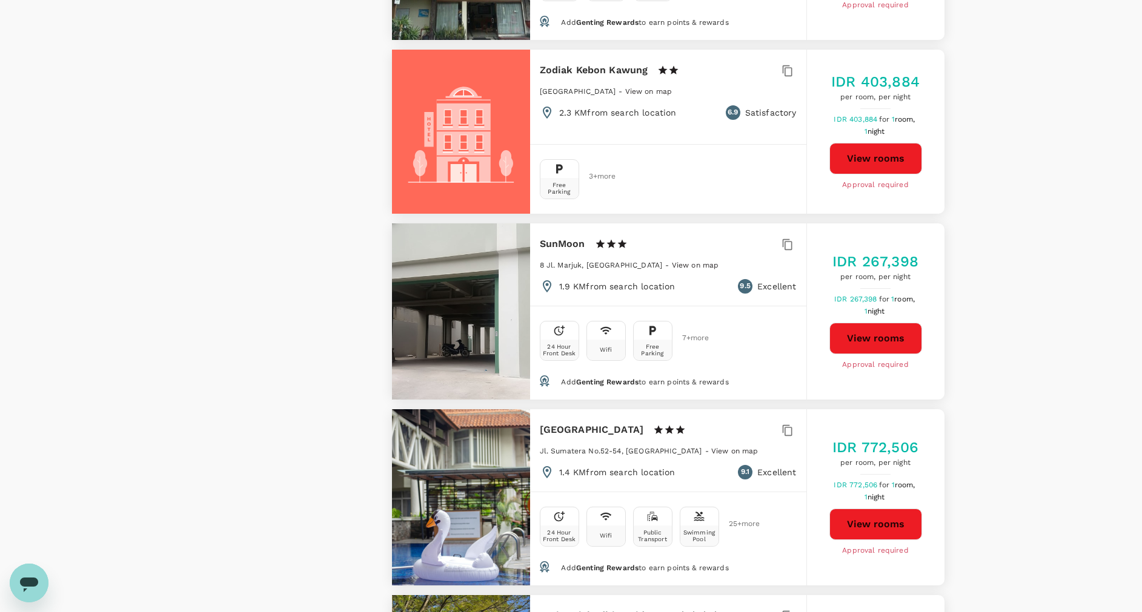
click at [866, 509] on button "View rooms" at bounding box center [875, 524] width 93 height 31
type input "4642937.87"
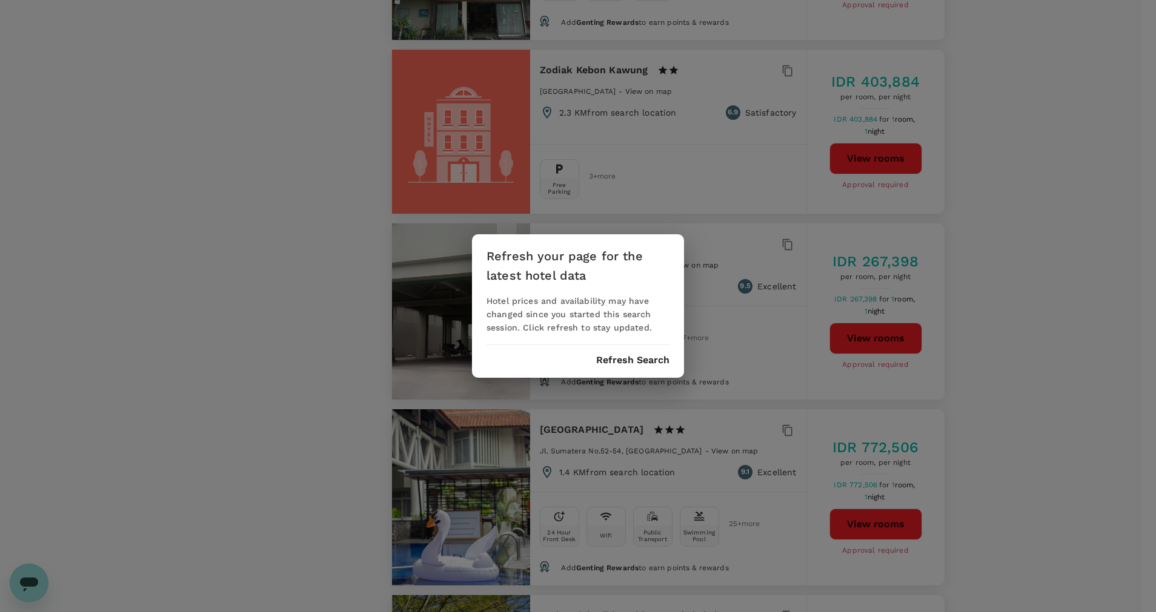
click at [646, 362] on button "Refresh Search" at bounding box center [632, 360] width 73 height 11
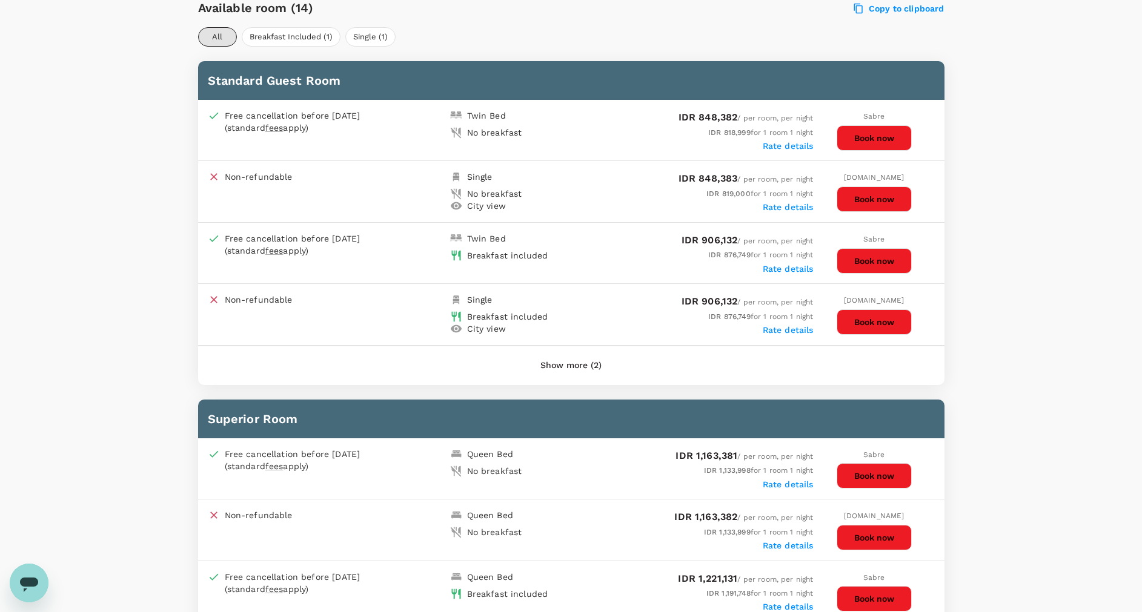
scroll to position [545, 0]
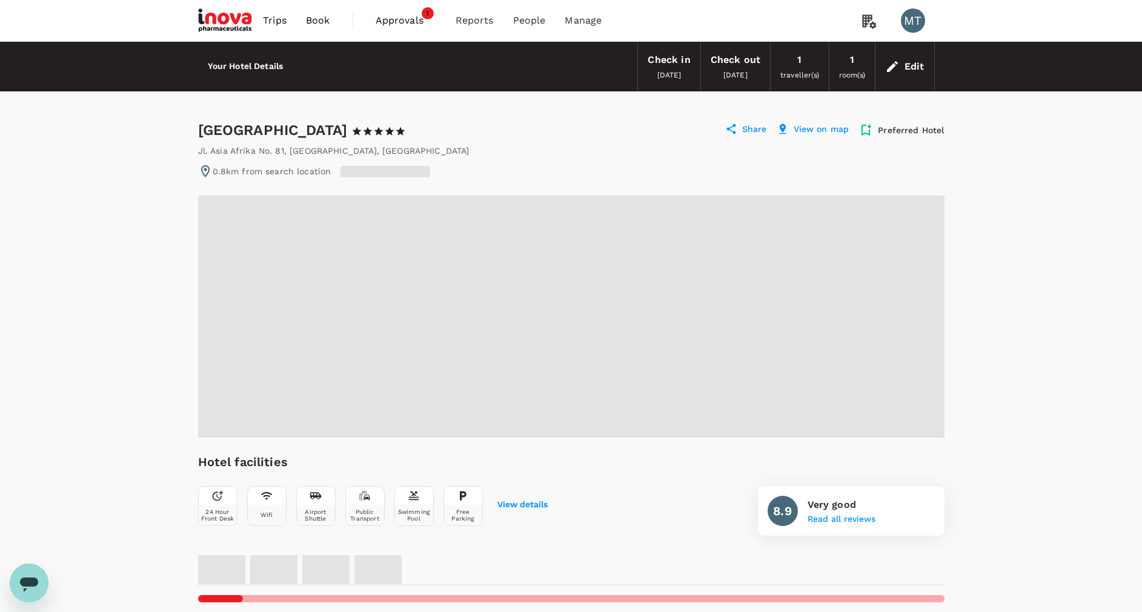
radio input "true"
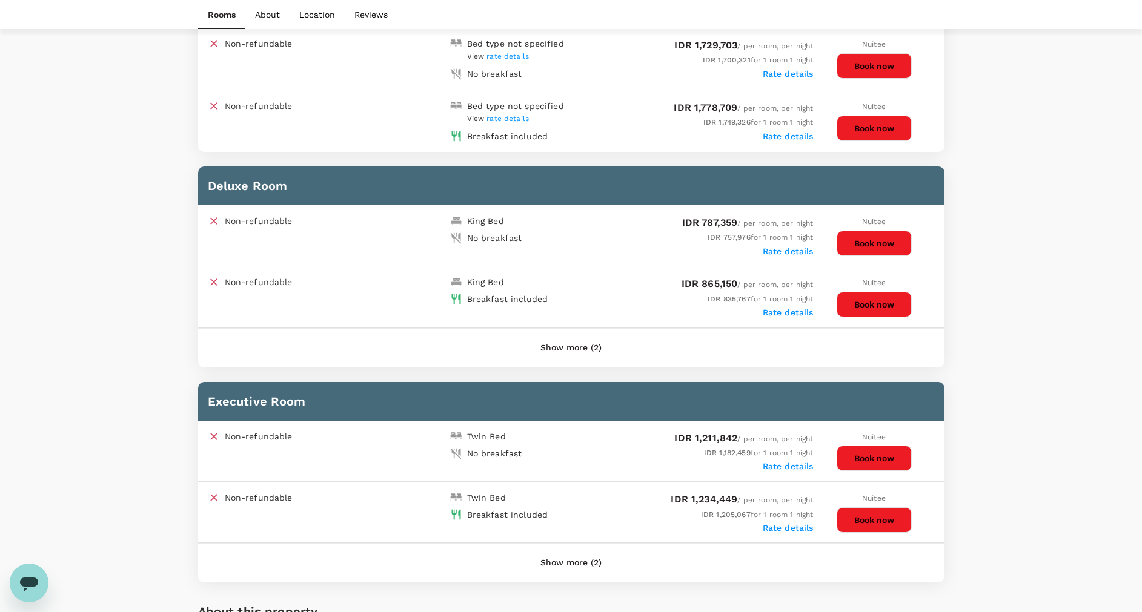
scroll to position [636, 0]
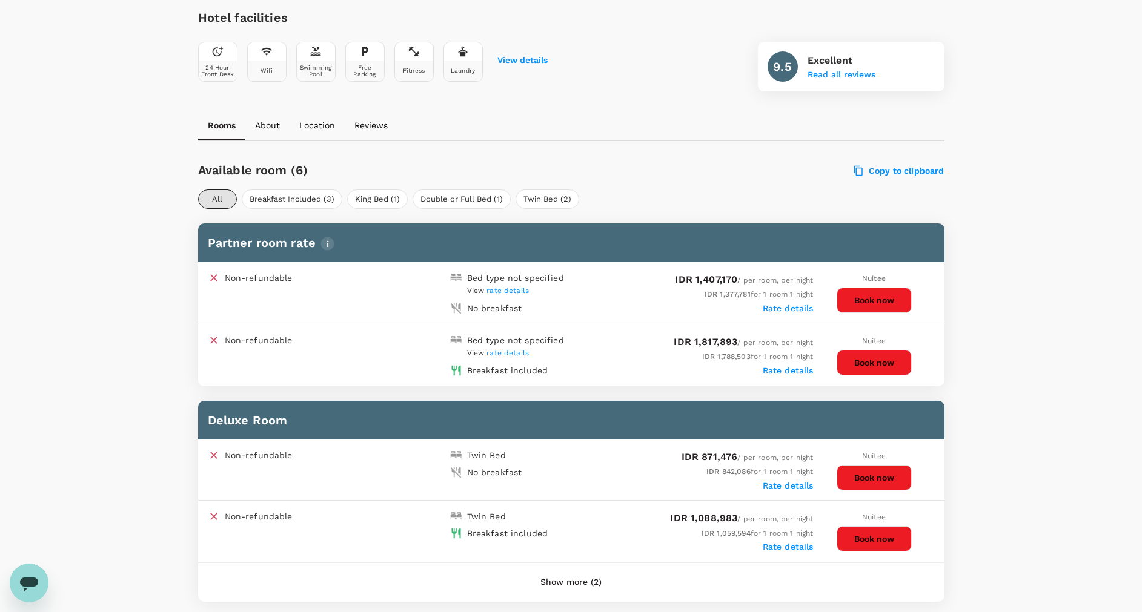
scroll to position [545, 0]
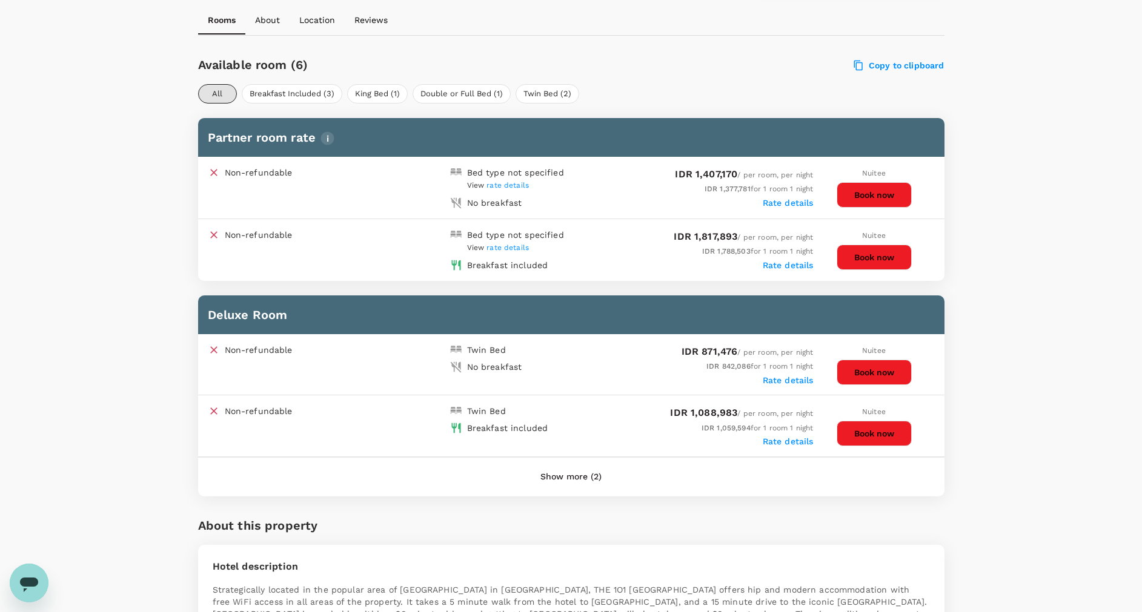
click at [571, 474] on button "Show more (2)" at bounding box center [570, 477] width 95 height 29
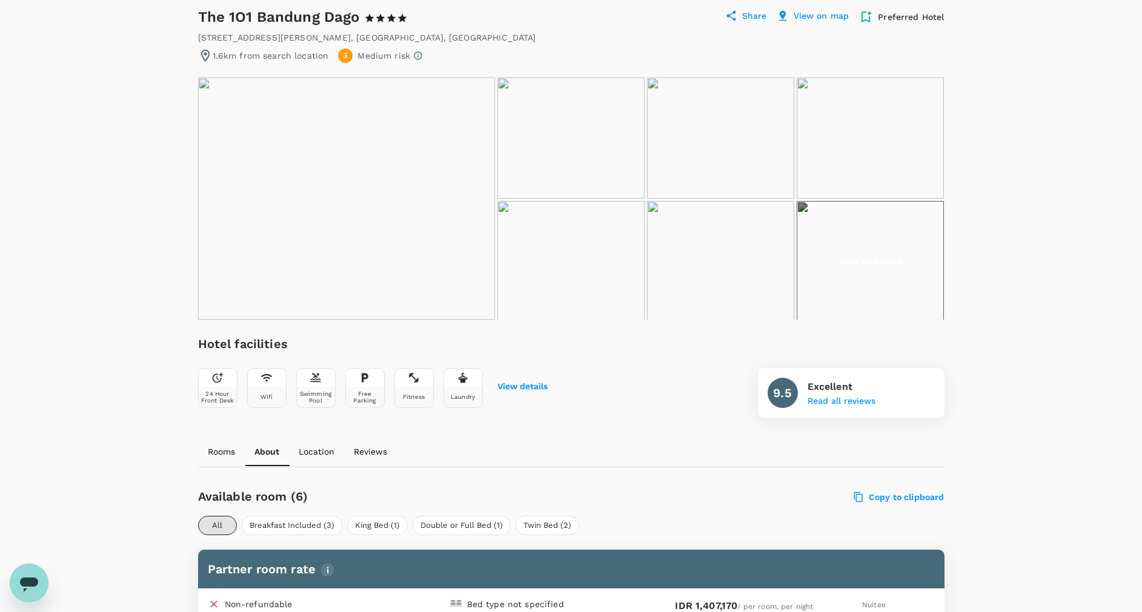
scroll to position [0, 0]
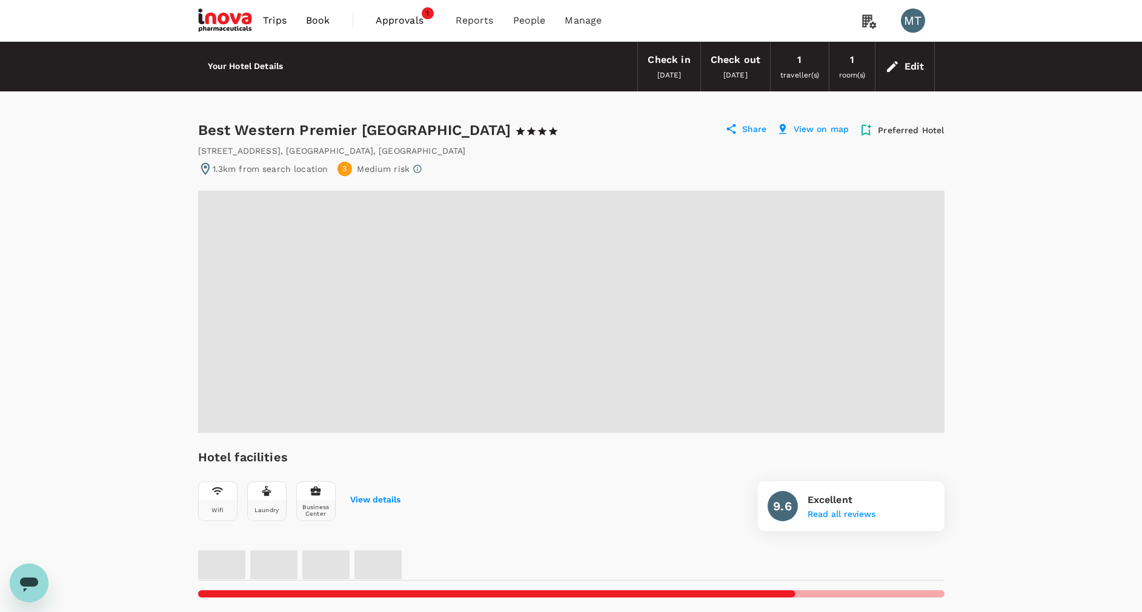
click at [21, 584] on icon "Open messaging window" at bounding box center [29, 585] width 18 height 15
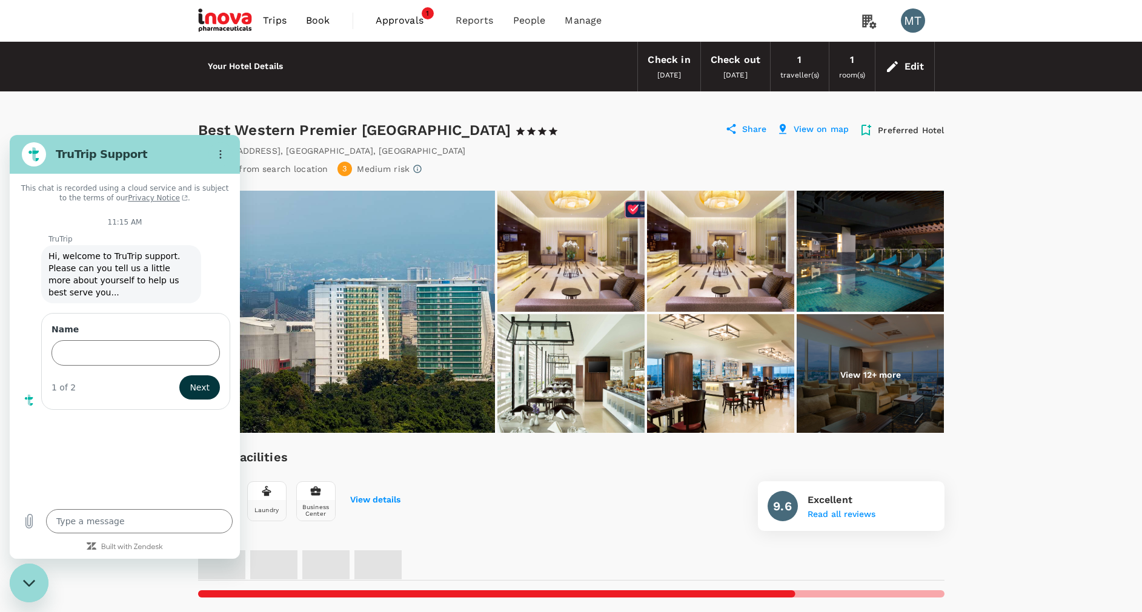
click at [35, 578] on div "Close messaging window" at bounding box center [29, 583] width 36 height 36
type textarea "x"
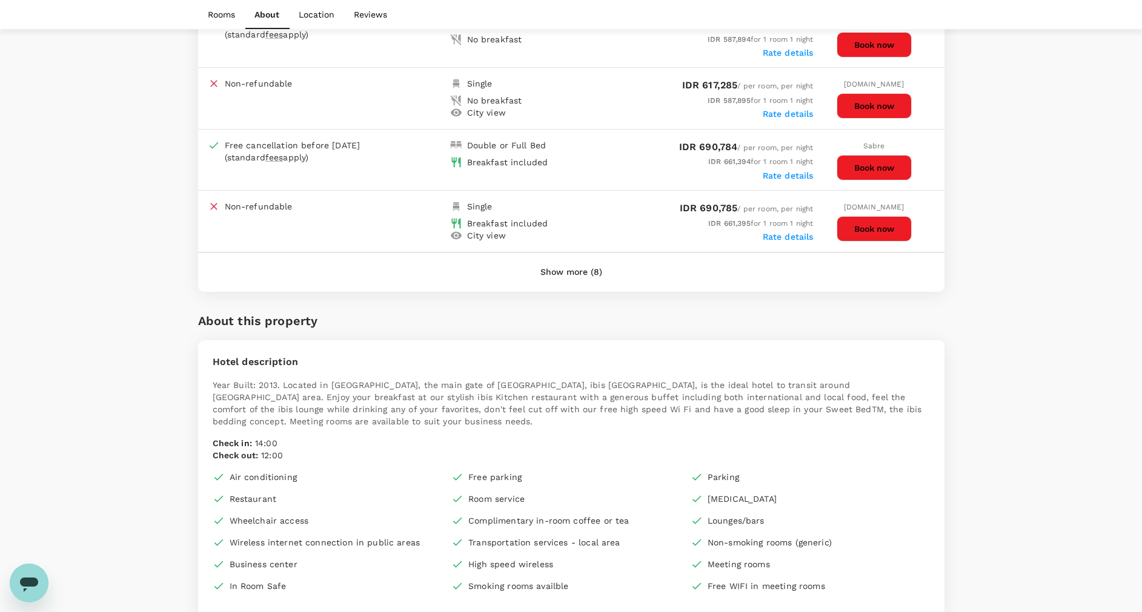
scroll to position [727, 0]
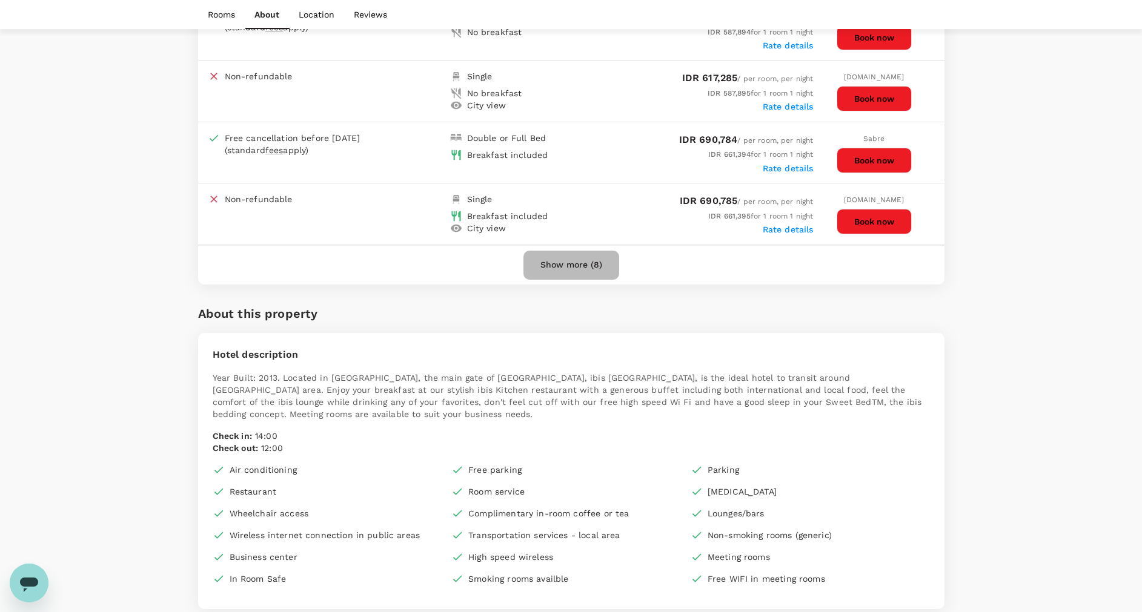
click at [571, 268] on button "Show more (8)" at bounding box center [571, 265] width 96 height 29
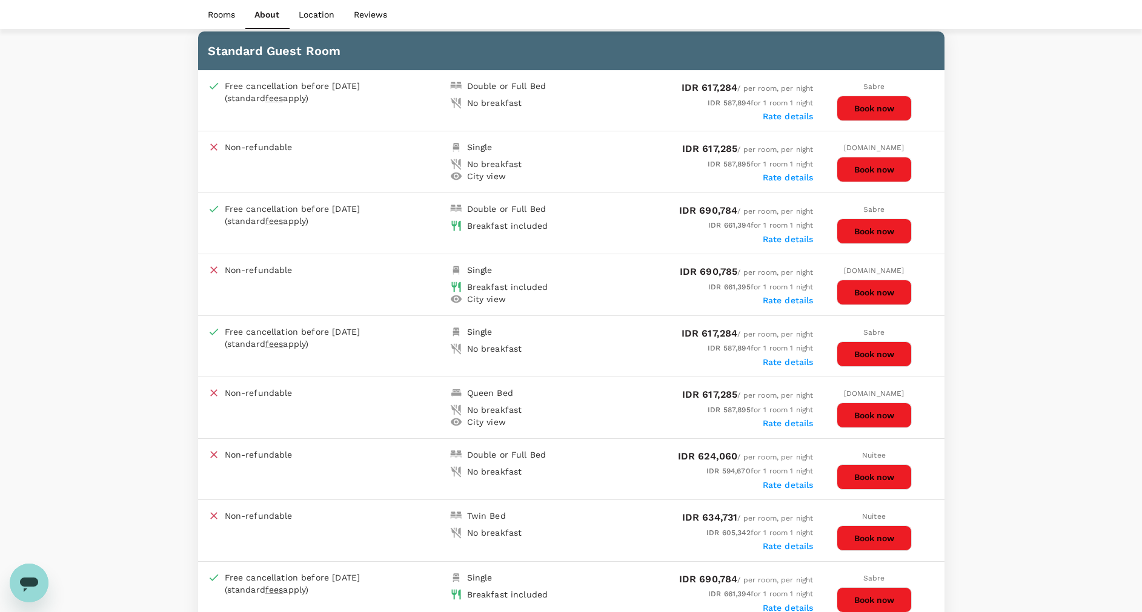
scroll to position [636, 0]
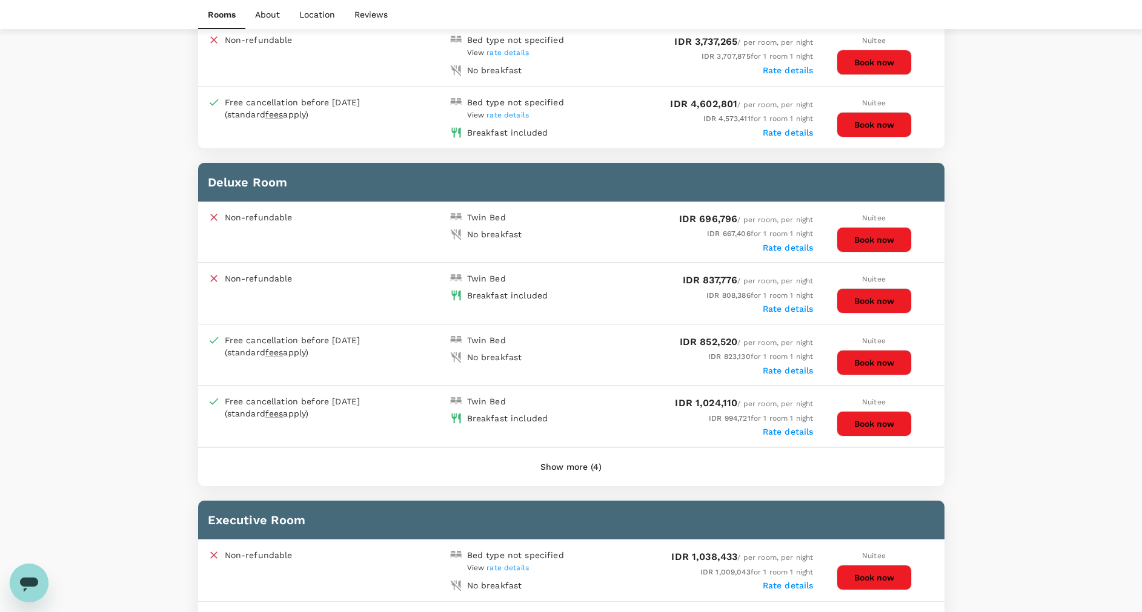
scroll to position [545, 0]
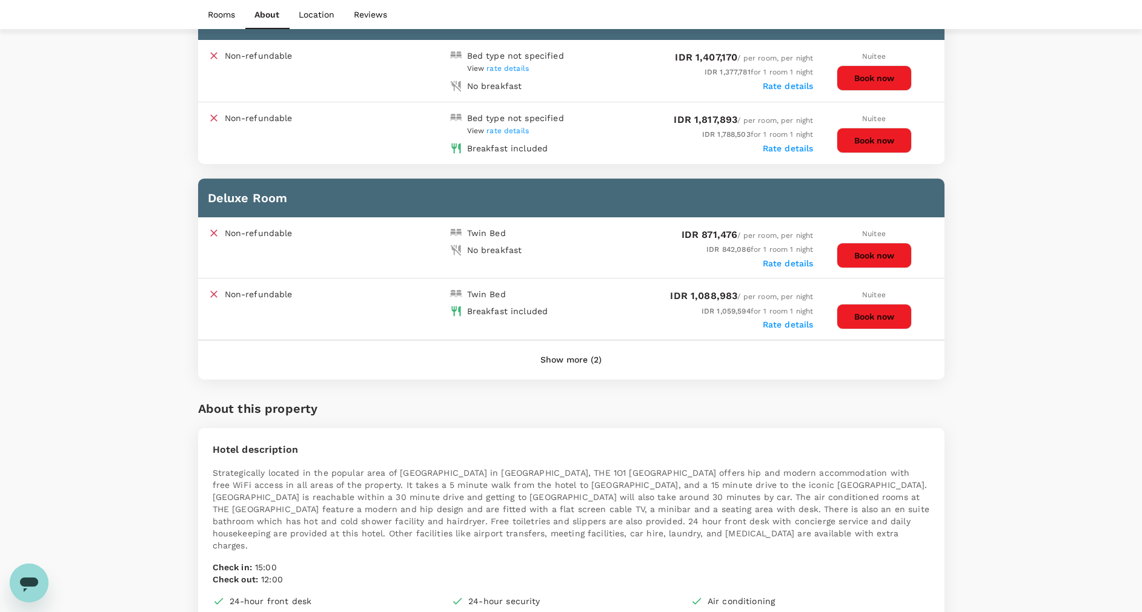
scroll to position [722, 0]
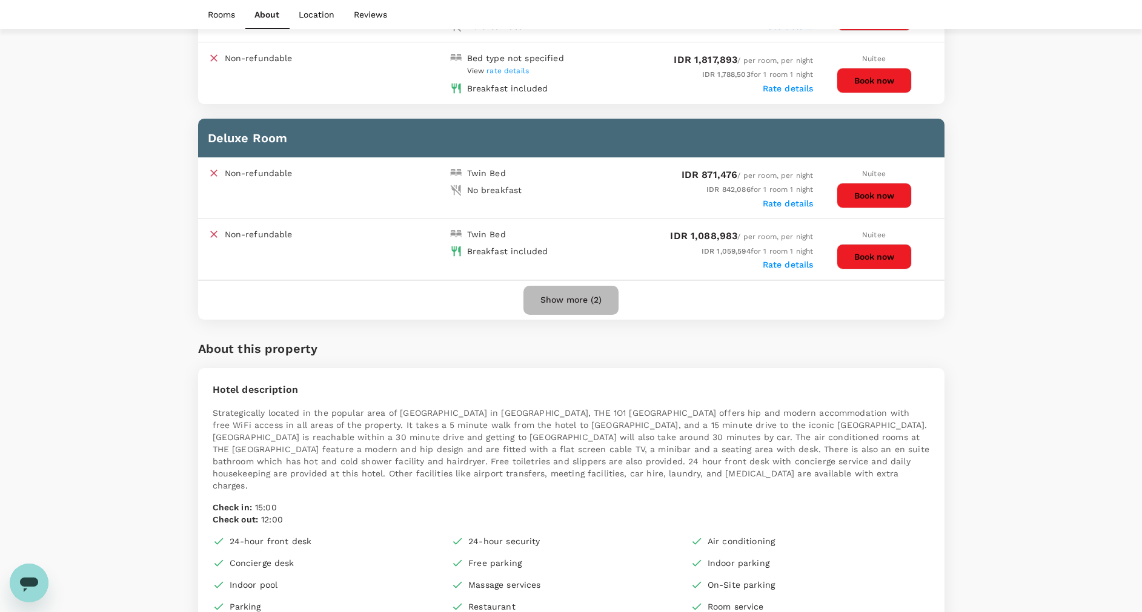
click at [591, 305] on button "Show more (2)" at bounding box center [570, 300] width 95 height 29
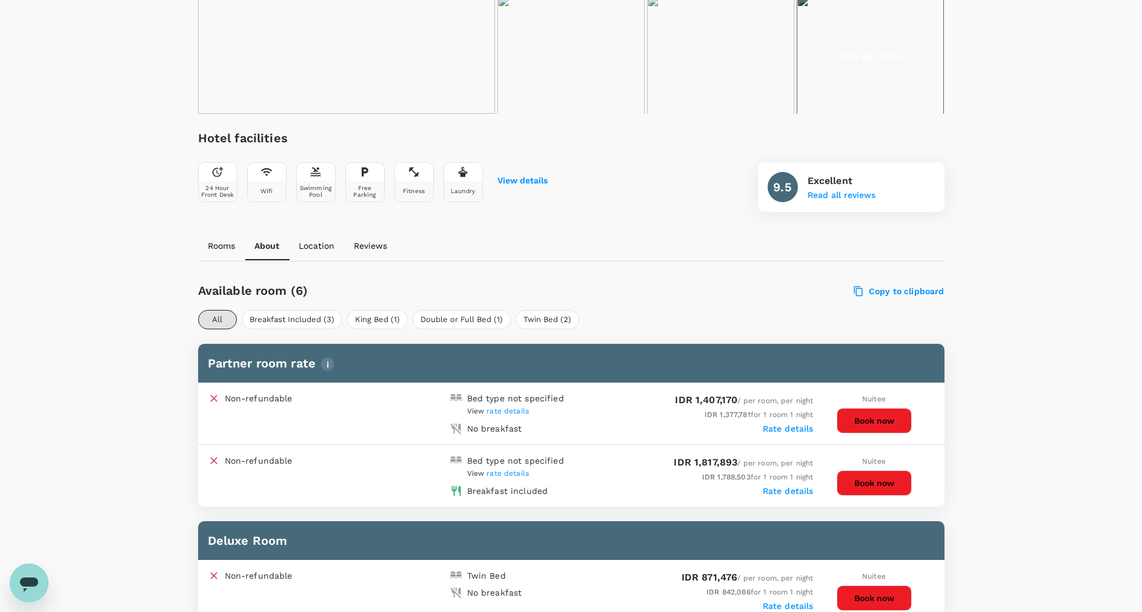
scroll to position [268, 0]
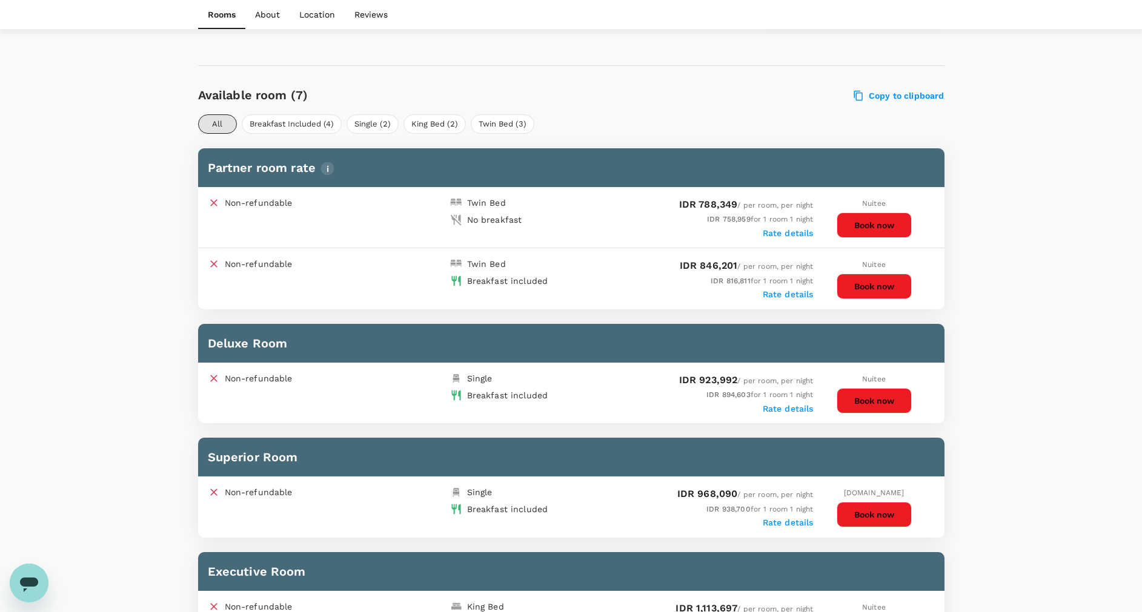
scroll to position [636, 0]
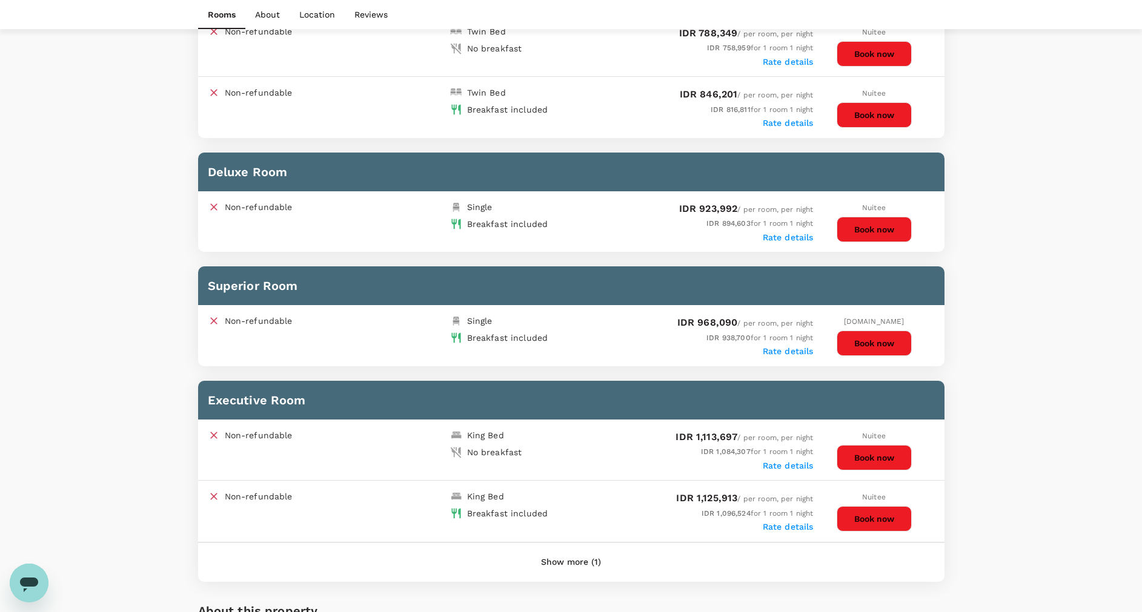
click at [27, 589] on icon "Open messaging window" at bounding box center [29, 585] width 18 height 15
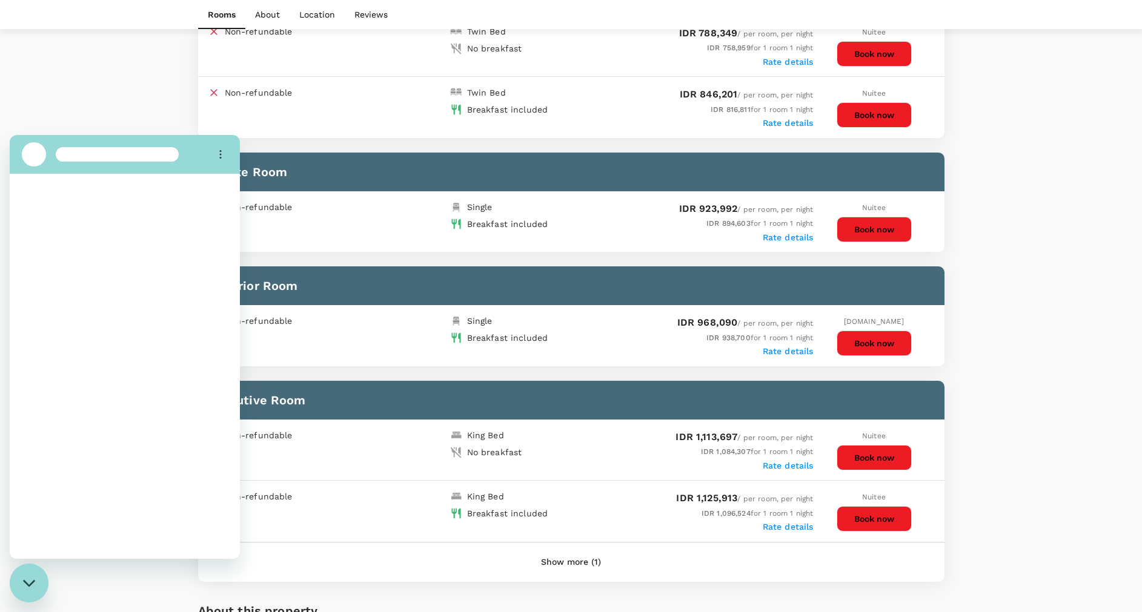
scroll to position [0, 0]
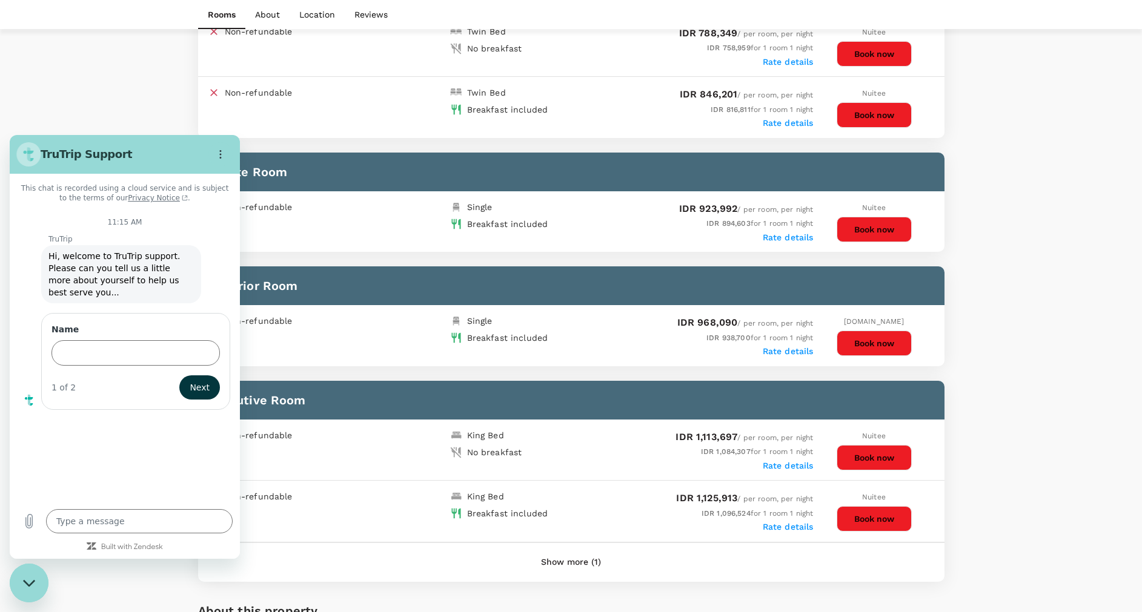
click at [1013, 230] on div "Your Hotel Details Check in [DATE] Check out [DATE] 1 traveller(s) 1 room(s) Ed…" at bounding box center [571, 609] width 1142 height 2407
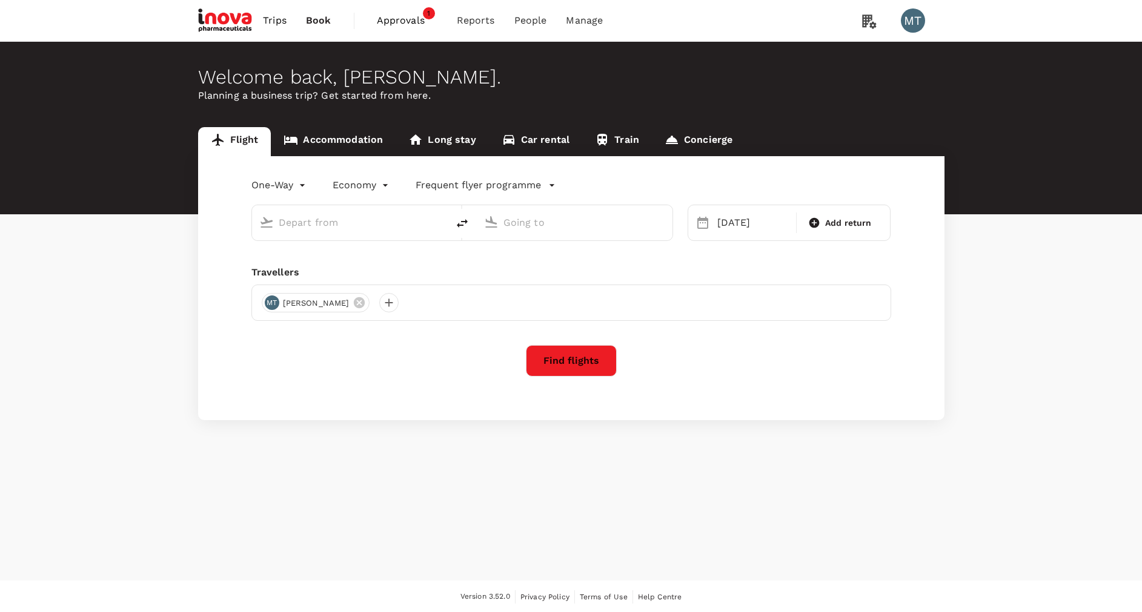
type input "[PERSON_NAME] (UPG)"
type input "Soekarno-Hatta Intl (CGK)"
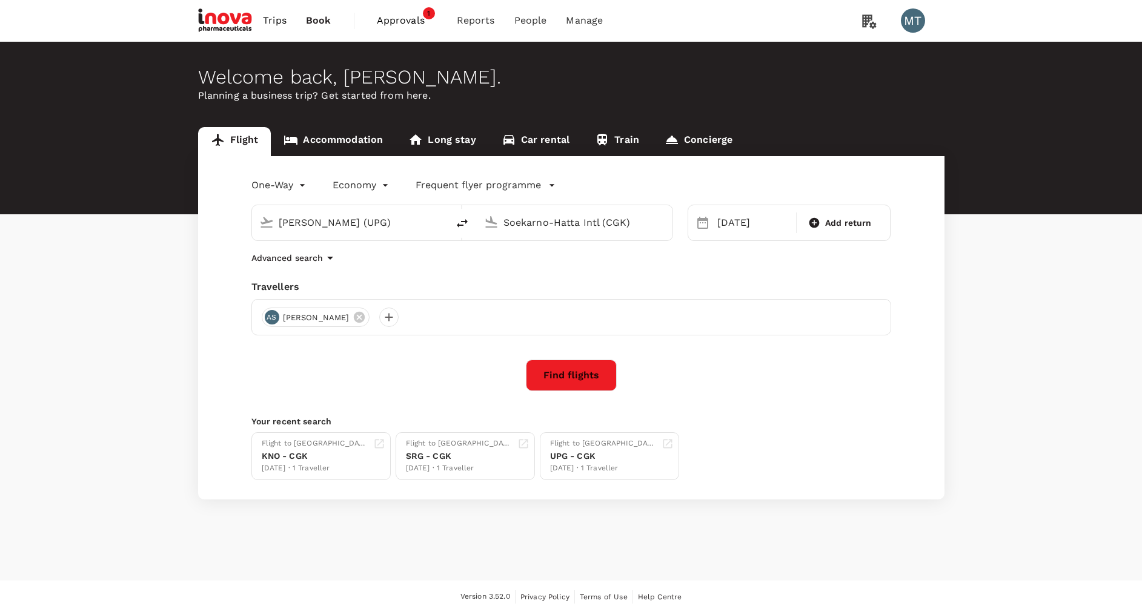
click at [327, 137] on link "Accommodation" at bounding box center [333, 141] width 125 height 29
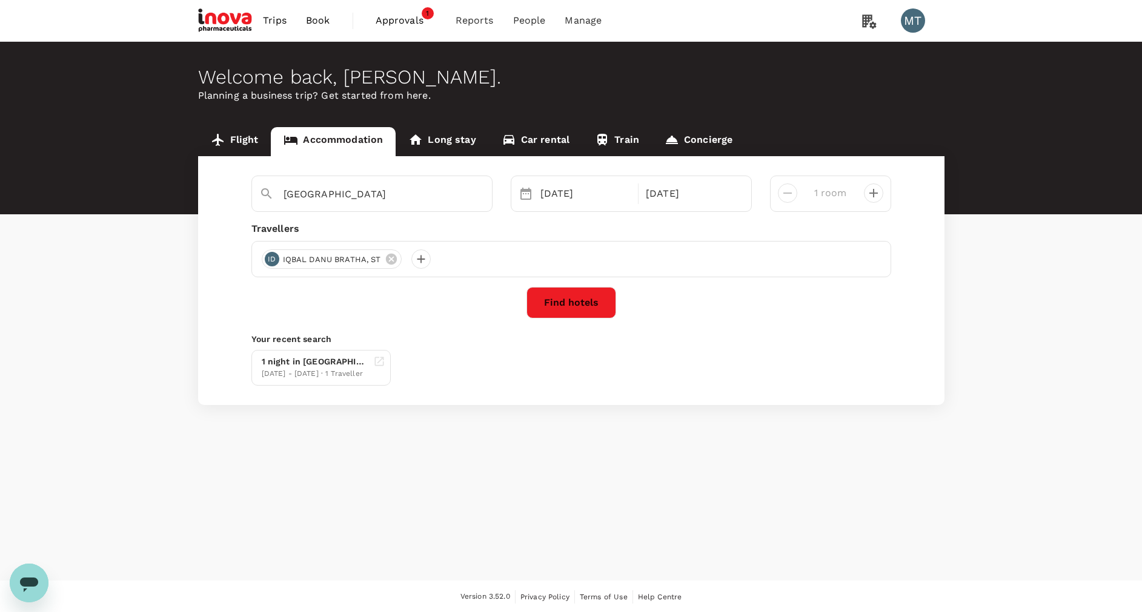
click at [551, 306] on button "Find hotels" at bounding box center [571, 302] width 90 height 31
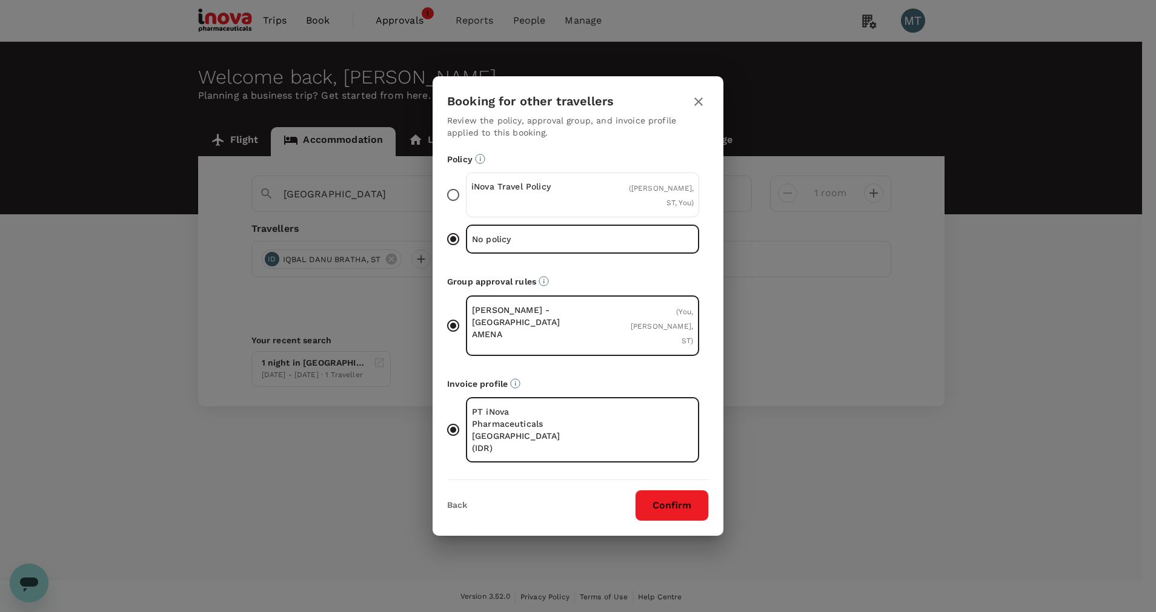
click at [509, 193] on p "iNova Travel Policy" at bounding box center [526, 186] width 111 height 12
click at [466, 204] on input "iNova Travel Policy ( [PERSON_NAME], ST, You )" at bounding box center [452, 194] width 25 height 25
click at [664, 490] on button "Confirm" at bounding box center [672, 505] width 74 height 31
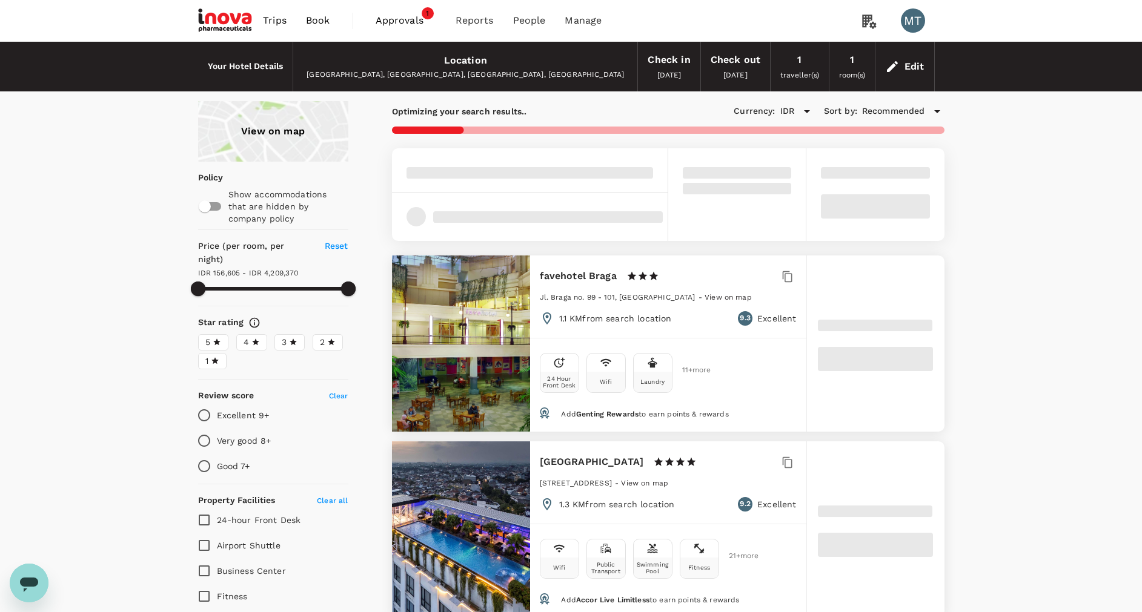
type input "4209370.84"
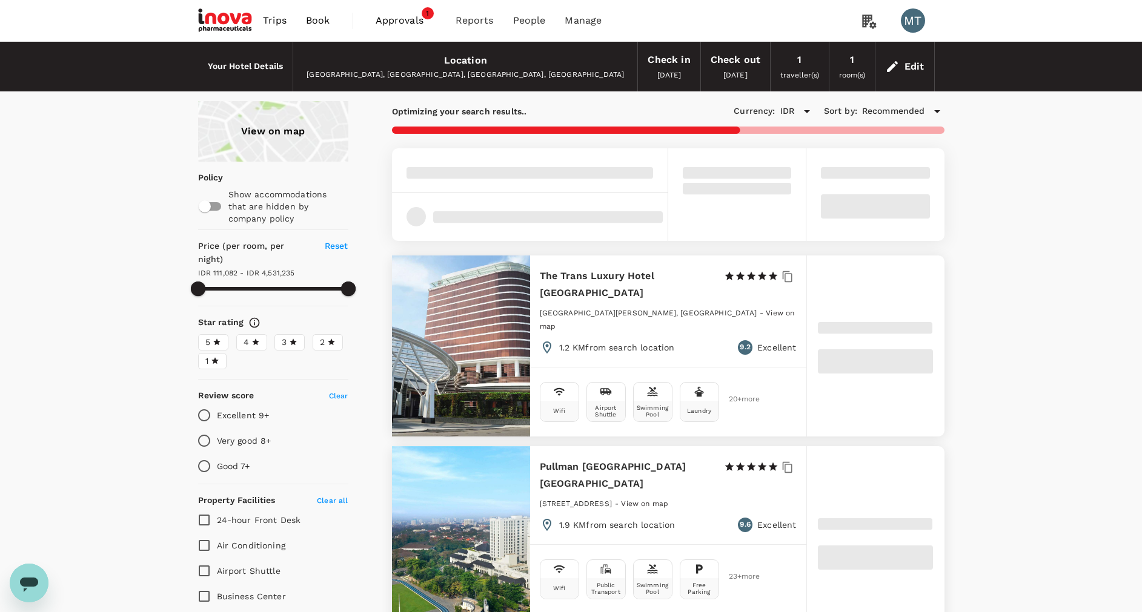
type input "111081.84"
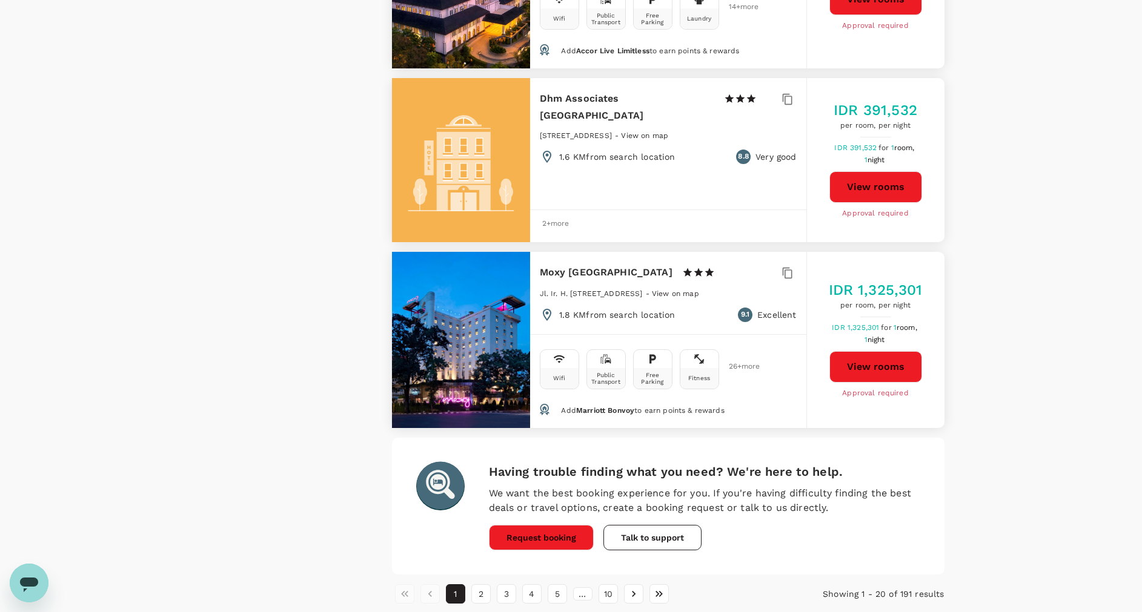
scroll to position [3380, 0]
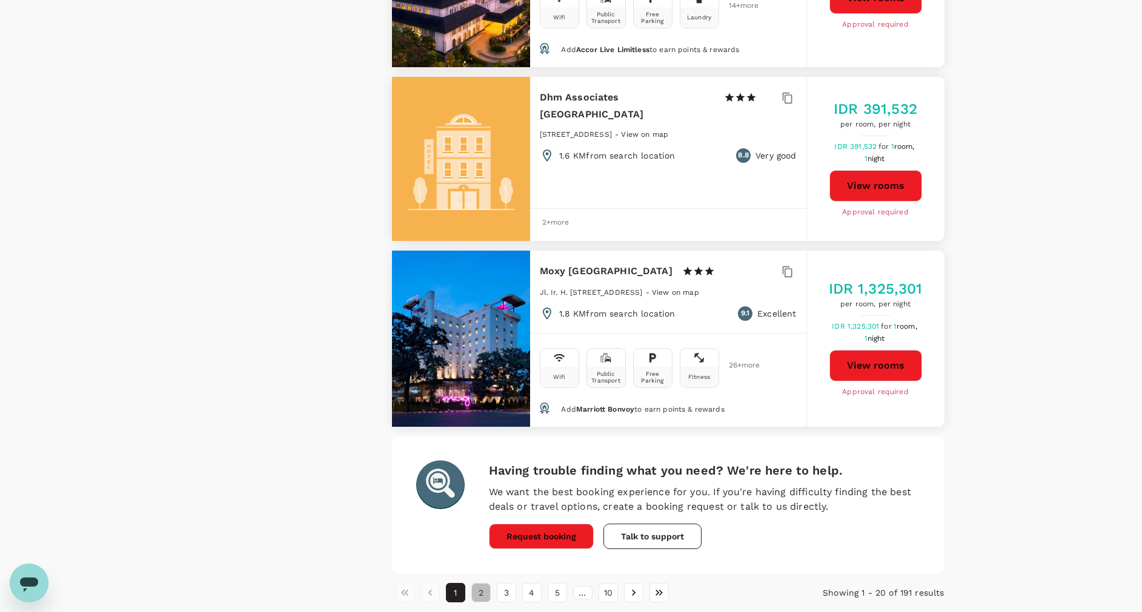
click at [484, 583] on button "2" at bounding box center [480, 592] width 19 height 19
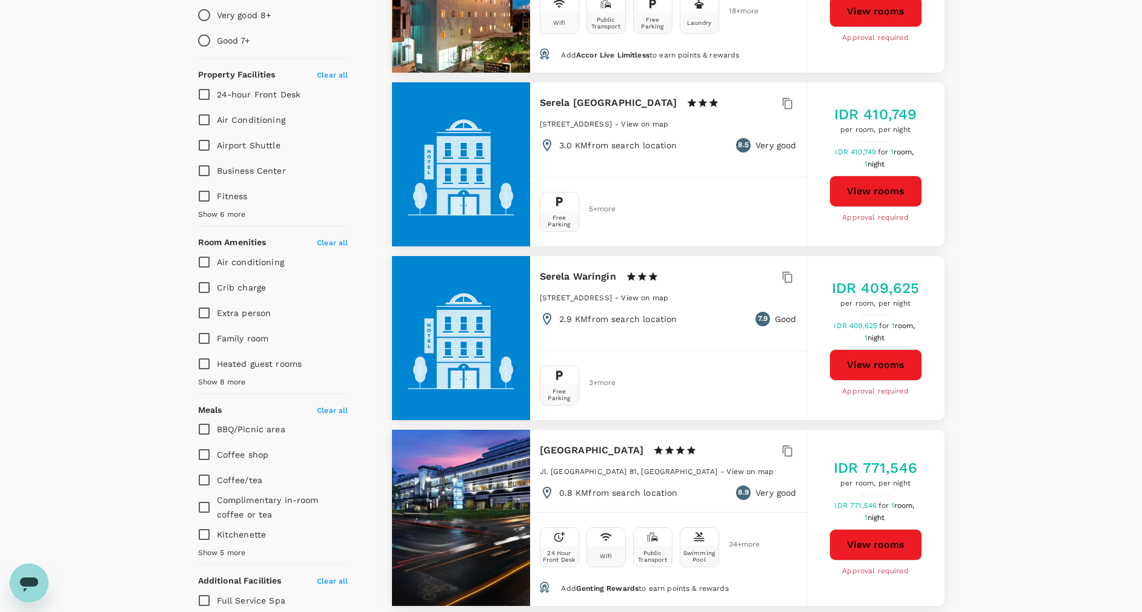
scroll to position [454, 0]
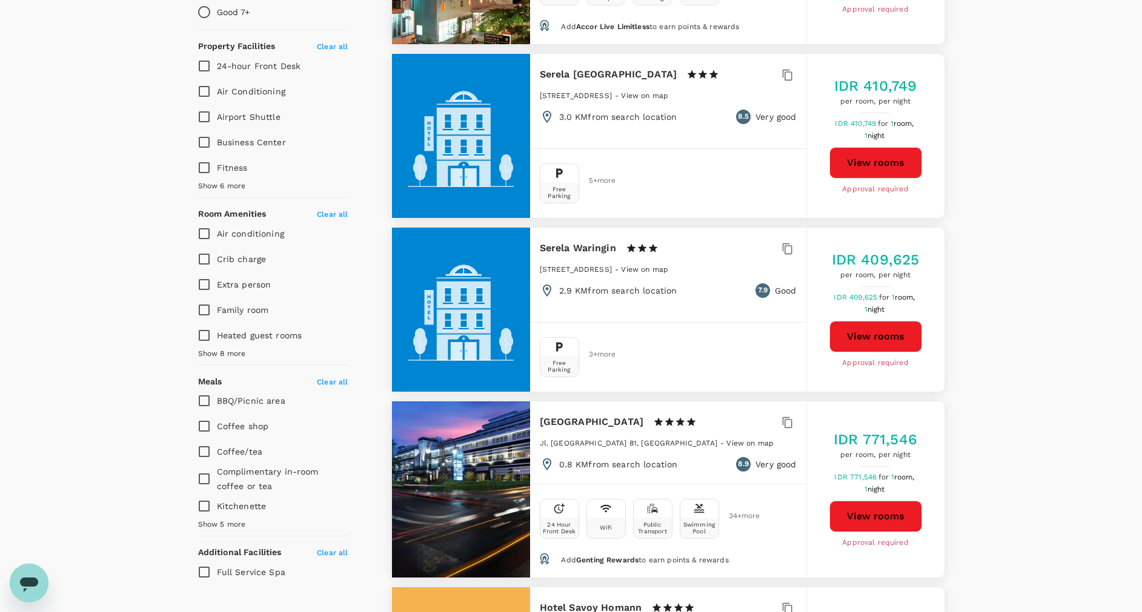
click at [861, 511] on button "View rooms" at bounding box center [875, 516] width 93 height 31
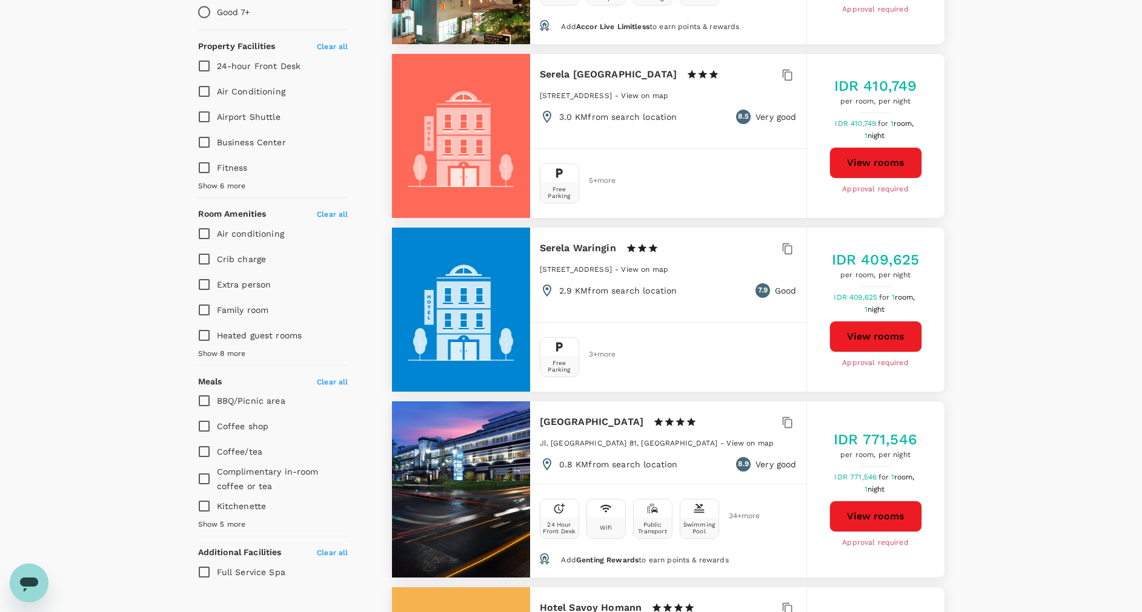
type input "4531234.84"
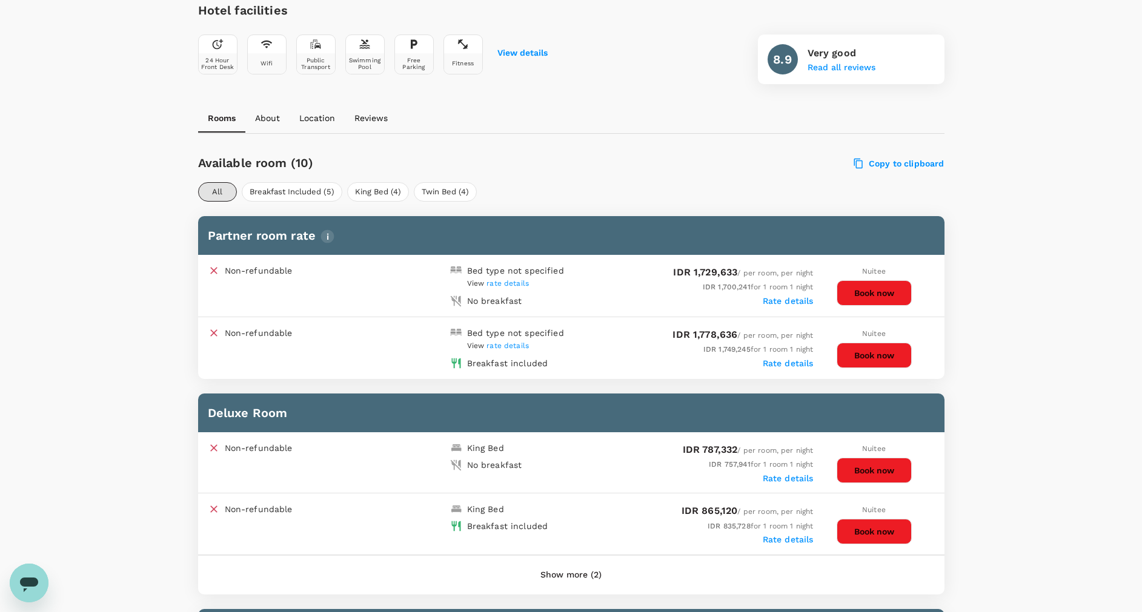
scroll to position [454, 0]
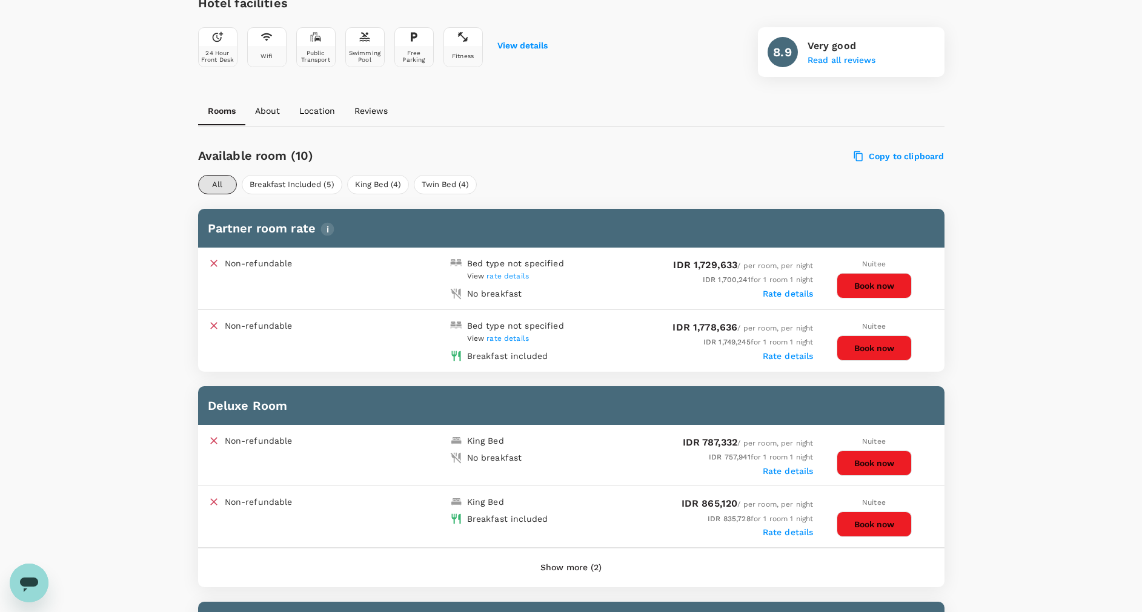
click at [581, 571] on button "Show more (2)" at bounding box center [570, 568] width 95 height 29
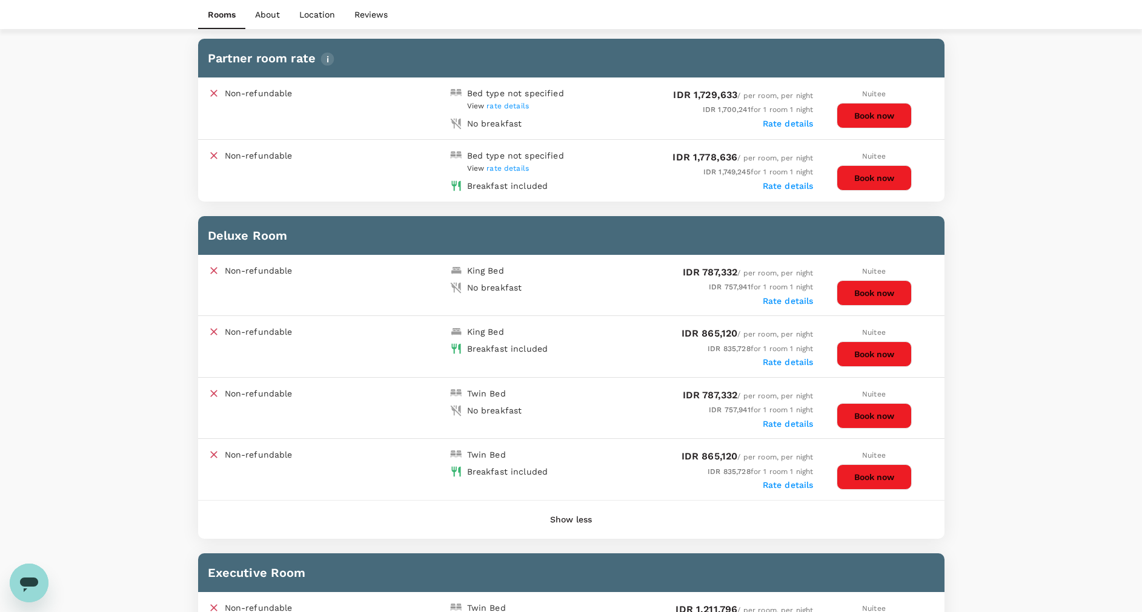
scroll to position [636, 0]
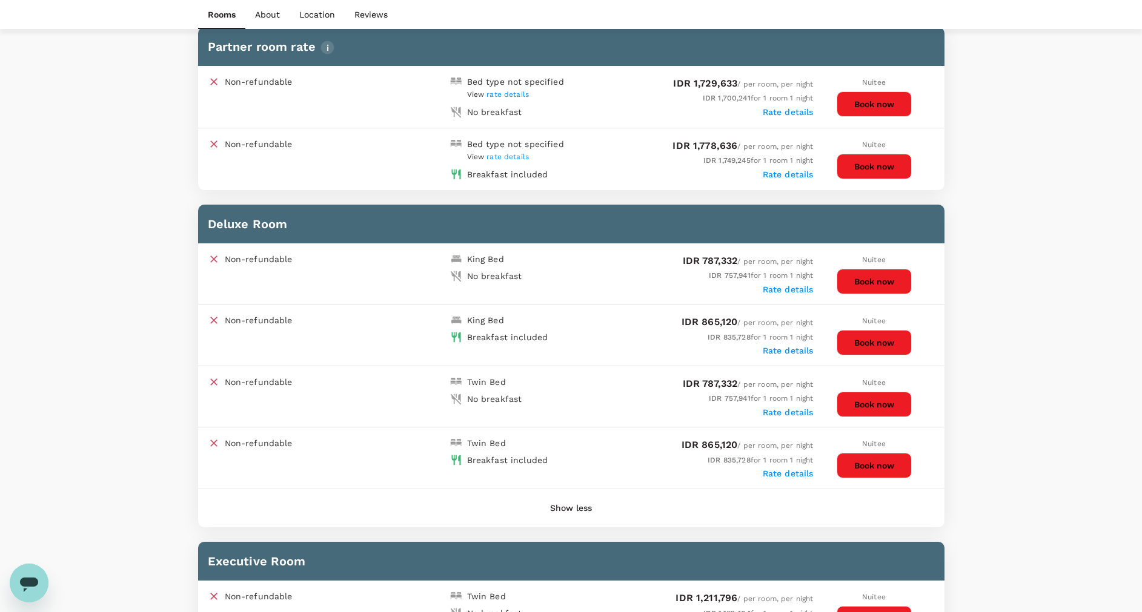
click at [878, 346] on button "Book now" at bounding box center [873, 342] width 75 height 25
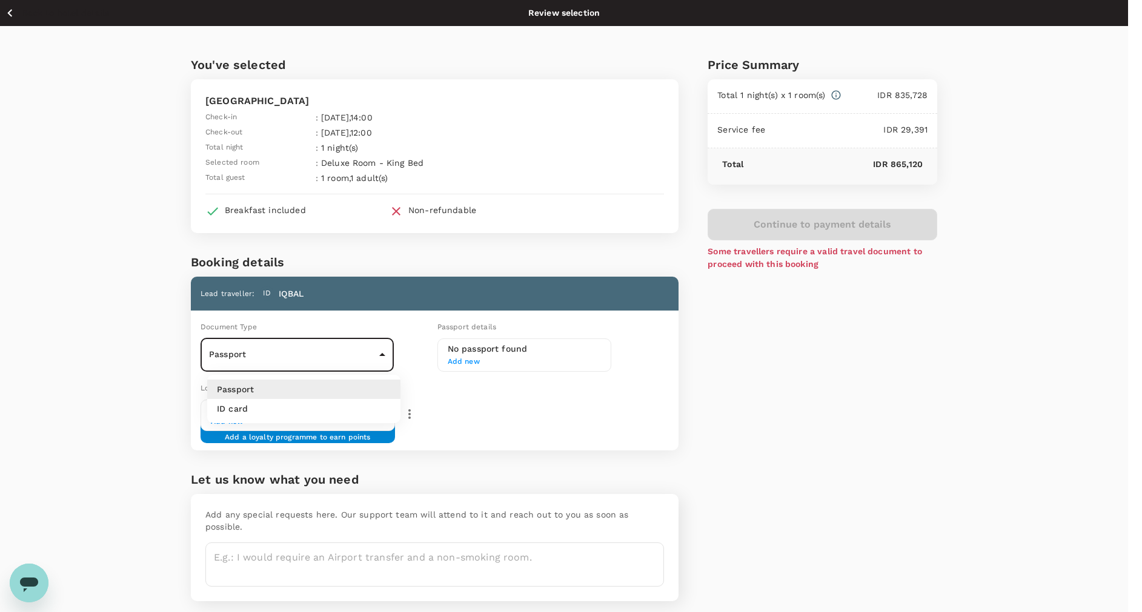
click at [385, 351] on body "Back to hotel details Review selection You've selected Grand Hotel Preanger Che…" at bounding box center [571, 327] width 1142 height 654
click at [352, 411] on li "ID card" at bounding box center [303, 408] width 193 height 19
type input "Id card"
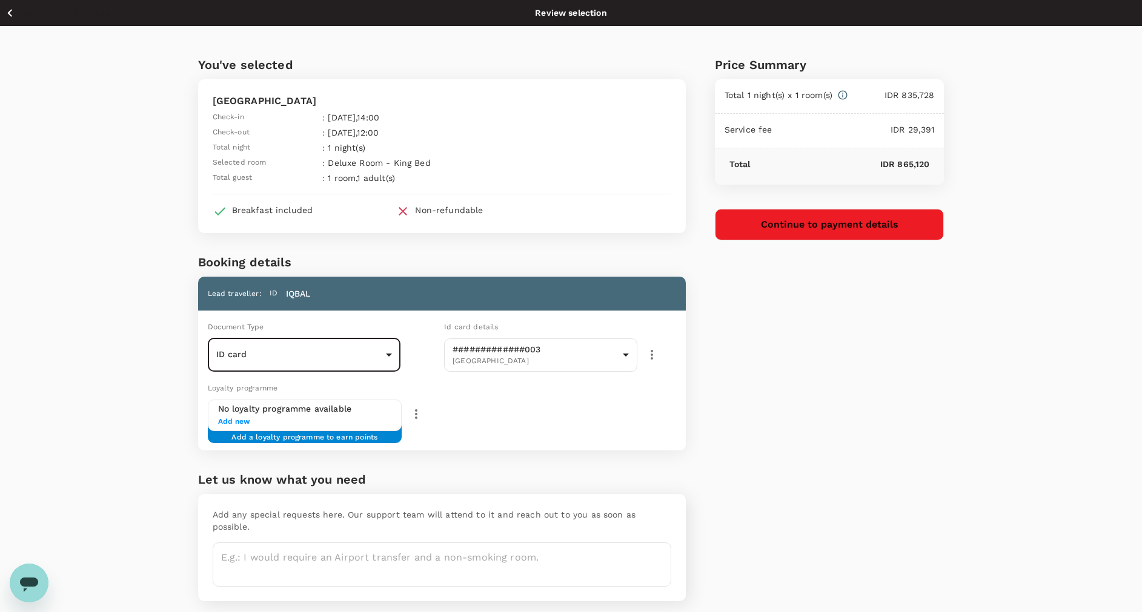
click at [863, 223] on button "Continue to payment details" at bounding box center [830, 224] width 230 height 31
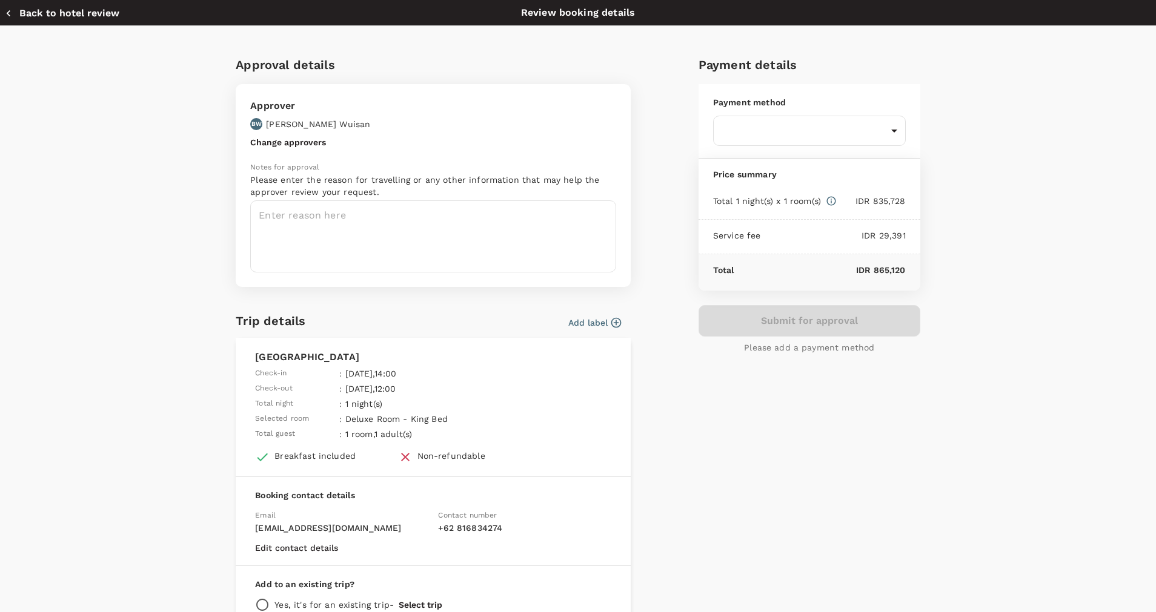
click button "Add label"
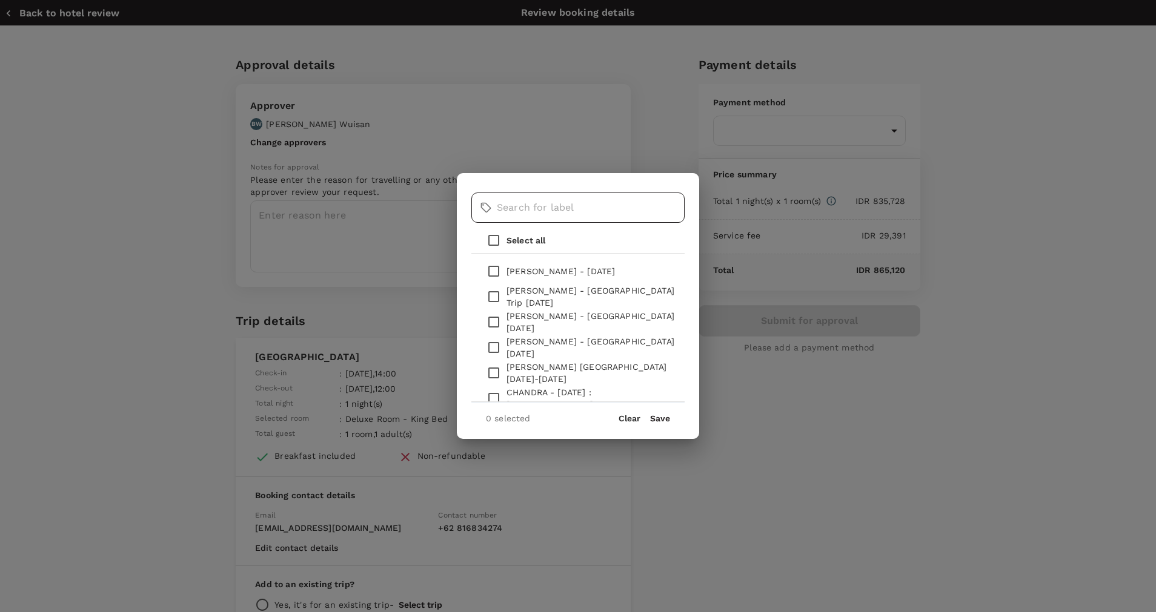
click input "text"
type input "I"
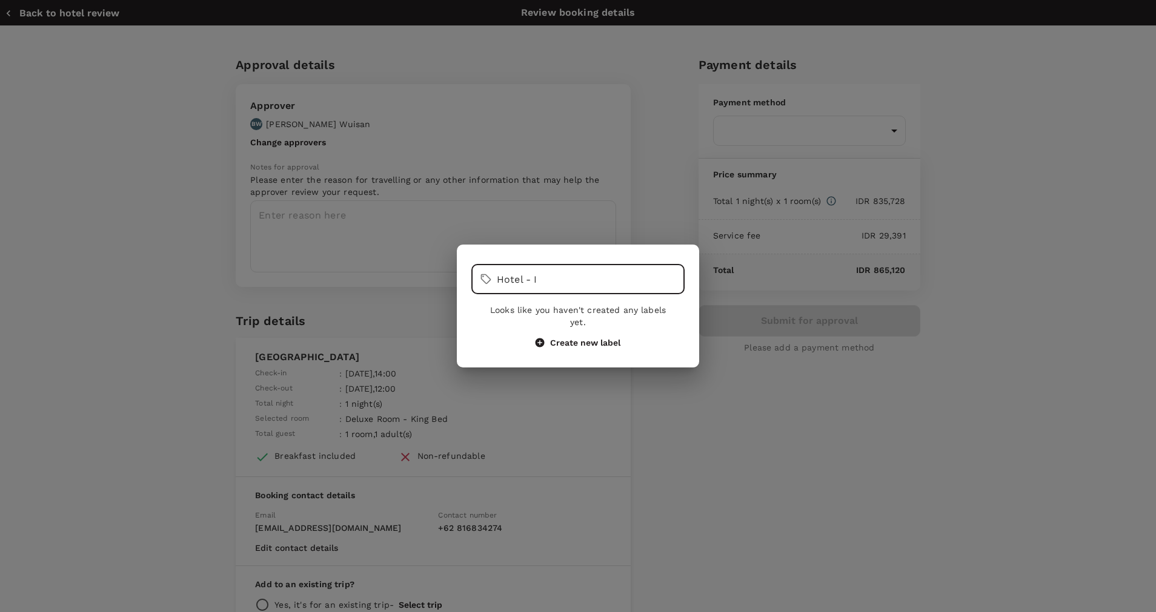
type input "Hotel - I"
click button "Create new label"
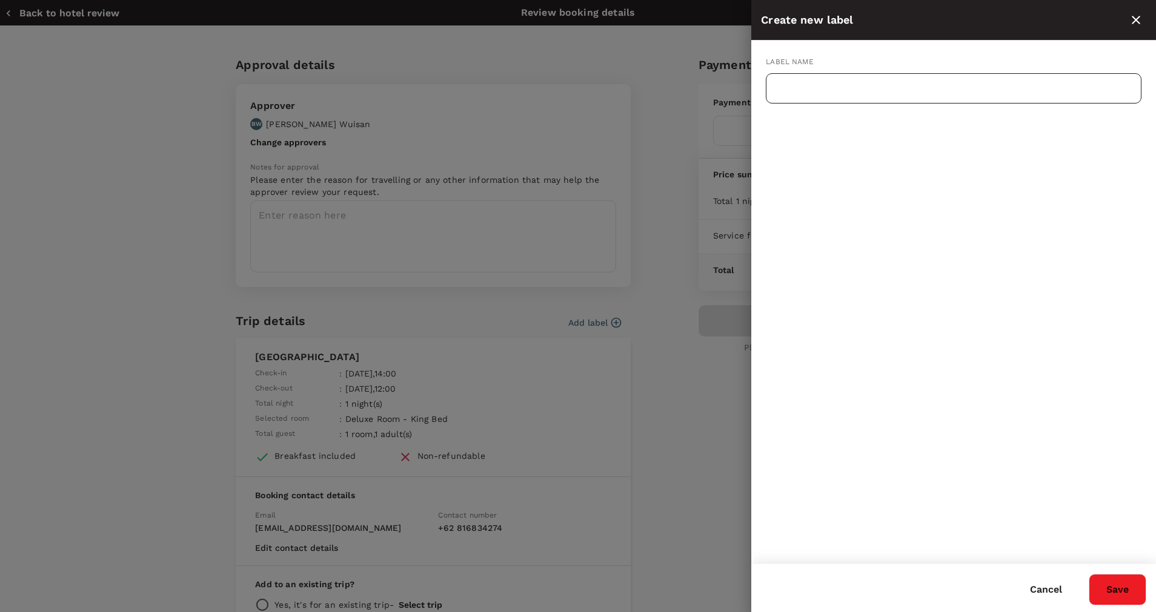
click input "text"
type input "H"
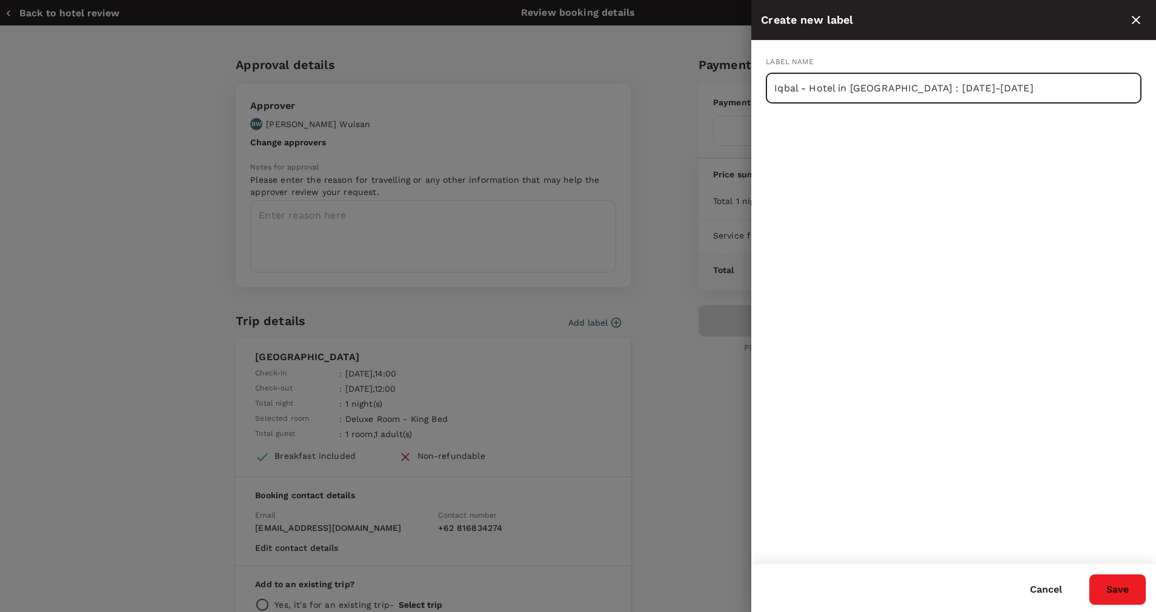
type input "Iqbal - Hotel in Bandung : 18-19 Sept 2025"
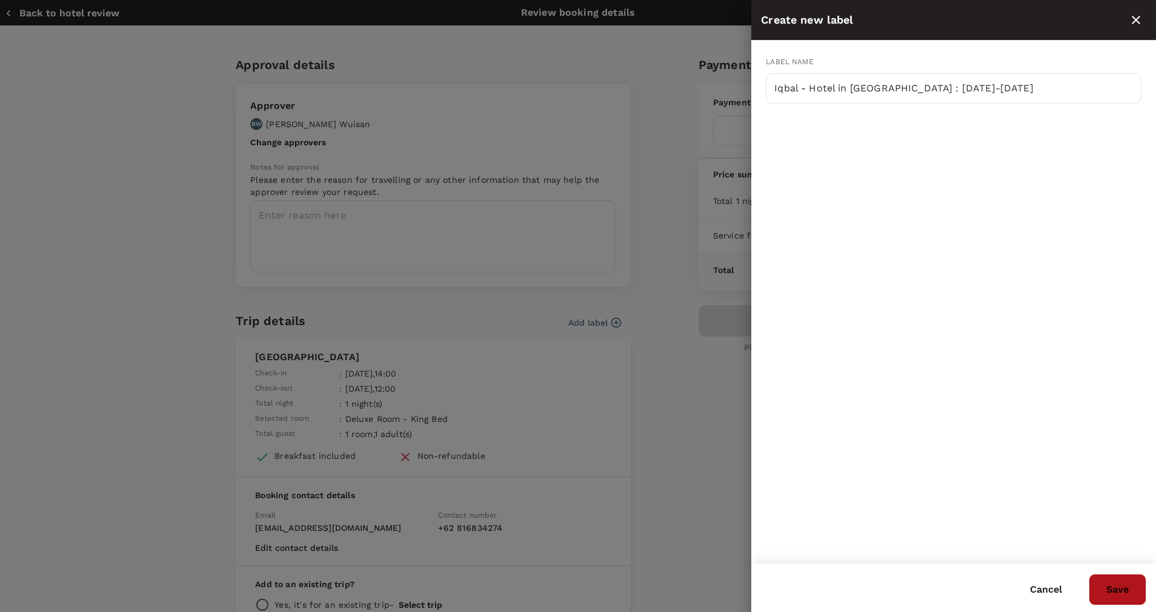
click button "Save"
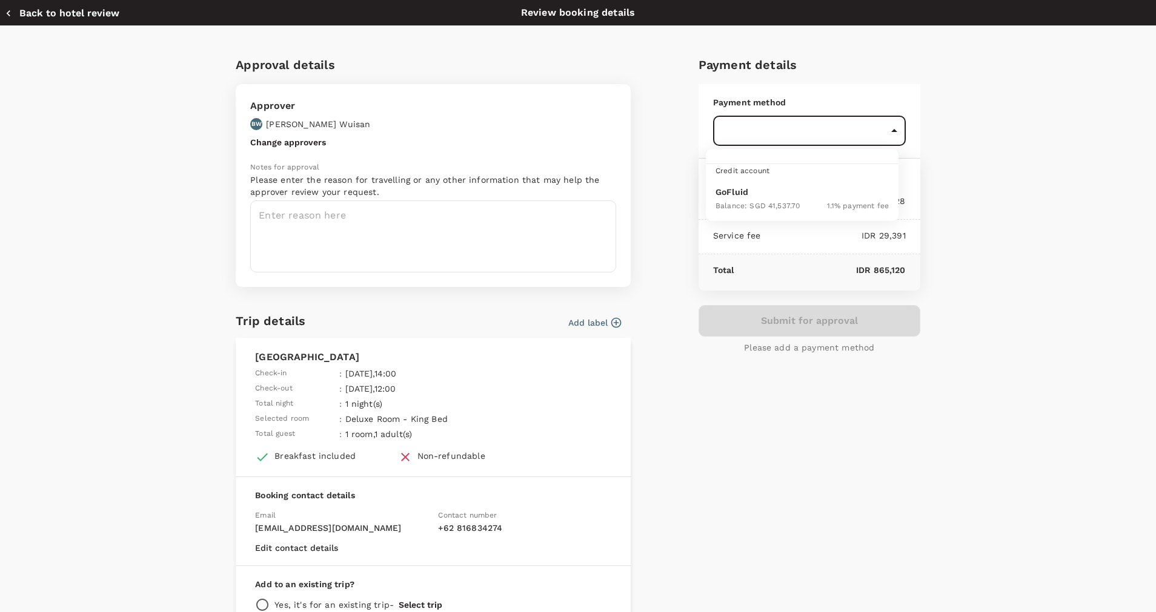
click body "Back to hotel details Review selection You've selected Grand Hotel Preanger Che…"
click p "GoFluid"
type input "9d87fe9b-f599-4813-91a8-6354e0e2f257"
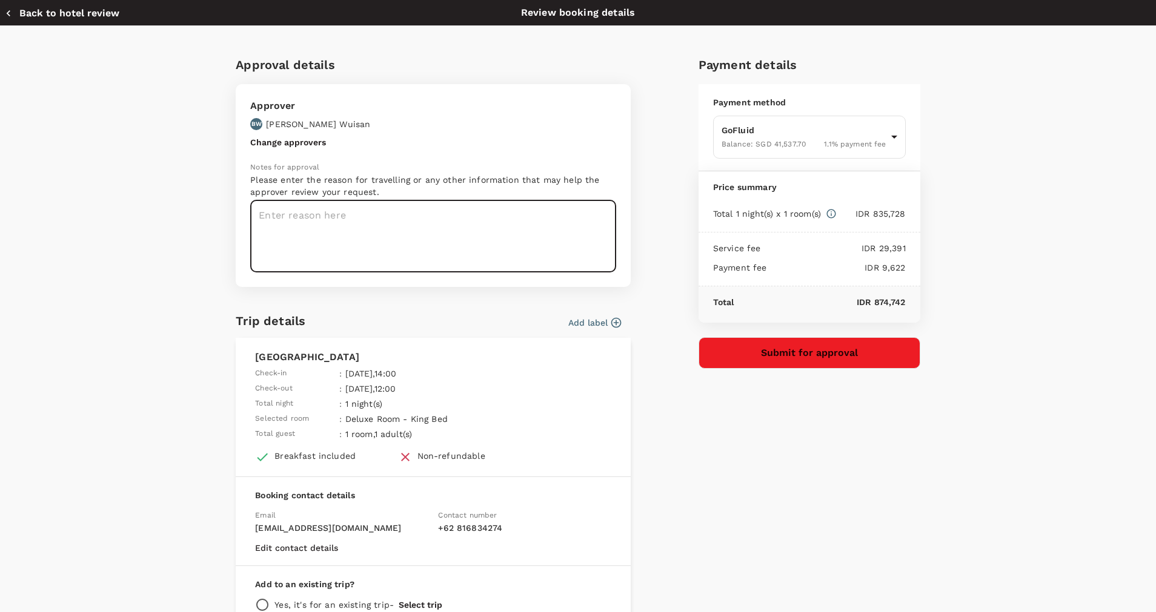
click textarea
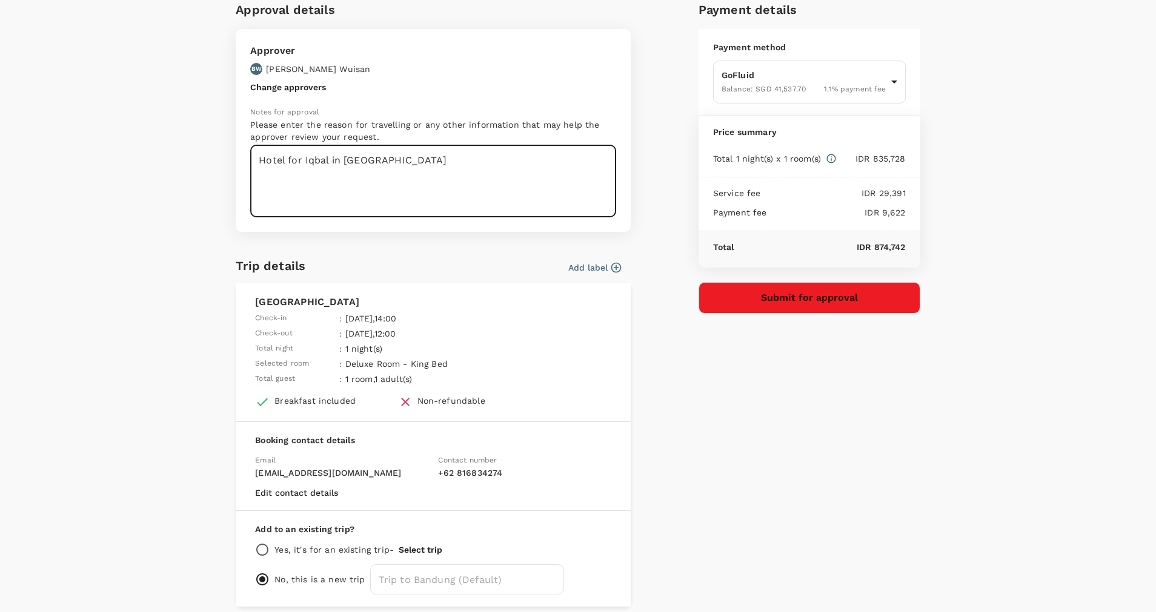
scroll to position [105, 0]
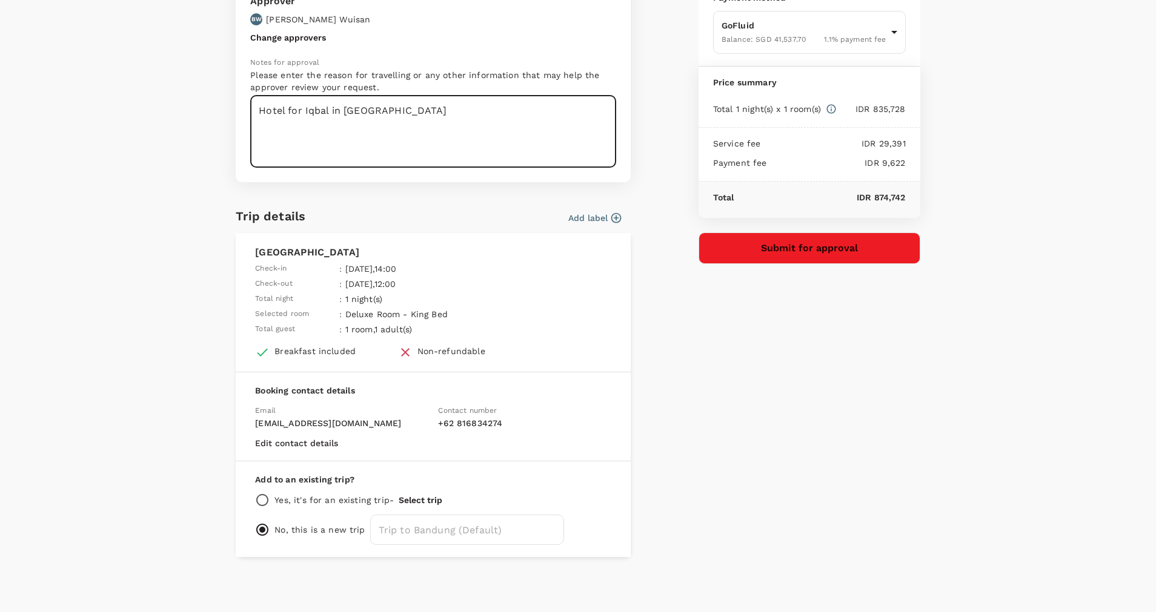
type textarea "Hotel for Iqbal in Bandung"
click button "Submit for approval"
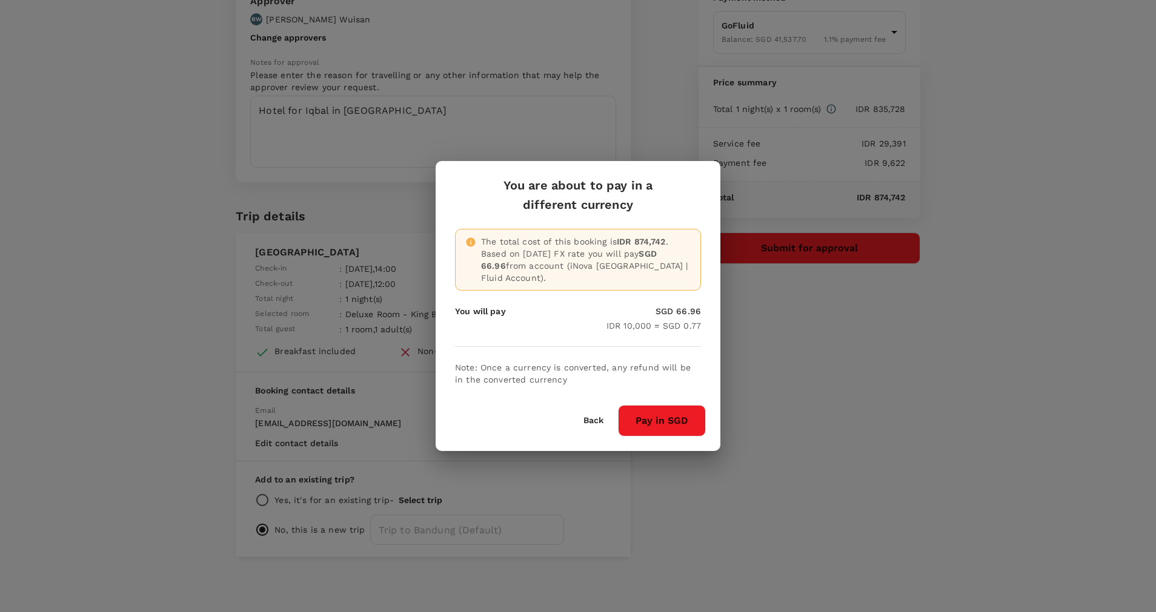
click button "Pay in SGD"
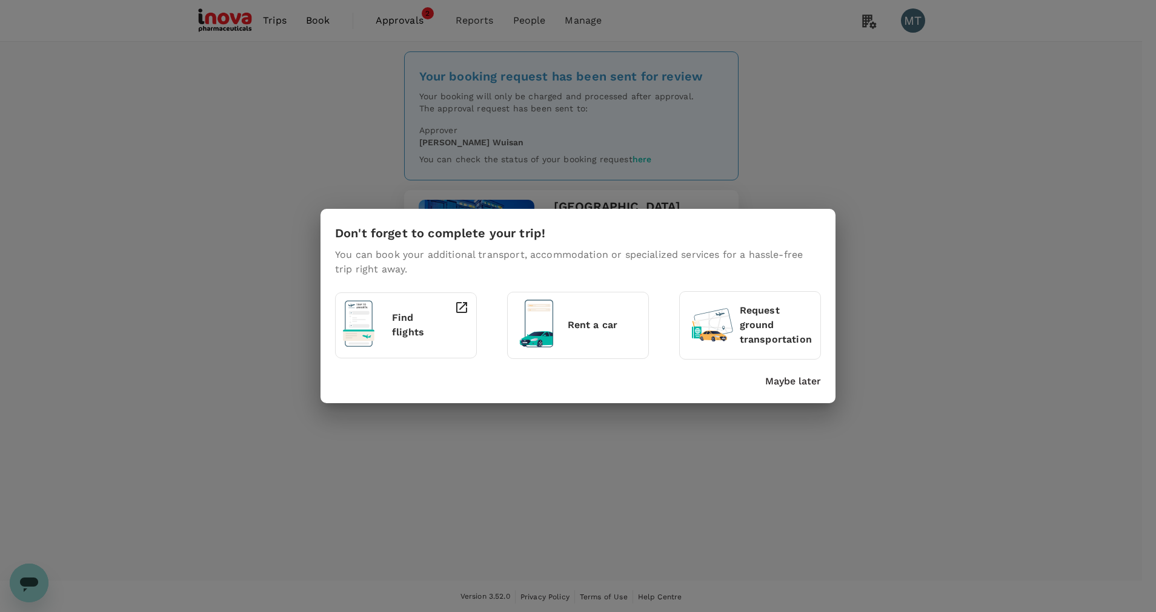
click at [801, 381] on p "Maybe later" at bounding box center [793, 381] width 56 height 15
